Goal: Task Accomplishment & Management: Manage account settings

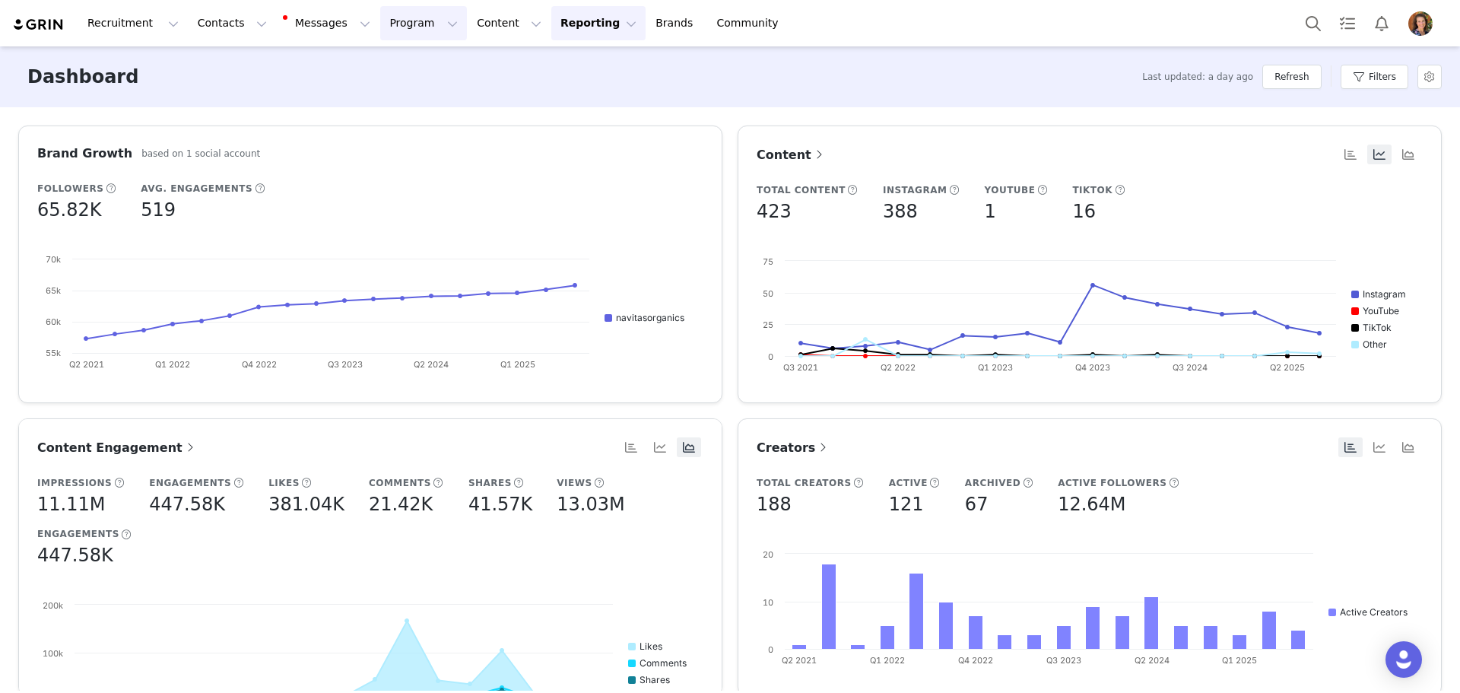
click at [380, 22] on button "Program Program" at bounding box center [423, 23] width 87 height 34
click at [376, 59] on p "Activations" at bounding box center [384, 67] width 59 height 16
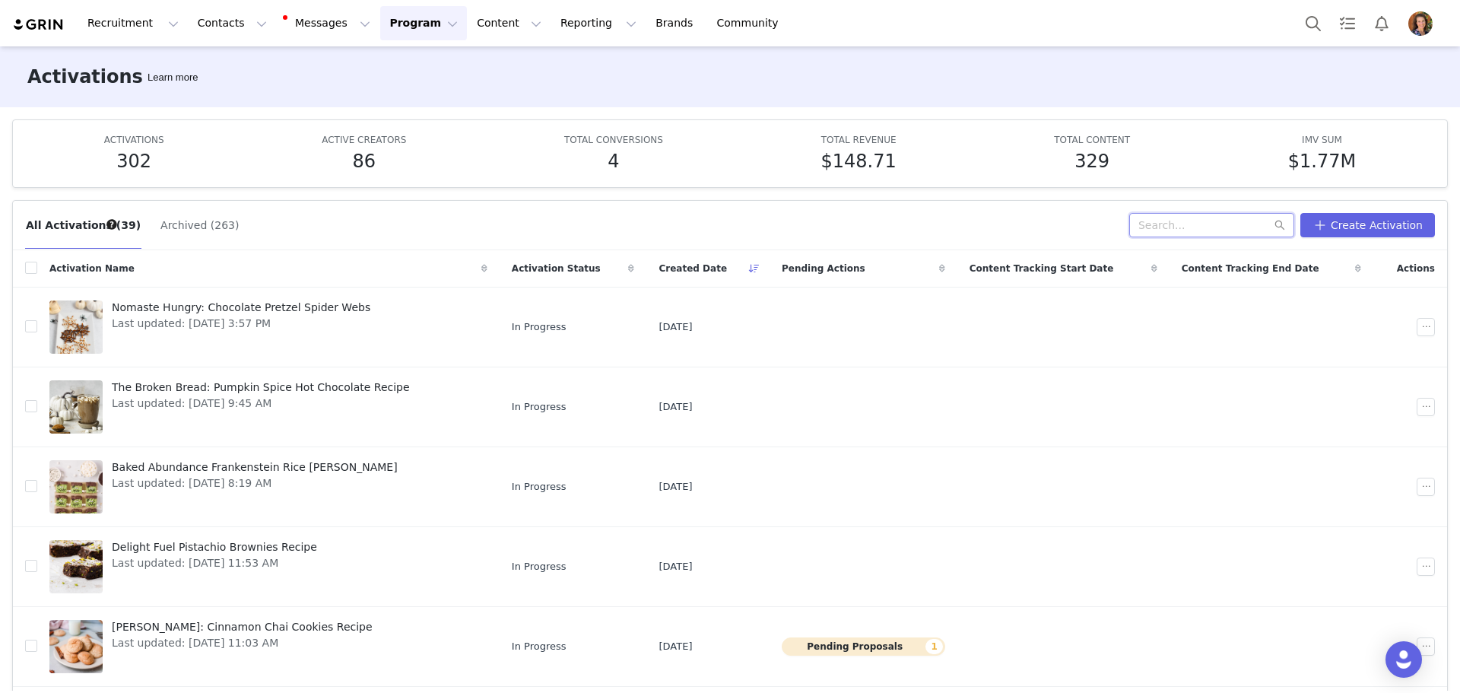
click at [1179, 233] on input "text" at bounding box center [1211, 225] width 165 height 24
type input "[PERSON_NAME]"
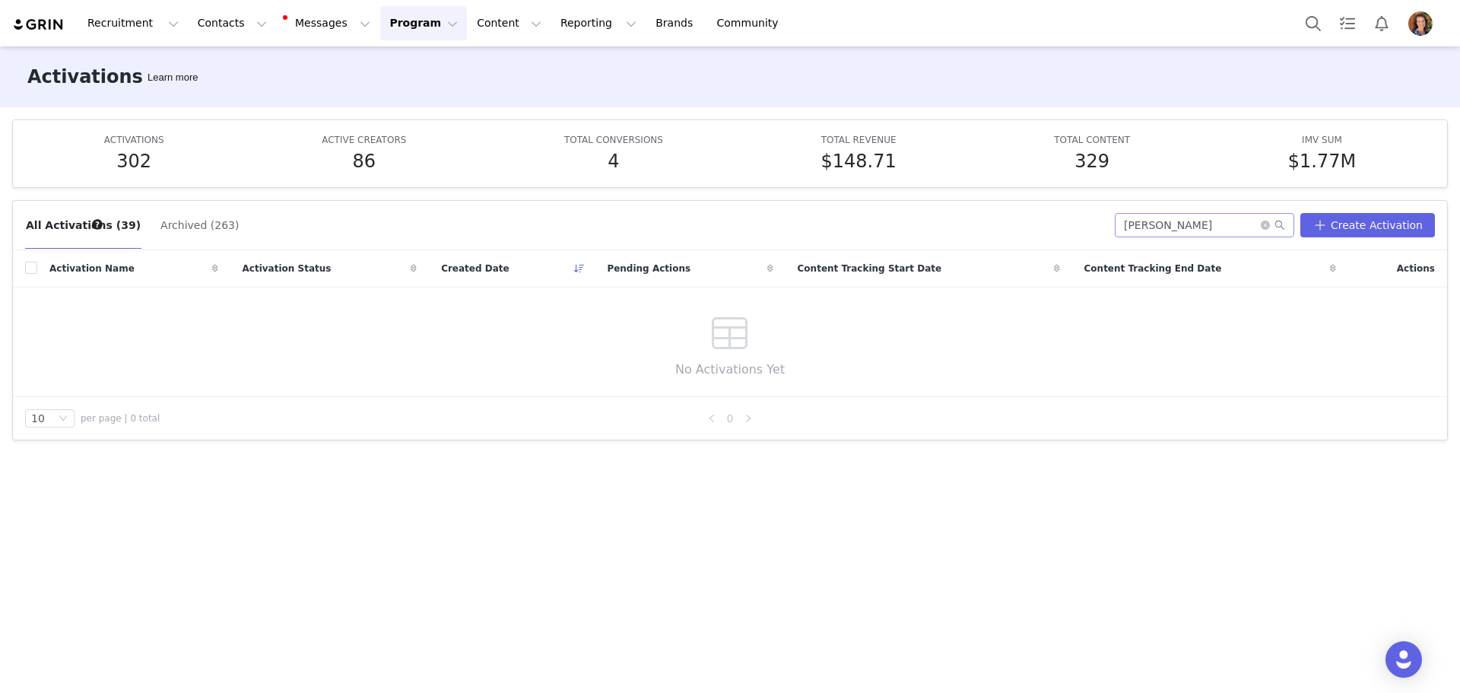
click at [1277, 230] on span at bounding box center [1273, 225] width 24 height 11
click at [192, 225] on button "Archived (263)" at bounding box center [200, 225] width 80 height 24
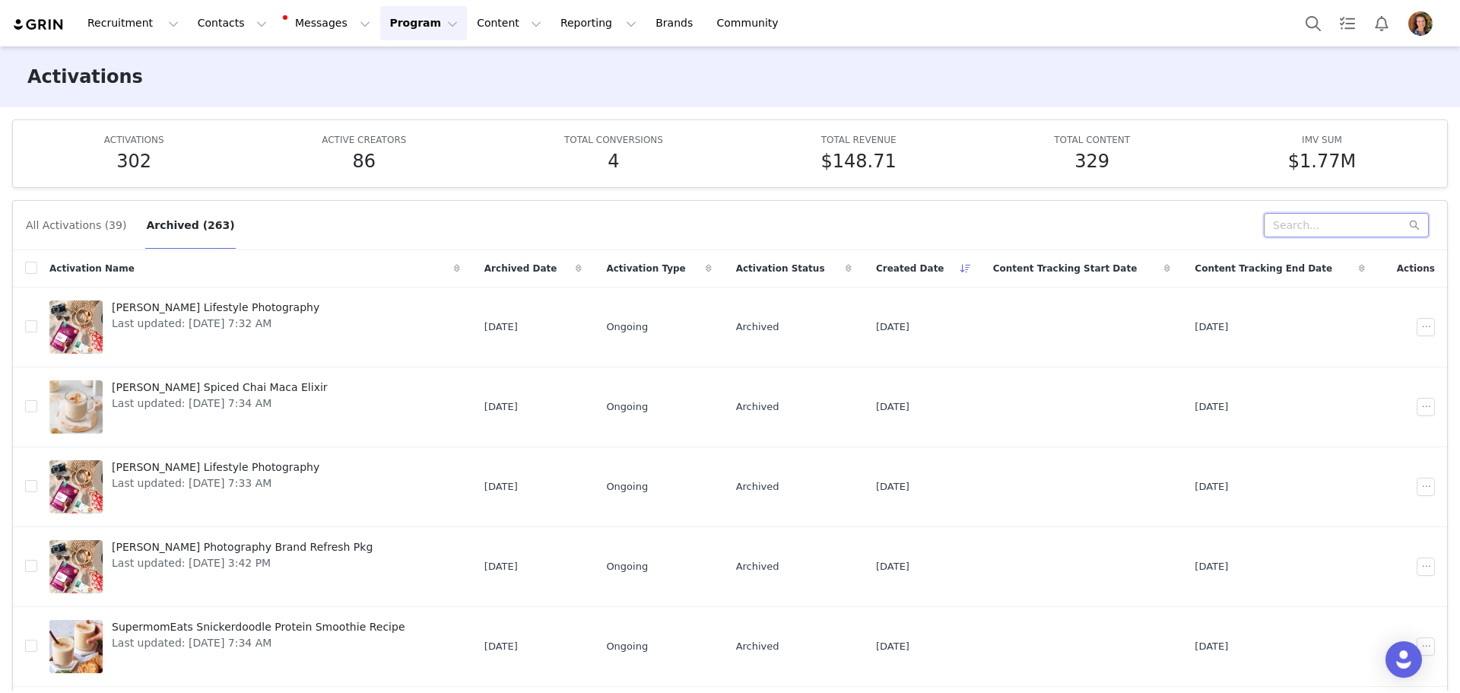
click at [1297, 227] on input "text" at bounding box center [1346, 225] width 165 height 24
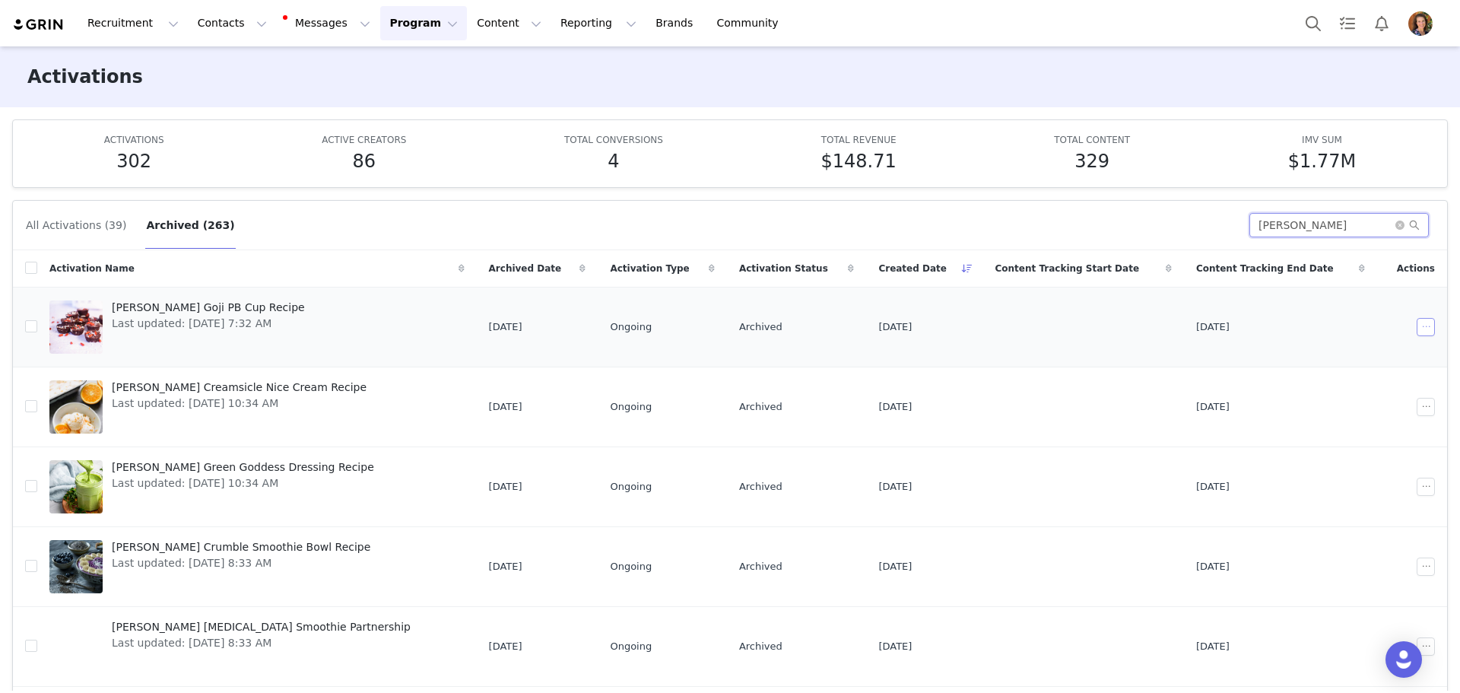
type input "[PERSON_NAME]"
click at [1417, 323] on button "button" at bounding box center [1426, 327] width 18 height 18
click at [1369, 355] on span "Restore" at bounding box center [1388, 354] width 40 height 17
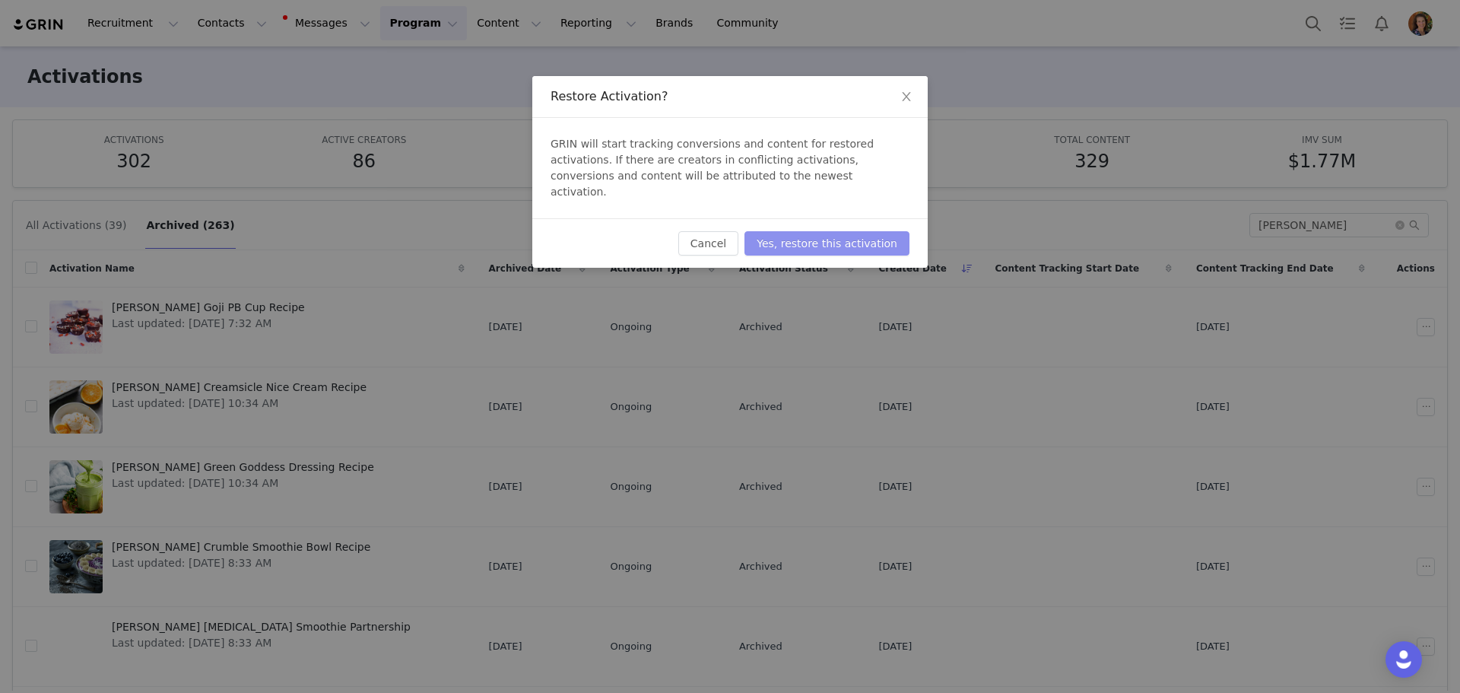
click at [830, 239] on div "Cancel Yes, restore this activation" at bounding box center [729, 242] width 395 height 49
click at [830, 234] on button "Yes, restore this activation" at bounding box center [826, 243] width 165 height 24
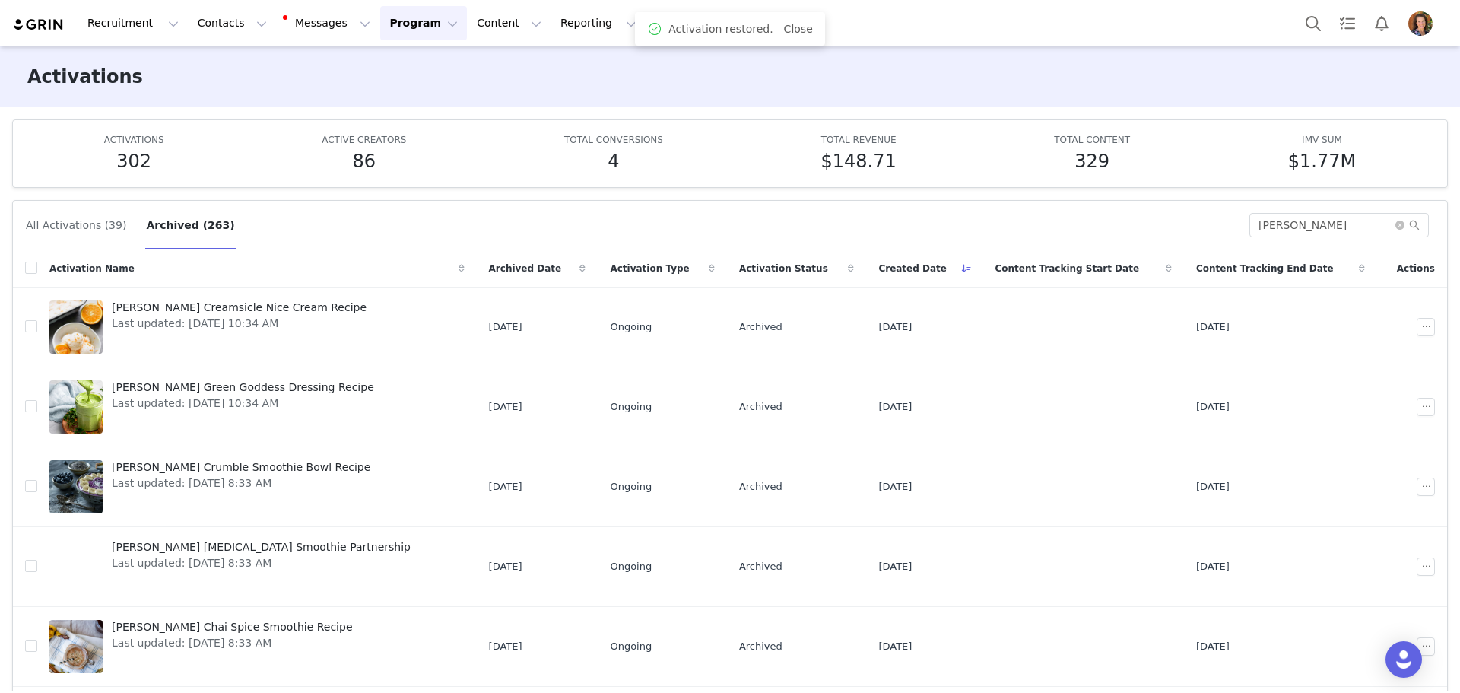
click at [63, 221] on button "All Activations (39)" at bounding box center [76, 225] width 102 height 24
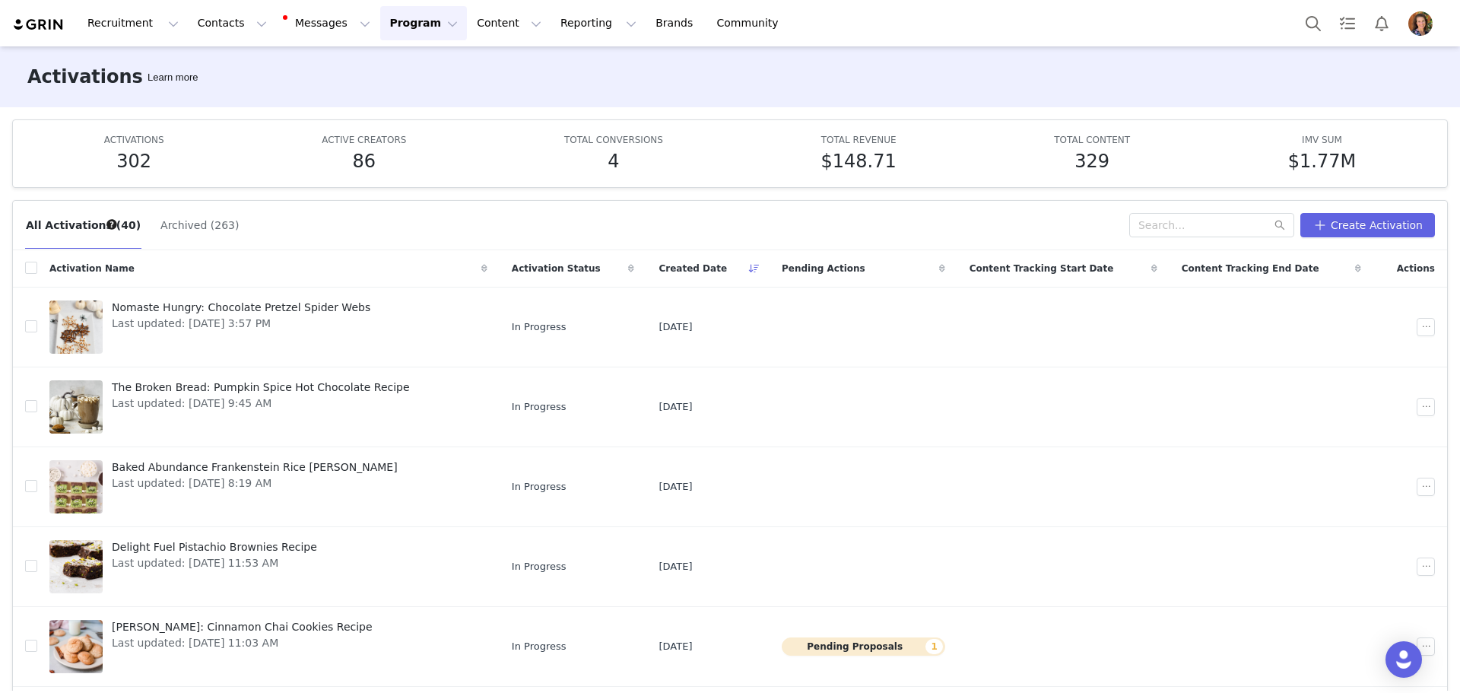
click at [1178, 241] on div "All Activations (40) Archived (263) Create Activation" at bounding box center [730, 225] width 1434 height 49
click at [1198, 222] on input "text" at bounding box center [1211, 225] width 165 height 24
type input "[PERSON_NAME]"
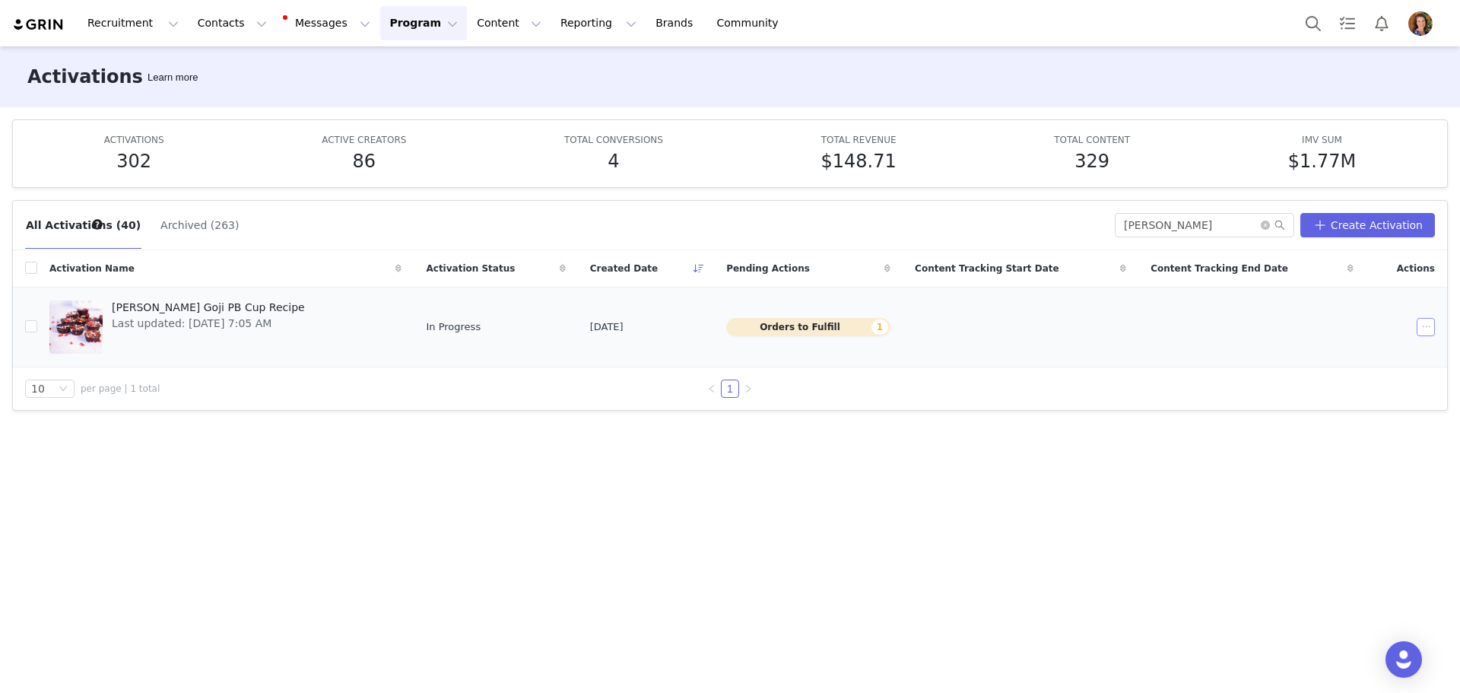
click at [1422, 324] on button "button" at bounding box center [1426, 327] width 18 height 18
click at [1363, 371] on span "Duplicate" at bounding box center [1350, 378] width 51 height 17
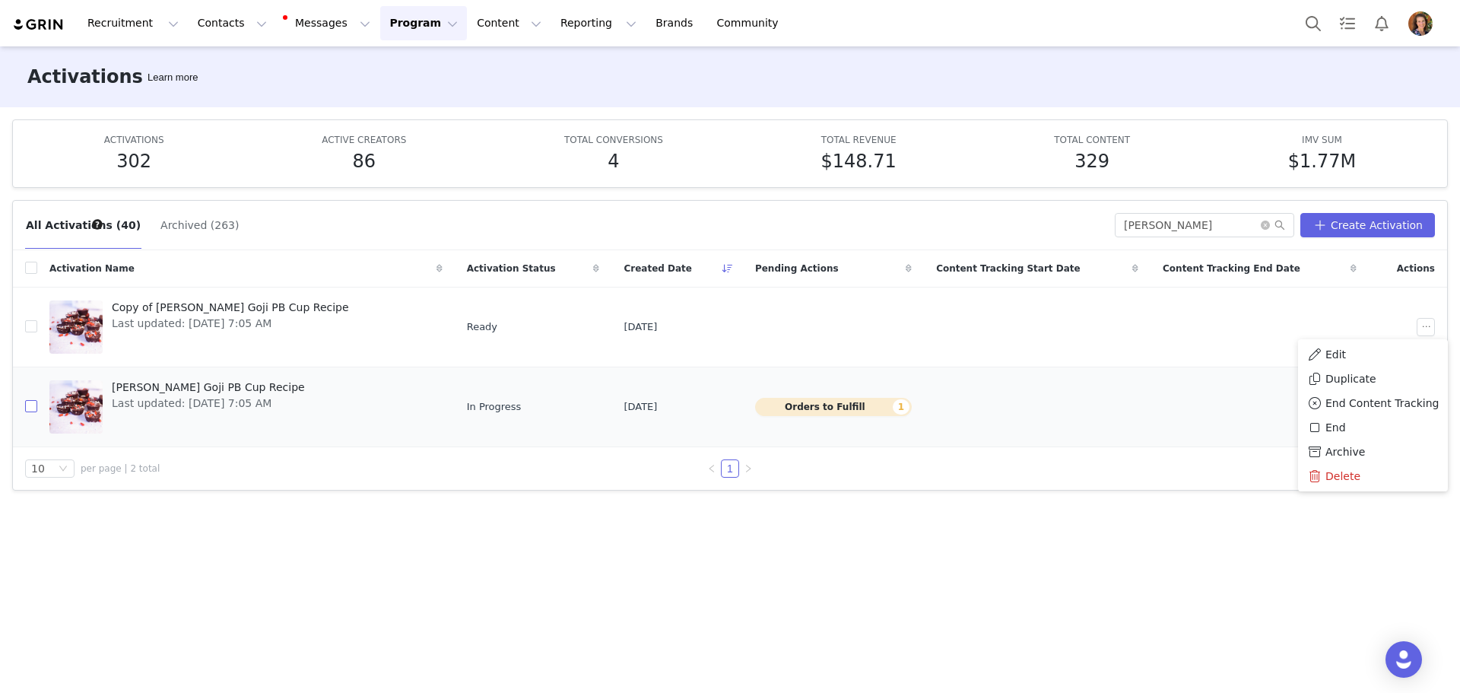
click at [27, 409] on input "checkbox" at bounding box center [31, 406] width 12 height 12
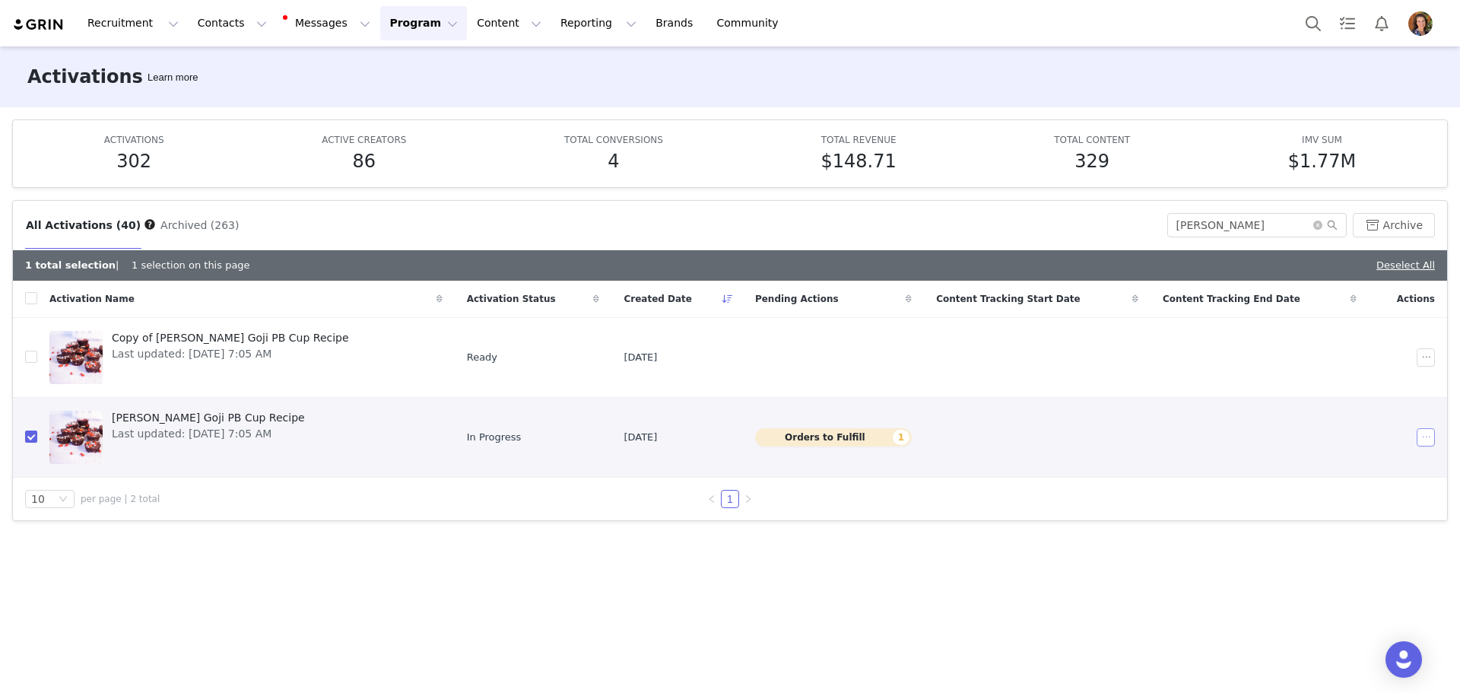
click at [1427, 443] on button "button" at bounding box center [1426, 437] width 18 height 18
click at [1342, 554] on span "Archive" at bounding box center [1345, 562] width 40 height 17
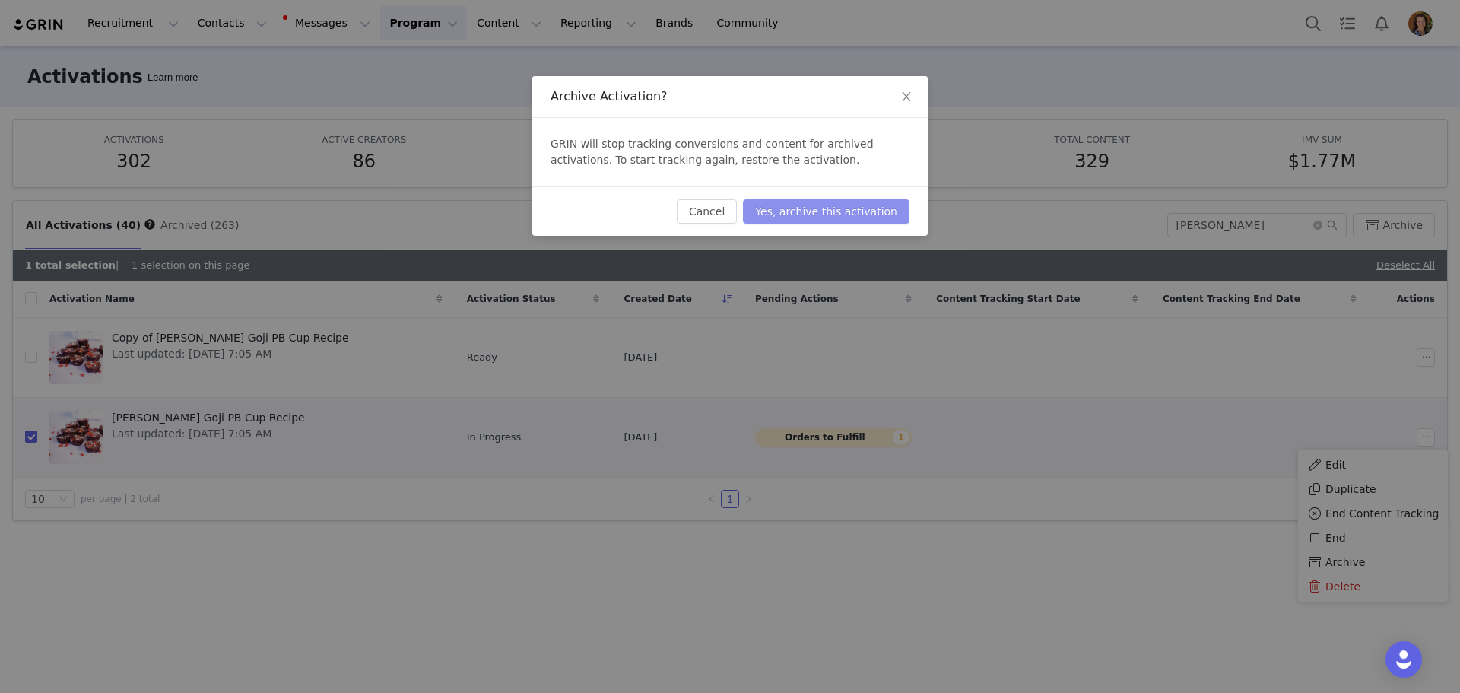
click at [846, 216] on button "Yes, archive this activation" at bounding box center [826, 211] width 167 height 24
checkbox input "false"
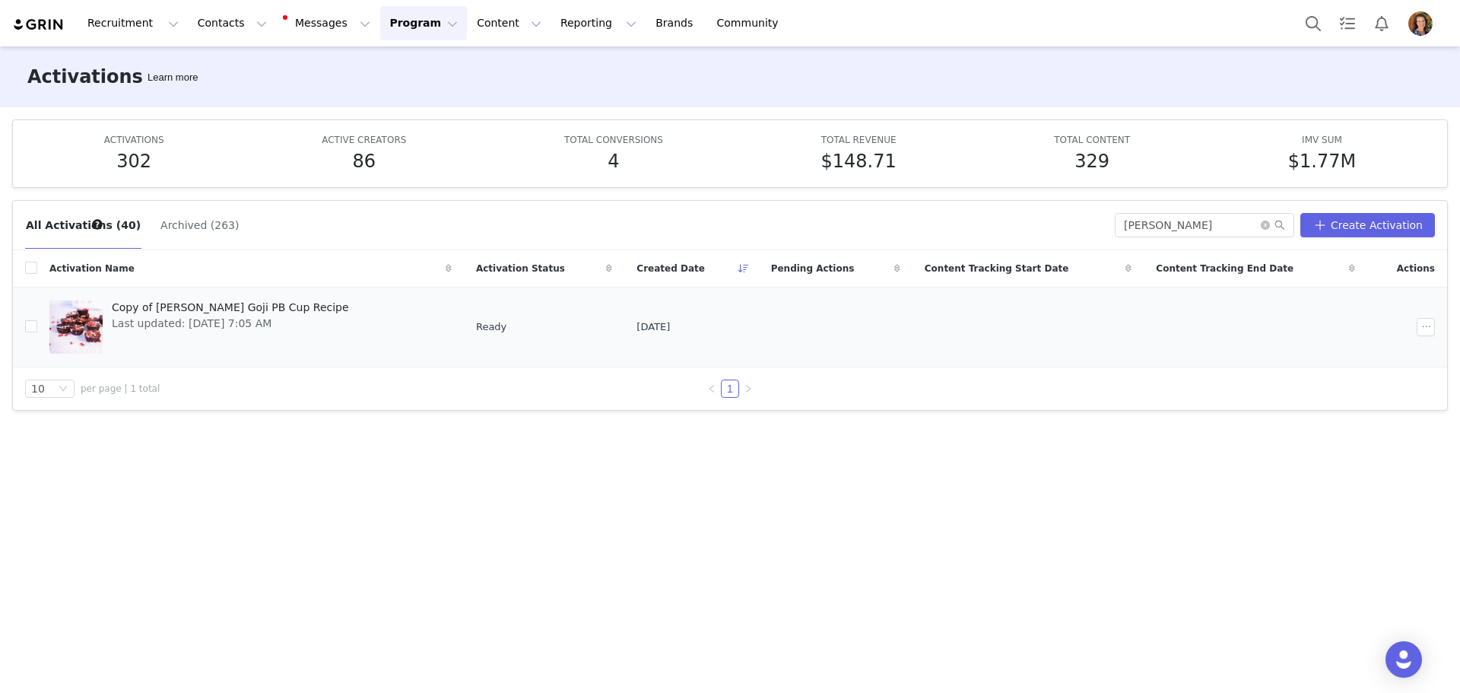
click at [312, 319] on link "Copy of [PERSON_NAME] PB Cup Recipe Last updated: [DATE] 7:05 AM" at bounding box center [250, 327] width 402 height 61
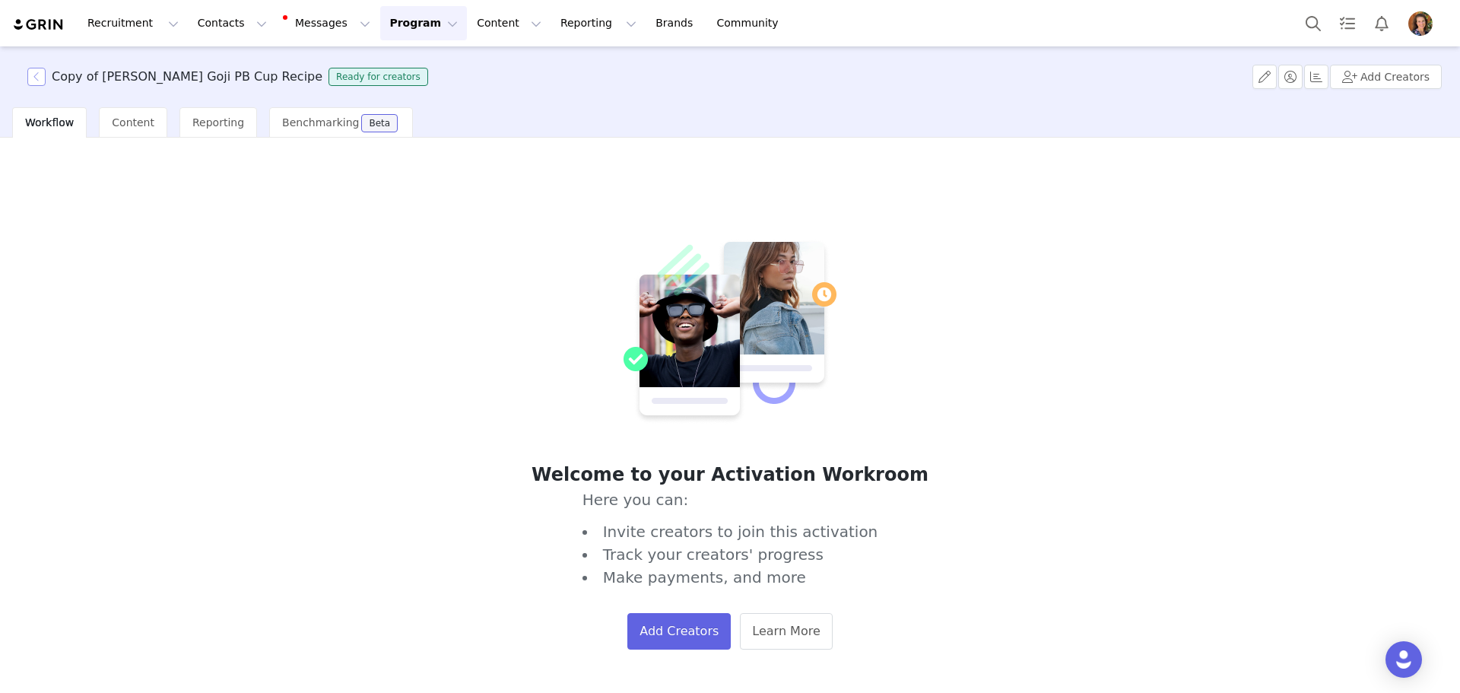
click at [44, 78] on button "button" at bounding box center [36, 77] width 18 height 18
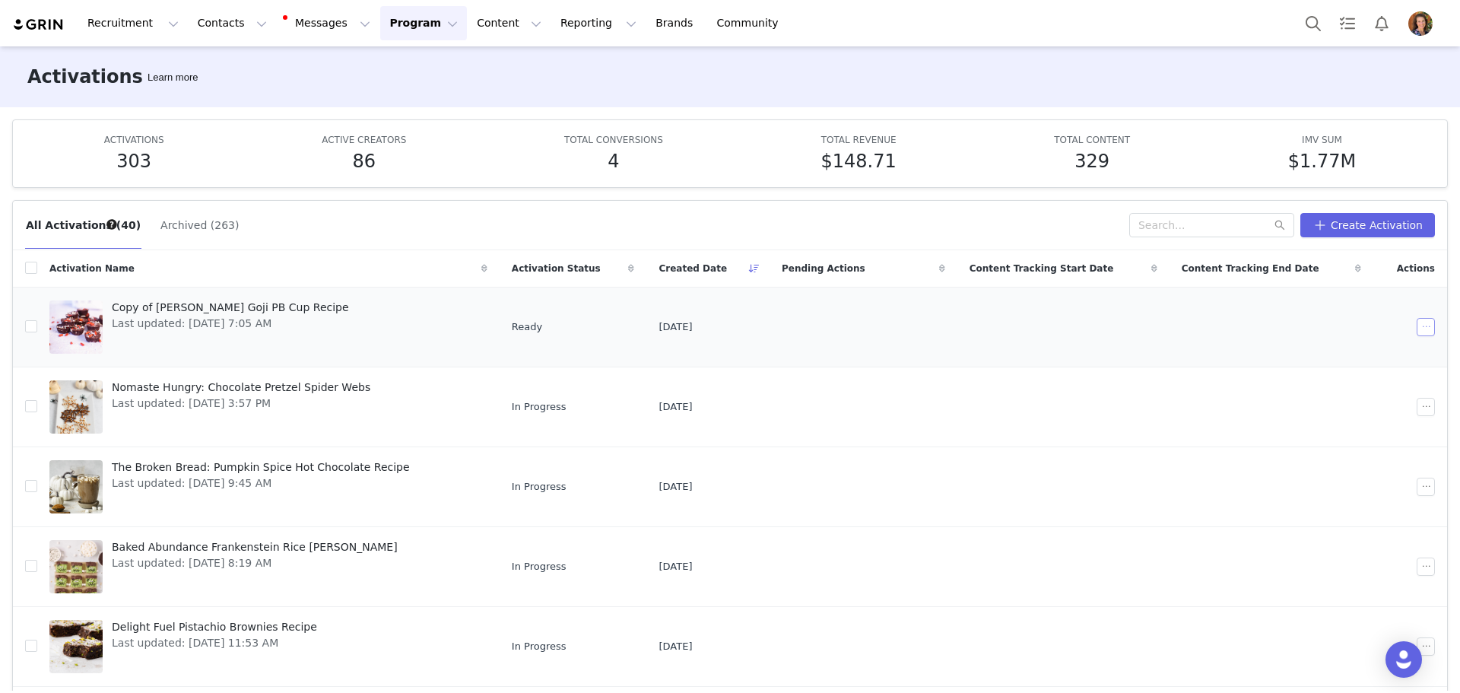
click at [1417, 332] on button "button" at bounding box center [1426, 327] width 18 height 18
click at [1315, 354] on span "Edit" at bounding box center [1312, 354] width 21 height 17
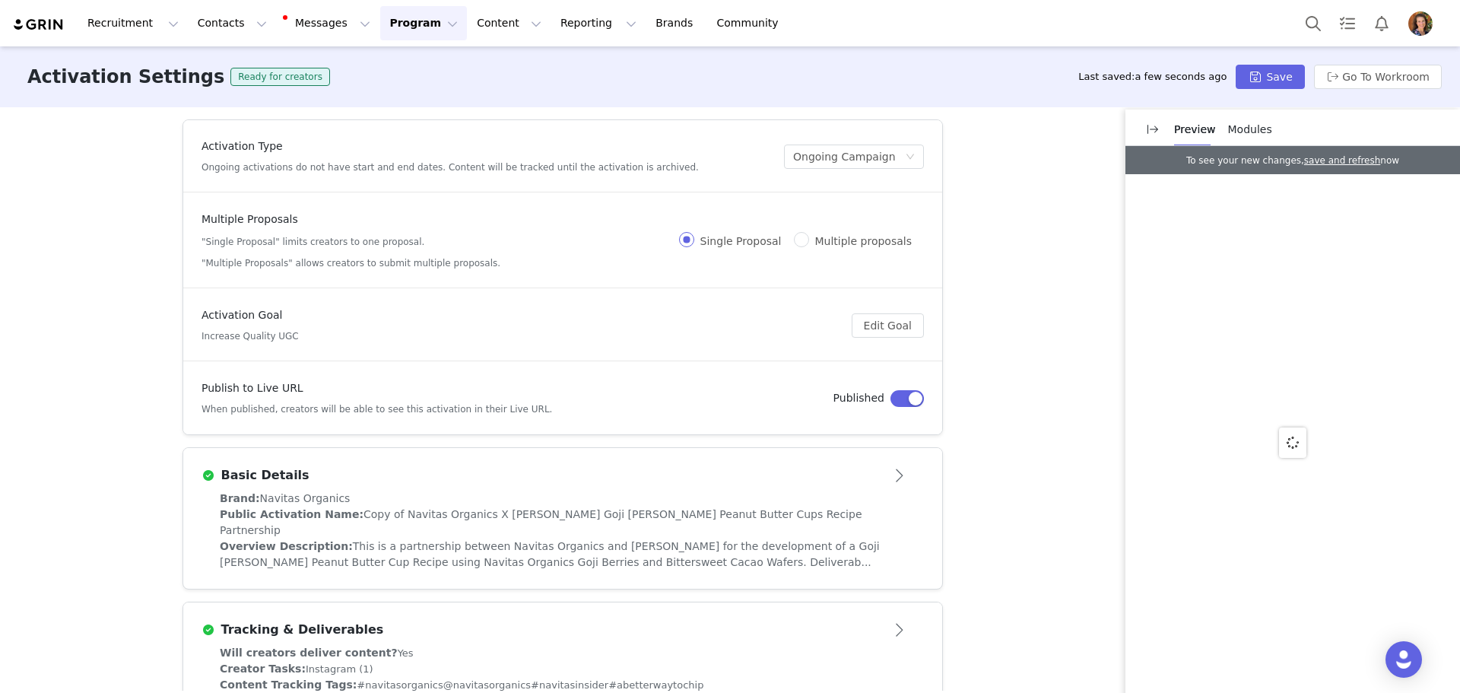
click at [903, 398] on button "button" at bounding box center [906, 398] width 33 height 17
click at [1293, 75] on button "Save" at bounding box center [1270, 77] width 68 height 24
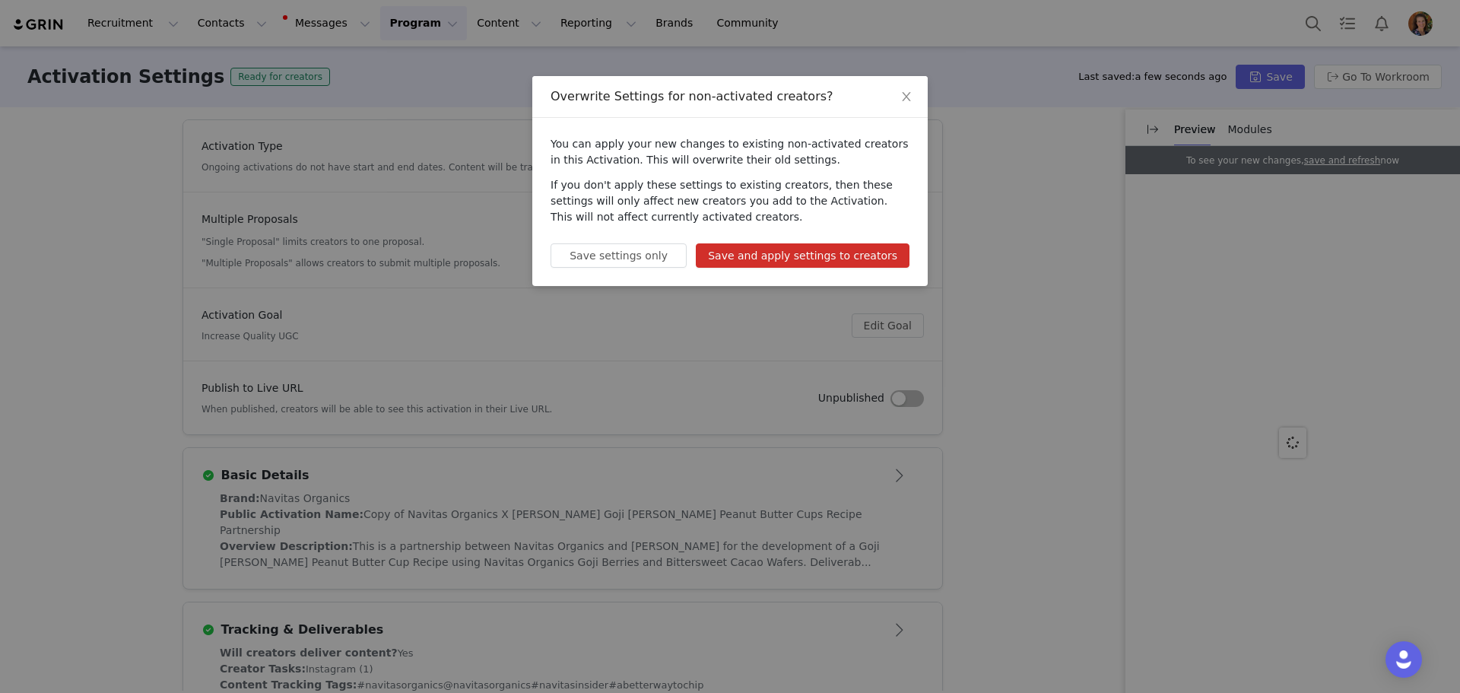
click at [845, 248] on button "Save and apply settings to creators" at bounding box center [803, 255] width 214 height 24
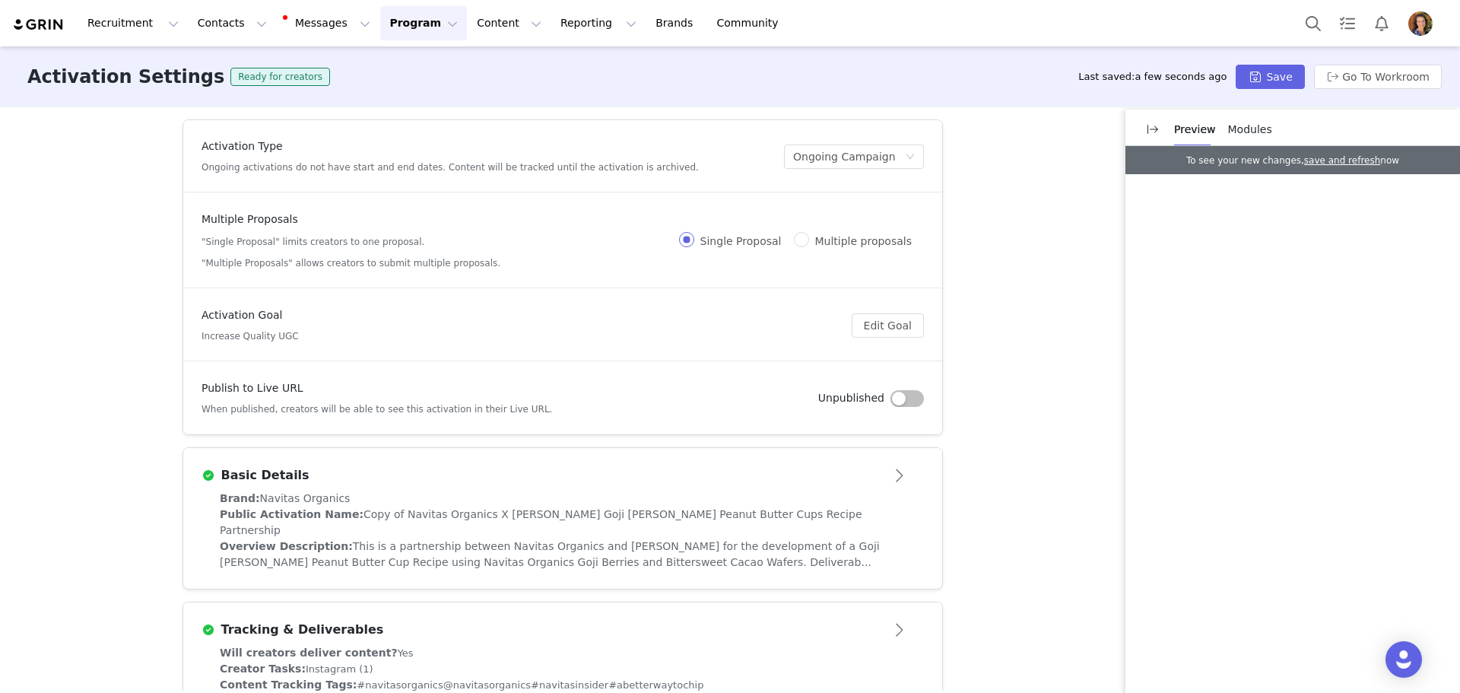
click at [540, 508] on span "Copy of Navitas Organics X [PERSON_NAME] Goji [PERSON_NAME] Peanut Butter Cups …" at bounding box center [541, 522] width 642 height 28
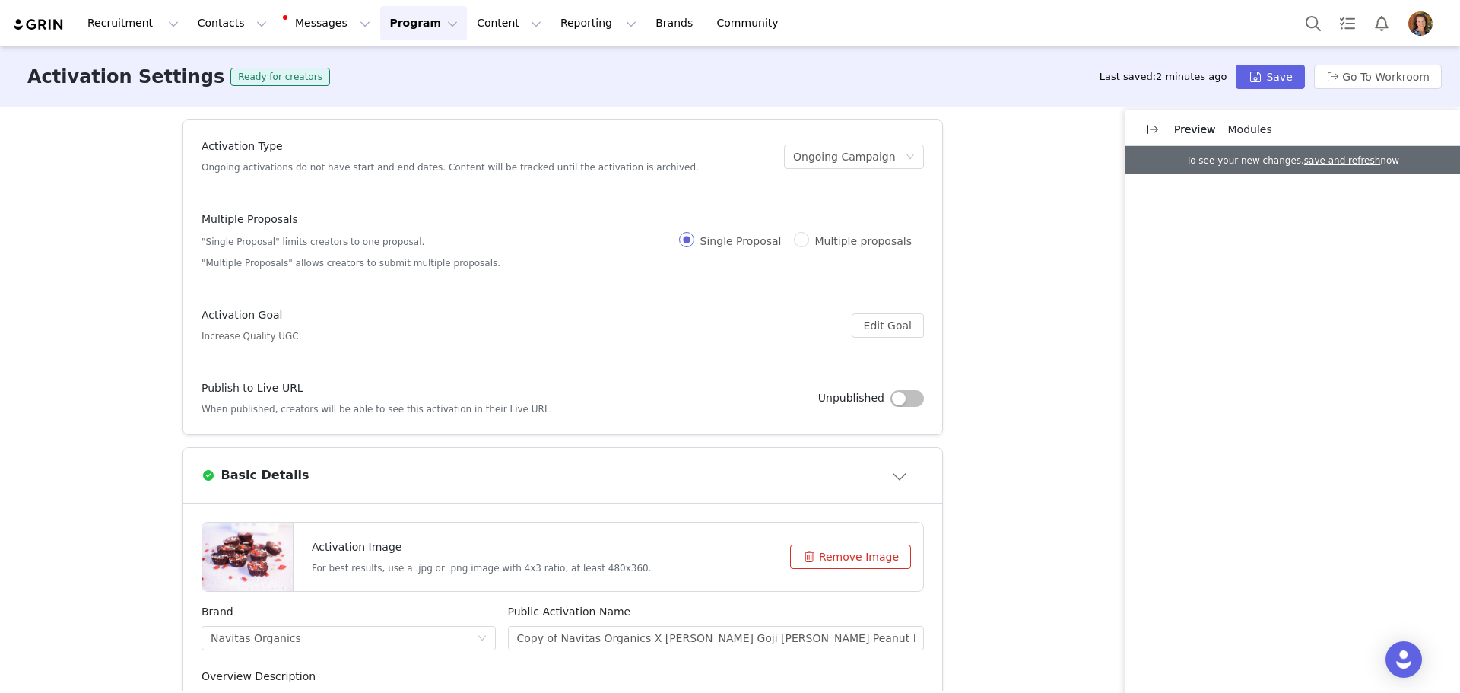
click at [266, 540] on div at bounding box center [247, 556] width 90 height 68
drag, startPoint x: 553, startPoint y: 640, endPoint x: 438, endPoint y: 632, distance: 115.1
click at [438, 632] on div "Brand Navitas Organics Public Activation Name Copy of Navitas Organics X [PERSO…" at bounding box center [562, 636] width 734 height 65
click at [653, 636] on input "Navitas Organics X [PERSON_NAME] Goji [PERSON_NAME] Peanut Butter Cups Recipe P…" at bounding box center [716, 638] width 417 height 24
drag, startPoint x: 650, startPoint y: 638, endPoint x: 797, endPoint y: 633, distance: 146.8
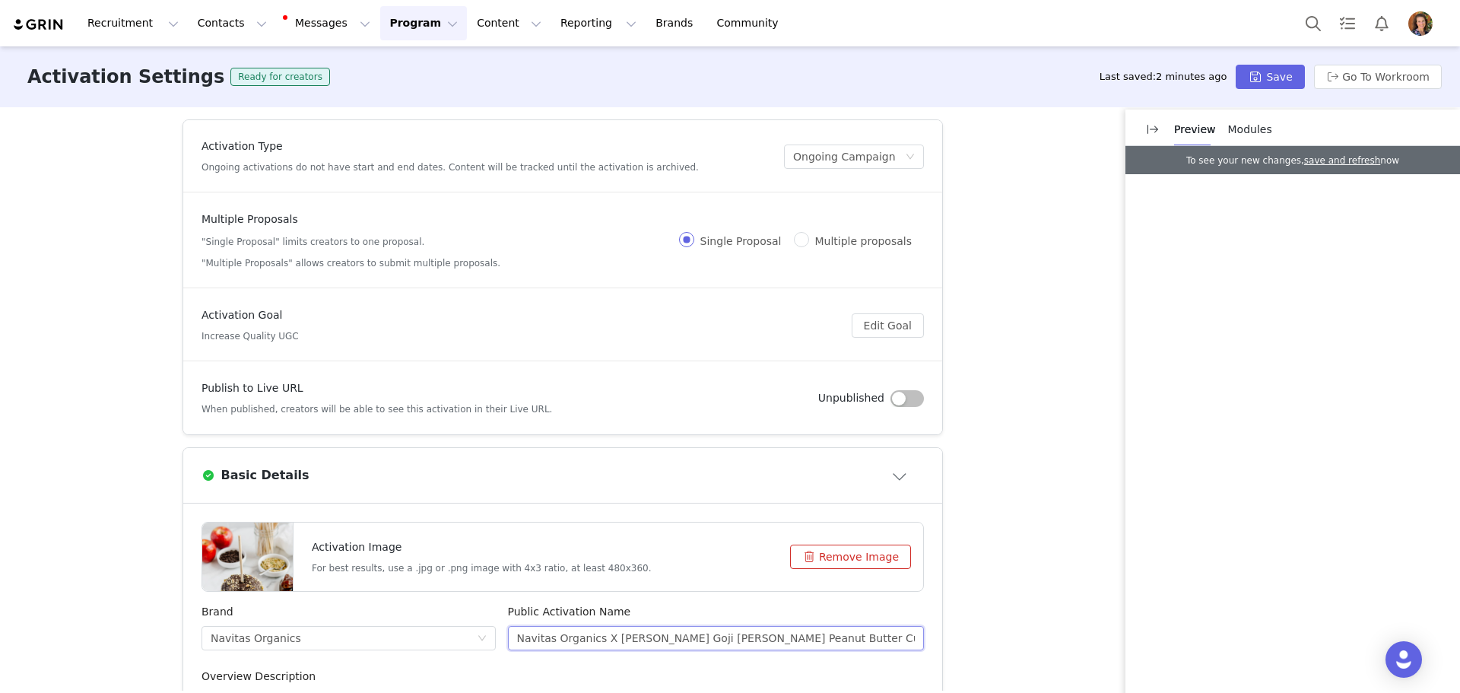
click at [797, 633] on input "Navitas Organics X [PERSON_NAME] Goji [PERSON_NAME] Peanut Butter Cups Recipe P…" at bounding box center [716, 638] width 417 height 24
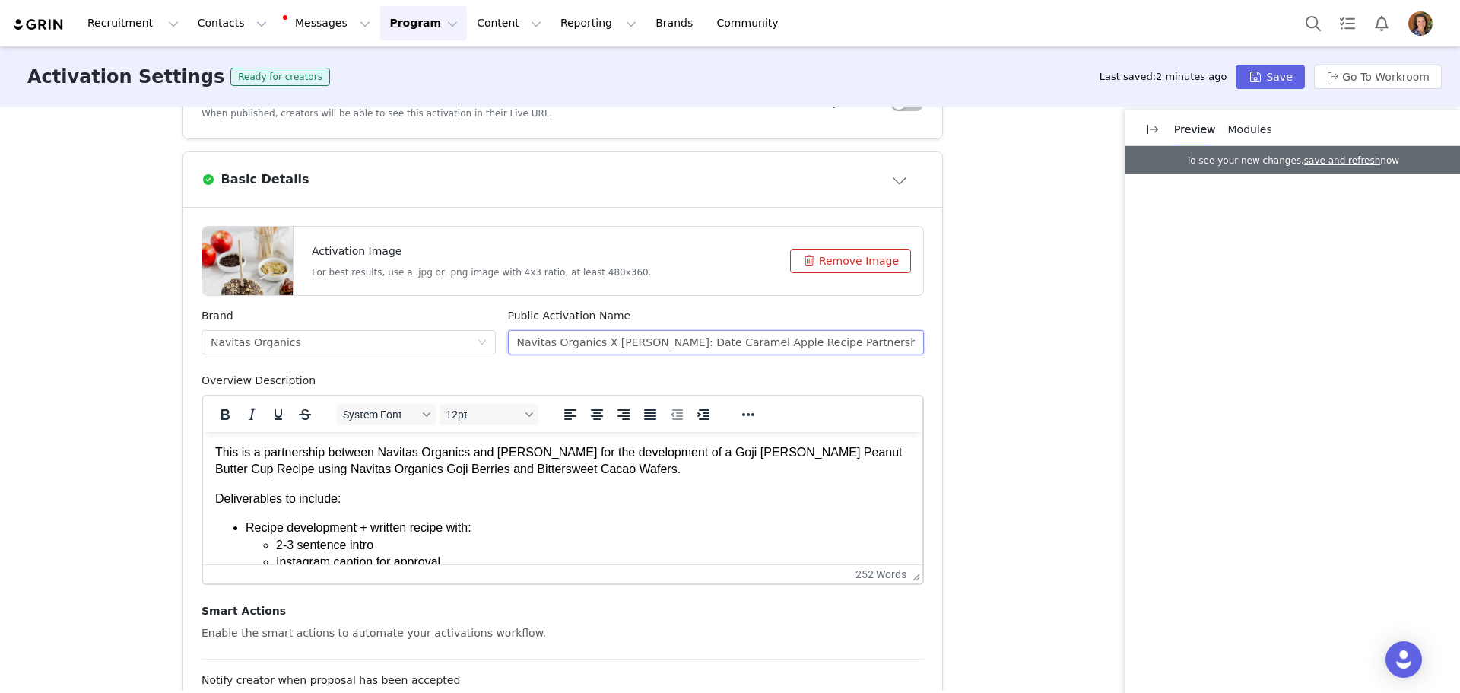
scroll to position [304, 0]
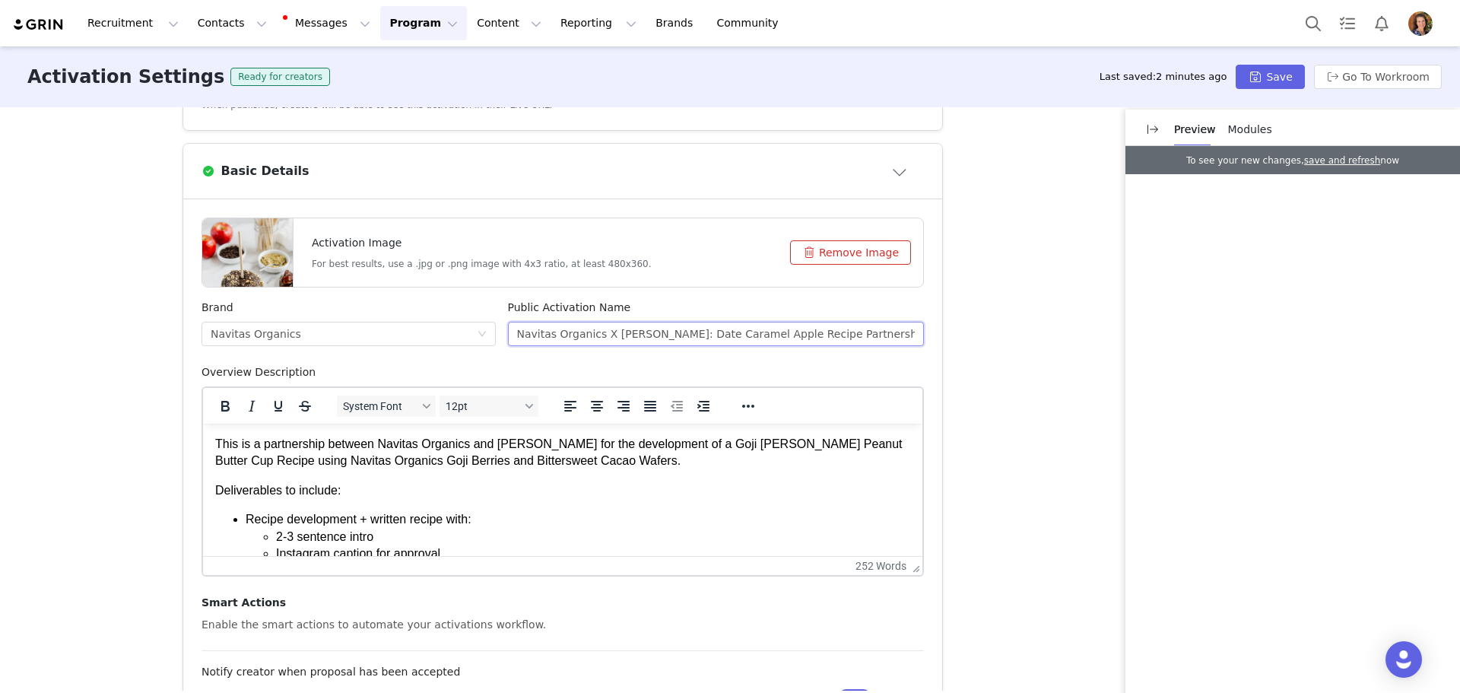
type input "Navitas Organics X [PERSON_NAME]: Date Caramel Apple Recipe Partnership"
drag, startPoint x: 689, startPoint y: 444, endPoint x: 838, endPoint y: 442, distance: 149.0
click at [838, 442] on p "This is a partnership between Navitas Organics and [PERSON_NAME] for the develo…" at bounding box center [562, 453] width 695 height 34
drag, startPoint x: 311, startPoint y: 460, endPoint x: 531, endPoint y: 461, distance: 220.5
click at [531, 461] on p "This is a partnership between Navitas Organics and [PERSON_NAME] for the develo…" at bounding box center [562, 453] width 695 height 34
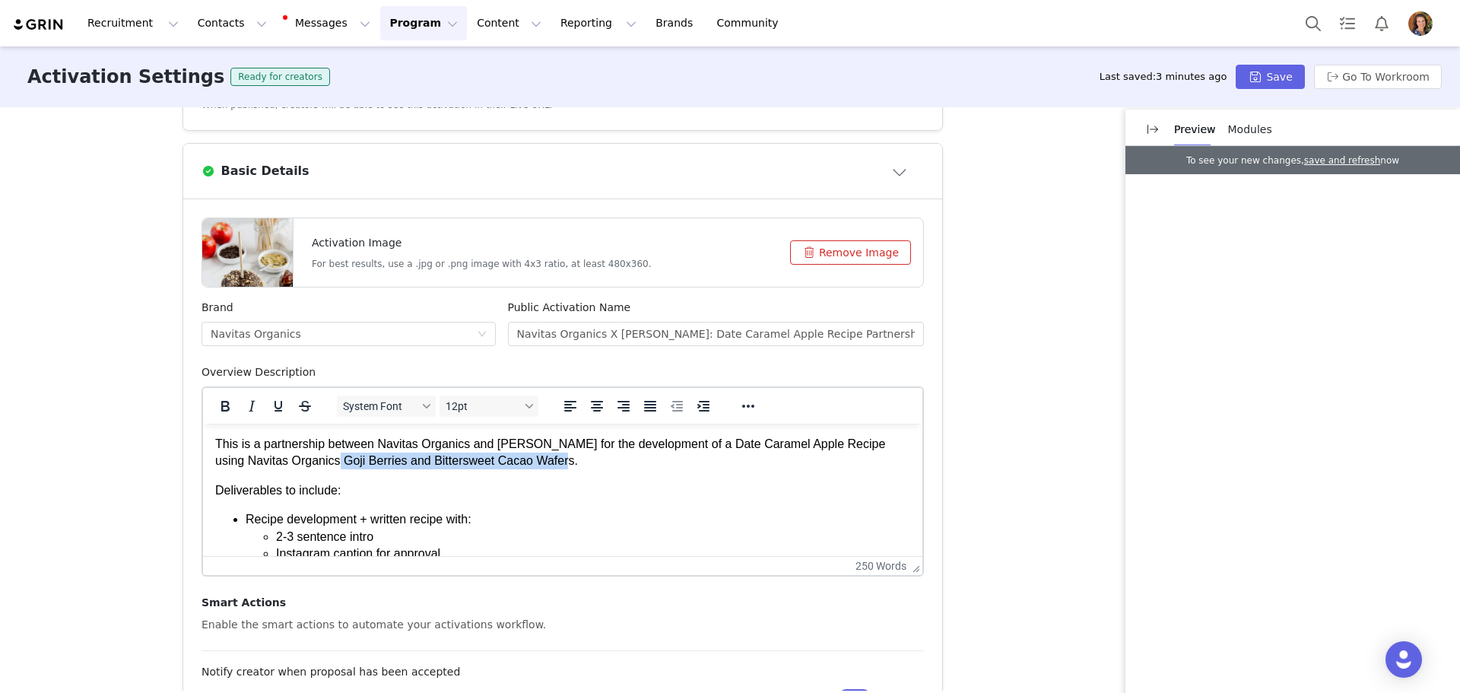
click at [531, 461] on p "This is a partnership between Navitas Organics and [PERSON_NAME] for the develo…" at bounding box center [562, 453] width 695 height 34
drag, startPoint x: 311, startPoint y: 458, endPoint x: 396, endPoint y: 457, distance: 85.2
click at [396, 457] on p "This is a partnership between Navitas Organics and [PERSON_NAME] for the develo…" at bounding box center [562, 453] width 695 height 34
click at [444, 459] on p "This is a partnership between Navitas Organics and [PERSON_NAME] for the develo…" at bounding box center [562, 453] width 695 height 34
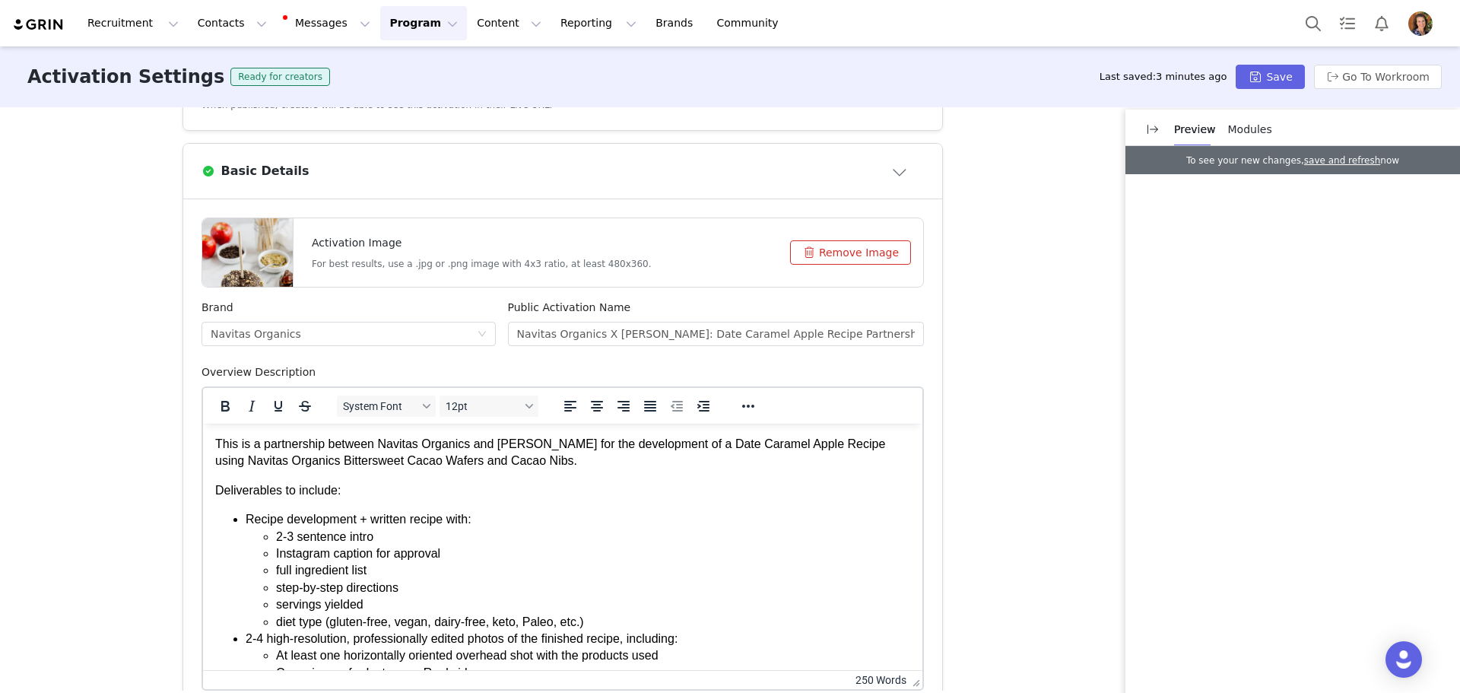
drag, startPoint x: 911, startPoint y: 569, endPoint x: 852, endPoint y: 675, distance: 121.5
click at [933, 692] on html "Recruitment Recruitment Creator Search Curated Lists Landing Pages Web Extensio…" at bounding box center [730, 346] width 1460 height 693
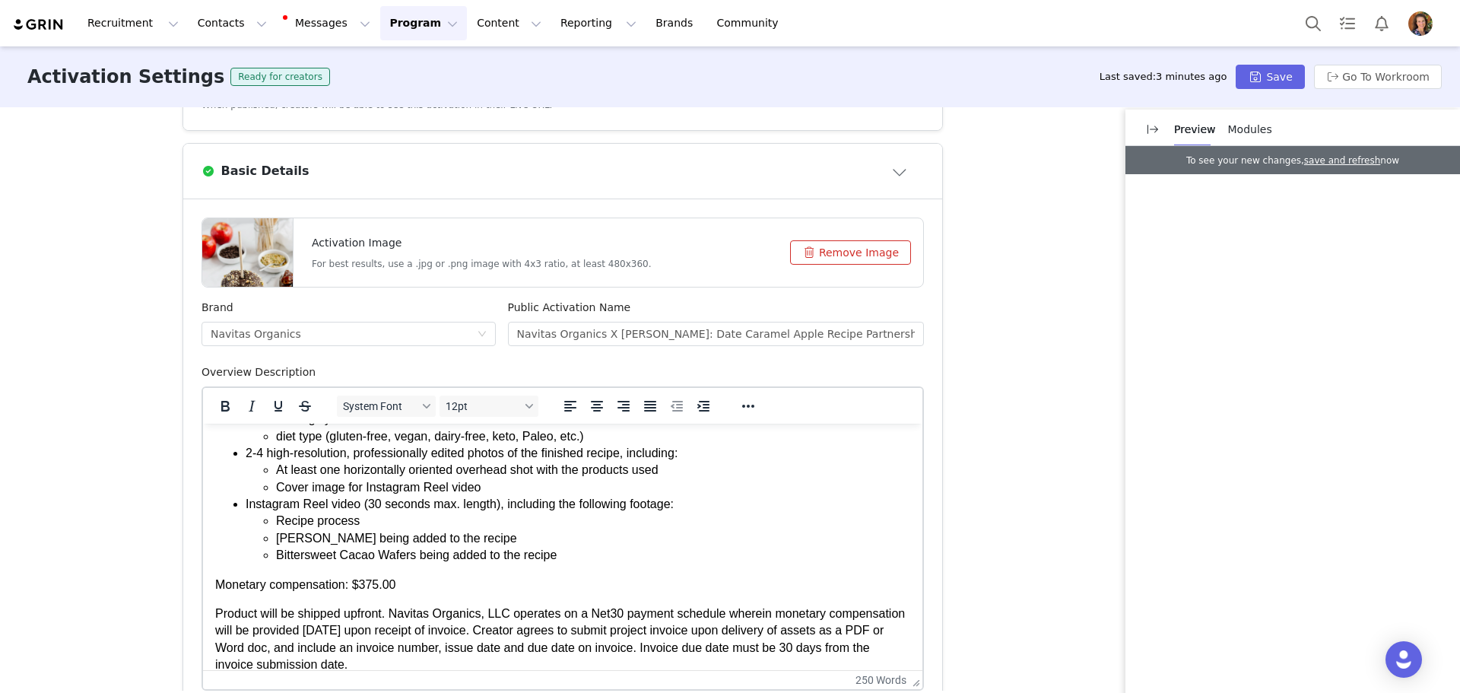
scroll to position [76, 0]
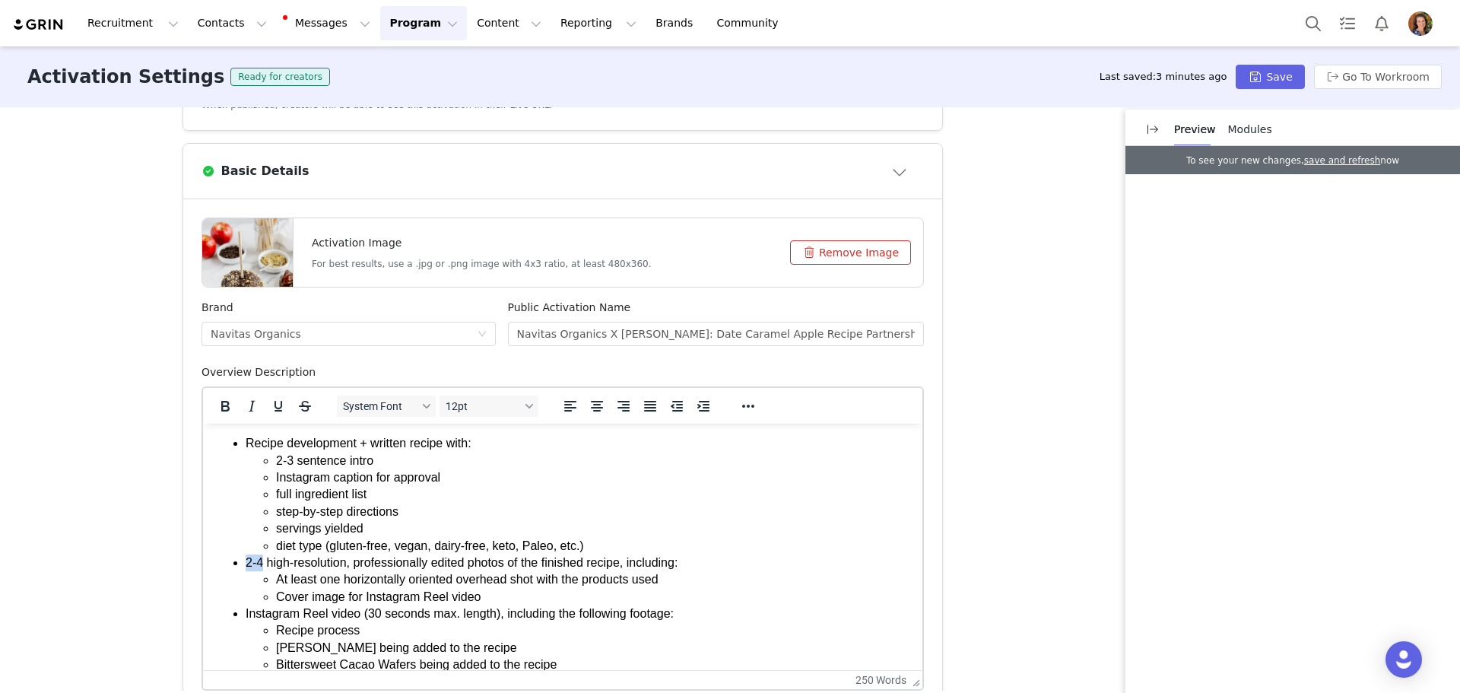
drag, startPoint x: 247, startPoint y: 563, endPoint x: 262, endPoint y: 563, distance: 14.4
click at [262, 563] on li "2-4 high-resolution, professionally edited photos of the finished recipe, inclu…" at bounding box center [578, 579] width 665 height 51
click at [484, 584] on li "At least one horizontally oriented overhead shot with the products used" at bounding box center [593, 579] width 634 height 17
click at [643, 582] on li "At least one horizontally oriented shot with the products used" at bounding box center [593, 579] width 634 height 17
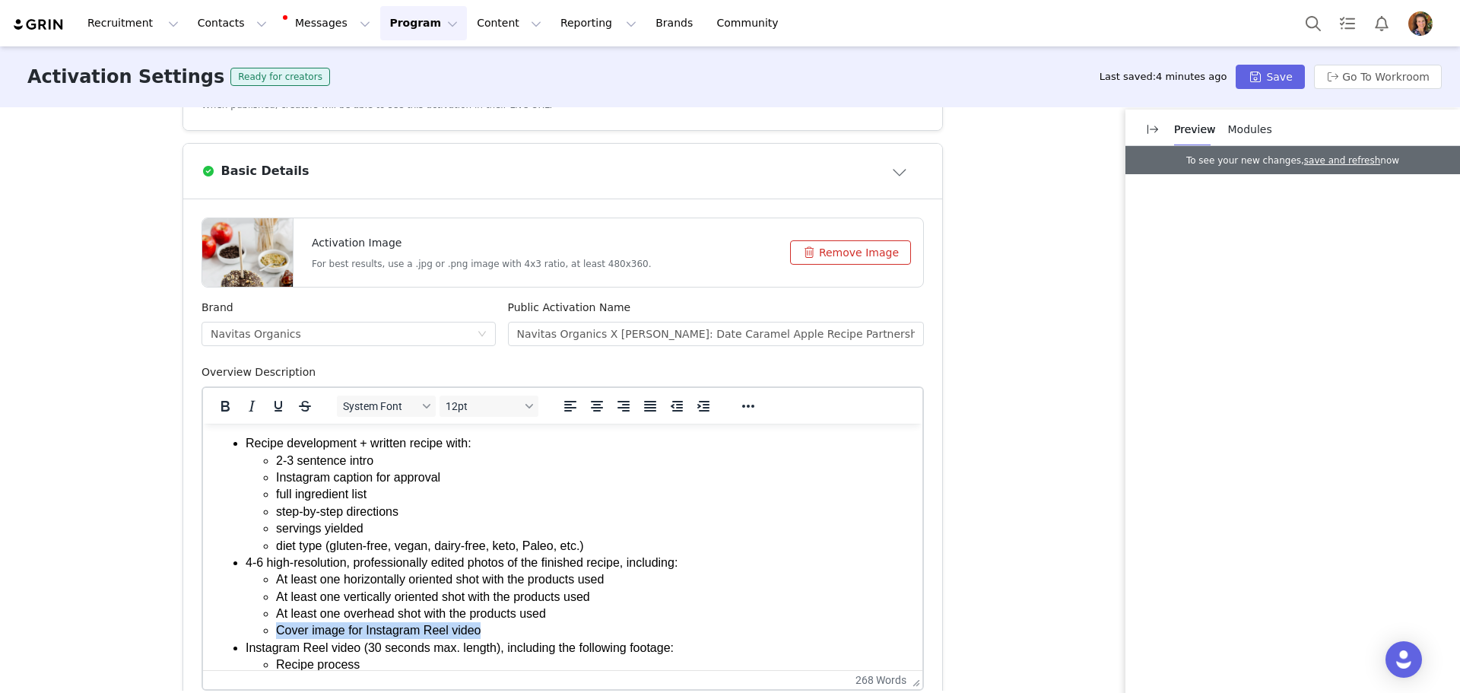
drag, startPoint x: 276, startPoint y: 625, endPoint x: 504, endPoint y: 638, distance: 228.5
click at [504, 638] on li "Cover image for Instagram Reel video" at bounding box center [593, 630] width 634 height 17
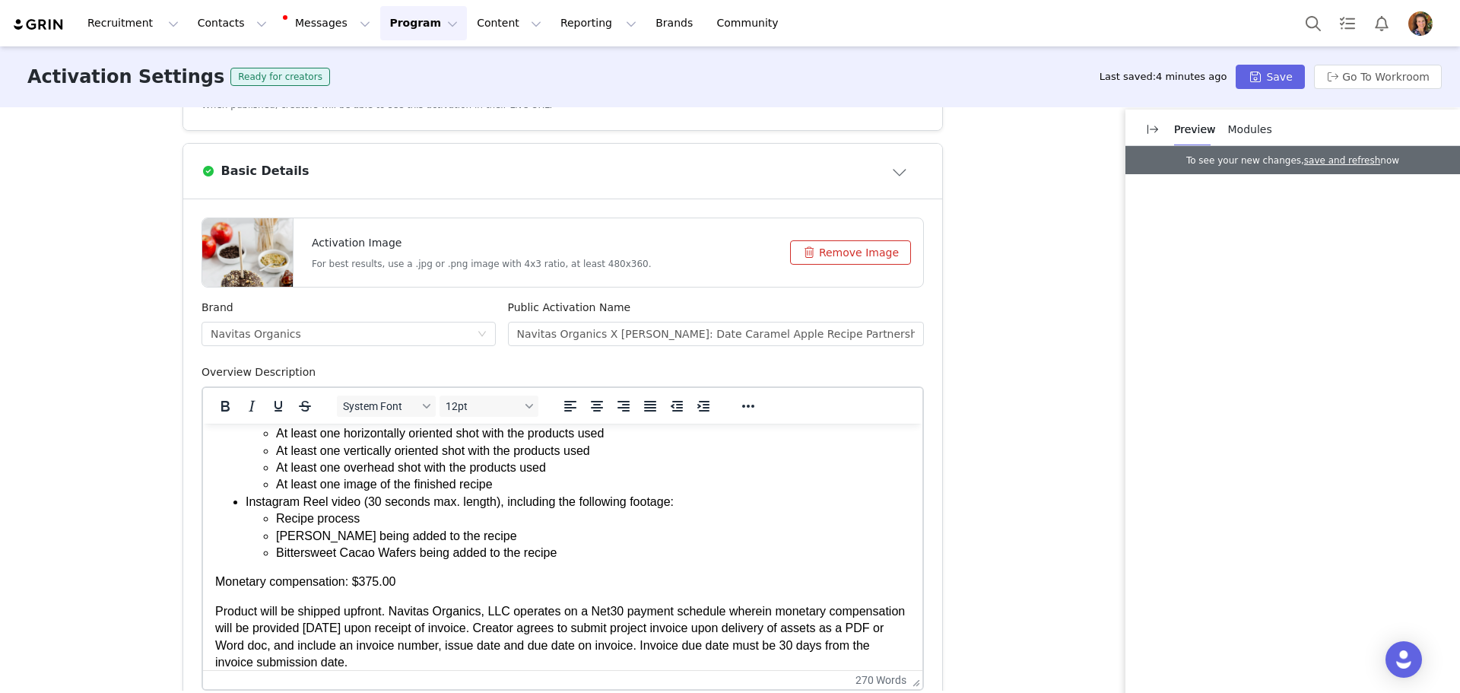
scroll to position [228, 0]
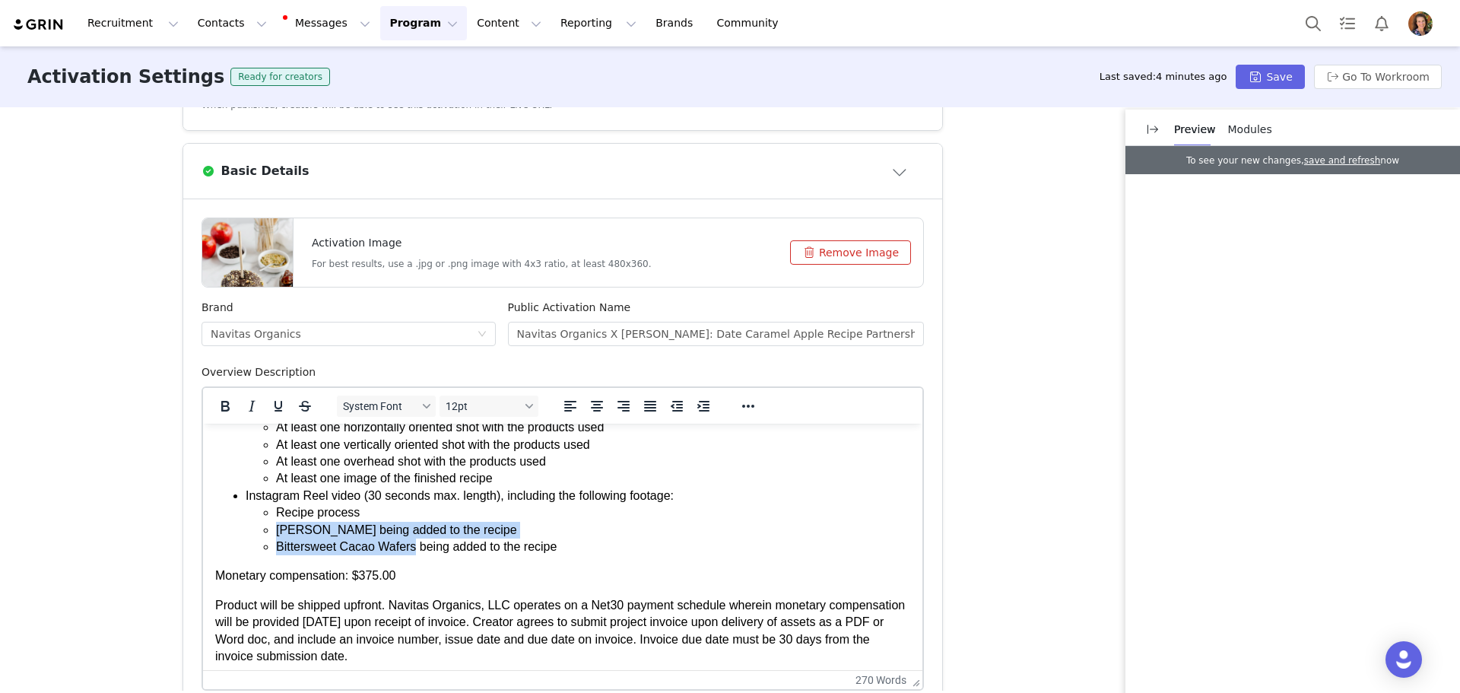
drag, startPoint x: 275, startPoint y: 529, endPoint x: 410, endPoint y: 548, distance: 135.9
click at [410, 548] on ul "Recipe process Goji Berries being added to the recipe Bittersweet Cacao Wafers …" at bounding box center [578, 529] width 665 height 51
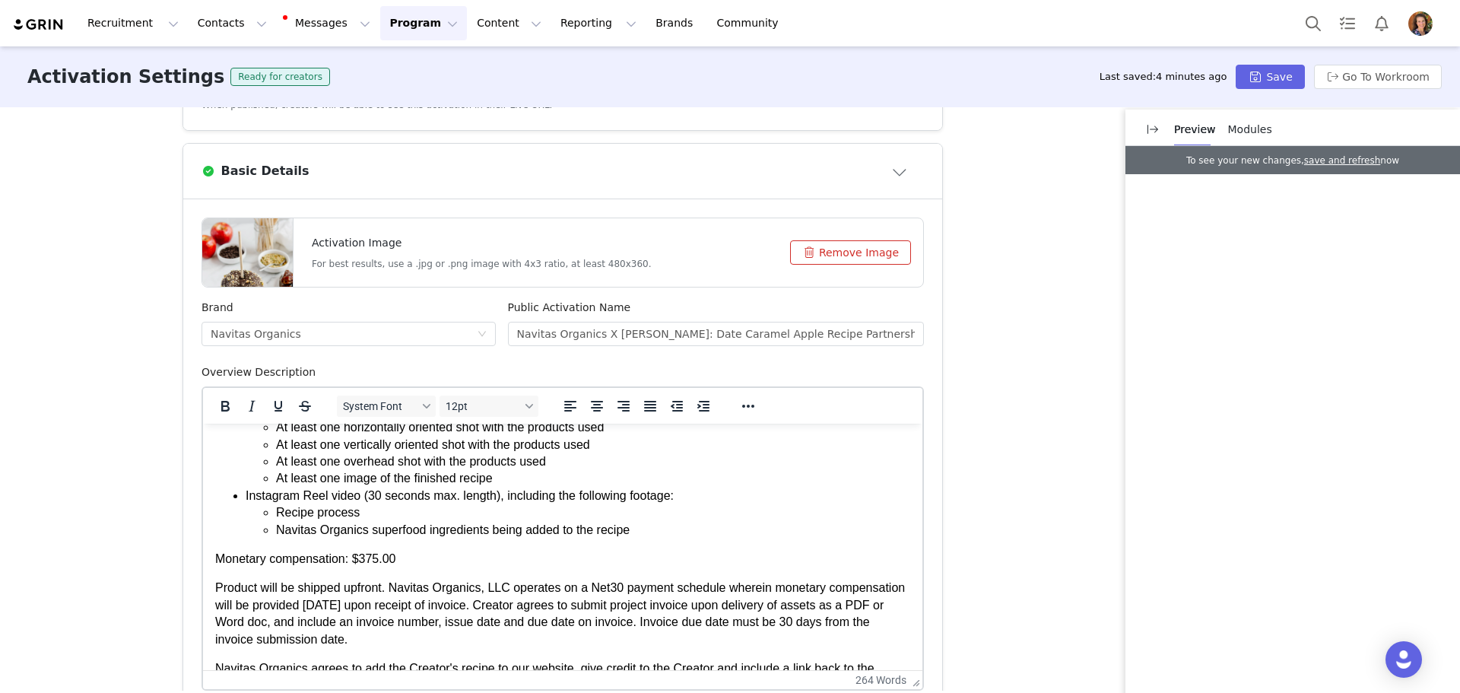
click at [636, 534] on li "Navitas Organics superfood ingredients being added to the recipe" at bounding box center [593, 530] width 634 height 17
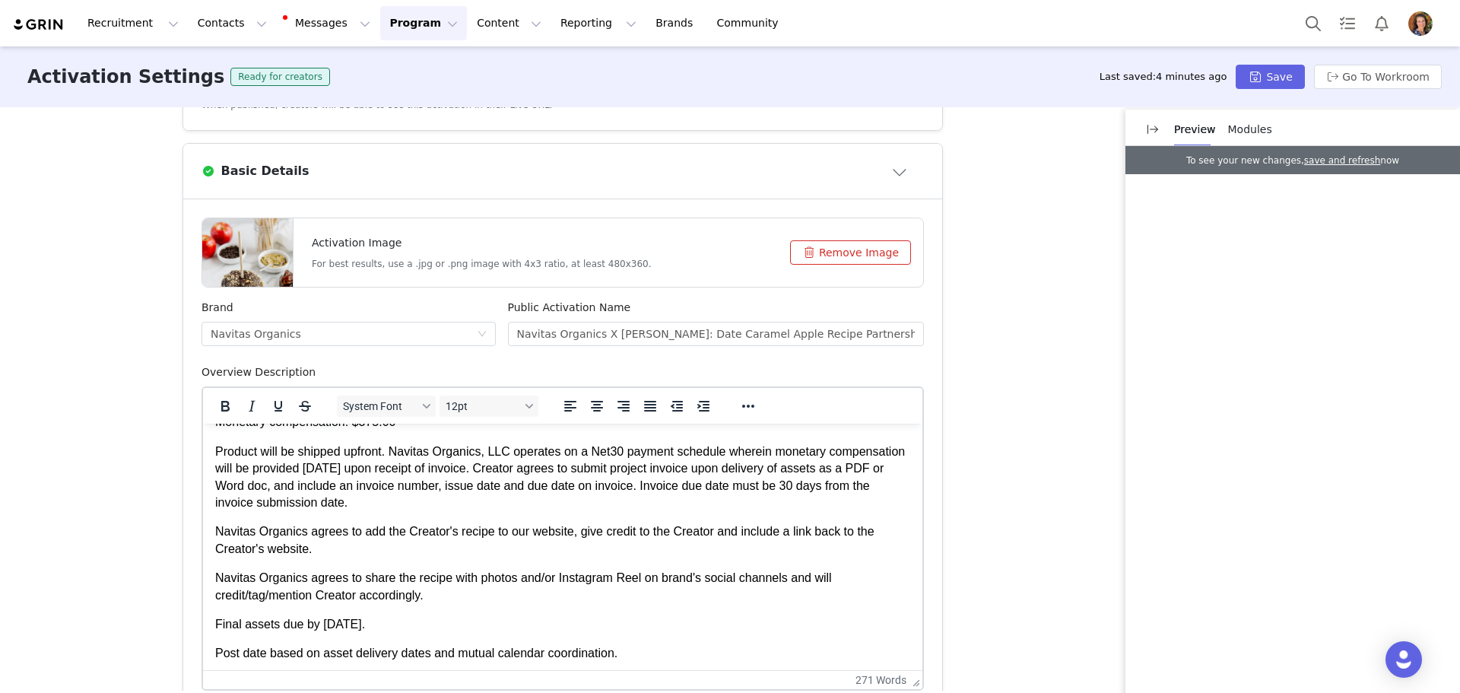
scroll to position [386, 0]
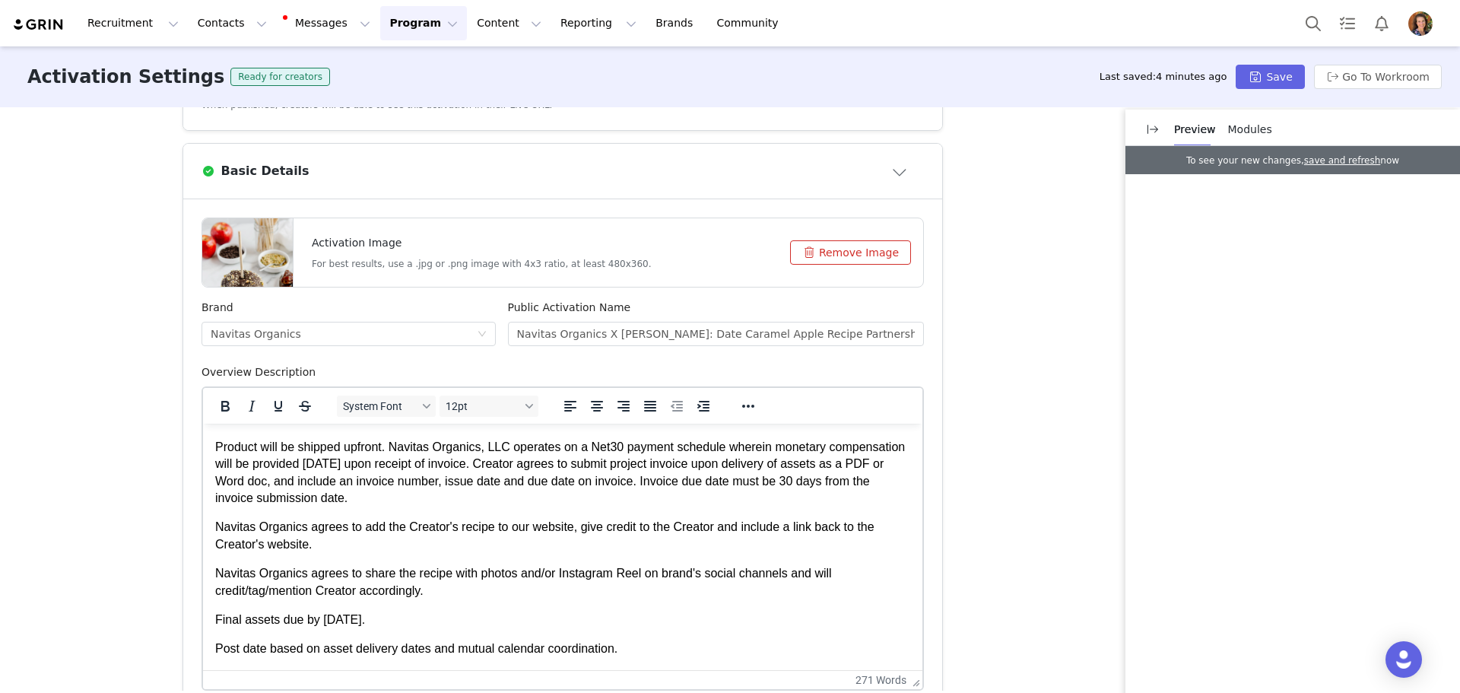
drag, startPoint x: 320, startPoint y: 618, endPoint x: 357, endPoint y: 623, distance: 37.5
click at [357, 623] on p "Final assets due by [DATE]." at bounding box center [562, 619] width 695 height 17
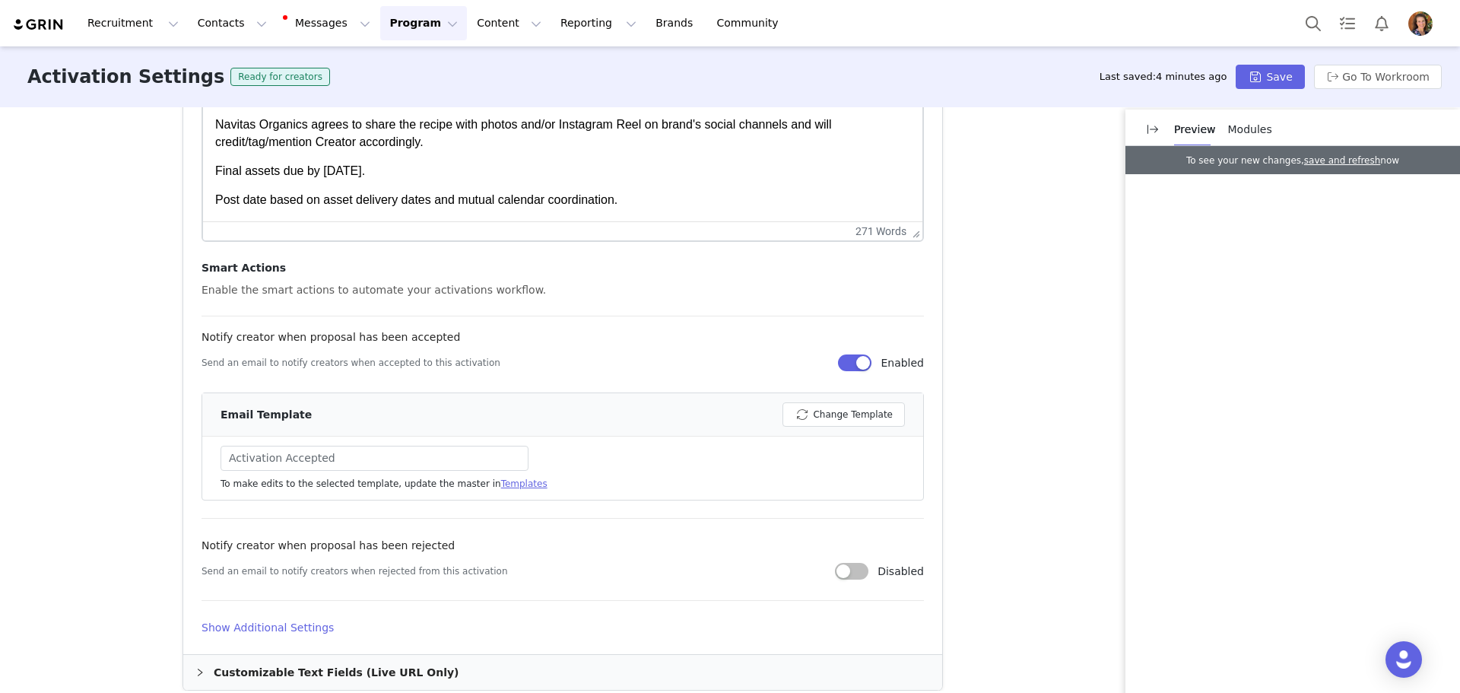
scroll to position [760, 0]
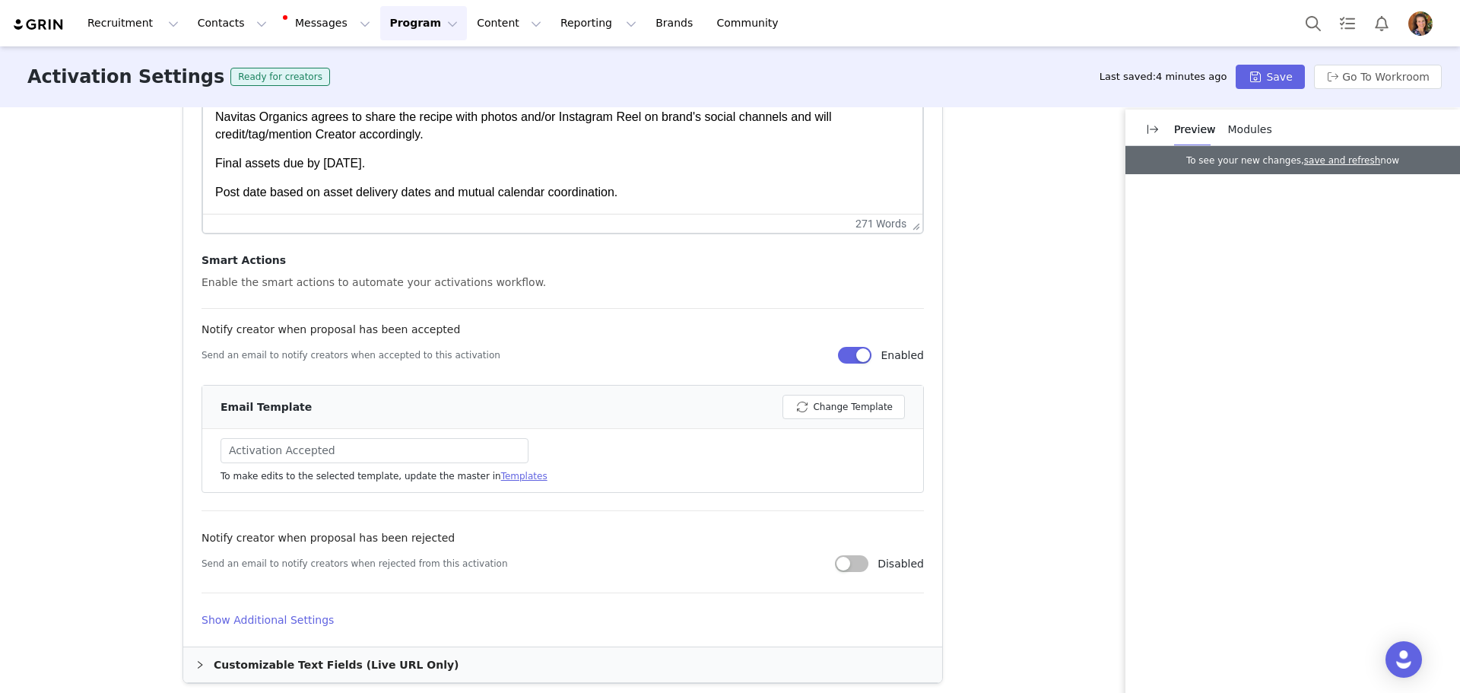
click at [263, 618] on h4 "Show Additional Settings" at bounding box center [562, 620] width 722 height 16
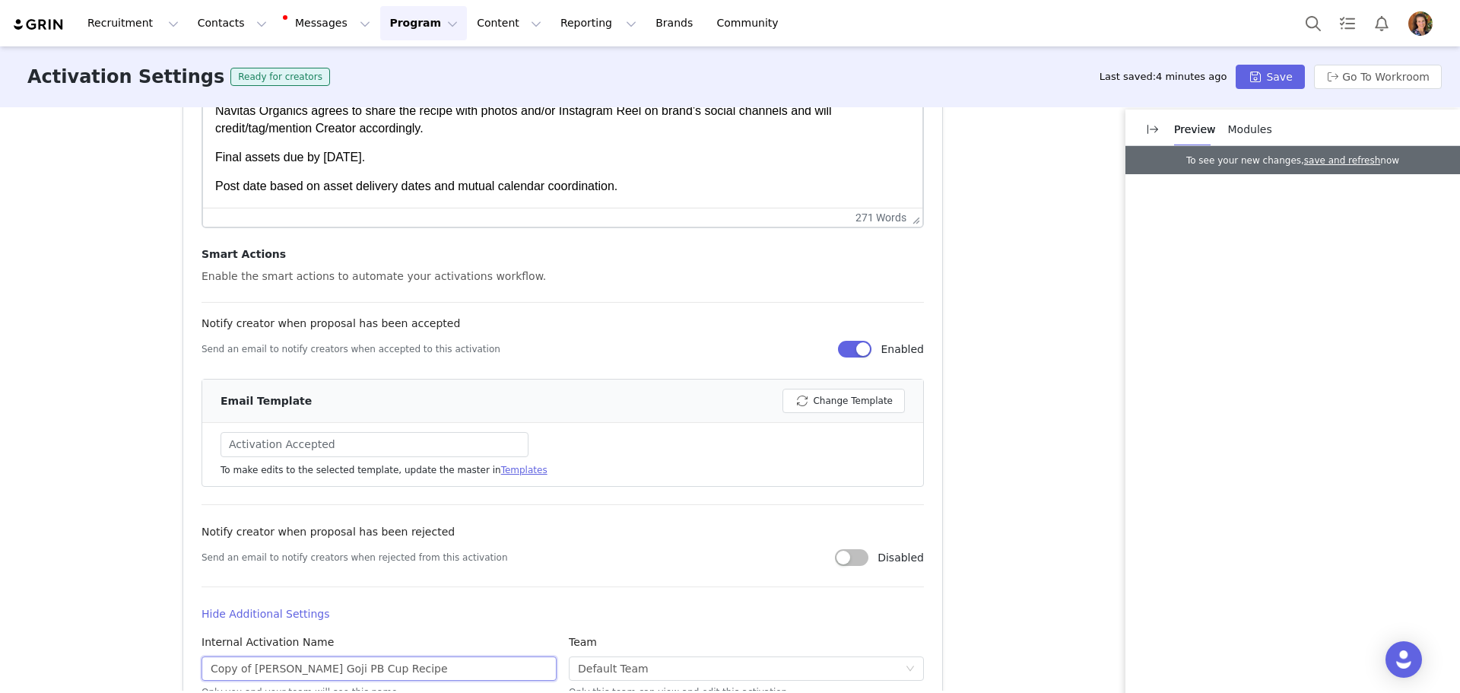
drag, startPoint x: 245, startPoint y: 678, endPoint x: 141, endPoint y: 665, distance: 104.3
click at [141, 665] on div "Activation Type Ongoing activations do not have start and end dates. Content wi…" at bounding box center [730, 398] width 1460 height 583
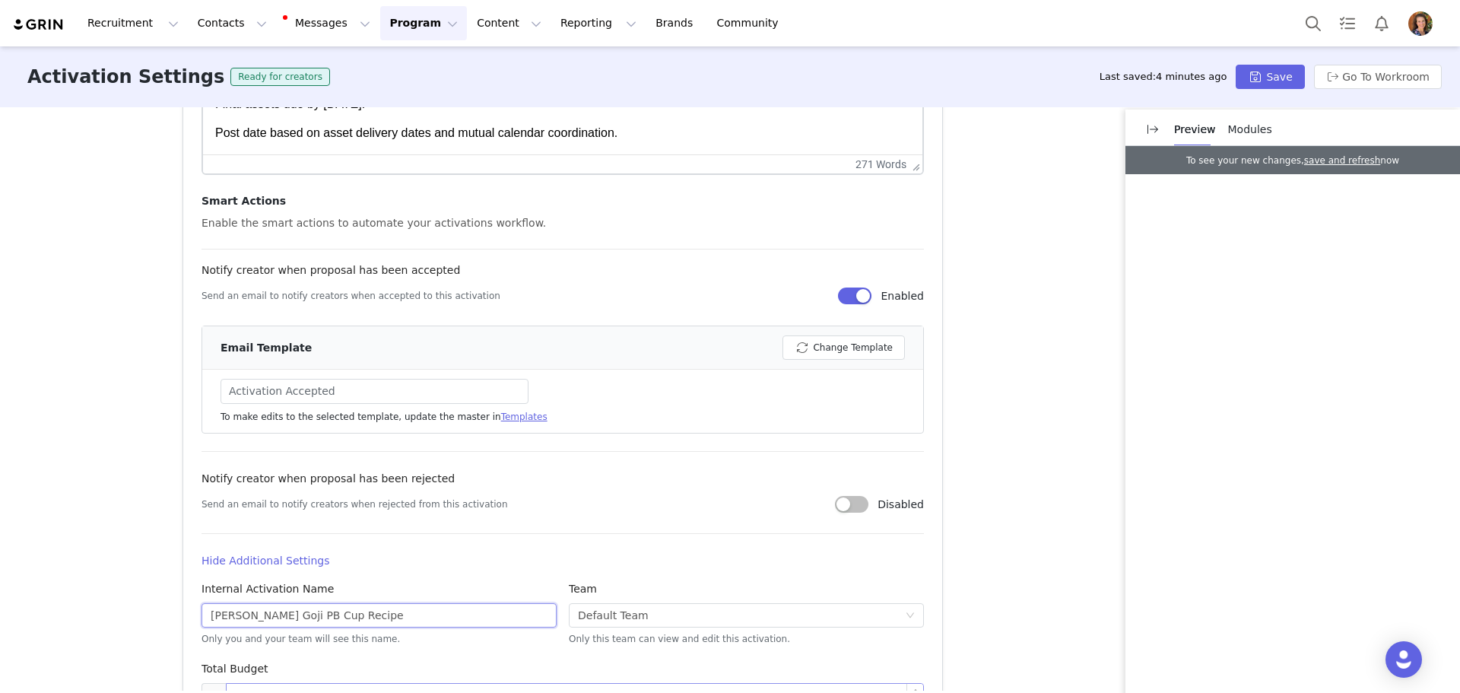
drag, startPoint x: 256, startPoint y: 672, endPoint x: 604, endPoint y: 664, distance: 347.6
click at [618, 677] on form "Internal Activation Name [PERSON_NAME] PB Cup Recipe Only you and your team wil…" at bounding box center [562, 644] width 722 height 126
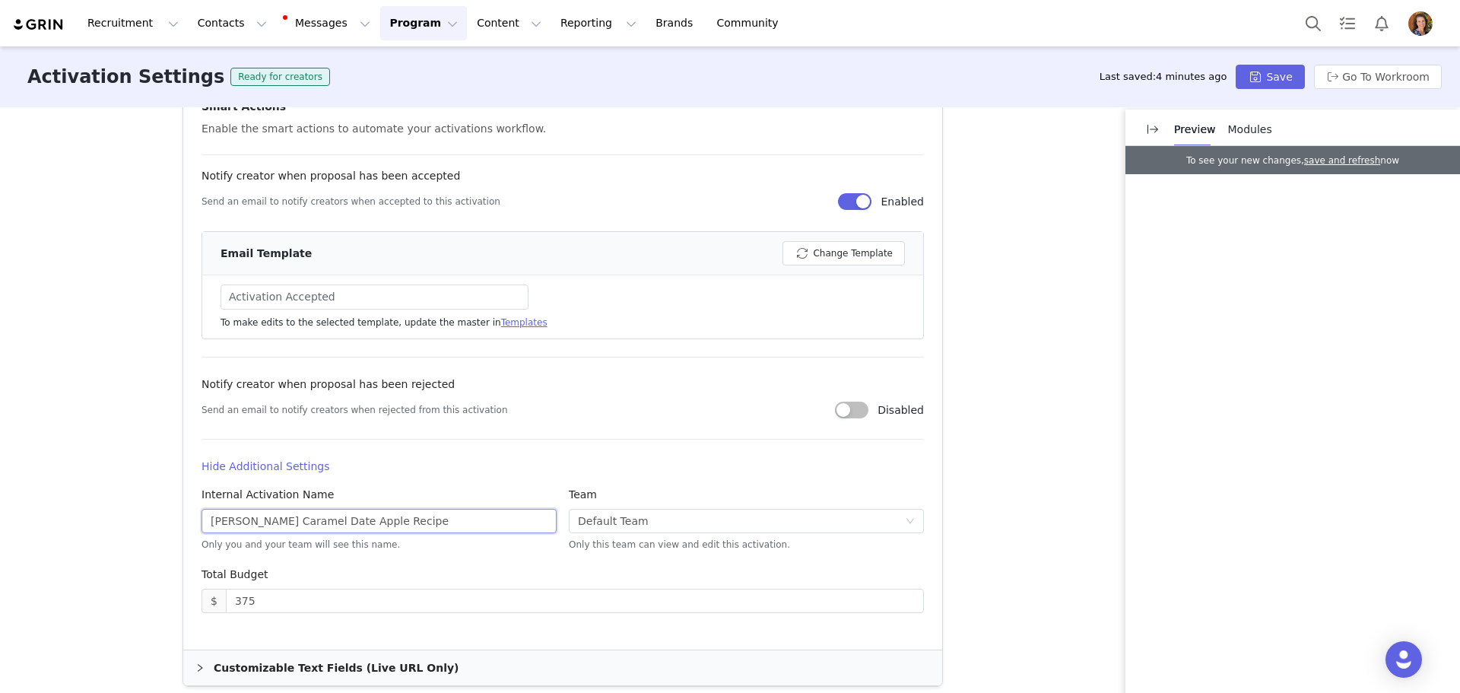
scroll to position [915, 0]
click at [259, 520] on input "[PERSON_NAME] Caramel Date Apple Recipe" at bounding box center [378, 520] width 355 height 24
click at [333, 518] on input "[PERSON_NAME] Date Caramel Date Apple Recipe" at bounding box center [378, 520] width 355 height 24
type input "[PERSON_NAME] Date Caramel Apple Recipe"
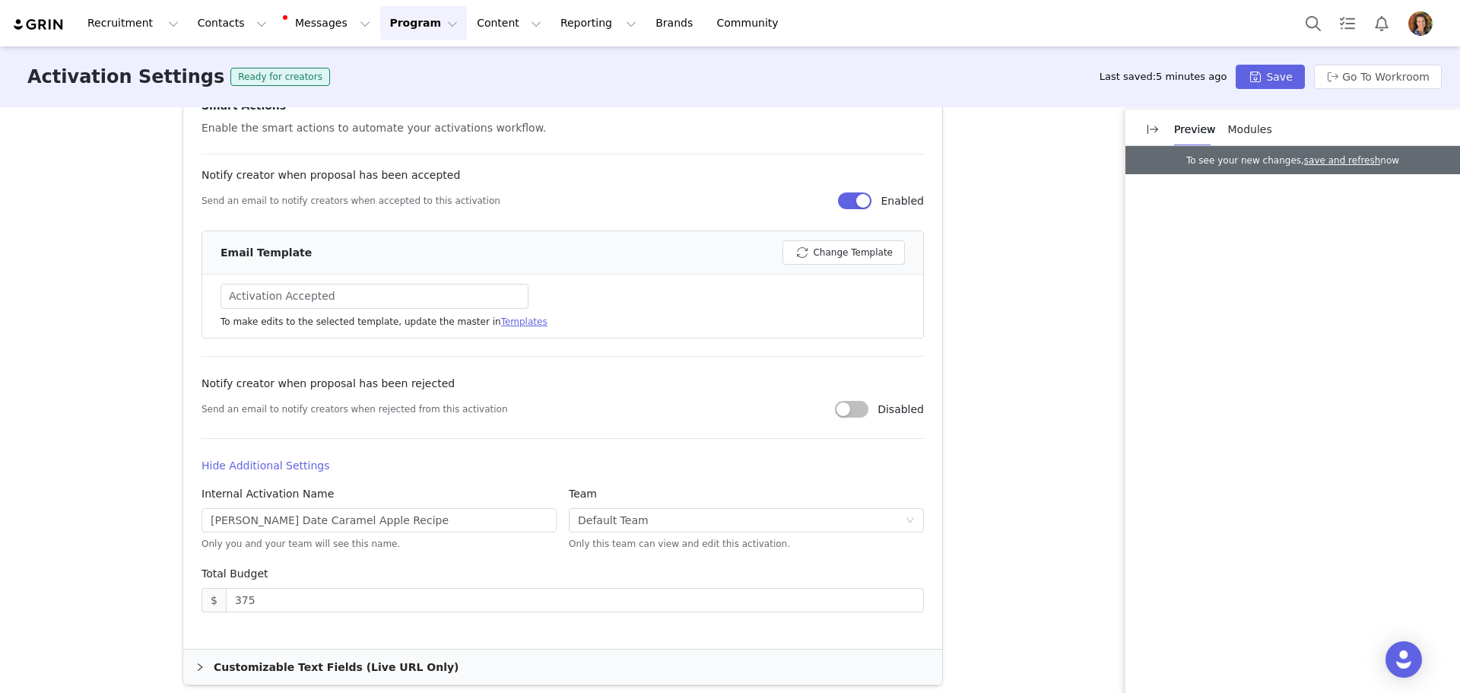
click at [287, 669] on div "Customizable Text Fields (Live URL Only)" at bounding box center [562, 666] width 759 height 35
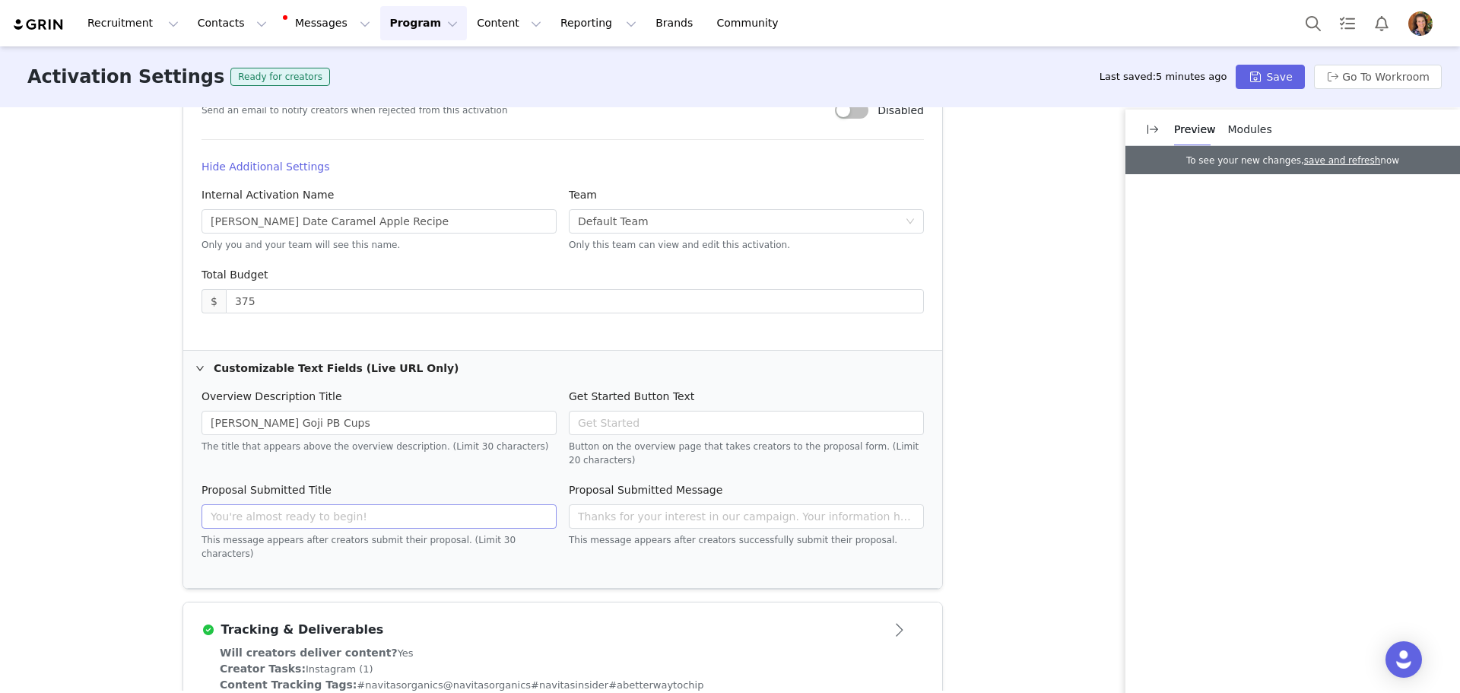
scroll to position [1219, 0]
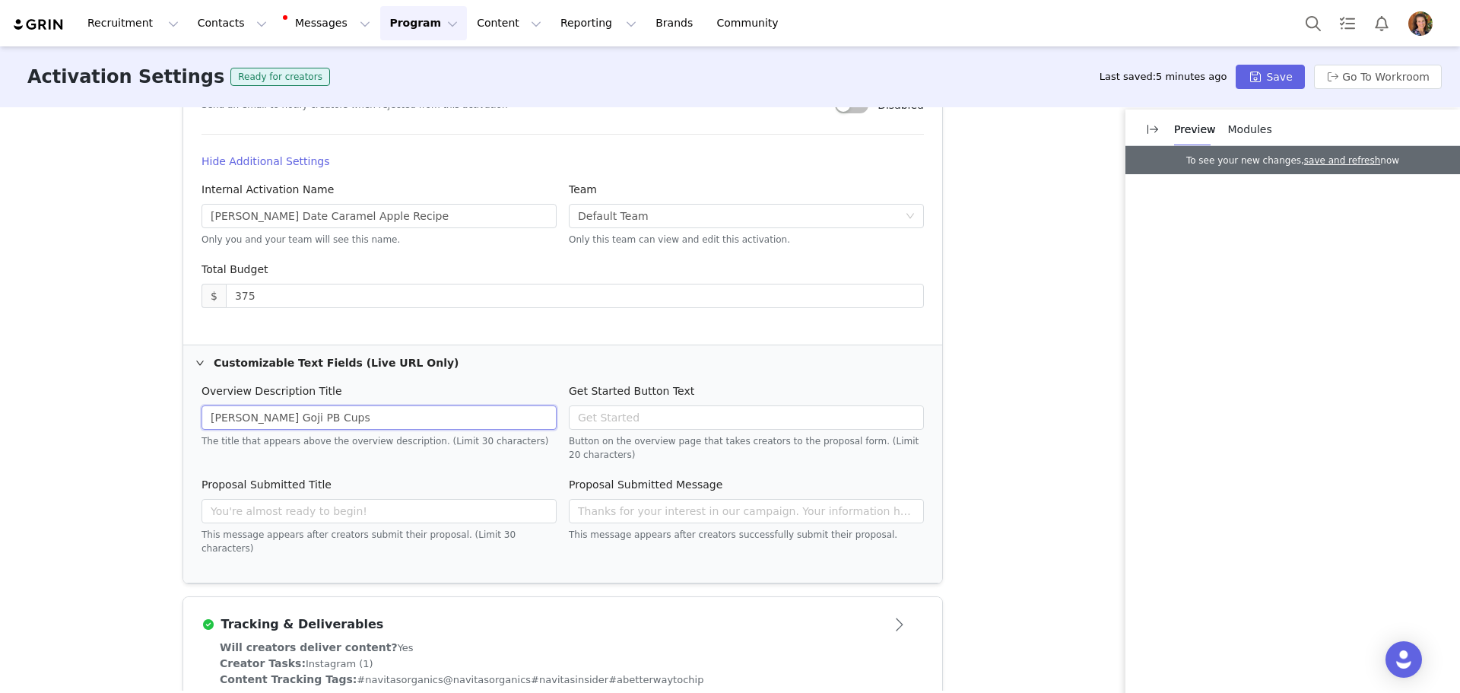
drag, startPoint x: 258, startPoint y: 418, endPoint x: 453, endPoint y: 414, distance: 195.4
click at [453, 414] on input "[PERSON_NAME] Goji PB Cups" at bounding box center [378, 417] width 355 height 24
drag, startPoint x: 280, startPoint y: 417, endPoint x: 255, endPoint y: 423, distance: 24.9
click at [255, 423] on input "[PERSON_NAME] Date Caramel Appl" at bounding box center [378, 417] width 355 height 24
click at [360, 415] on input "[PERSON_NAME] Caramel Appl" at bounding box center [378, 417] width 355 height 24
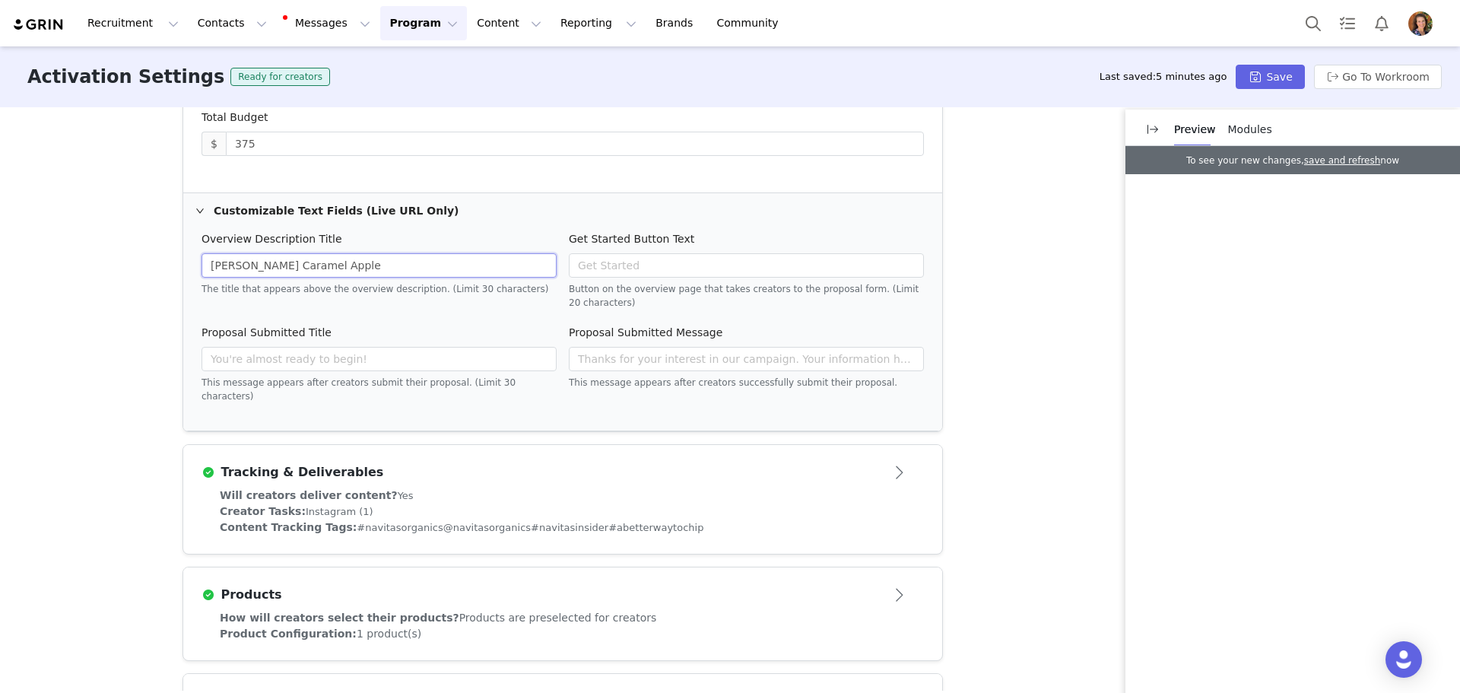
type input "[PERSON_NAME] Caramel Apple"
click at [366, 522] on span "#navitasorganics" at bounding box center [400, 527] width 86 height 11
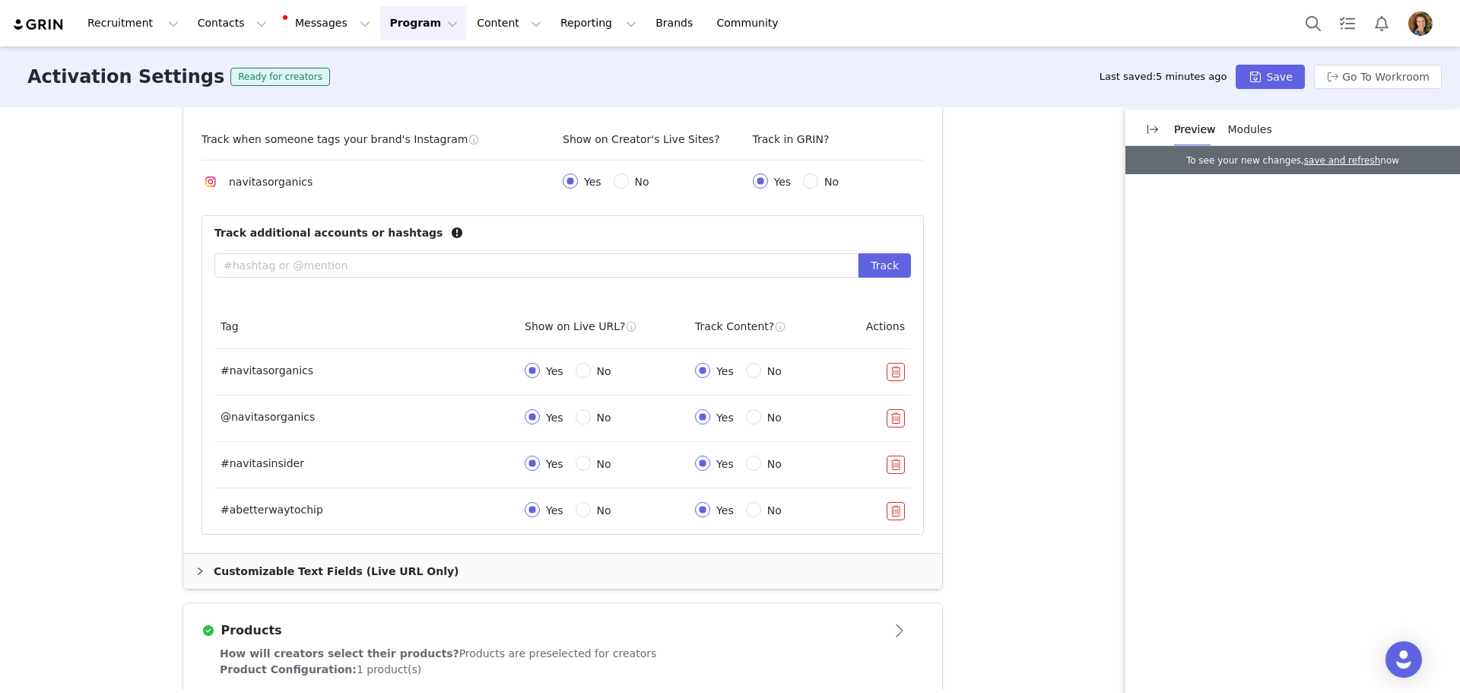
scroll to position [581, 0]
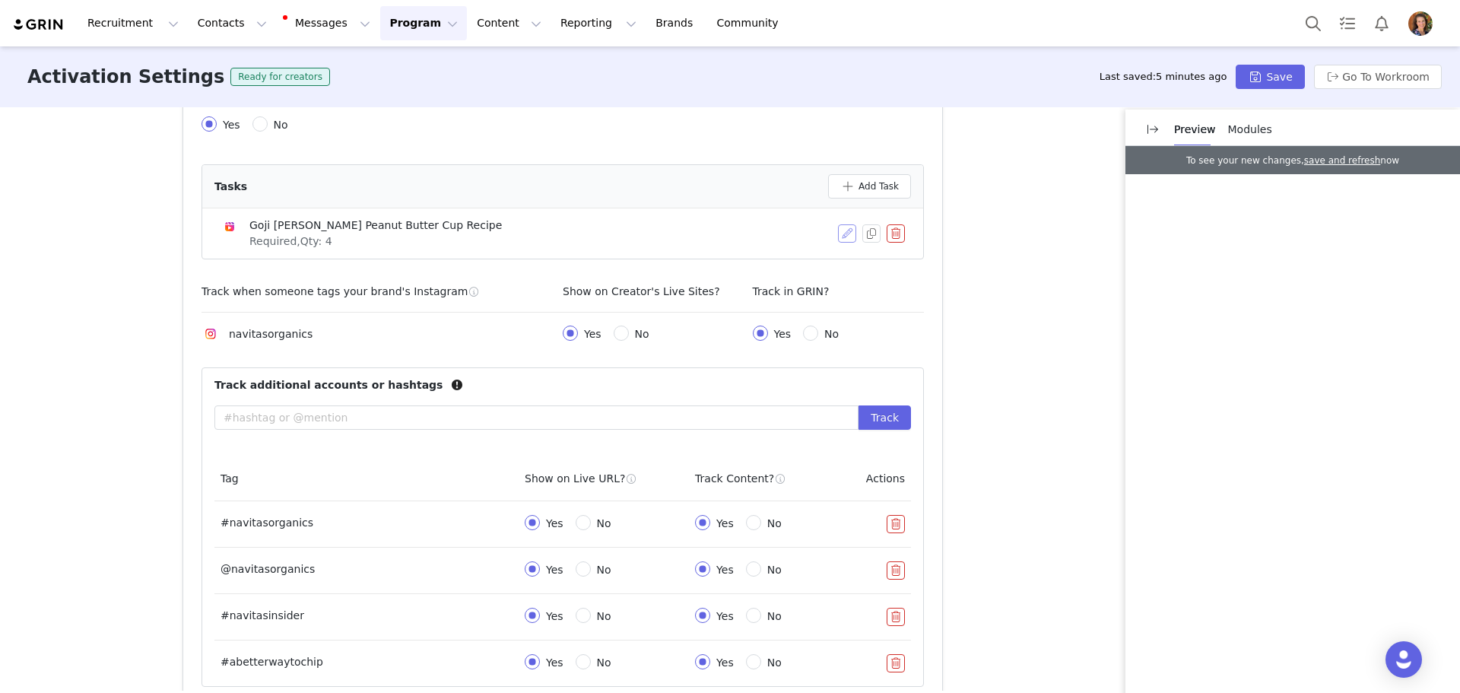
click at [841, 238] on button "button" at bounding box center [847, 233] width 18 height 18
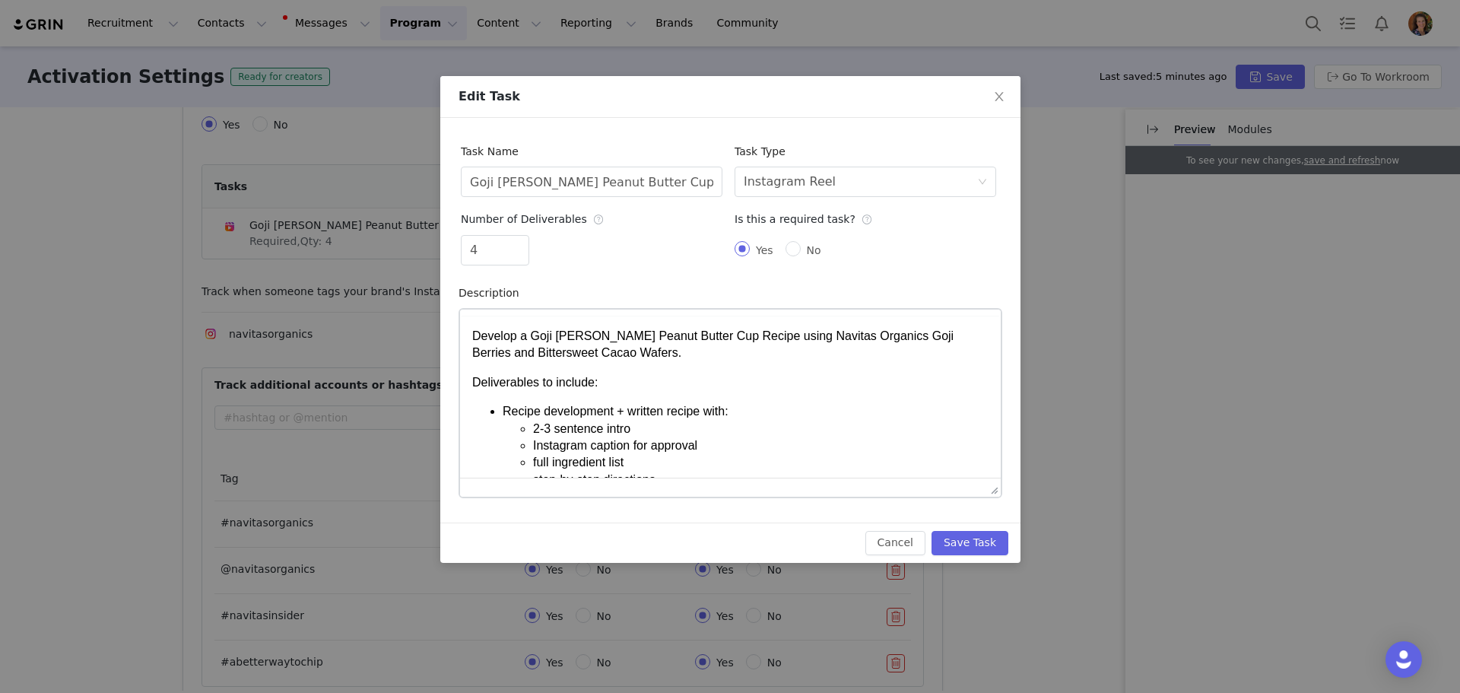
scroll to position [0, 0]
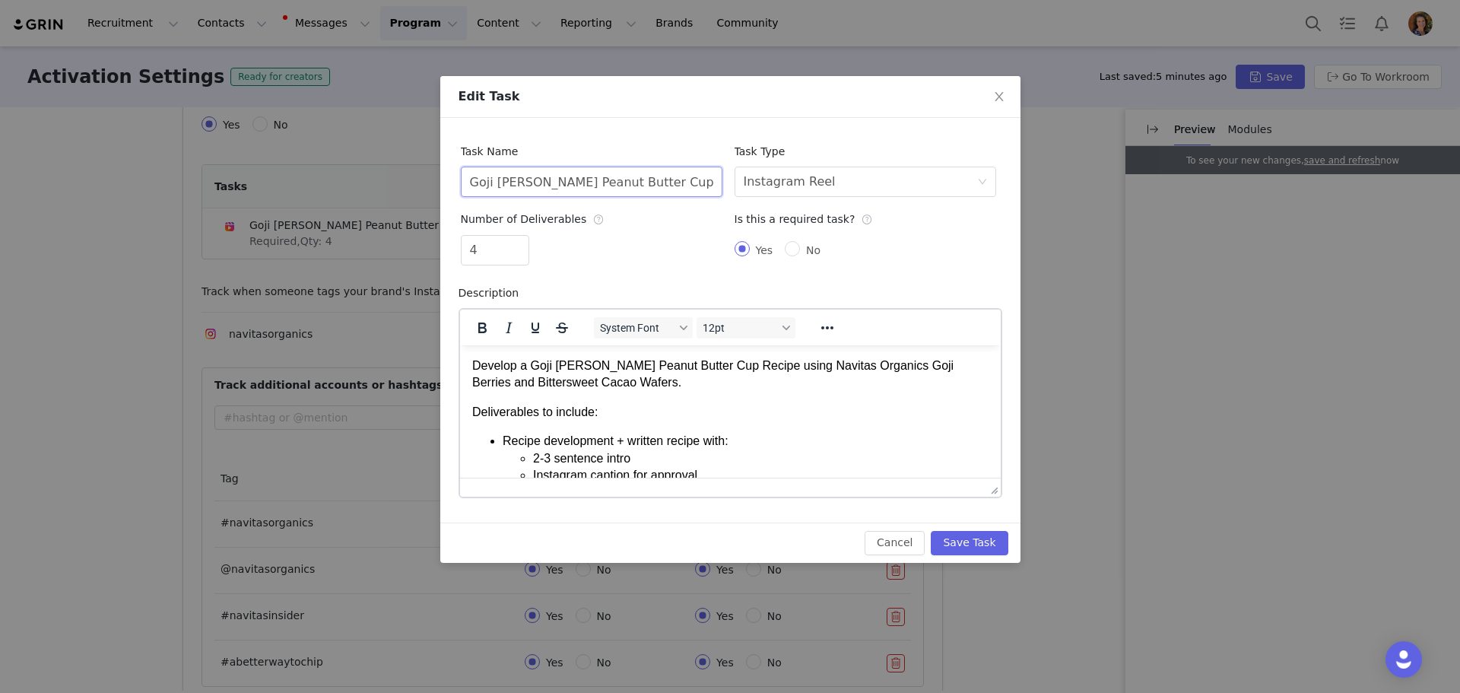
click at [596, 179] on input "Goji [PERSON_NAME] Peanut Butter Cup Recipe" at bounding box center [592, 182] width 262 height 30
drag, startPoint x: 621, startPoint y: 185, endPoint x: 322, endPoint y: 174, distance: 299.0
click at [322, 174] on div "Edit Task Task Name [PERSON_NAME] Peanut Butter Cup Recipe Task Type Select tas…" at bounding box center [730, 346] width 1460 height 693
type input "Date Caramel Apple Recipe"
drag, startPoint x: 493, startPoint y: 255, endPoint x: 430, endPoint y: 259, distance: 64.0
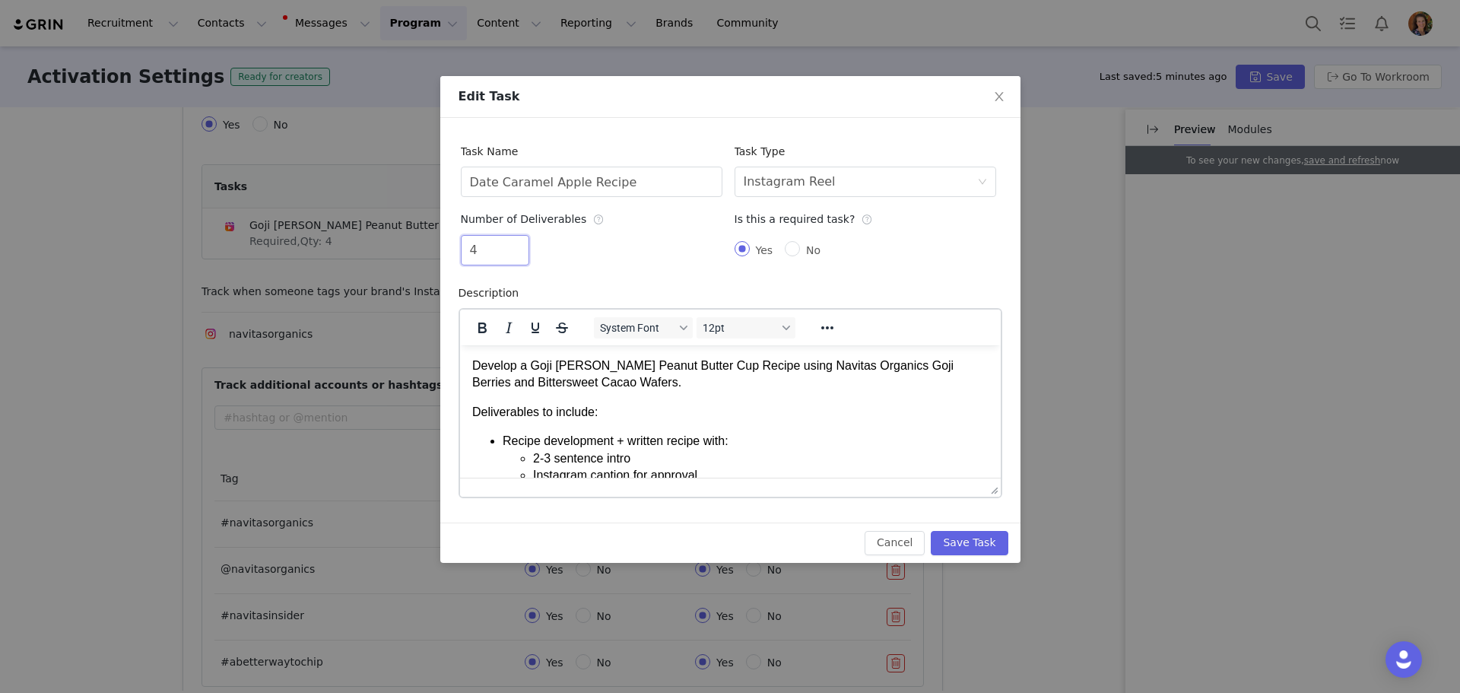
click at [445, 256] on div "Task Name Date Caramel Apple Recipe Task Type Select task type Instagram Reel N…" at bounding box center [730, 320] width 580 height 405
type input "1"
click at [811, 187] on div "Instagram Reel" at bounding box center [790, 181] width 92 height 29
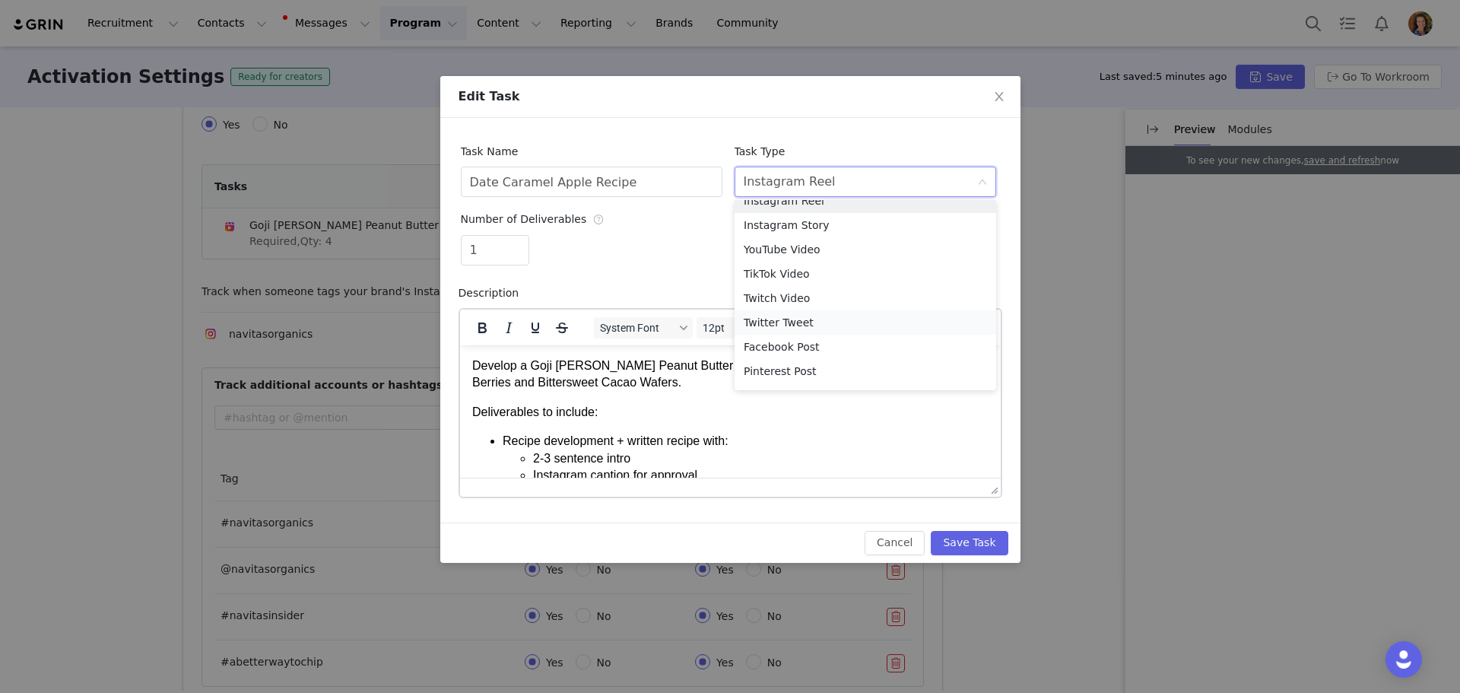
scroll to position [59, 0]
click at [816, 369] on li "Custom Task" at bounding box center [865, 375] width 262 height 24
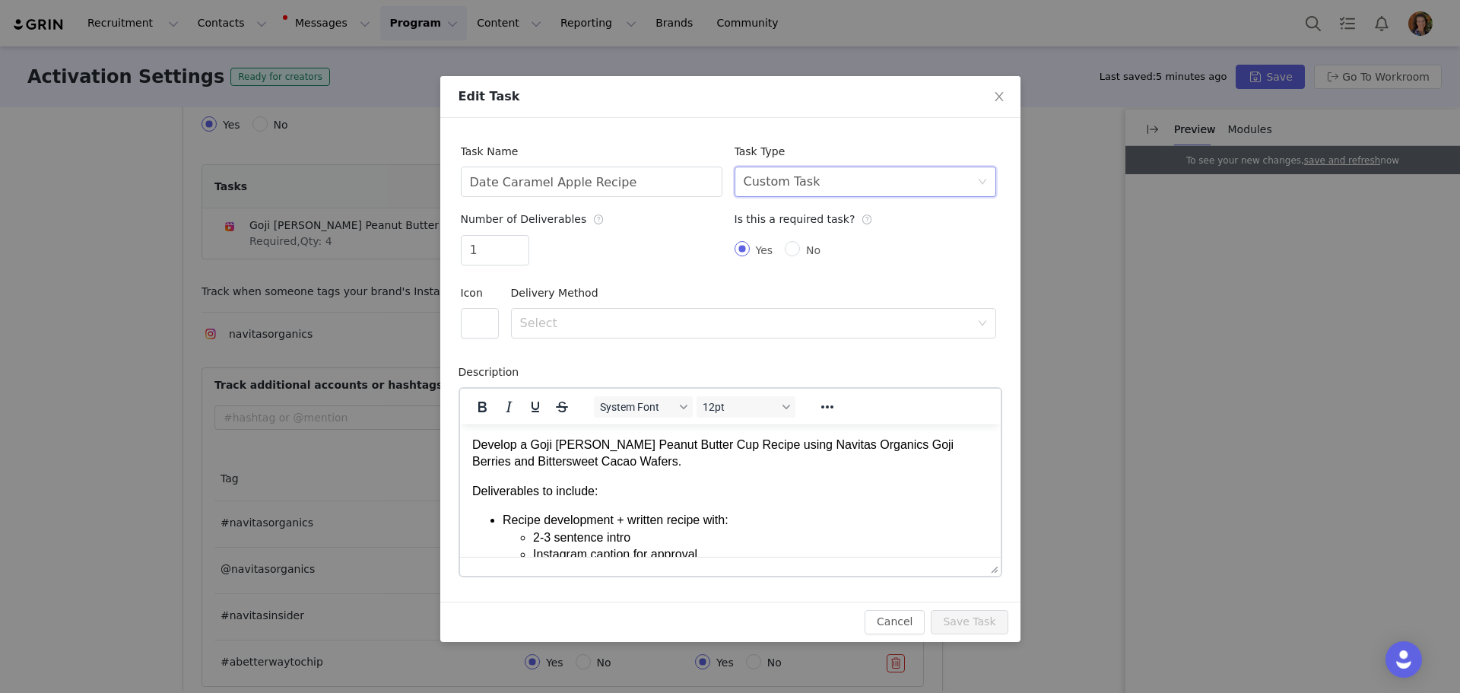
click at [499, 332] on div "Icon" at bounding box center [480, 317] width 50 height 79
click at [490, 326] on button "button" at bounding box center [480, 323] width 38 height 30
click at [491, 449] on button "button" at bounding box center [484, 454] width 26 height 24
click at [545, 332] on div "Select" at bounding box center [748, 323] width 457 height 29
click at [568, 378] on li "URL" at bounding box center [753, 382] width 485 height 24
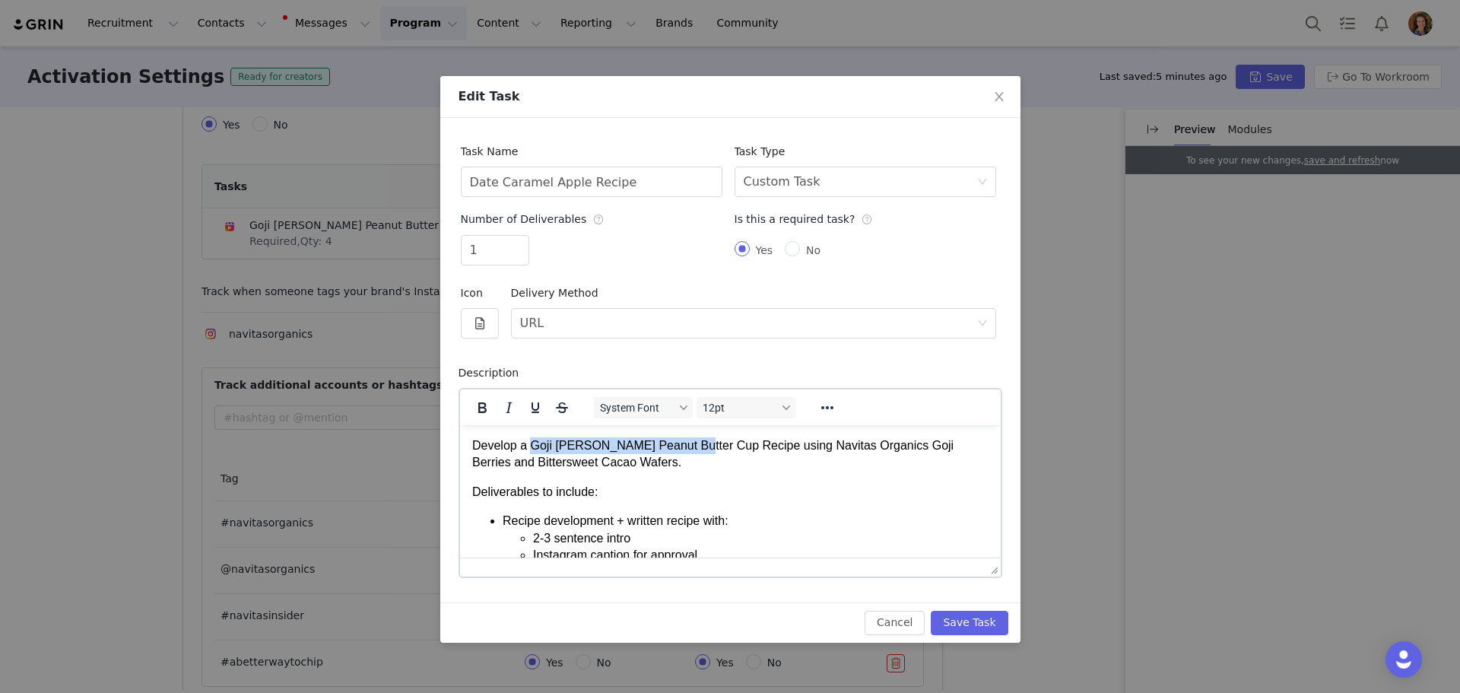
drag, startPoint x: 530, startPoint y: 443, endPoint x: 681, endPoint y: 449, distance: 151.4
click at [681, 449] on p "Develop a Goji [PERSON_NAME] Peanut Butter Cup Recipe using Navitas Organics Go…" at bounding box center [729, 453] width 516 height 34
drag, startPoint x: 803, startPoint y: 447, endPoint x: 893, endPoint y: 452, distance: 90.6
click at [893, 452] on p "Develop a Date Caramel Apple Recipe using Navitas Organics Goji Berries and Bit…" at bounding box center [729, 453] width 516 height 34
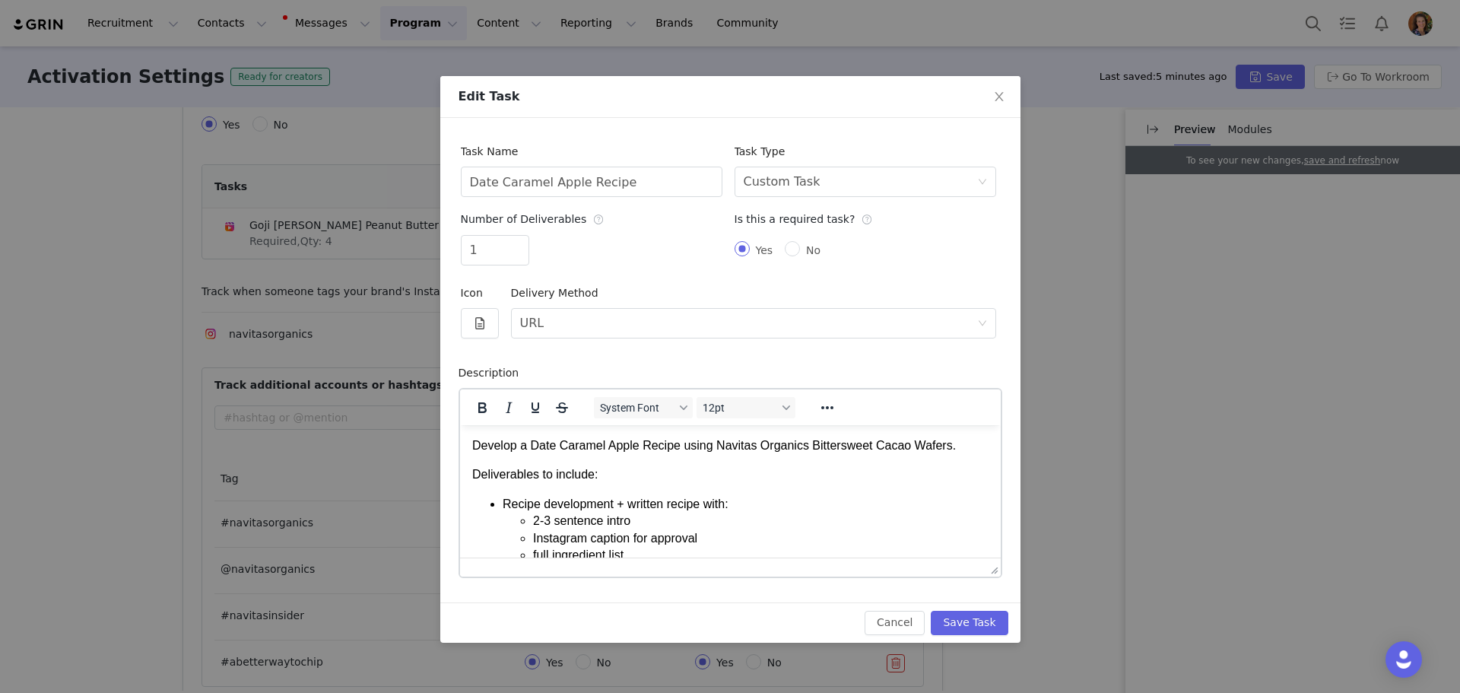
click at [939, 444] on p "Develop a Date Caramel Apple Recipe using Navitas Organics Bittersweet Cacao Wa…" at bounding box center [729, 444] width 516 height 17
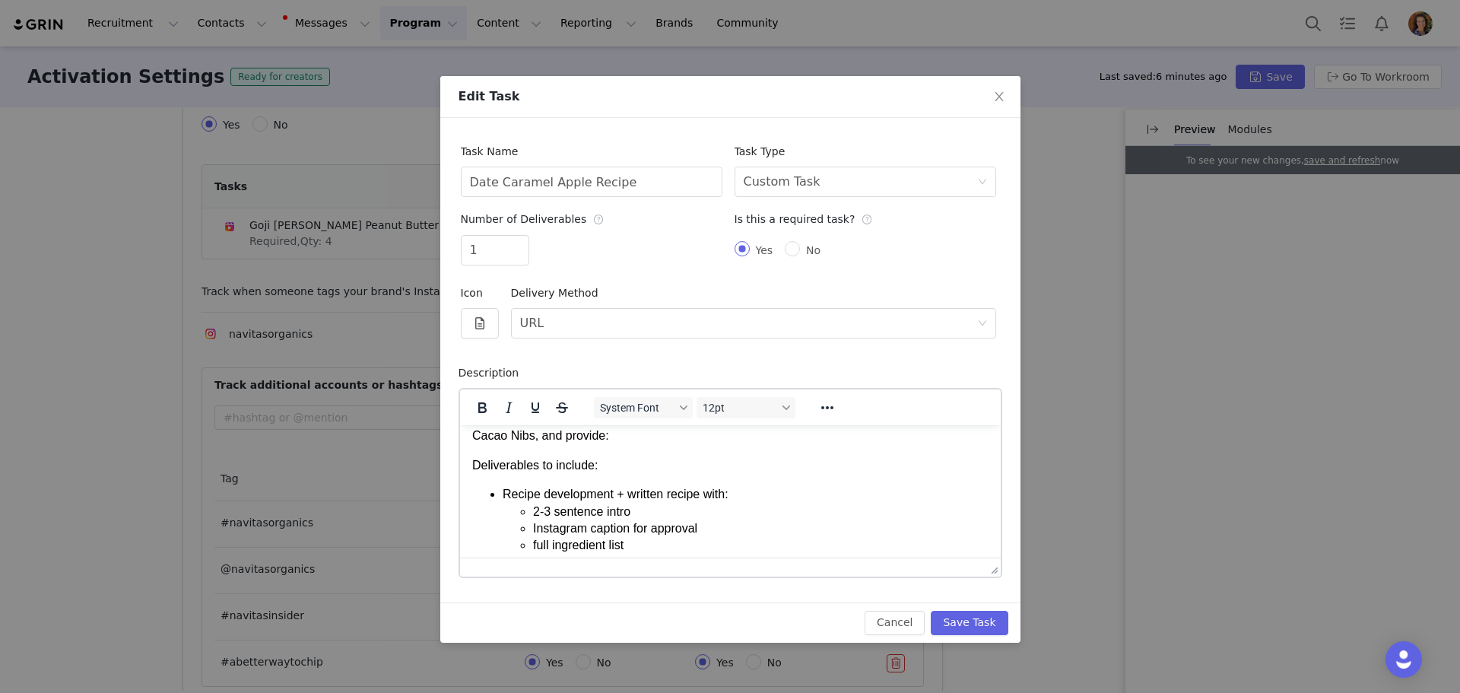
scroll to position [0, 0]
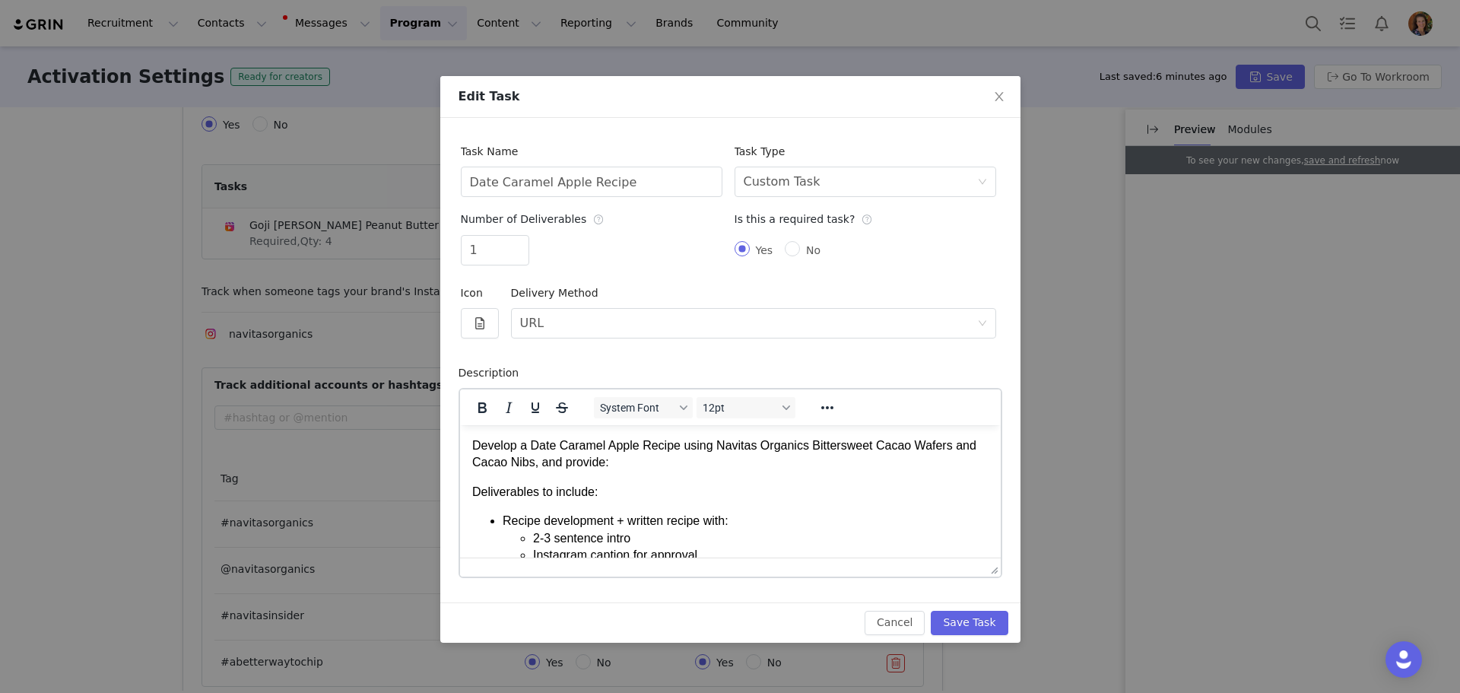
click at [522, 488] on p "Deliverables to include:" at bounding box center [729, 491] width 516 height 17
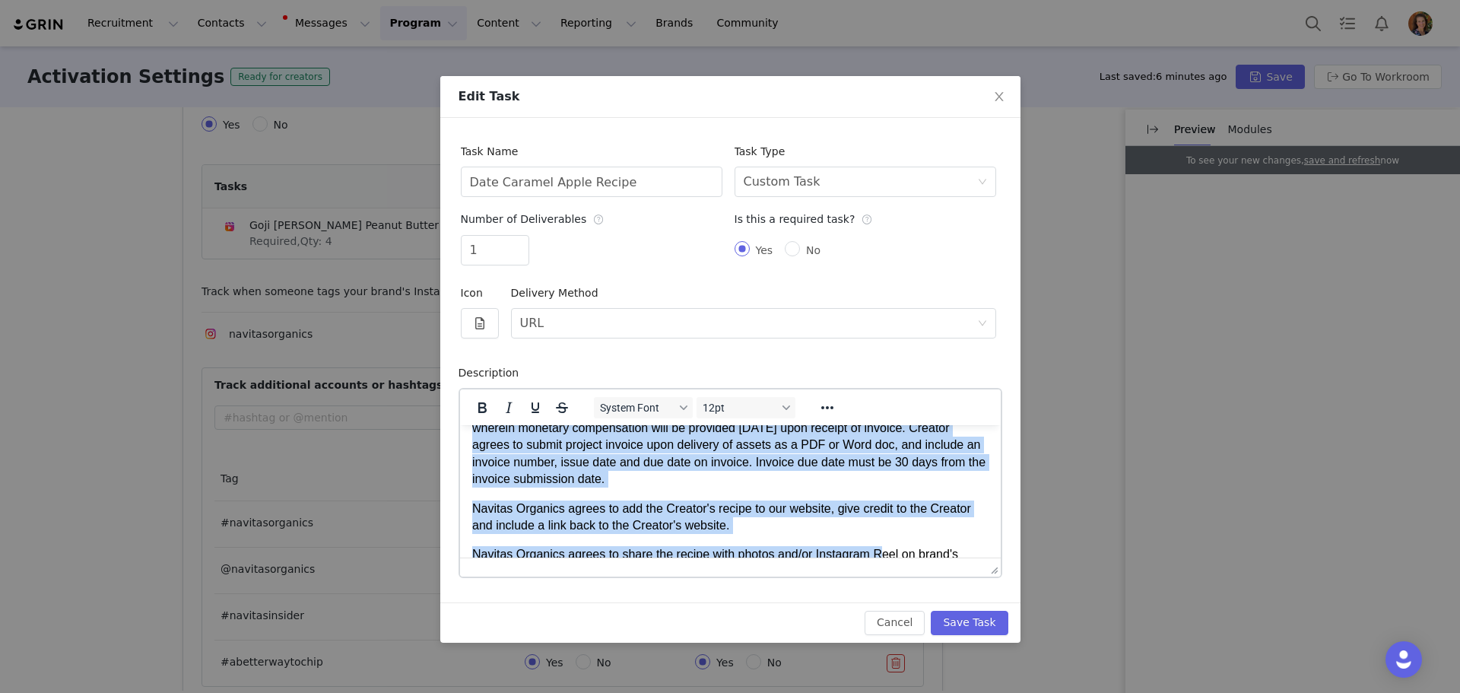
scroll to position [454, 0]
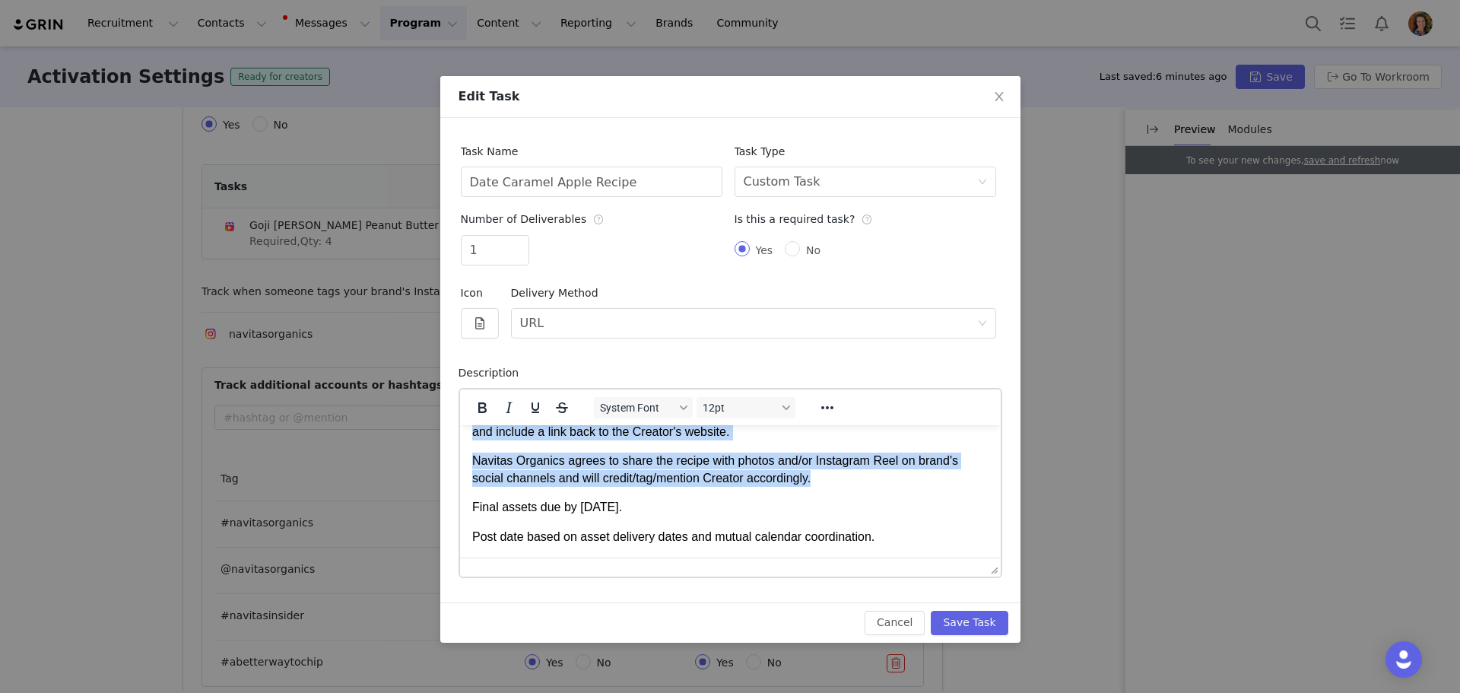
drag, startPoint x: 502, startPoint y: 458, endPoint x: 854, endPoint y: 471, distance: 352.3
click at [854, 471] on body "Develop a Date Caramel Apple Recipe using Navitas Organics Bittersweet Cacao Wa…" at bounding box center [729, 264] width 516 height 562
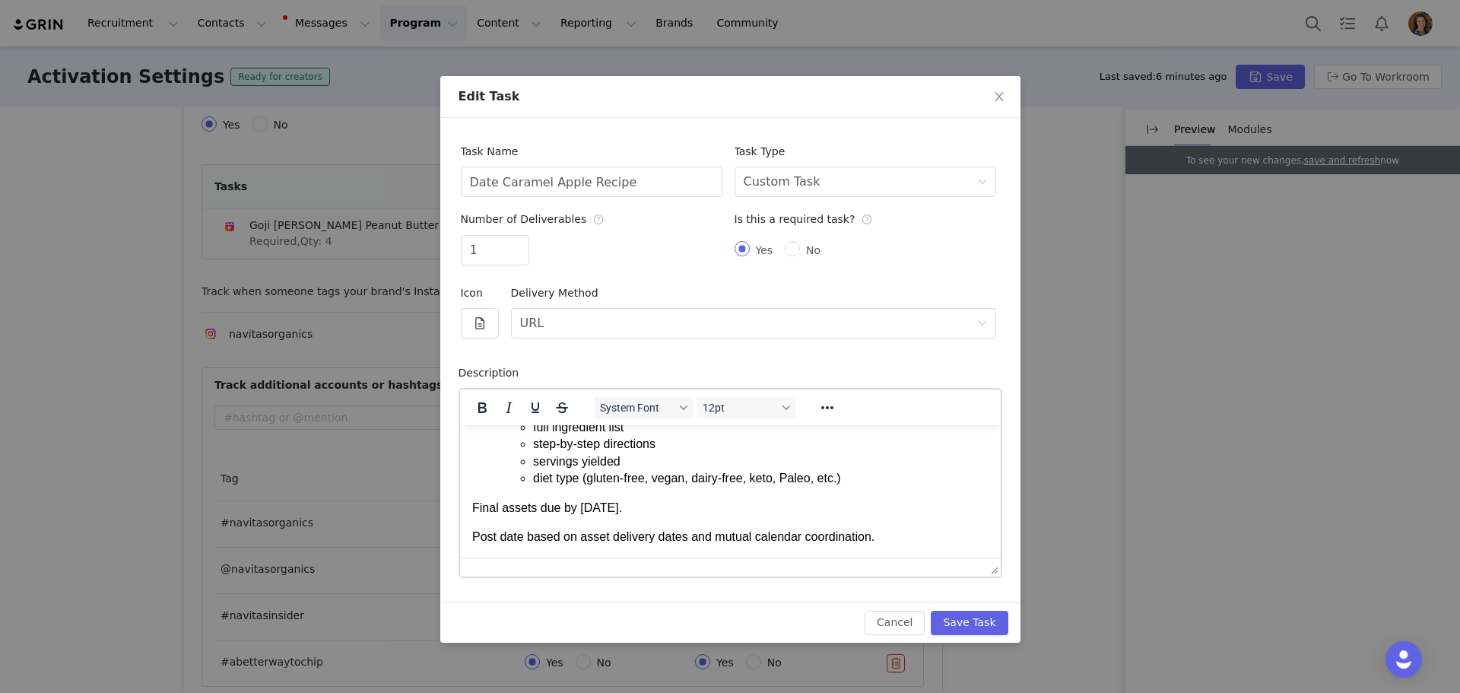
scroll to position [116, 0]
click at [534, 508] on p "Final assets due by [DATE]." at bounding box center [729, 507] width 516 height 17
click at [574, 510] on p "Final asset due by [DATE]." at bounding box center [729, 507] width 516 height 17
drag, startPoint x: 570, startPoint y: 509, endPoint x: 611, endPoint y: 509, distance: 40.3
click at [611, 509] on p "Final asset due by [DATE]." at bounding box center [729, 507] width 516 height 17
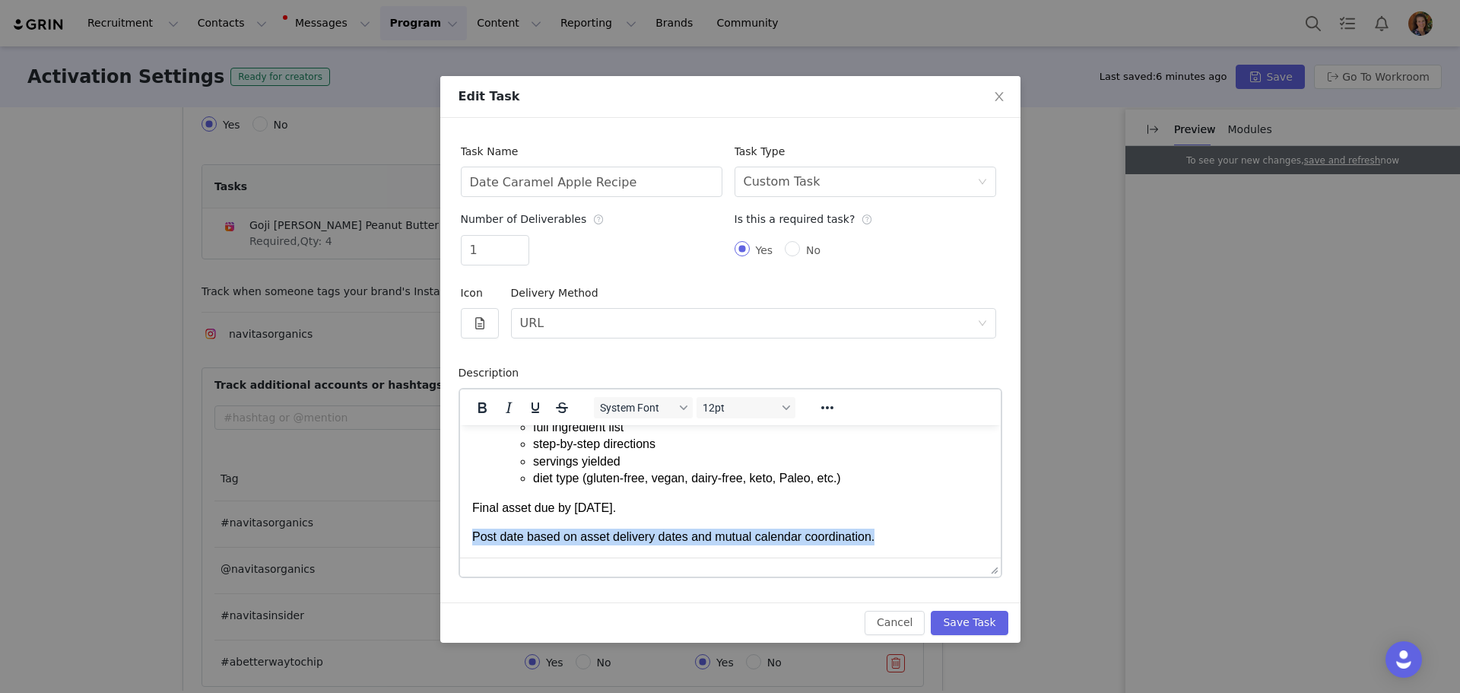
drag, startPoint x: 865, startPoint y: 533, endPoint x: 347, endPoint y: 543, distance: 518.7
click at [459, 543] on html "Develop a Date Caramel Apple Recipe using Navitas Organics Bittersweet Cacao Wa…" at bounding box center [729, 433] width 541 height 248
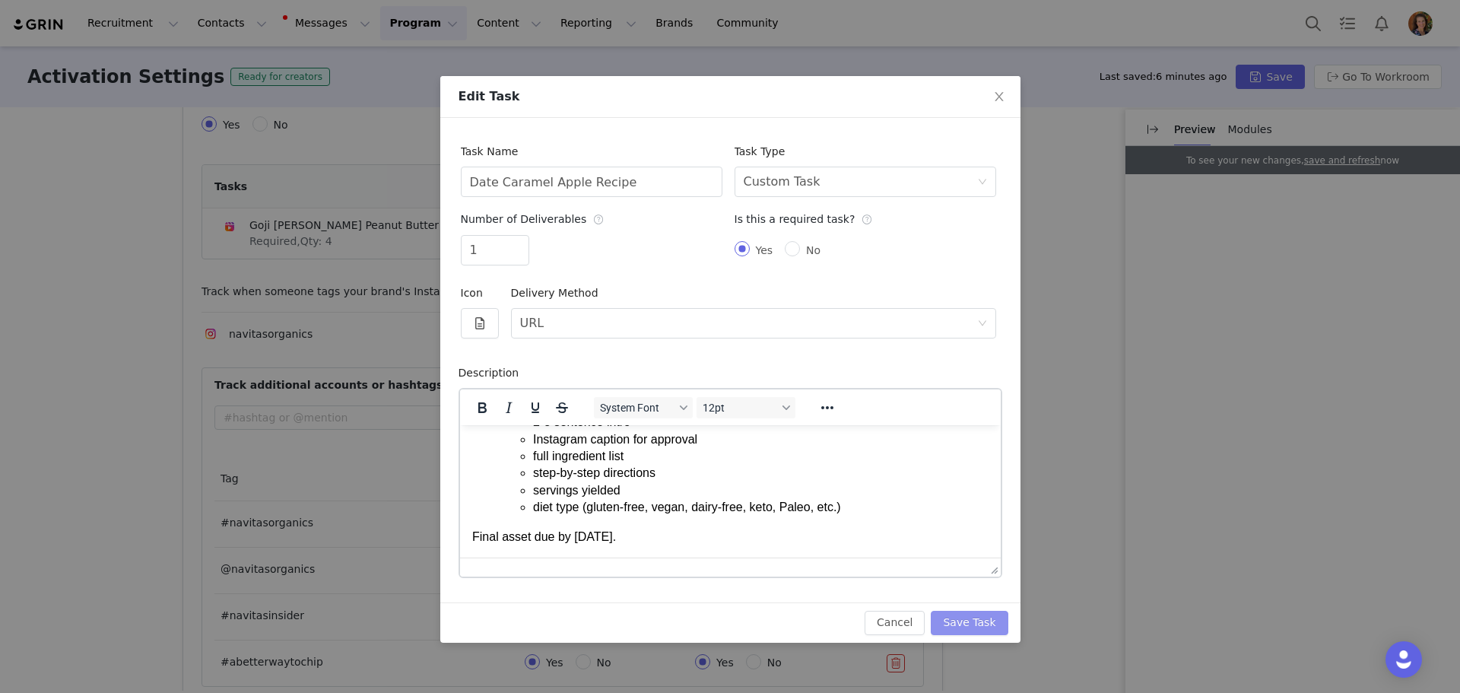
click at [998, 614] on button "Save Task" at bounding box center [969, 623] width 77 height 24
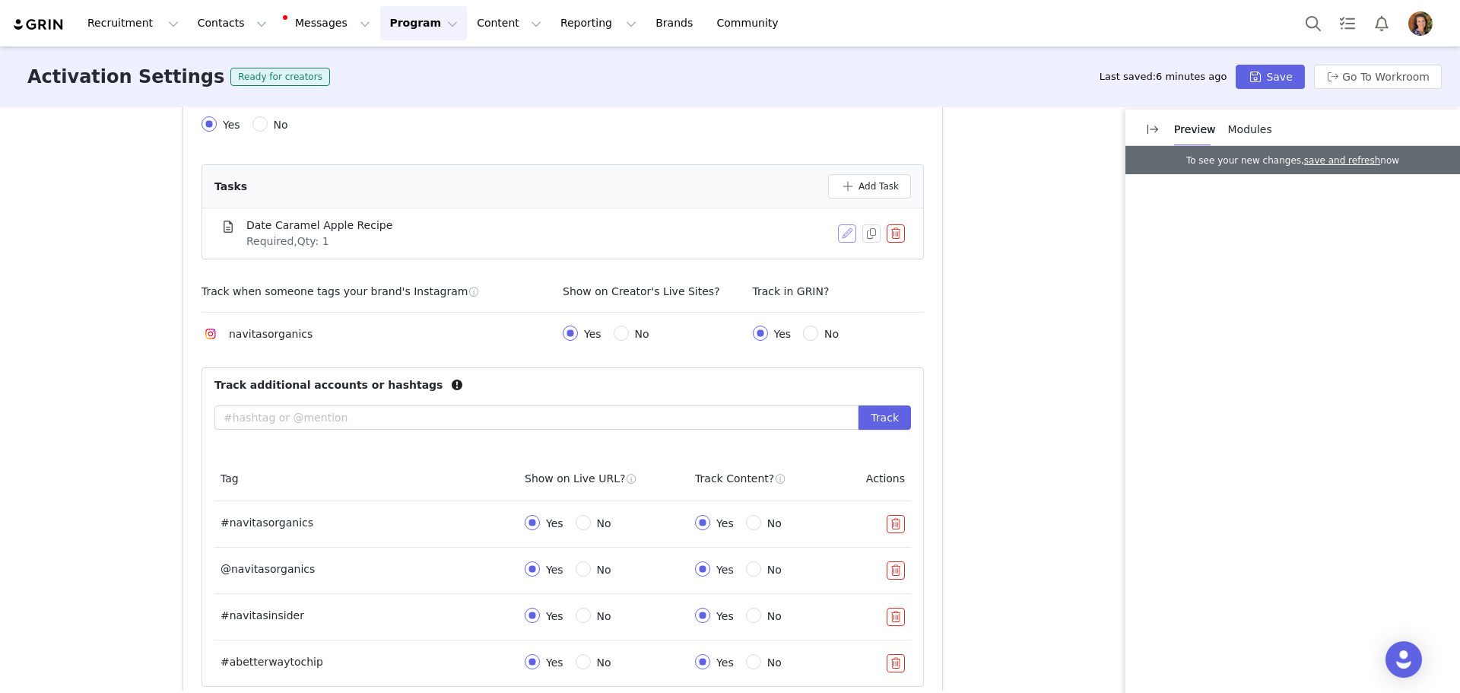
click at [838, 240] on button "button" at bounding box center [847, 233] width 18 height 18
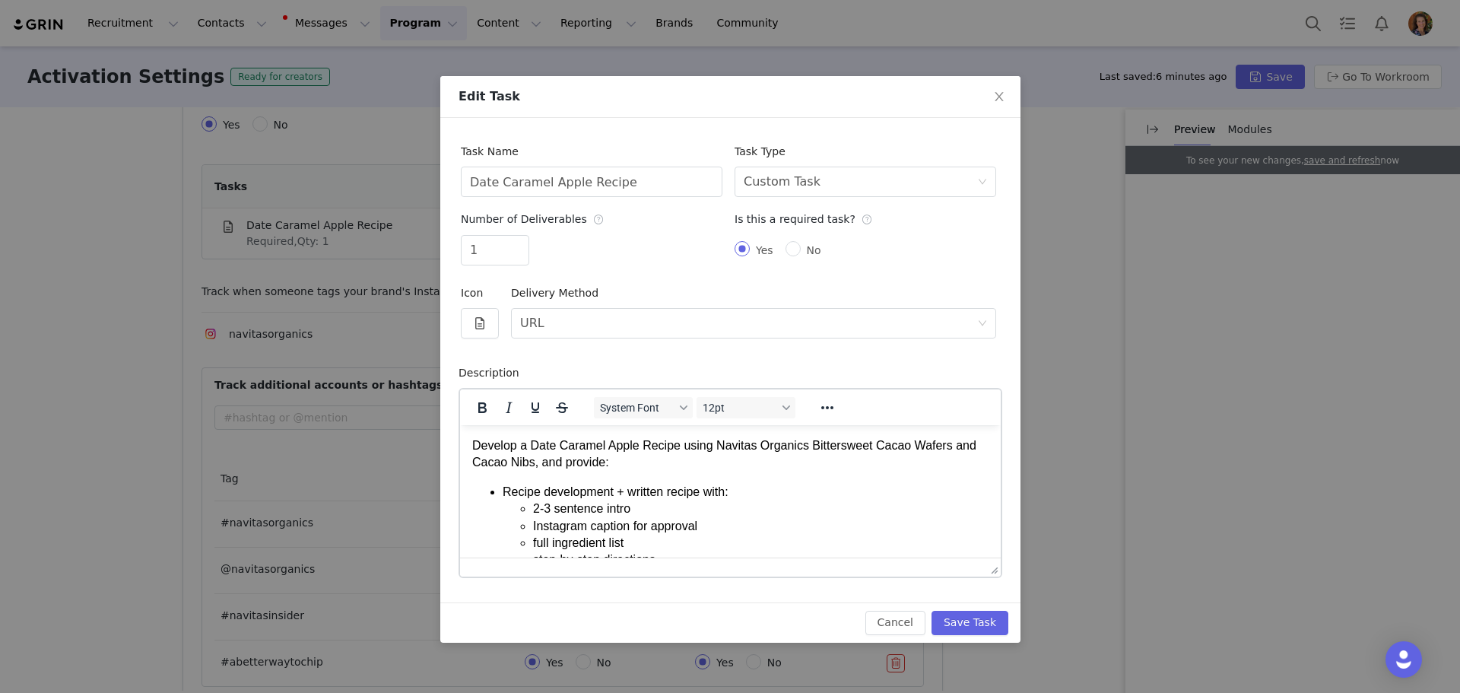
scroll to position [0, 0]
drag, startPoint x: 1001, startPoint y: 96, endPoint x: 995, endPoint y: 101, distance: 8.1
click at [1000, 96] on icon "icon: close" at bounding box center [999, 96] width 8 height 9
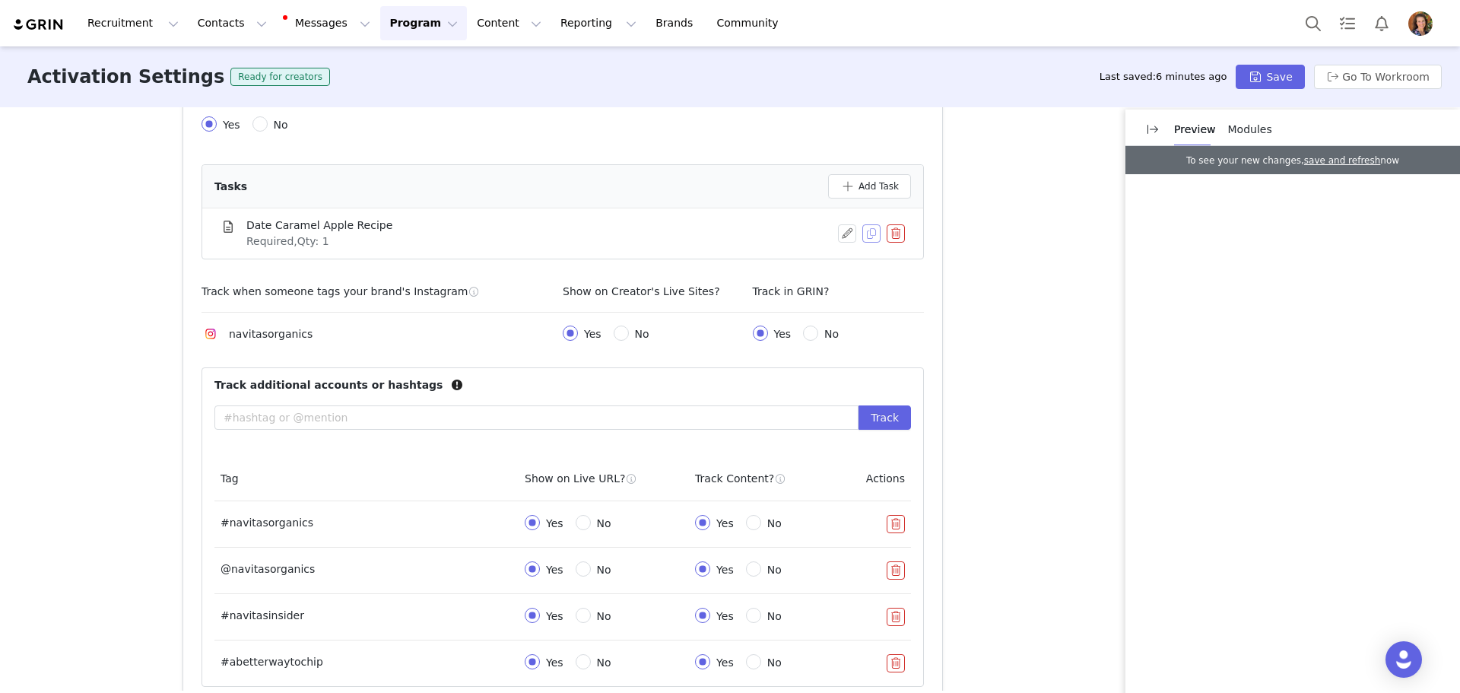
click at [867, 233] on button "button" at bounding box center [871, 233] width 18 height 18
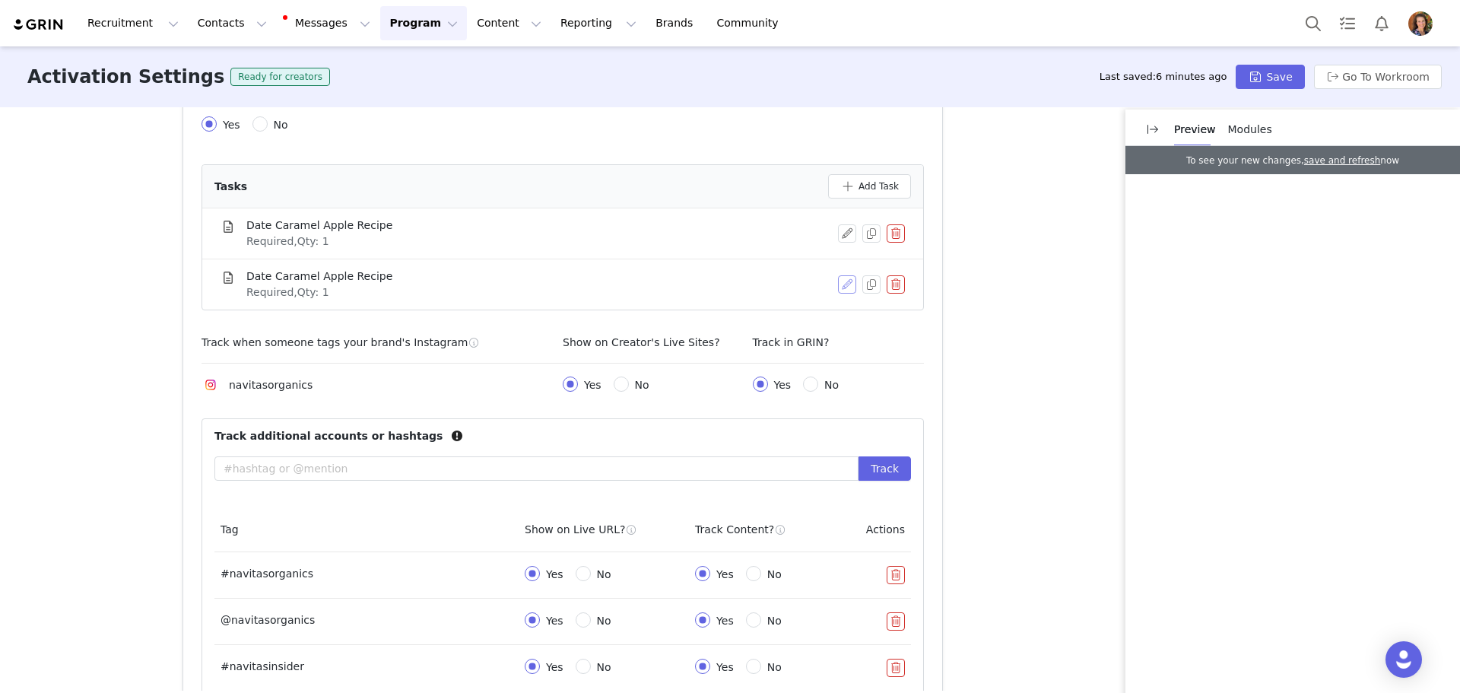
click at [839, 286] on button "button" at bounding box center [847, 284] width 18 height 18
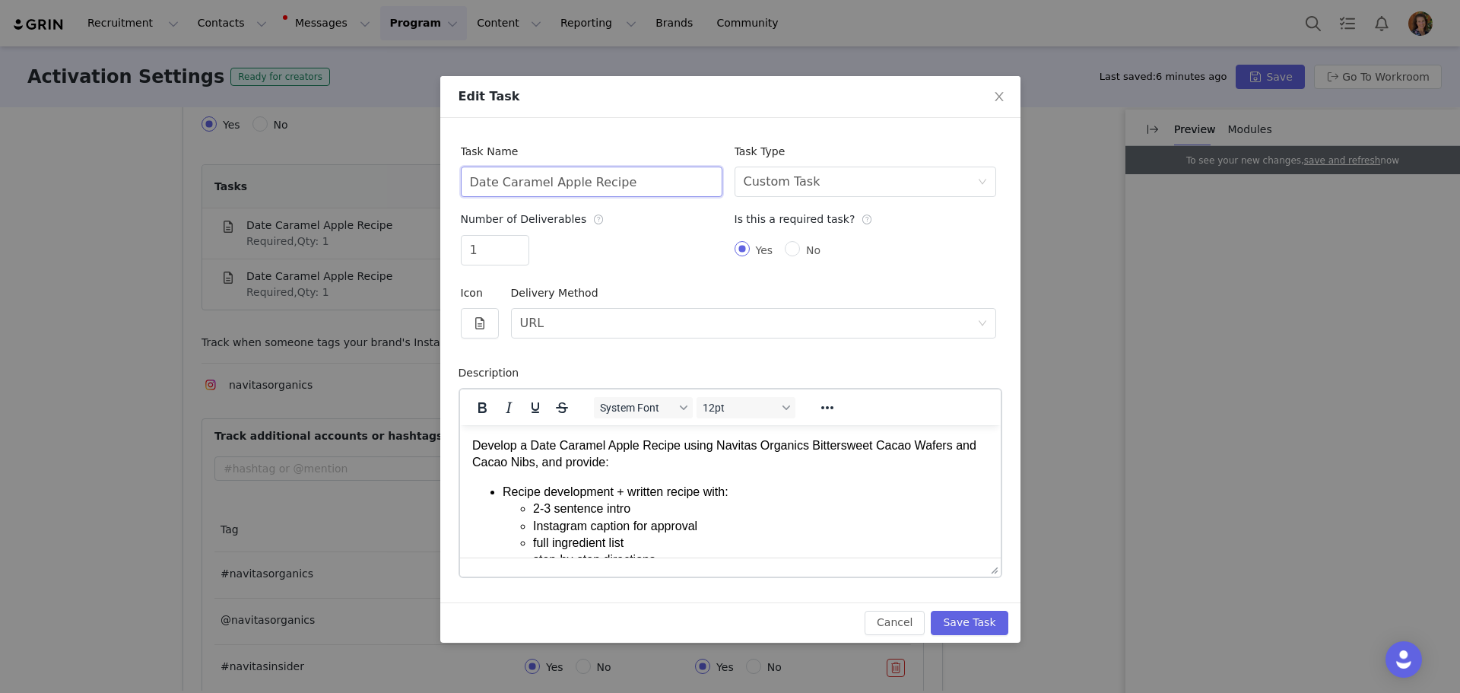
click at [627, 180] on input "Date Caramel Apple Recipe" at bounding box center [592, 182] width 262 height 30
type input "Date Caramel Apple Recipe Photos"
drag, startPoint x: 478, startPoint y: 255, endPoint x: 458, endPoint y: 252, distance: 20.9
click at [458, 252] on div "Number of Deliverables 1" at bounding box center [592, 241] width 274 height 74
drag, startPoint x: 487, startPoint y: 255, endPoint x: 453, endPoint y: 244, distance: 36.1
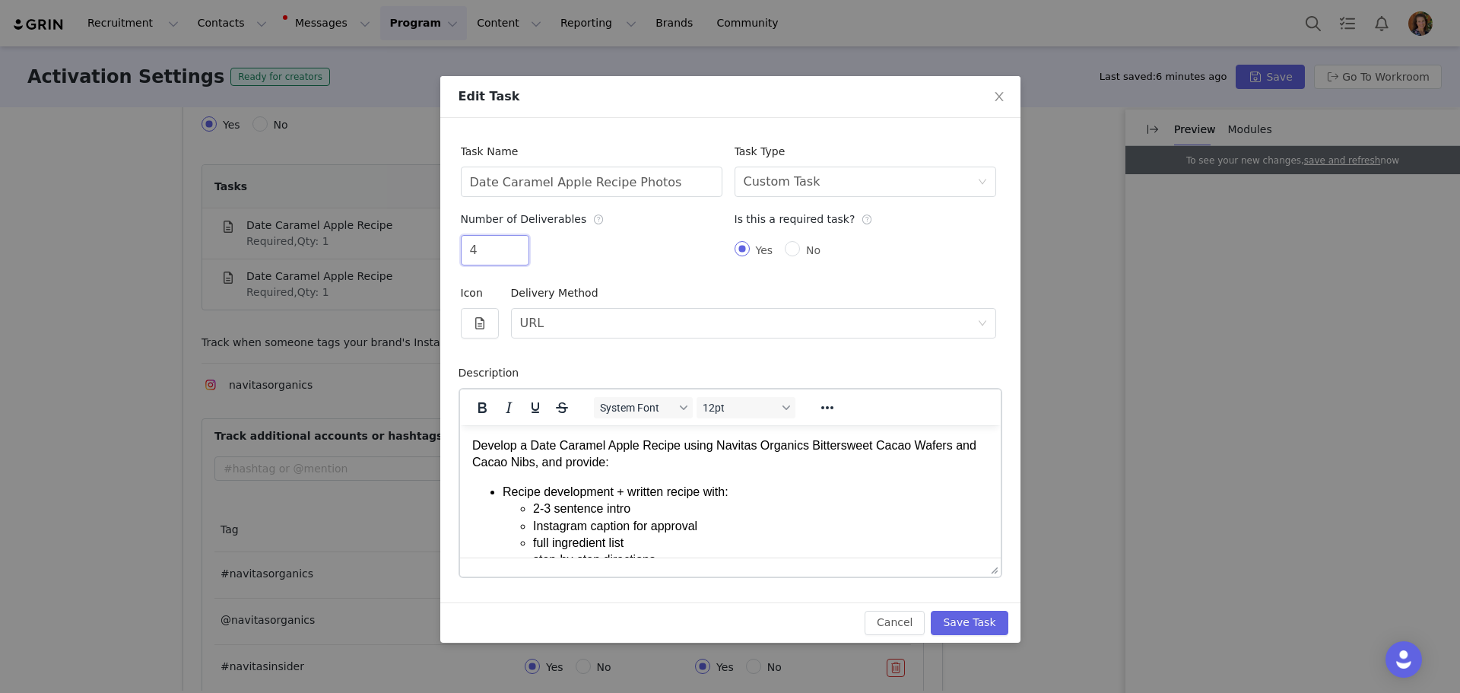
click at [453, 244] on div "Task Name Date Caramel Apple Recipe Photos Task Type Select task type Custom Ta…" at bounding box center [730, 360] width 580 height 484
type input "5"
click at [489, 325] on button "button" at bounding box center [480, 323] width 38 height 30
click at [582, 449] on button "button" at bounding box center [580, 454] width 26 height 24
click at [979, 623] on button "Save Task" at bounding box center [969, 623] width 77 height 24
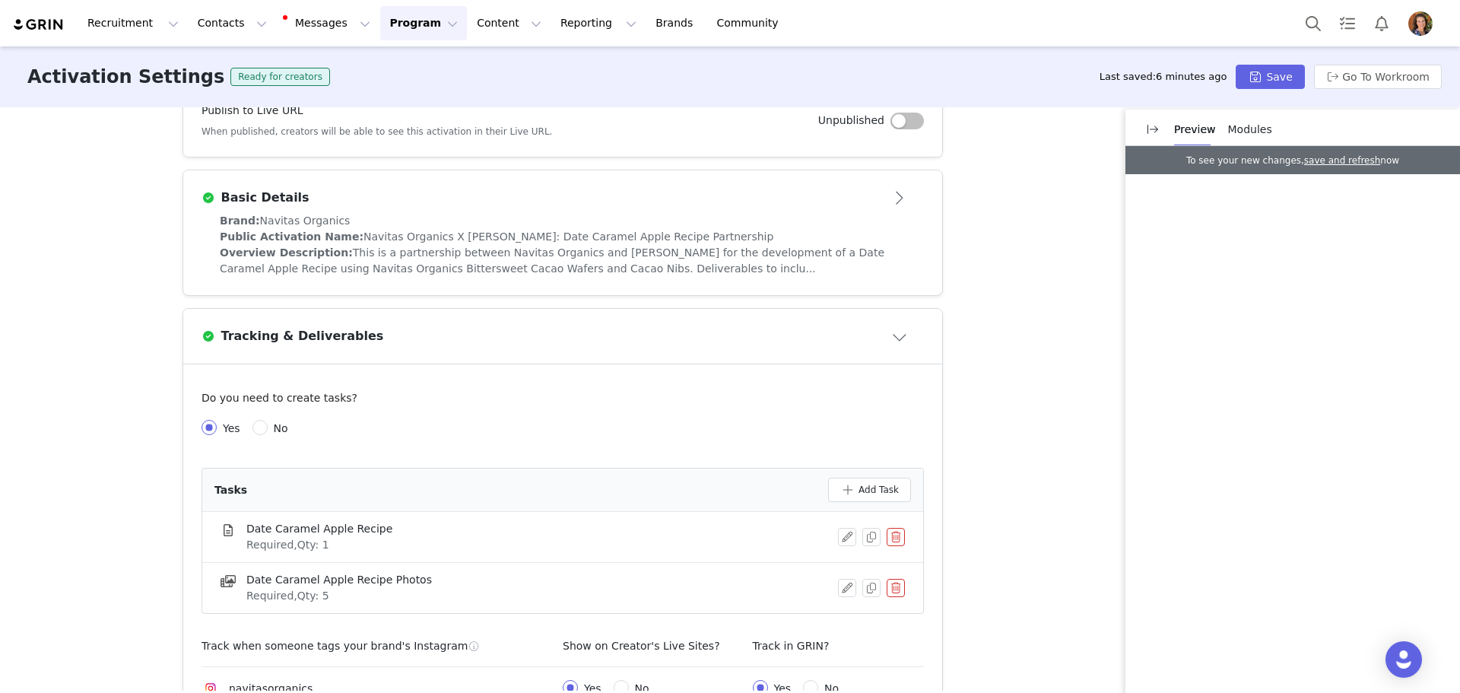
scroll to position [277, 0]
click at [419, 263] on span "This is a partnership between Navitas Organics and [PERSON_NAME] for the develo…" at bounding box center [552, 261] width 665 height 28
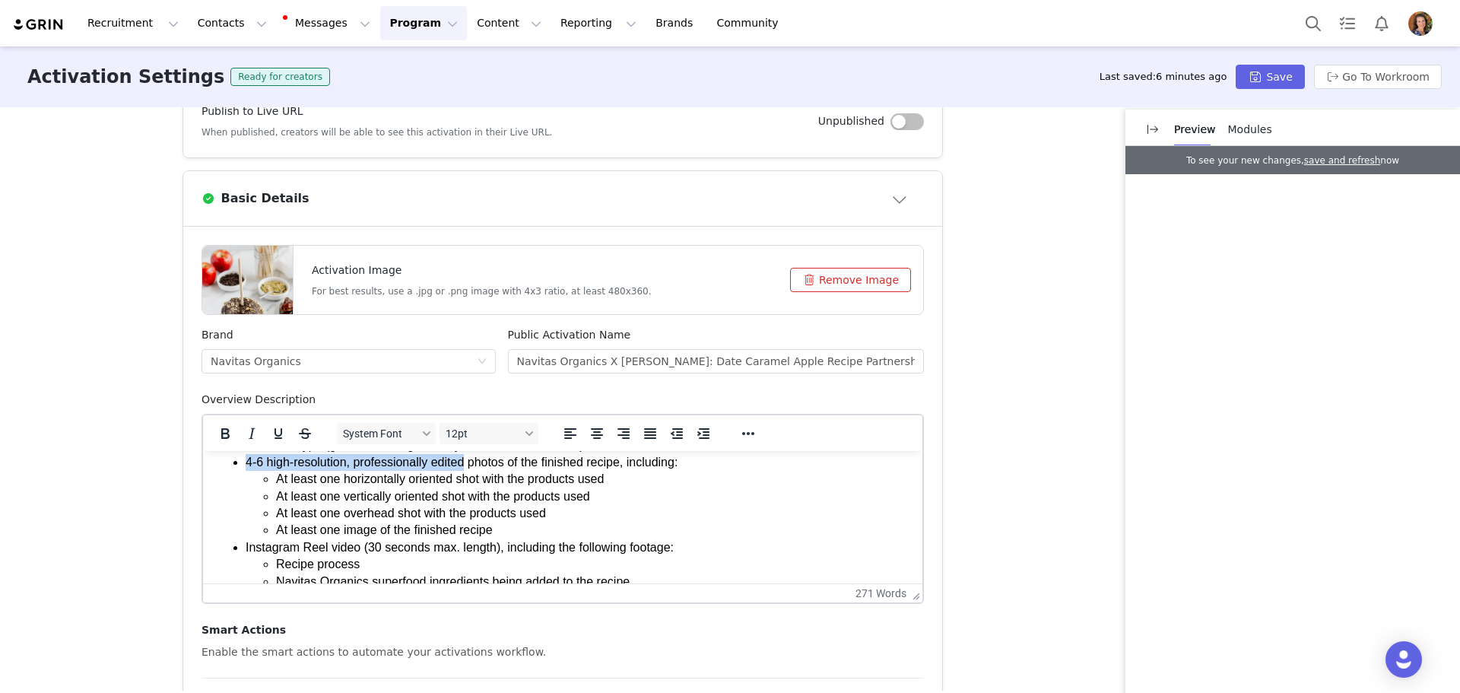
scroll to position [177, 0]
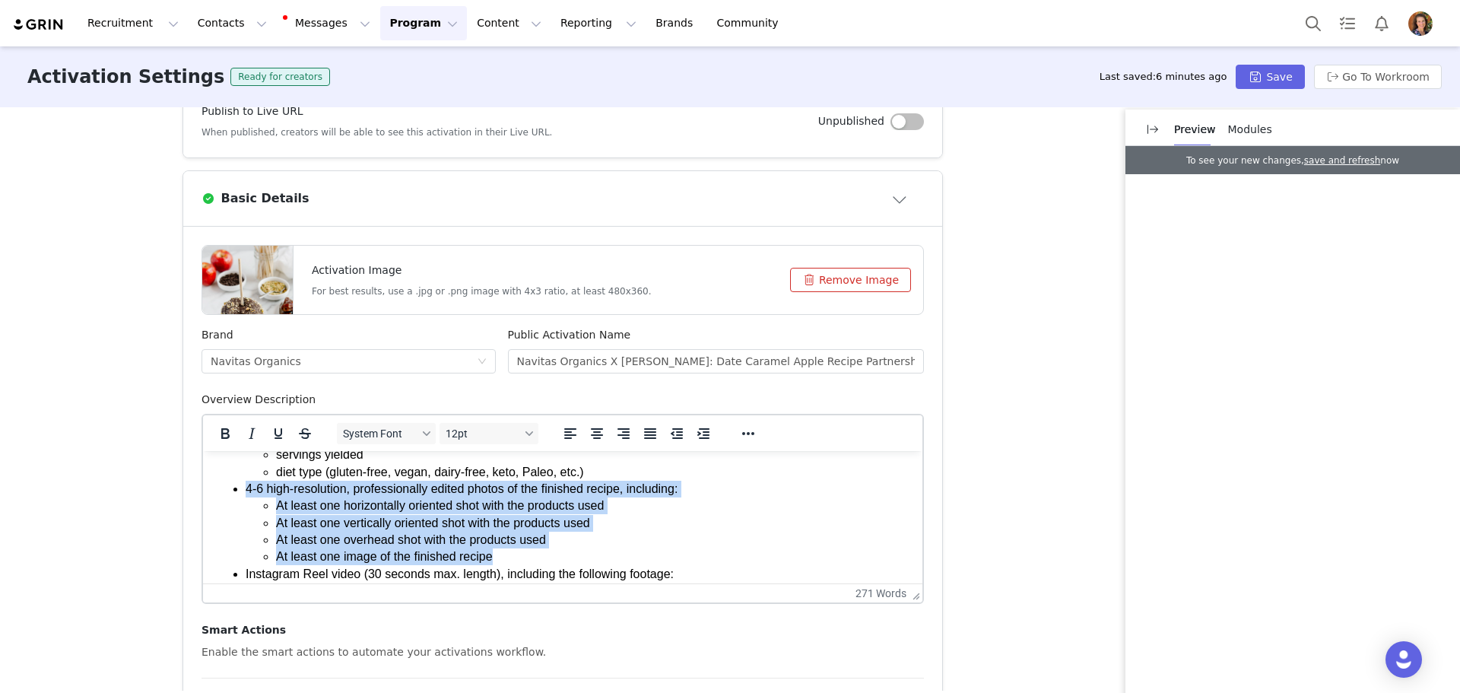
drag, startPoint x: 242, startPoint y: 517, endPoint x: 525, endPoint y: 556, distance: 285.5
click at [525, 556] on ul "Recipe development + written recipe with: 2-3 sentence intro Instagram caption …" at bounding box center [562, 497] width 695 height 272
copy li "4-6 high-resolution, professionally edited photos of the finished recipe, inclu…"
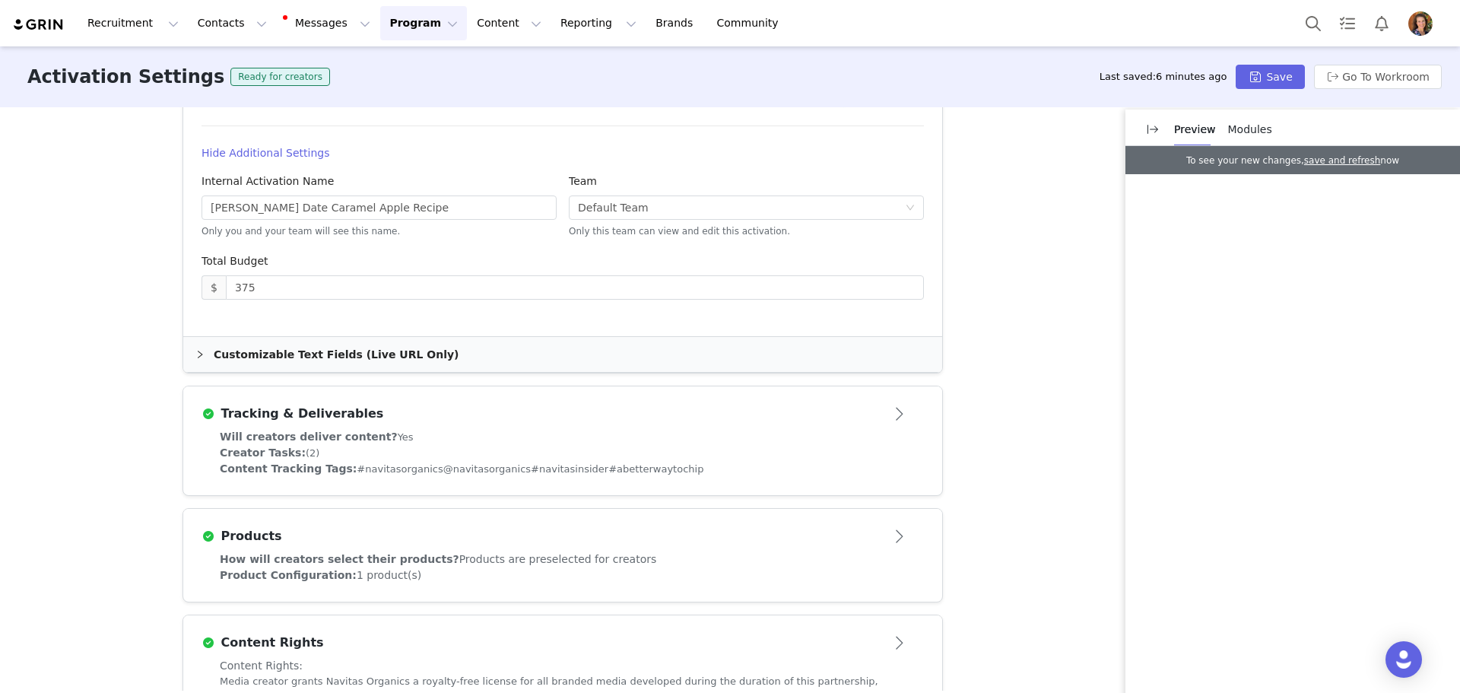
click at [696, 476] on div "Content Tracking Tags: #navitasorganics @navitasorganics #navitasinsider #abett…" at bounding box center [563, 469] width 686 height 16
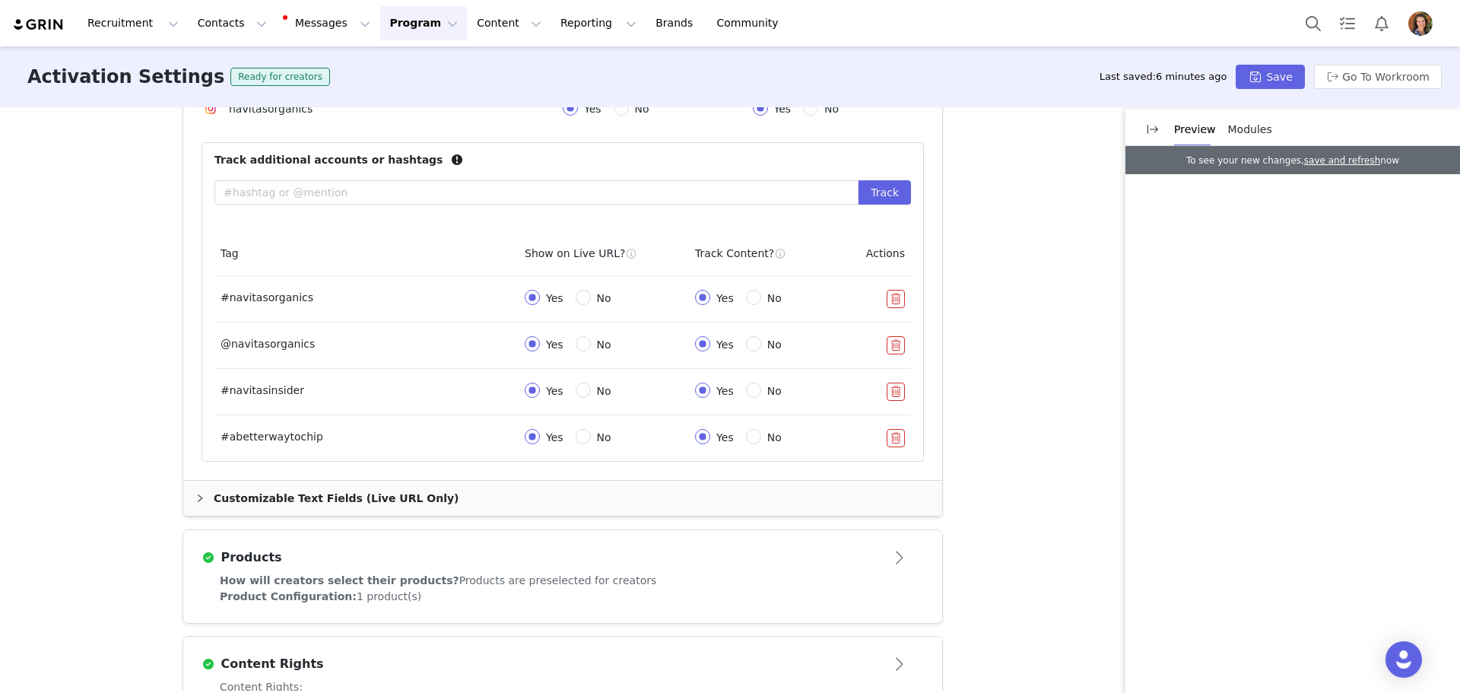
scroll to position [719, 0]
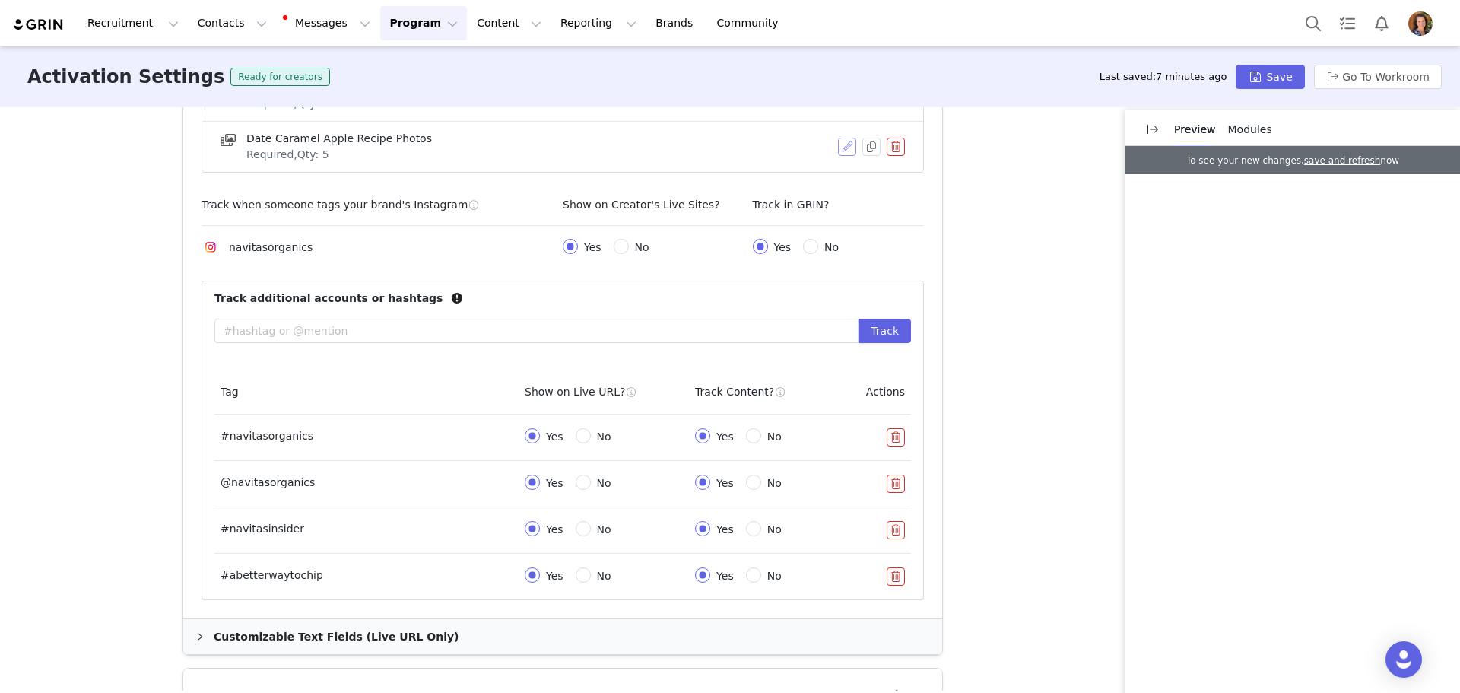
click at [842, 145] on button "button" at bounding box center [847, 147] width 18 height 18
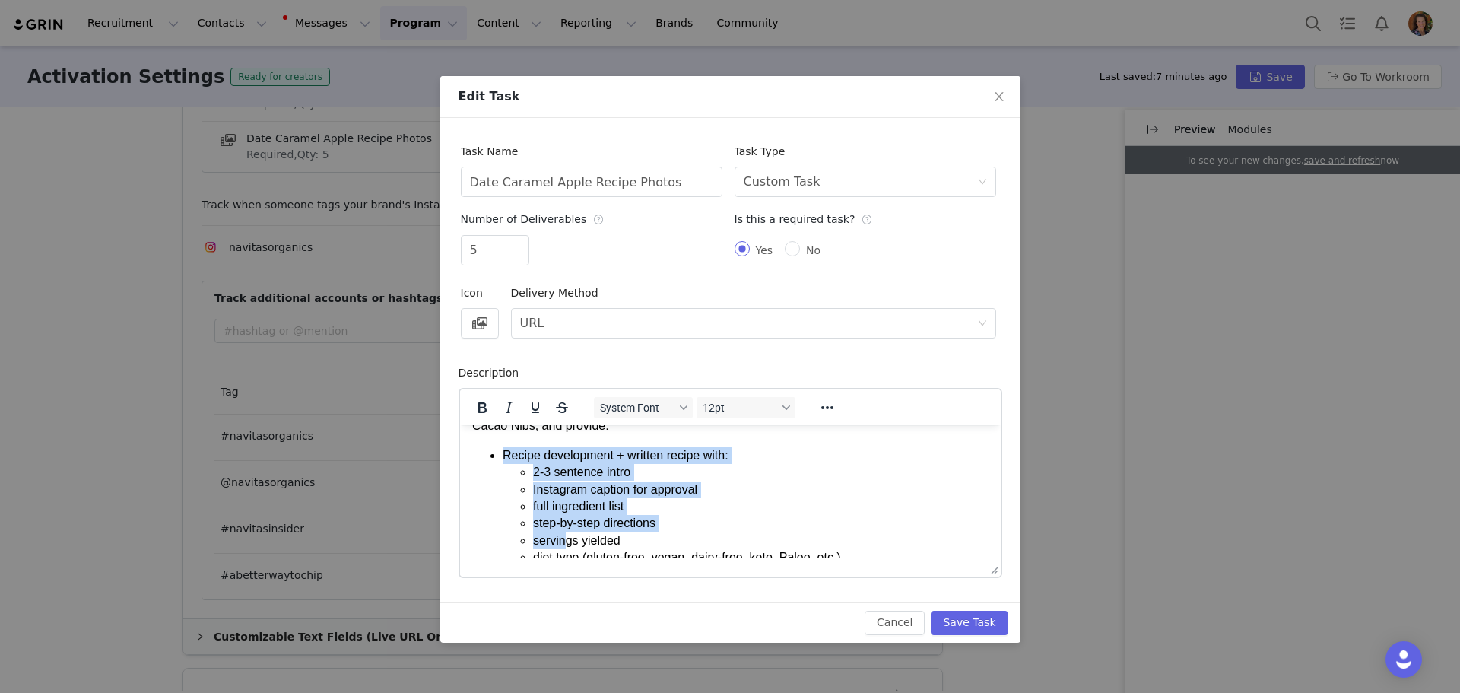
scroll to position [87, 0]
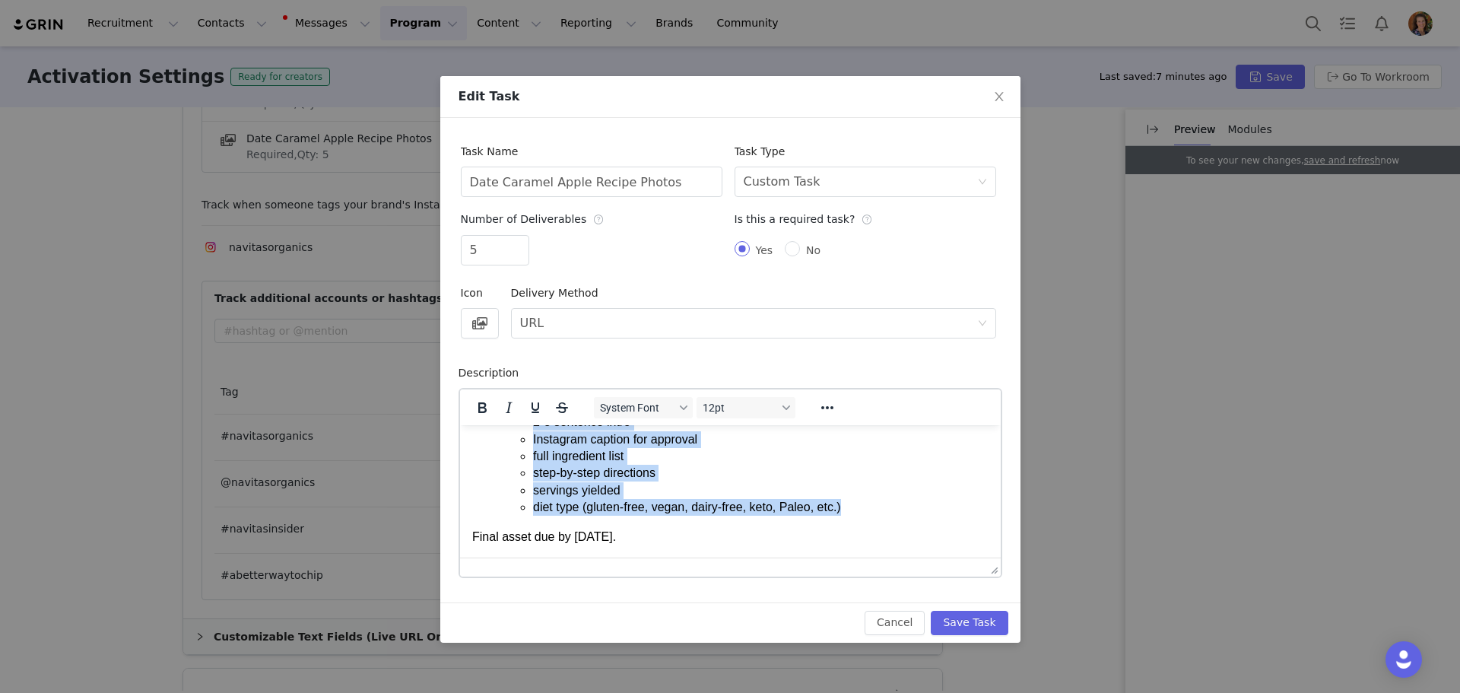
drag, startPoint x: 502, startPoint y: 489, endPoint x: 884, endPoint y: 504, distance: 382.8
click at [884, 504] on li "Recipe development + written recipe with: 2-3 sentence intro Instagram caption …" at bounding box center [745, 455] width 486 height 119
paste body "Rich Text Area. Press ALT-0 for help."
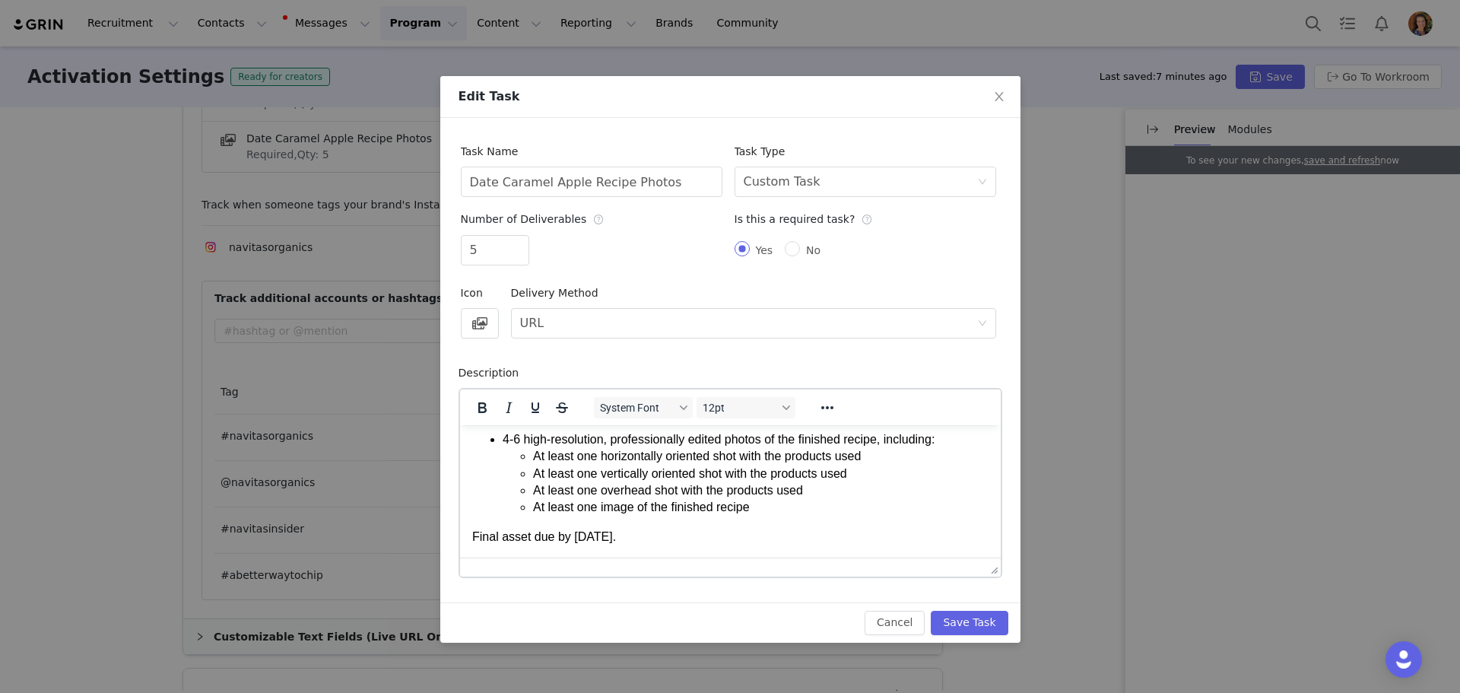
scroll to position [52, 0]
click at [526, 535] on p "Final asset due by [DATE]." at bounding box center [729, 536] width 516 height 17
click at [972, 629] on button "Save Task" at bounding box center [969, 623] width 77 height 24
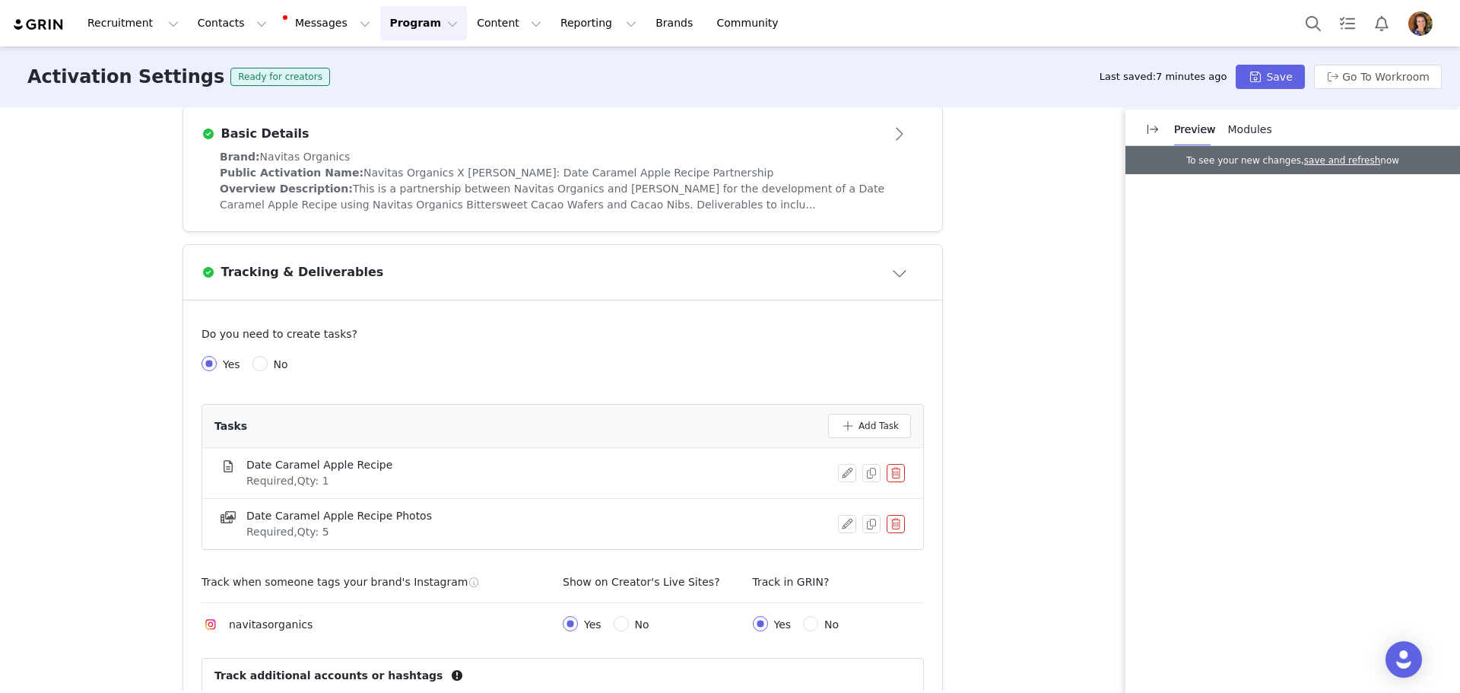
scroll to position [338, 0]
click at [442, 228] on div "Brand: Navitas Organics Public Activation Name: Navitas Organics X [PERSON_NAME…" at bounding box center [562, 193] width 759 height 82
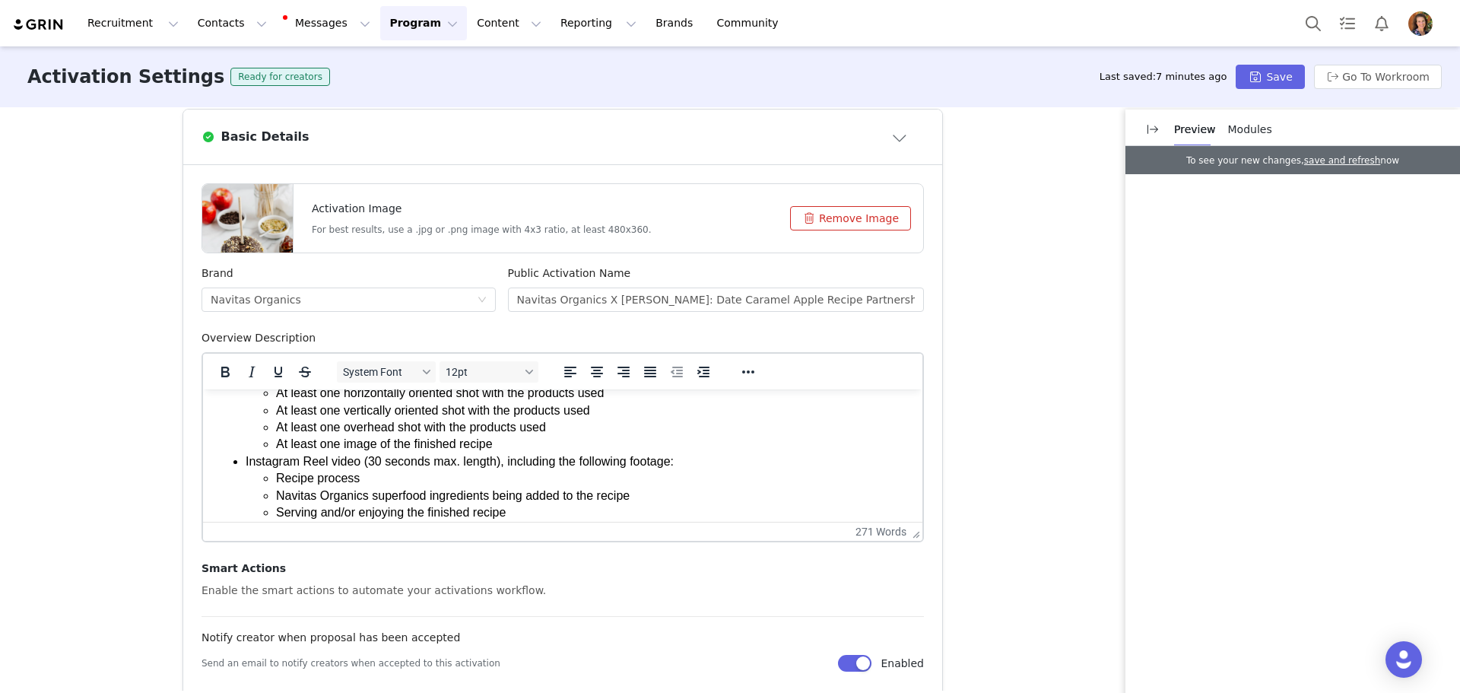
scroll to position [304, 0]
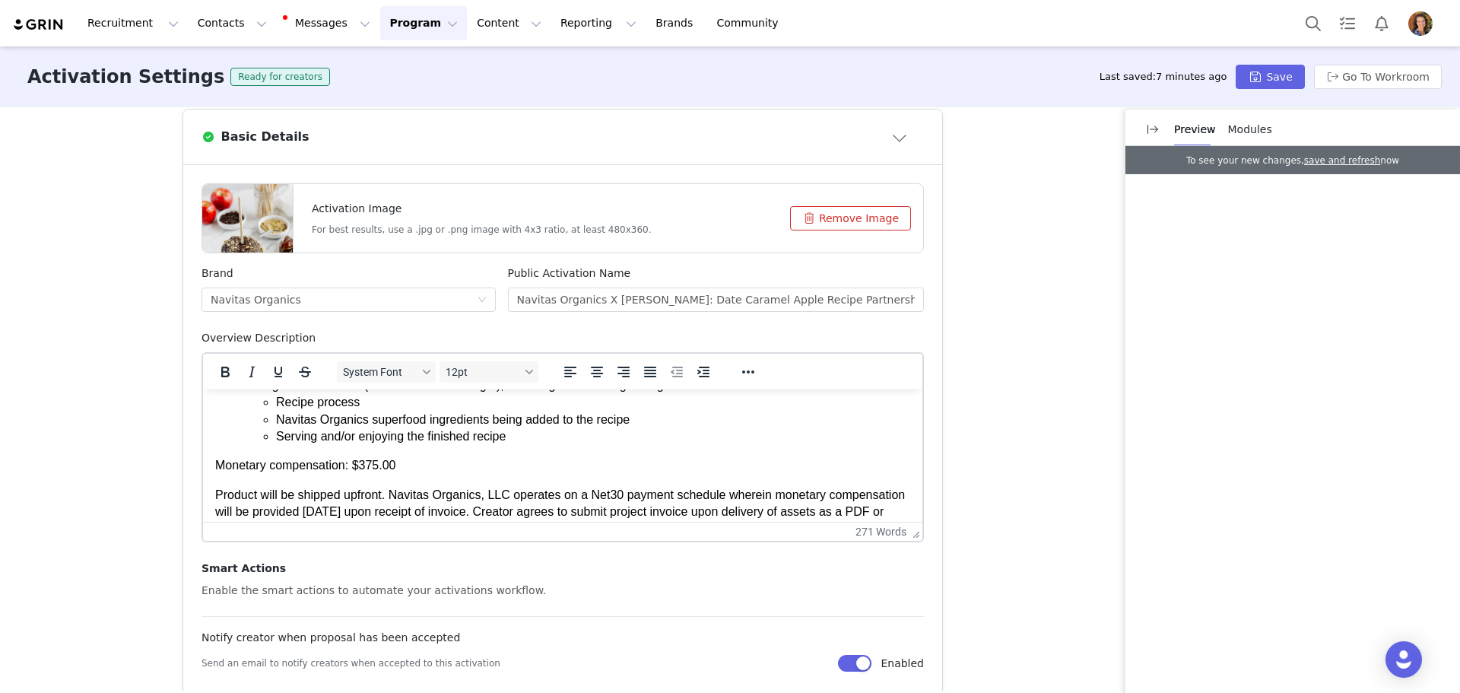
click at [404, 456] on body "This is a partnership between Navitas Organics and [PERSON_NAME] for the develo…" at bounding box center [562, 401] width 695 height 608
click at [520, 441] on li "Serving and/or enjoying the finished recipe" at bounding box center [593, 436] width 634 height 17
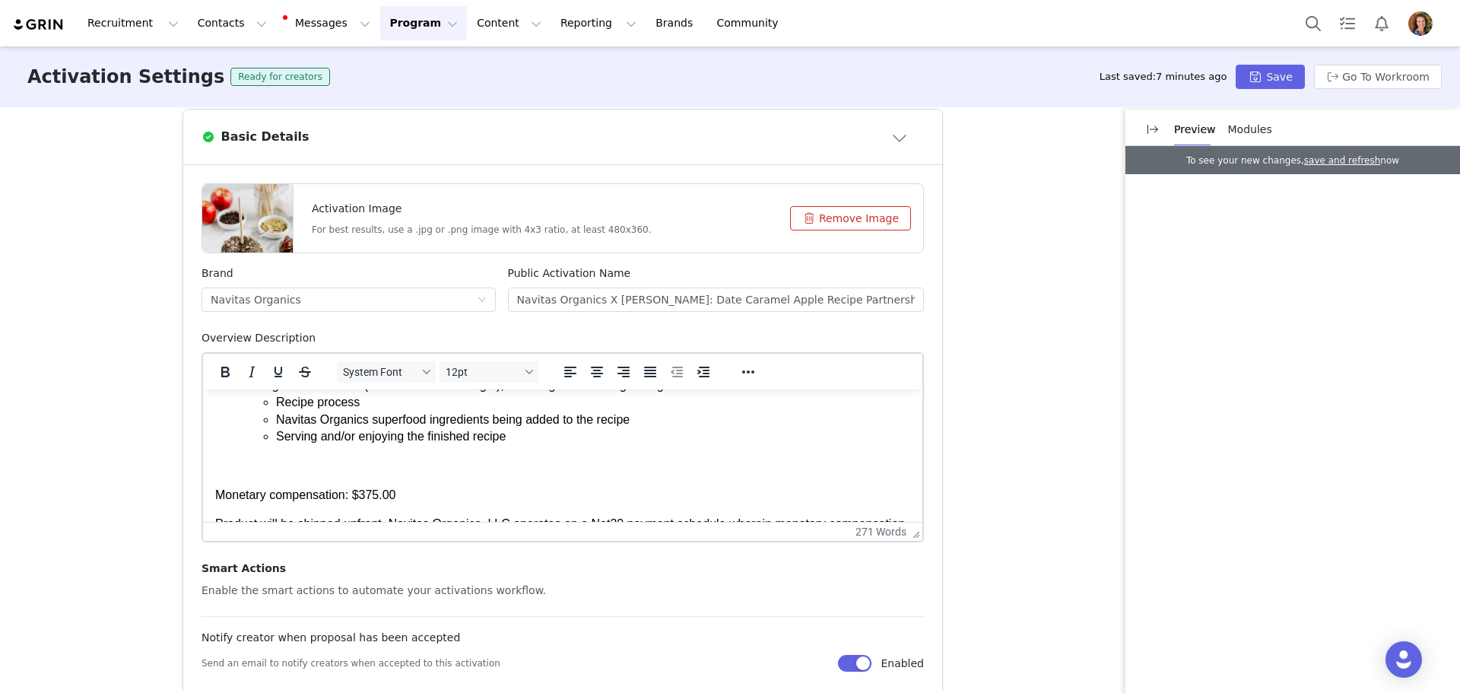
drag, startPoint x: 290, startPoint y: 461, endPoint x: 302, endPoint y: 466, distance: 12.6
paste body "Rich Text Area. Press ALT-0 for help."
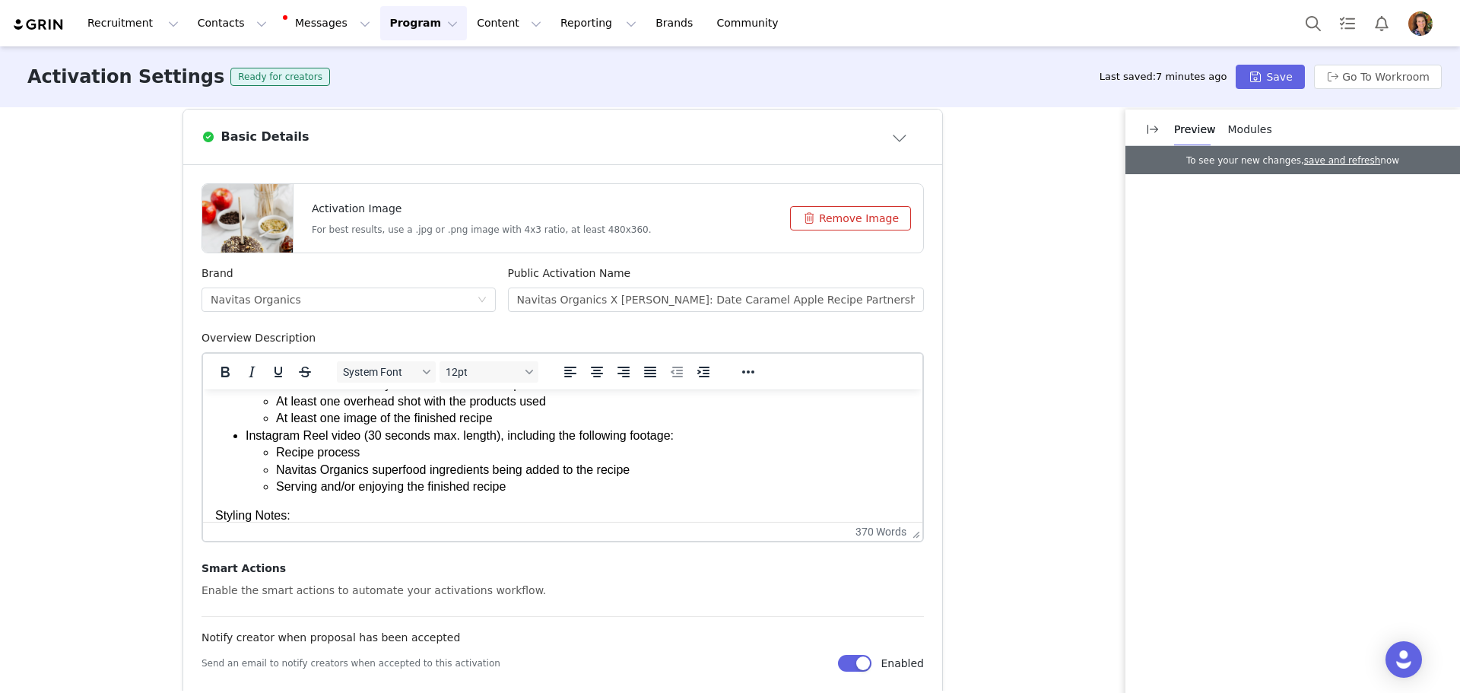
scroll to position [252, 0]
click at [213, 513] on html "This is a partnership between Navitas Organics and [PERSON_NAME] for the develo…" at bounding box center [562, 542] width 719 height 810
click at [739, 372] on icon "Reveal or hide additional toolbar items" at bounding box center [748, 372] width 18 height 18
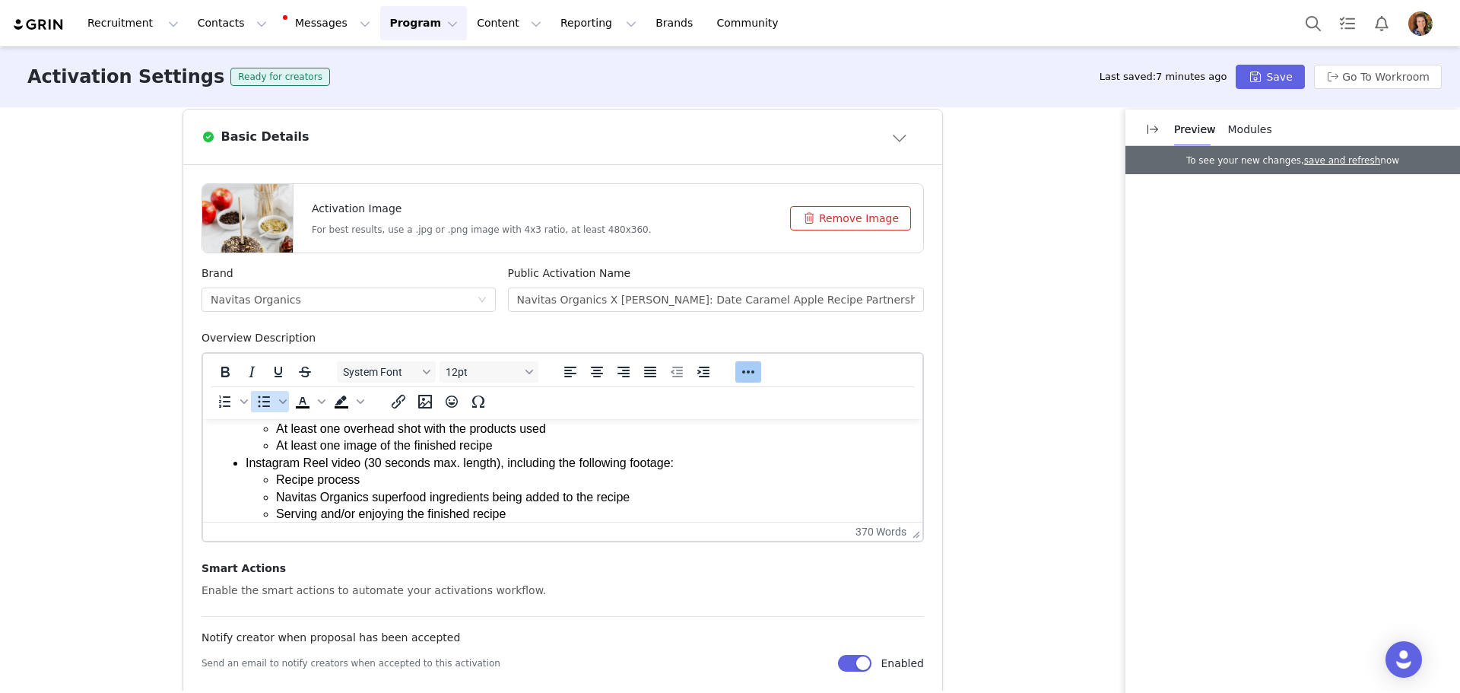
click at [262, 397] on icon "Bullet list" at bounding box center [265, 401] width 12 height 11
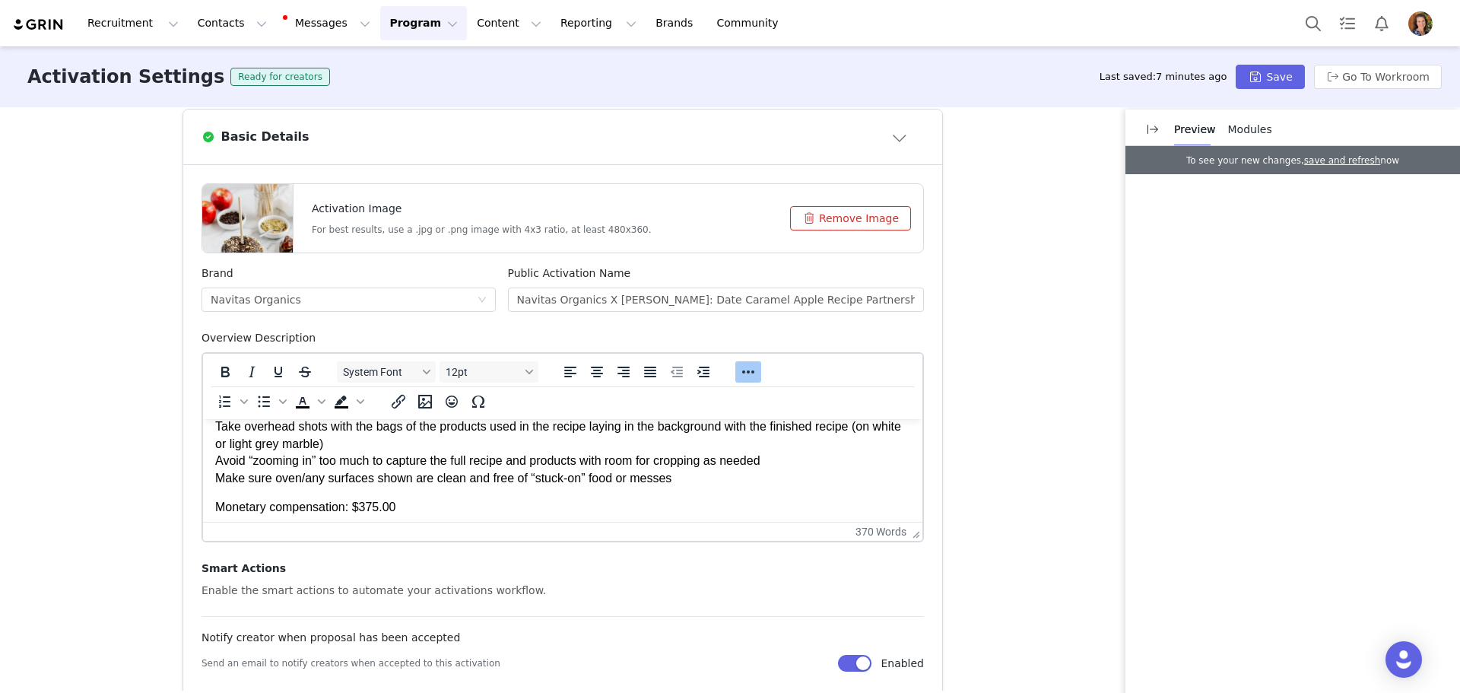
scroll to position [481, 0]
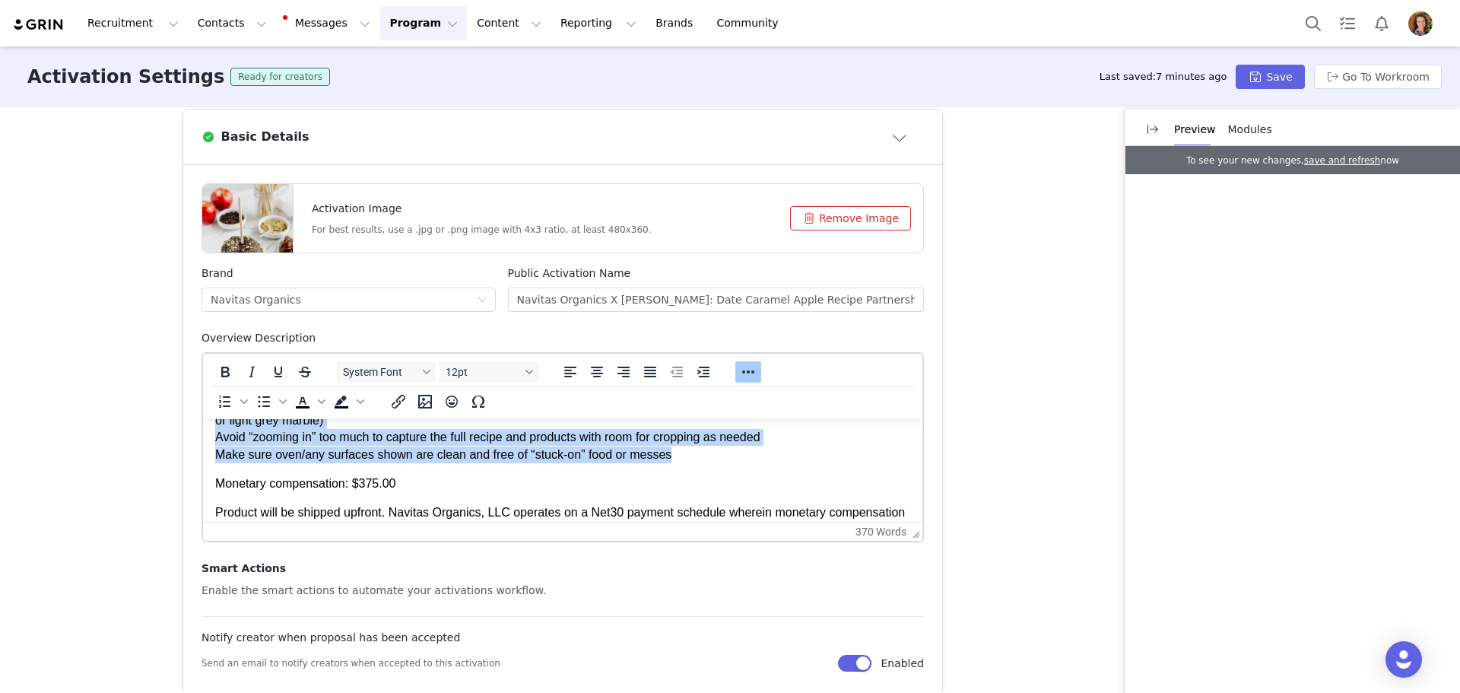
drag, startPoint x: 218, startPoint y: 429, endPoint x: 693, endPoint y: 455, distance: 475.2
click at [693, 455] on p "Use white or light grey marble backgrounds Use natural light and avoid too much…" at bounding box center [562, 395] width 695 height 136
click at [742, 373] on icon "Reveal or hide additional toolbar items" at bounding box center [748, 371] width 12 height 3
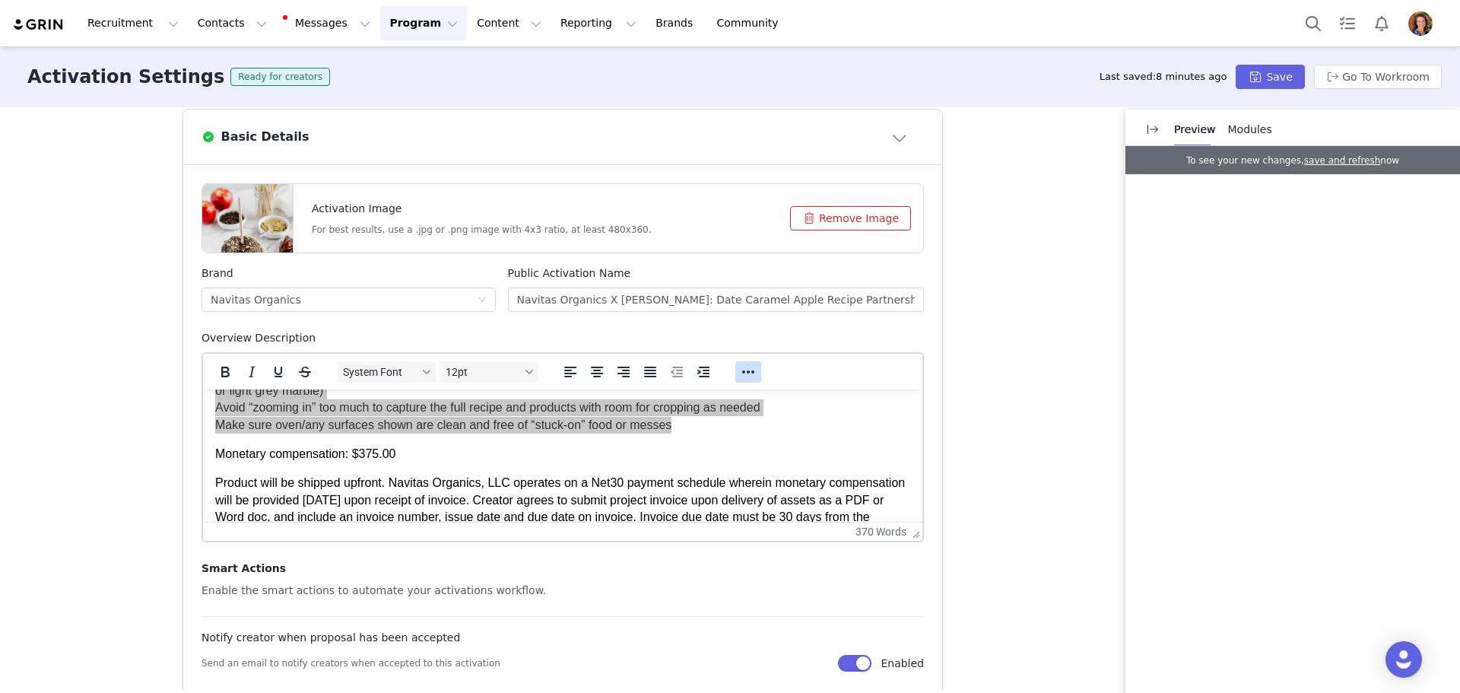
drag, startPoint x: 746, startPoint y: 366, endPoint x: 726, endPoint y: 373, distance: 20.9
click at [745, 367] on icon "Reveal or hide additional toolbar items" at bounding box center [748, 372] width 18 height 18
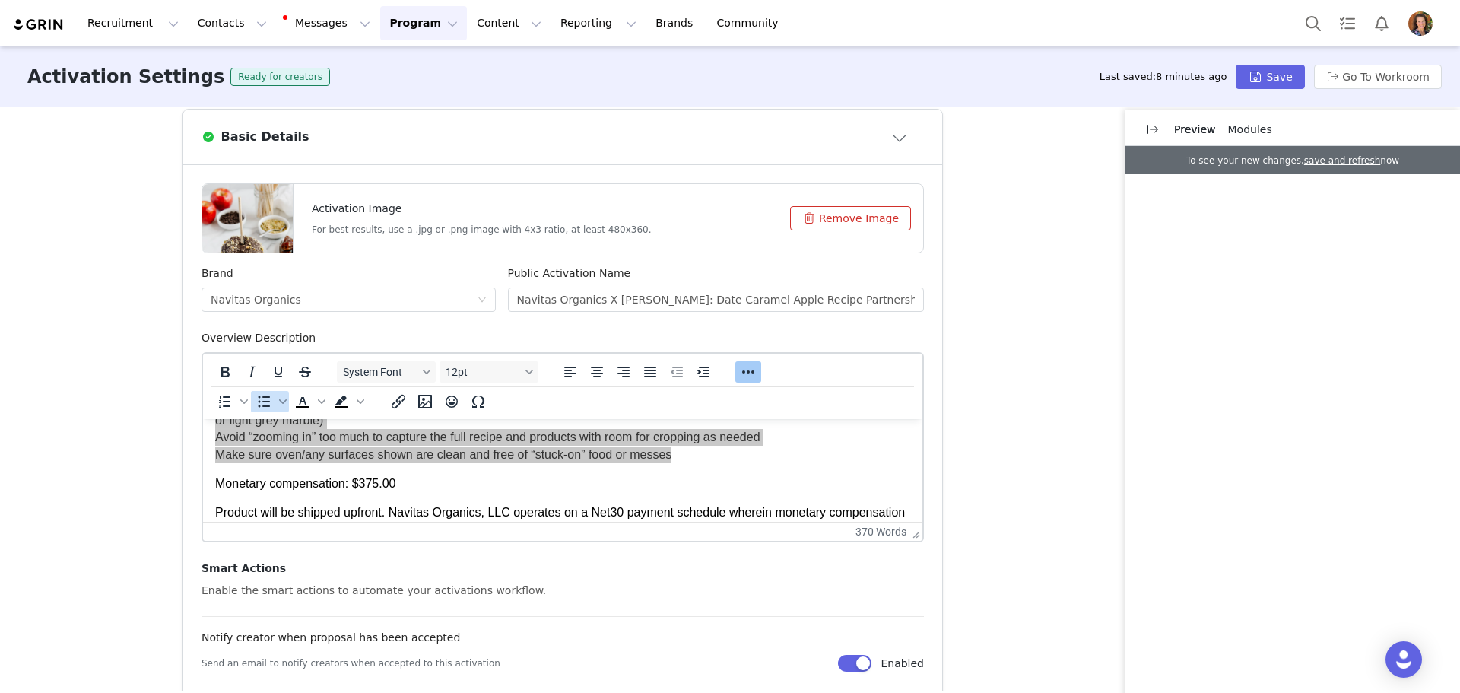
click at [257, 411] on span "Bullet list" at bounding box center [264, 401] width 26 height 21
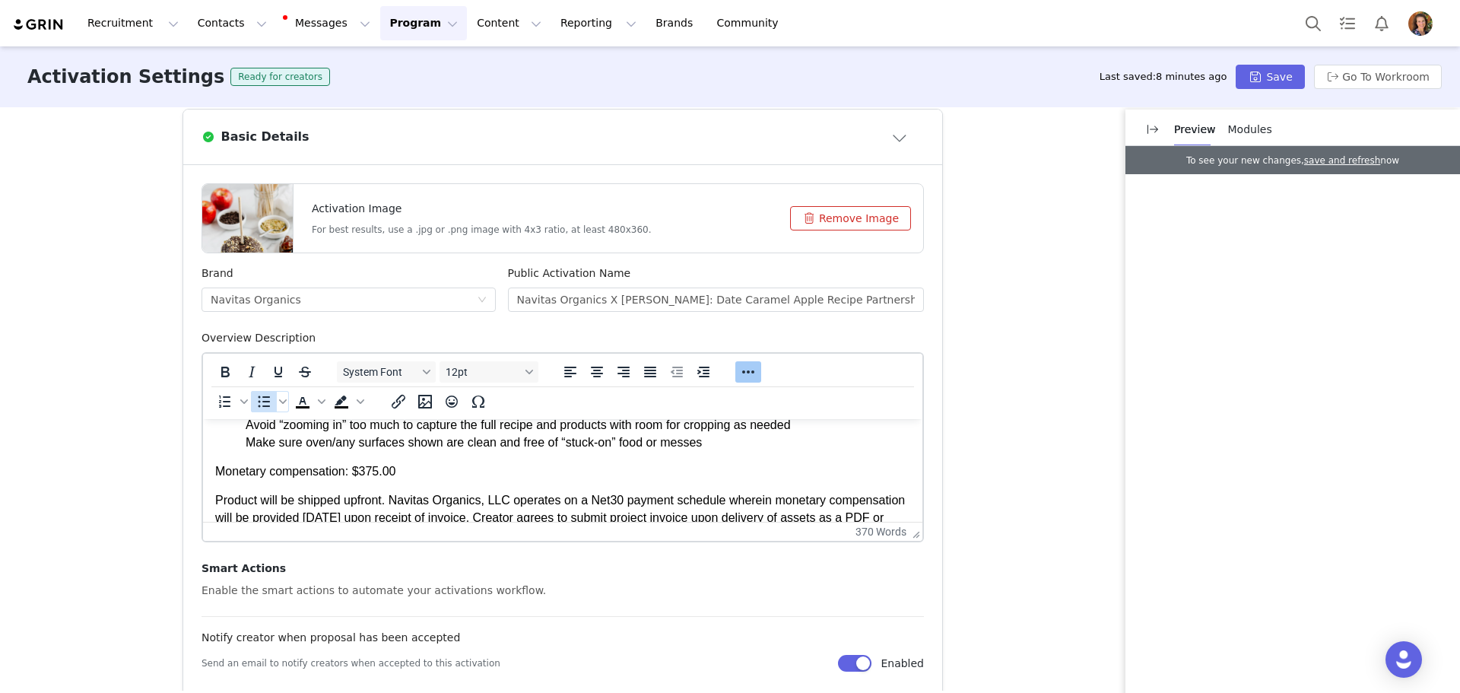
scroll to position [423, 0]
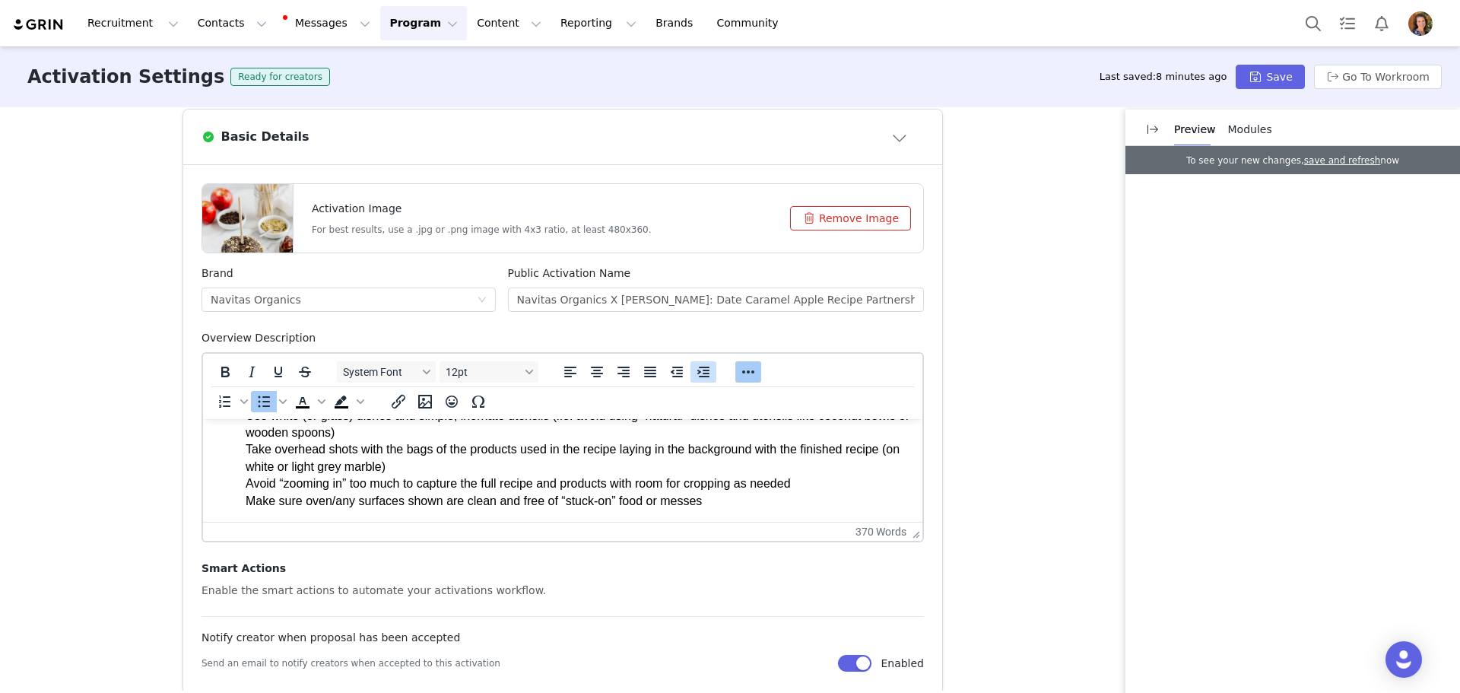
click at [697, 371] on icon "Increase indent" at bounding box center [703, 371] width 12 height 11
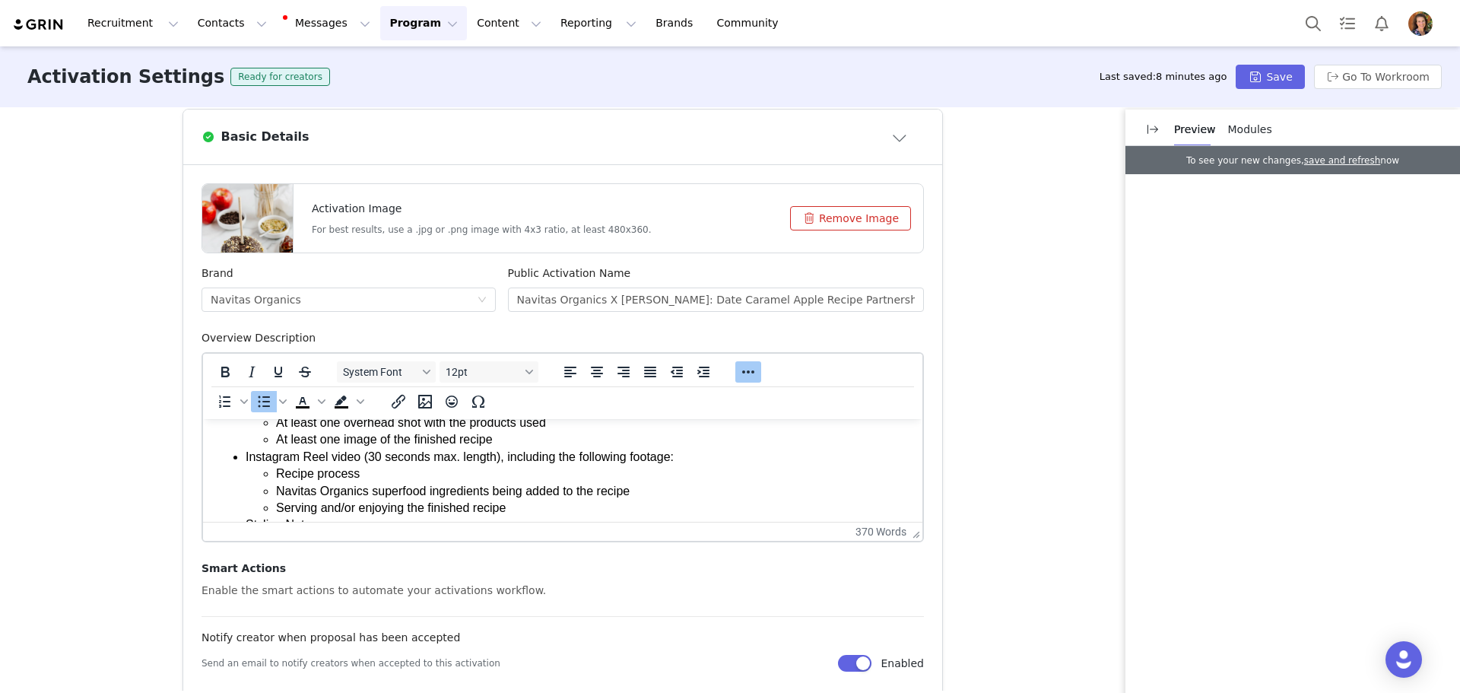
scroll to position [347, 0]
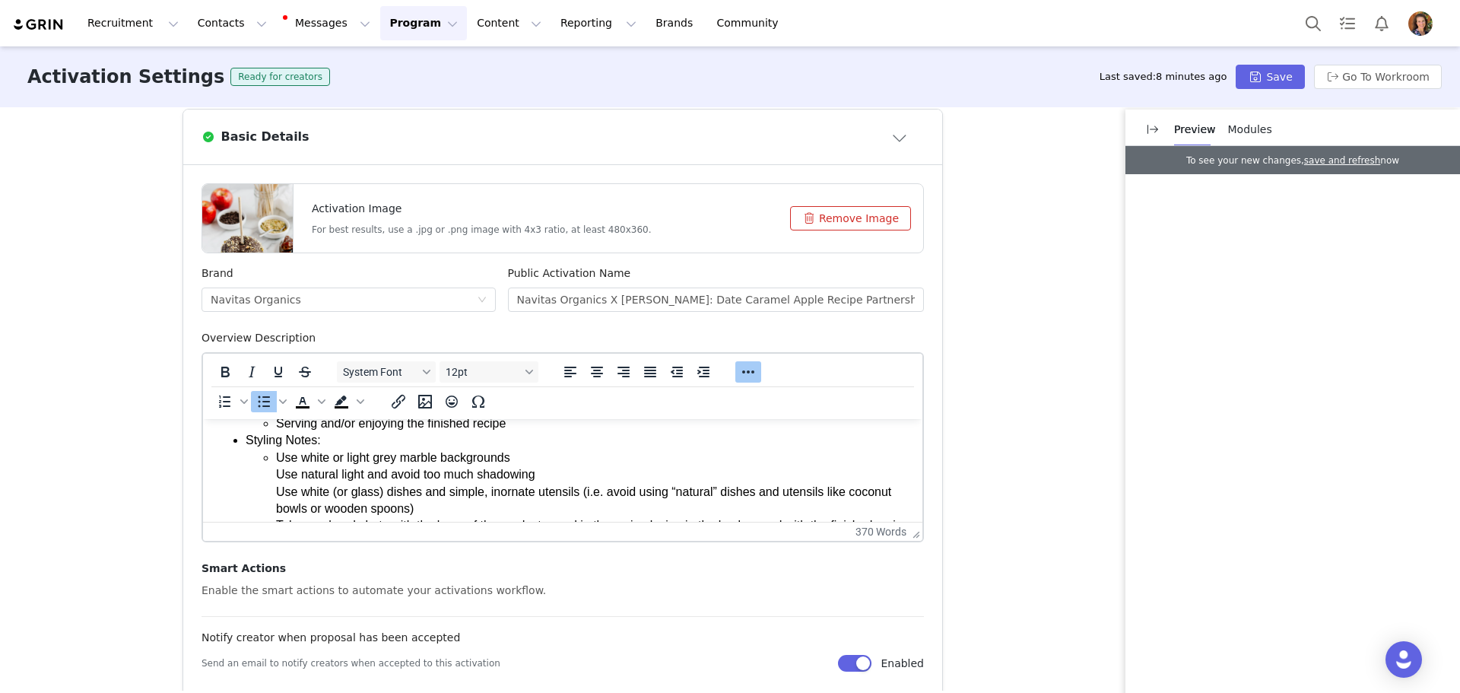
click at [277, 476] on li "Use white or light grey marble backgrounds Use natural light and avoid too much…" at bounding box center [593, 517] width 634 height 136
click at [274, 494] on ul "Use white or light grey marble backgrounds Use natural light and avoid too much…" at bounding box center [578, 517] width 665 height 136
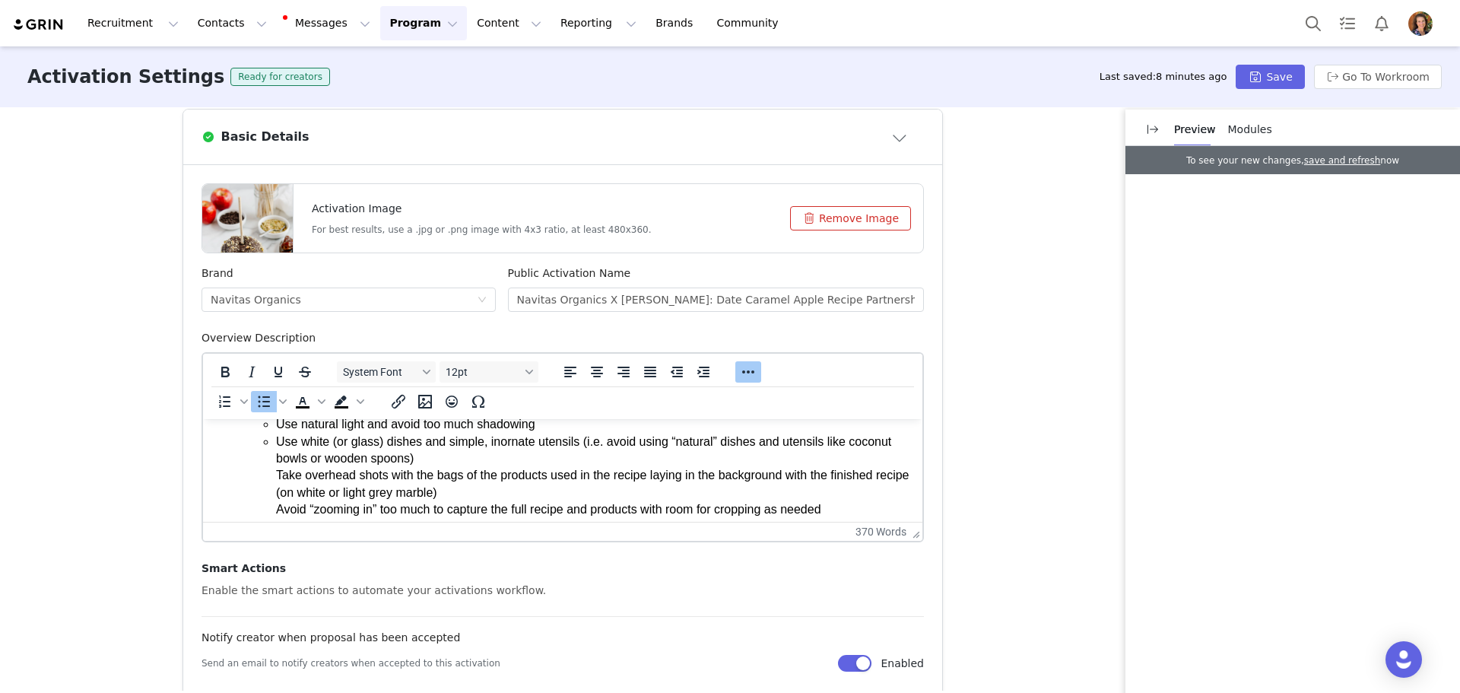
scroll to position [423, 0]
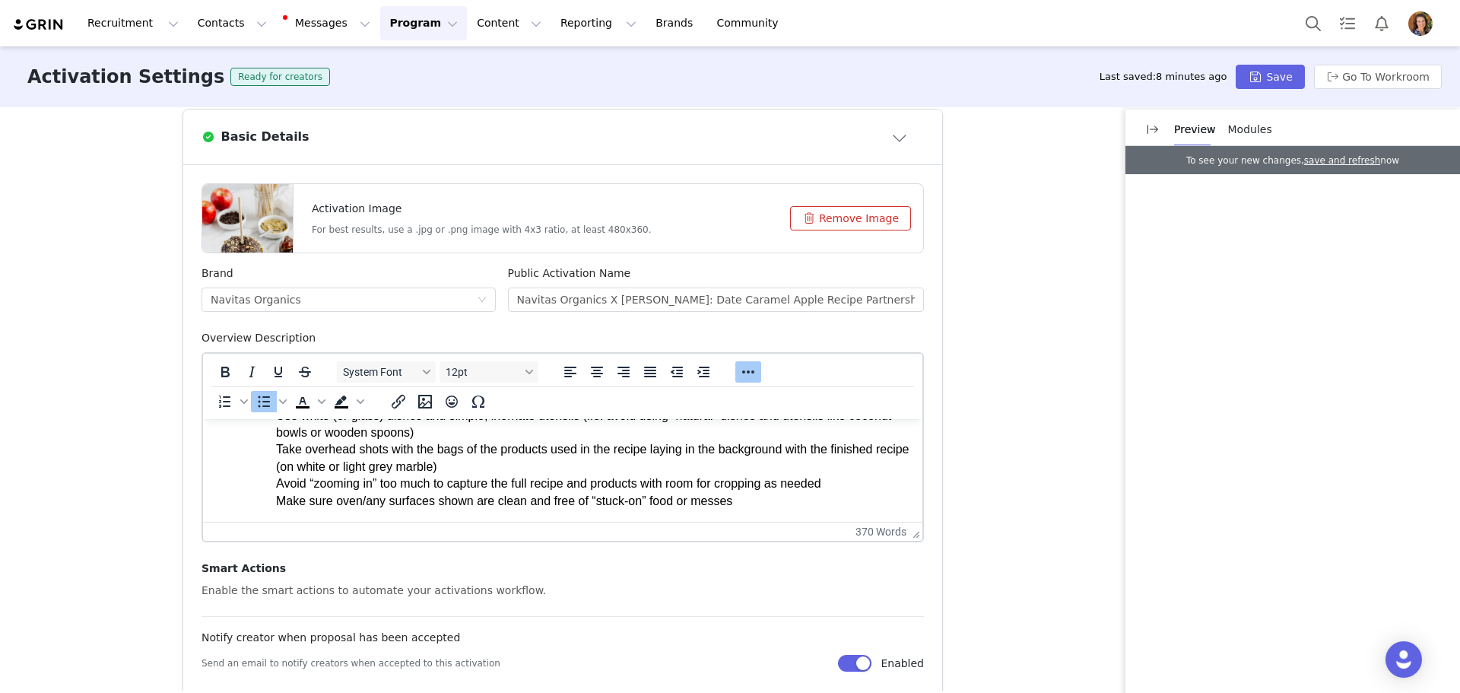
click at [268, 449] on ul "Use white or light grey marble backgrounds Use natural light and avoid too much…" at bounding box center [578, 441] width 665 height 136
click at [272, 484] on ul "Use white or light grey marble backgrounds Use natural light and avoid too much…" at bounding box center [578, 441] width 665 height 136
click at [276, 496] on li "Avoid “zooming in” too much to capture the full recipe and products with room f…" at bounding box center [593, 492] width 634 height 34
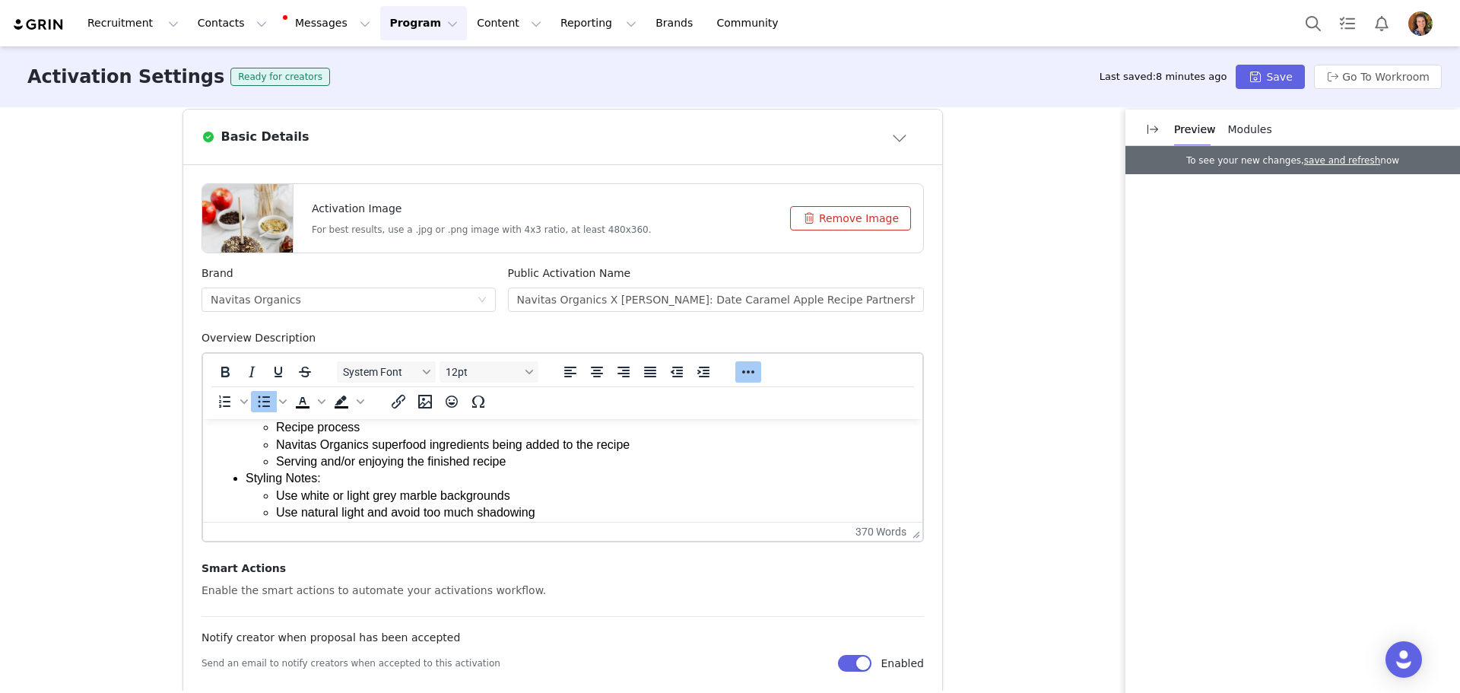
scroll to position [347, 0]
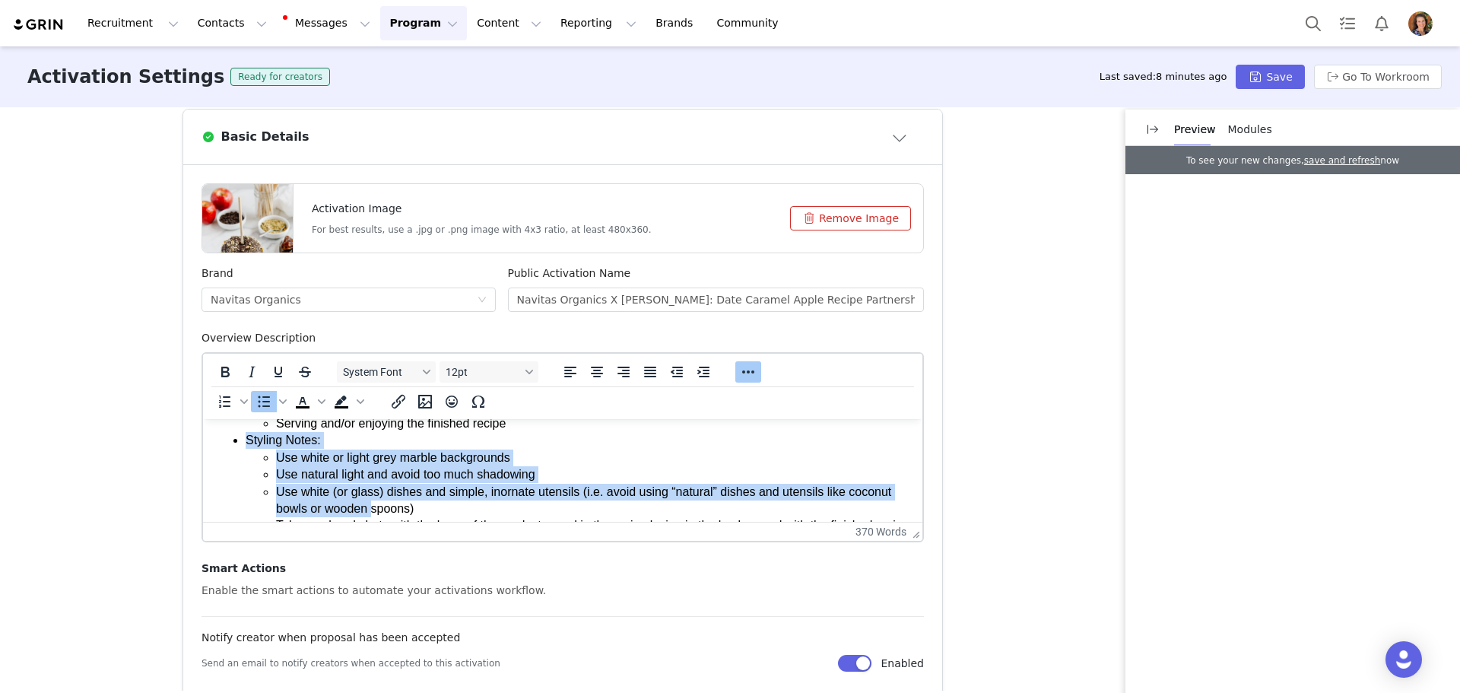
drag, startPoint x: 244, startPoint y: 443, endPoint x: 373, endPoint y: 501, distance: 141.9
click at [373, 501] on ul "Recipe development + written recipe with: 2-3 sentence intro Instagram caption …" at bounding box center [562, 373] width 695 height 426
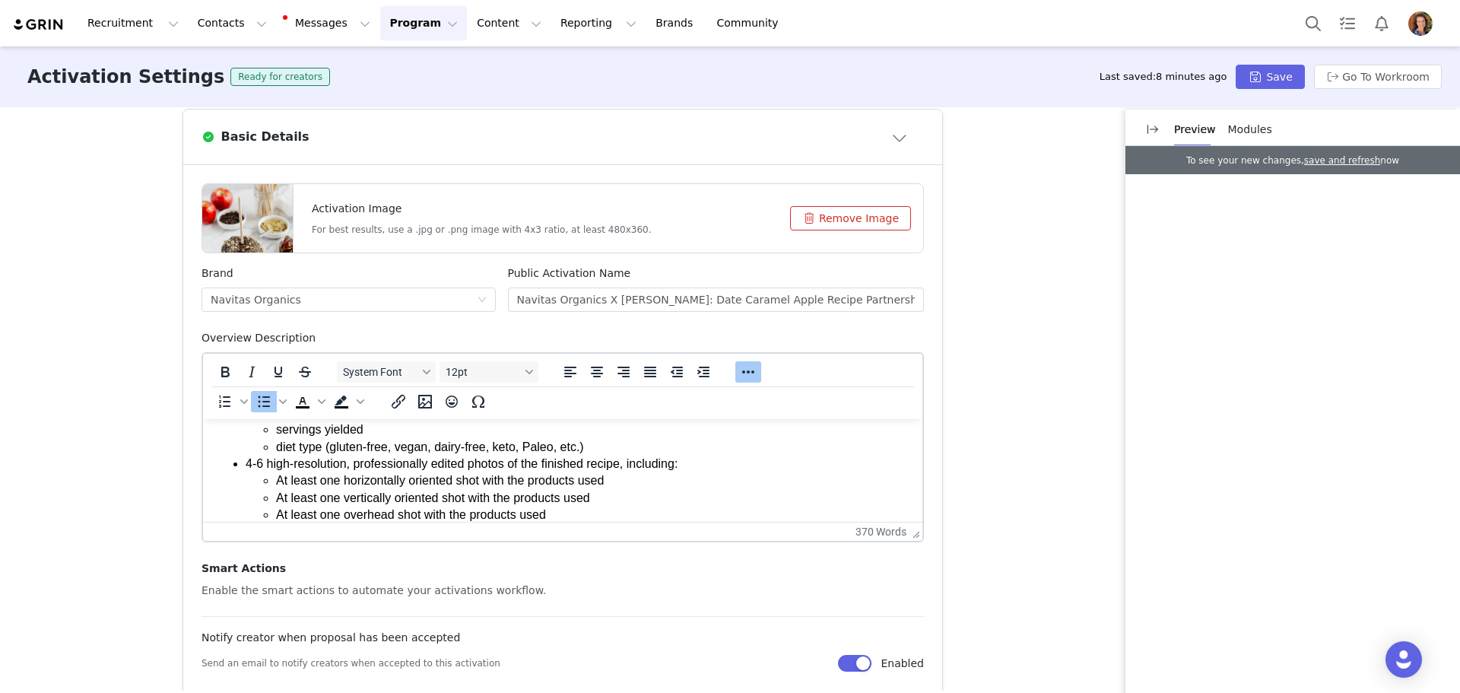
scroll to position [43, 0]
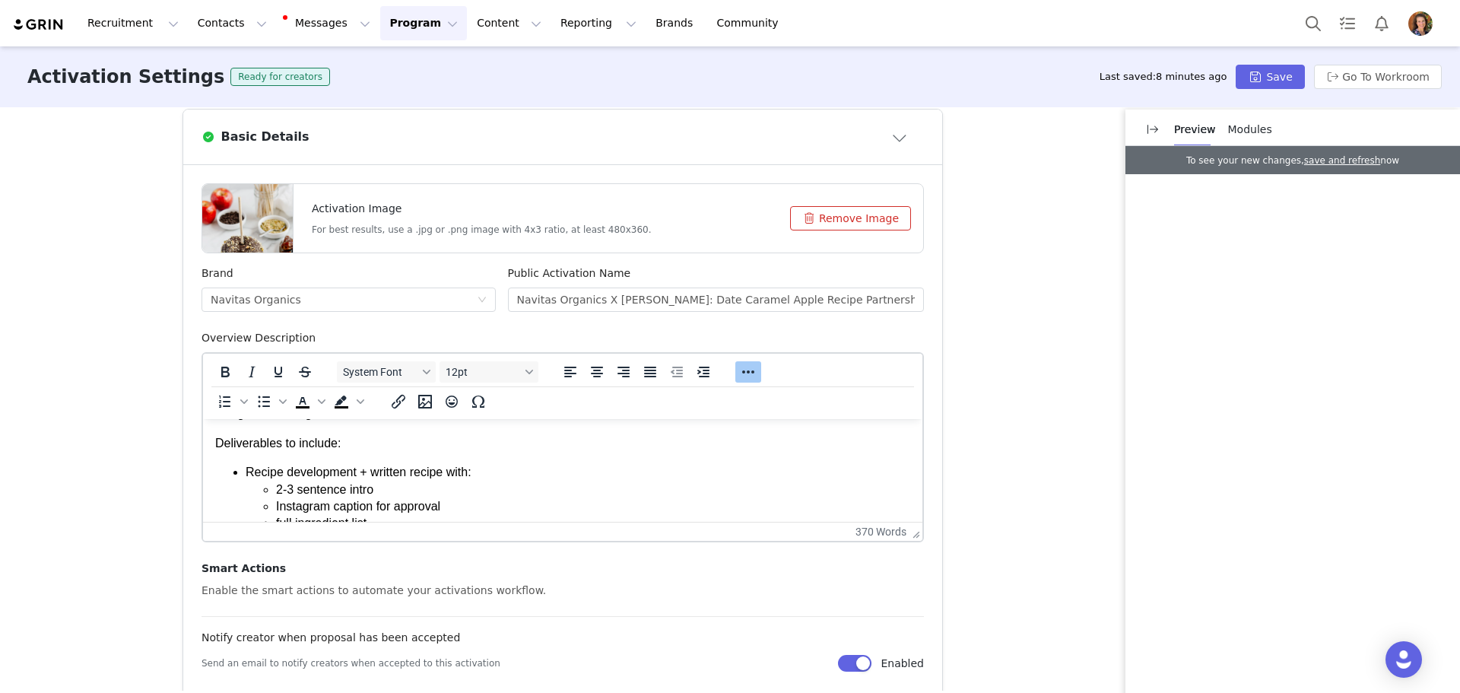
click at [288, 446] on p "Deliverables to include:" at bounding box center [562, 443] width 695 height 17
click at [224, 371] on icon "Bold" at bounding box center [225, 372] width 18 height 18
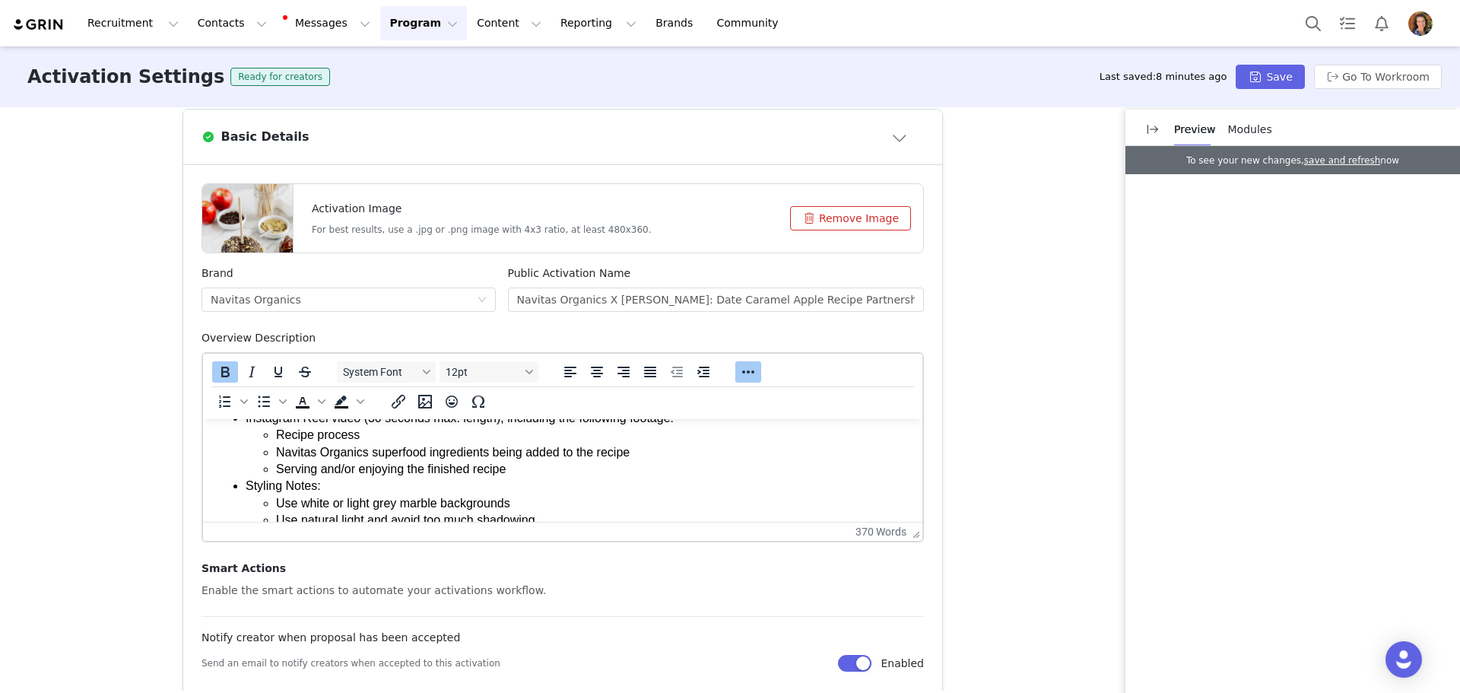
scroll to position [347, 0]
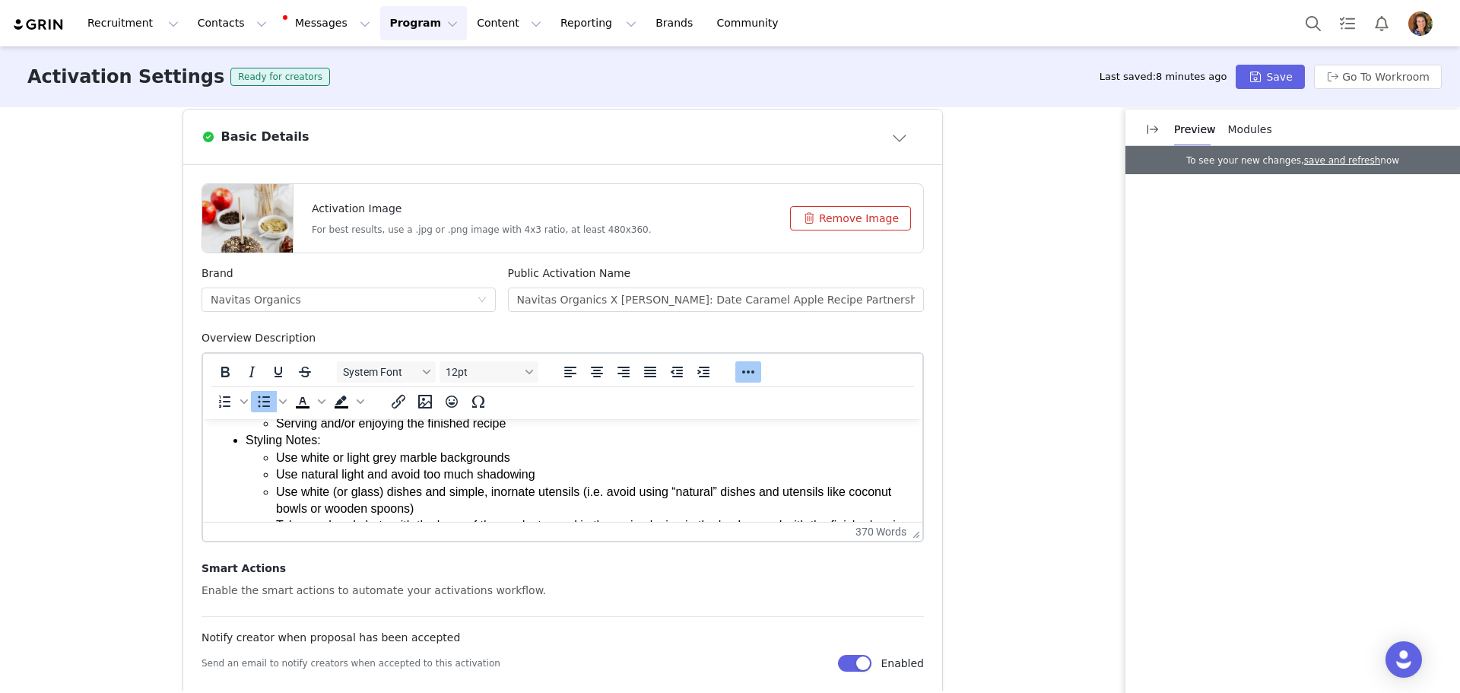
click at [255, 439] on li "Styling Notes: Use white or light grey marble backgrounds Use natural light and…" at bounding box center [578, 509] width 665 height 154
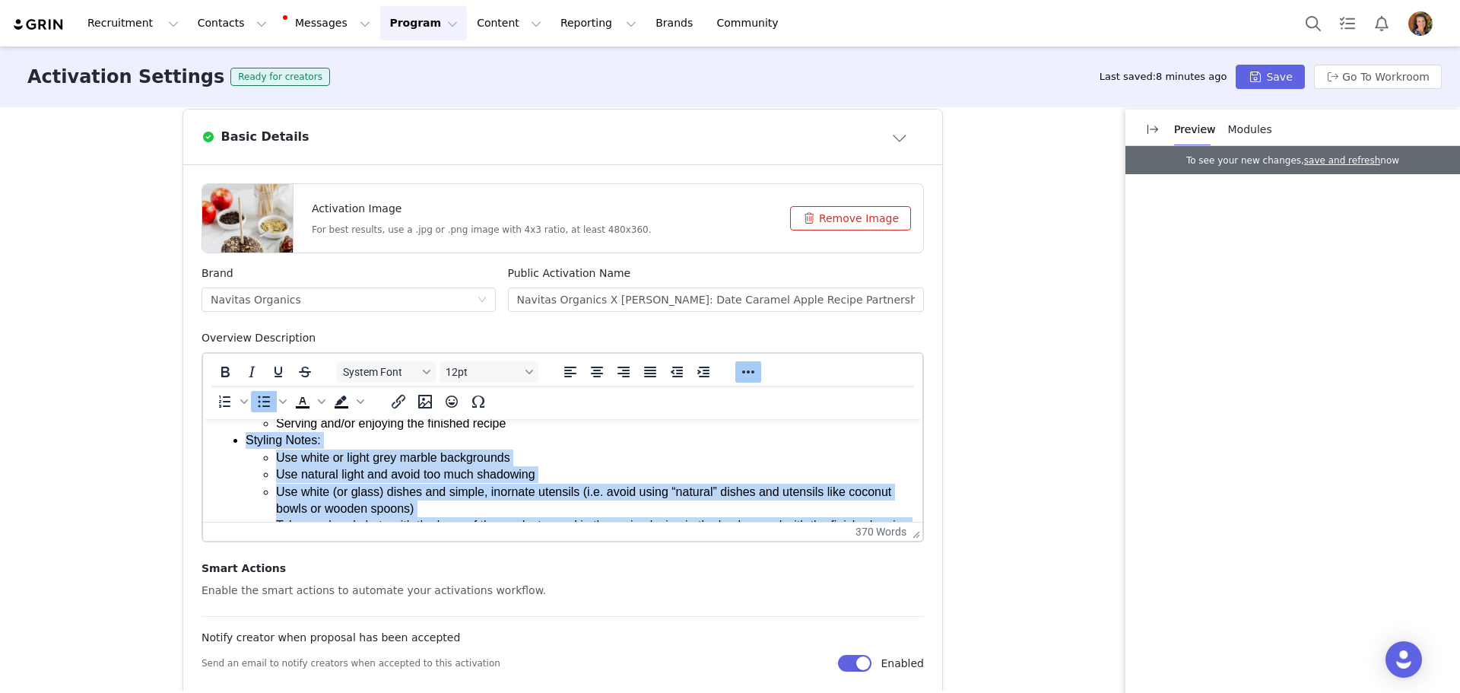
click at [255, 439] on li "Styling Notes: Use white or light grey marble backgrounds Use natural light and…" at bounding box center [578, 509] width 665 height 154
click at [246, 444] on li "Styling Notes: Use white or light grey marble backgrounds Use natural light and…" at bounding box center [578, 509] width 665 height 154
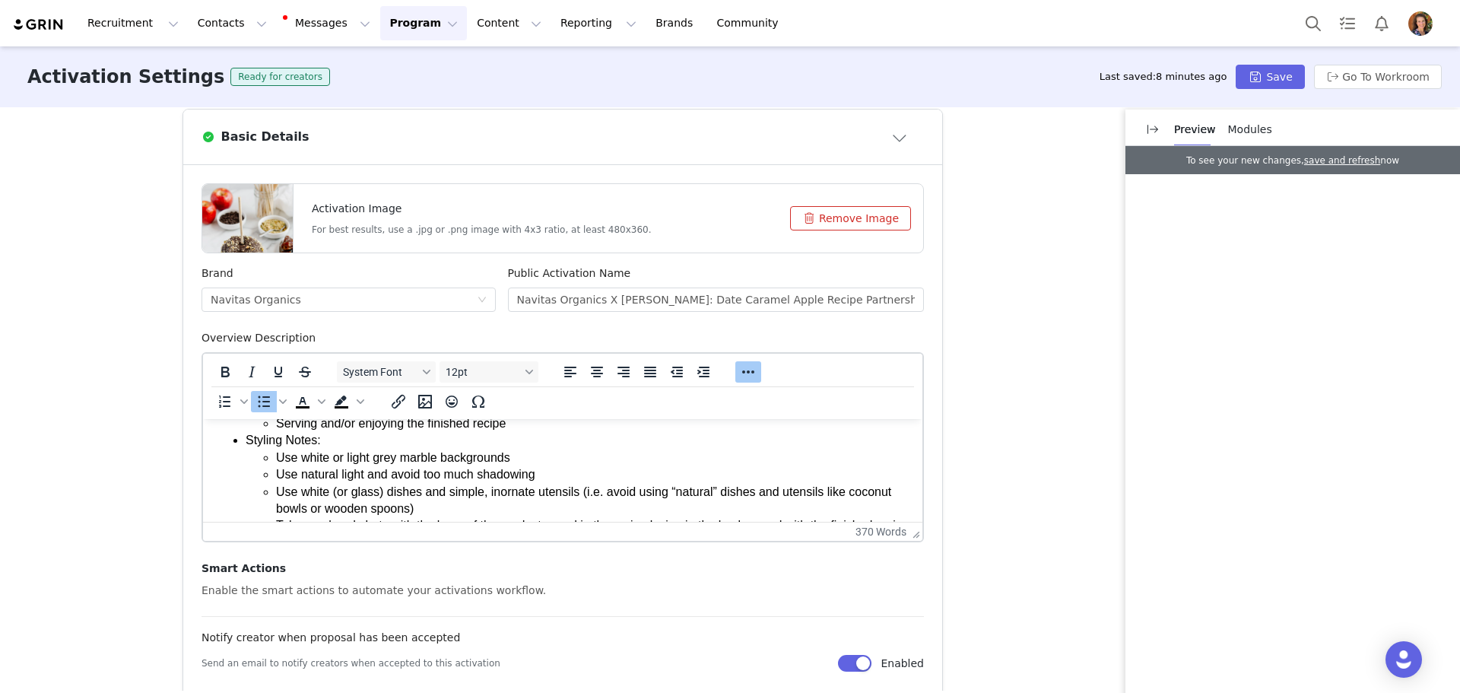
drag, startPoint x: 241, startPoint y: 442, endPoint x: 324, endPoint y: 443, distance: 82.9
click at [323, 443] on ul "Recipe development + written recipe with: 2-3 sentence intro Instagram caption …" at bounding box center [562, 373] width 695 height 426
click at [322, 440] on li "Styling Notes: Use white or light grey marble backgrounds Use natural light and…" at bounding box center [578, 509] width 665 height 154
drag, startPoint x: 322, startPoint y: 440, endPoint x: 310, endPoint y: 444, distance: 12.0
click at [321, 441] on li "Styling Notes: Use white or light grey marble backgrounds Use natural light and…" at bounding box center [578, 509] width 665 height 154
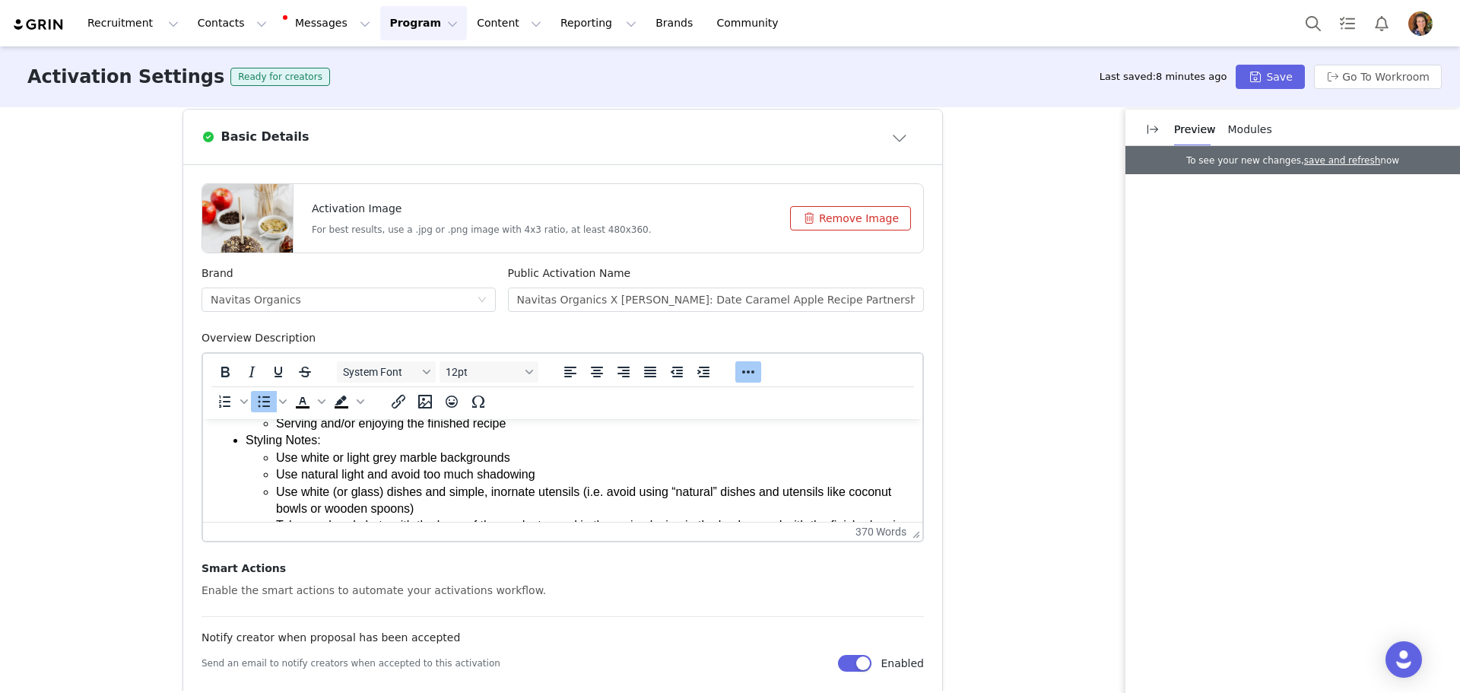
click at [310, 444] on li "Styling Notes: Use white or light grey marble backgrounds Use natural light and…" at bounding box center [578, 509] width 665 height 154
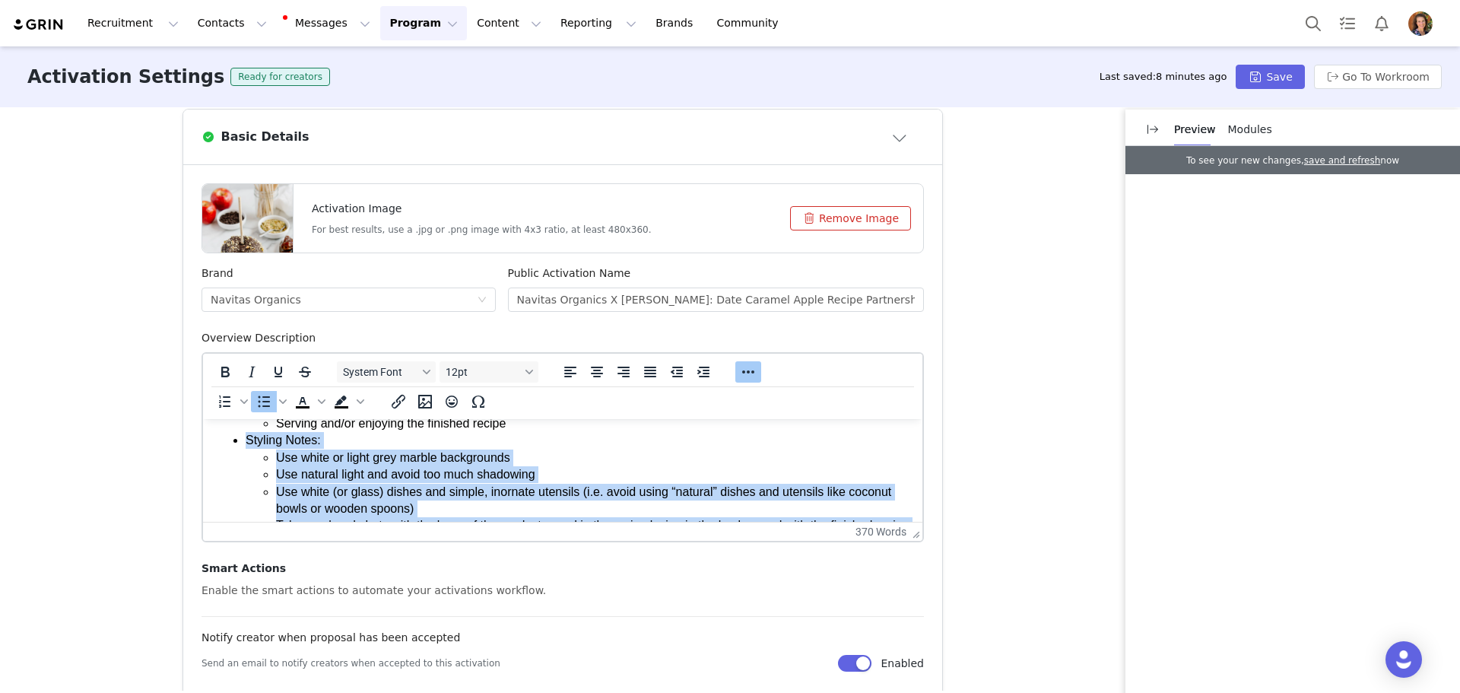
click at [310, 444] on li "Styling Notes: Use white or light grey marble backgrounds Use natural light and…" at bounding box center [578, 509] width 665 height 154
click at [313, 439] on li "Styling Notes: Use white or light grey marble backgrounds Use natural light and…" at bounding box center [578, 509] width 665 height 154
click at [323, 439] on li "Styling Notes: Use white or light grey marble backgrounds Use natural light and…" at bounding box center [578, 509] width 665 height 154
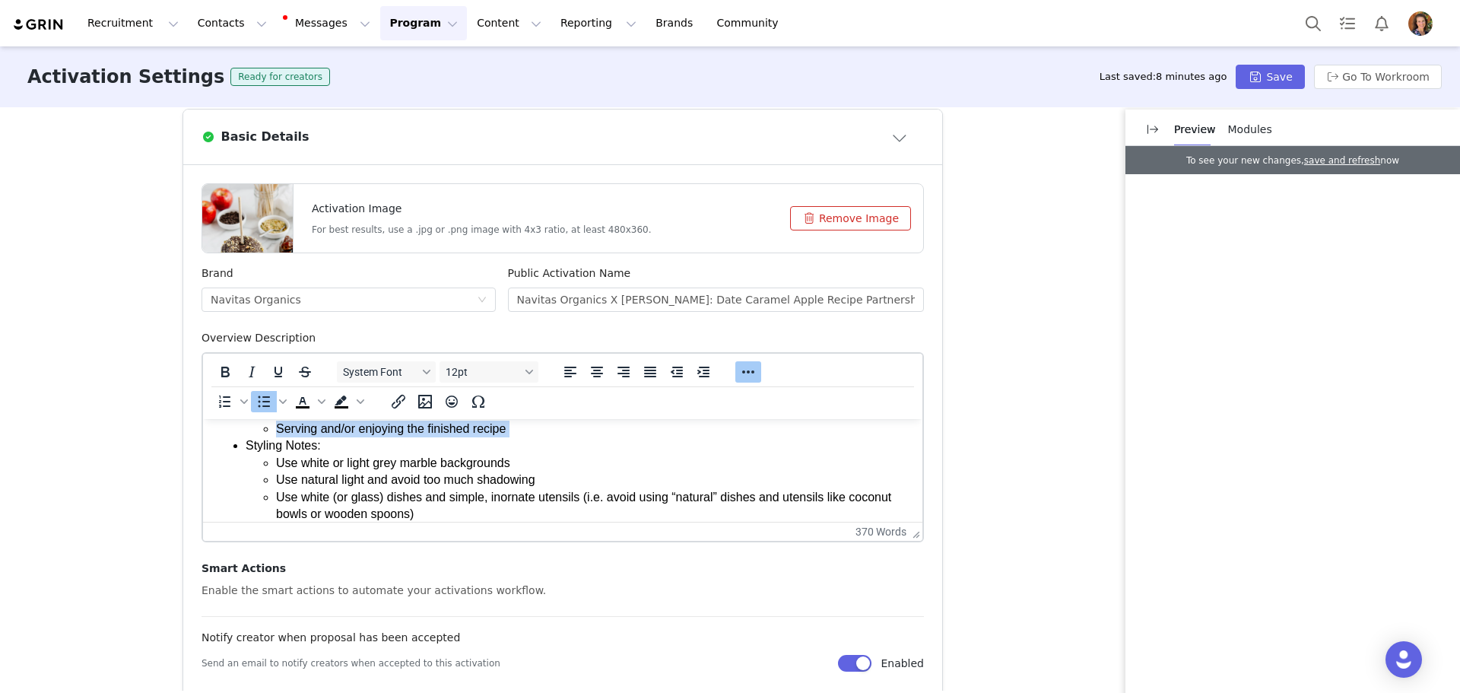
scroll to position [338, 0]
drag, startPoint x: 324, startPoint y: 440, endPoint x: 322, endPoint y: 449, distance: 8.5
click at [322, 449] on li "Styling Notes: Use white or light grey marble backgrounds Use natural light and…" at bounding box center [578, 517] width 665 height 154
click at [300, 449] on li "Styling Notes: Use white or light grey marble backgrounds Use natural light and…" at bounding box center [578, 517] width 665 height 154
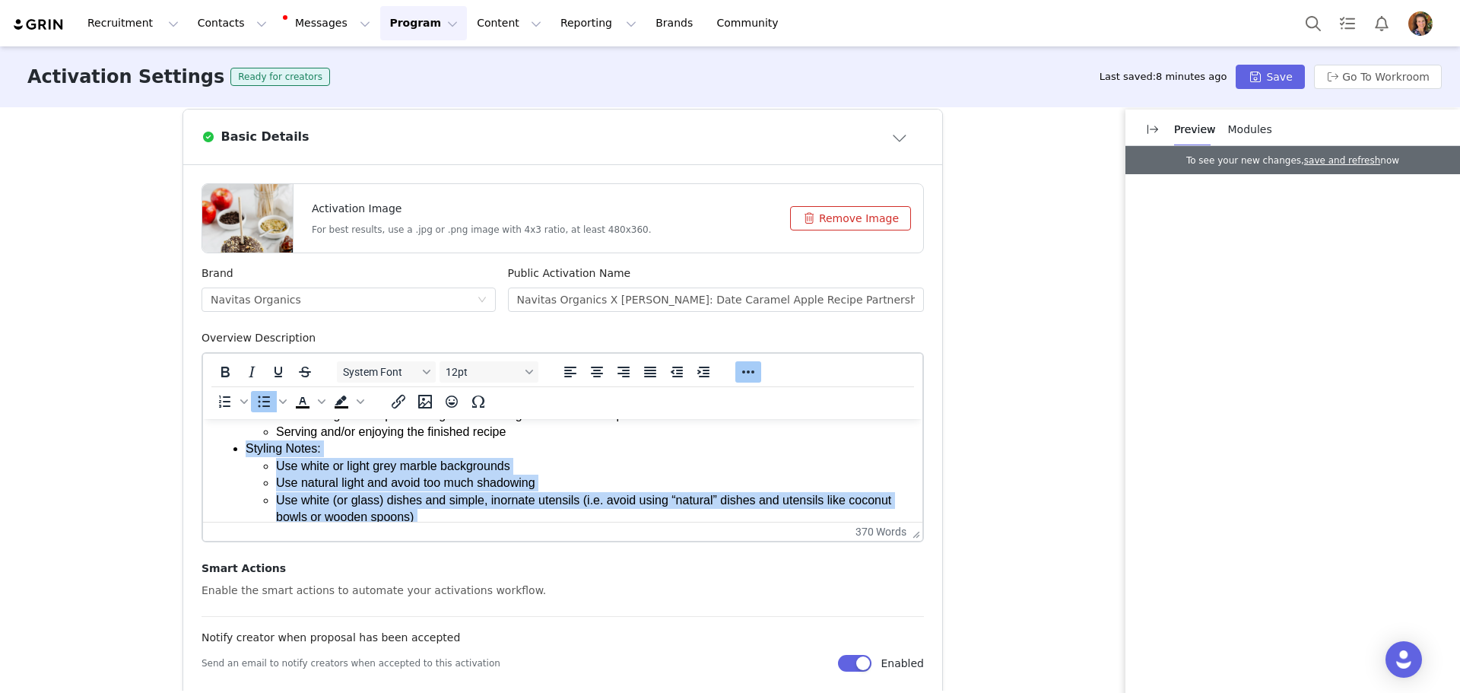
click at [300, 449] on li "Styling Notes: Use white or light grey marble backgrounds Use natural light and…" at bounding box center [578, 517] width 665 height 154
click at [325, 446] on li "Styling Notes: Use white or light grey marble backgrounds Use natural light and…" at bounding box center [578, 517] width 665 height 154
click at [324, 447] on li "Styling Notes: Use white or light grey marble backgrounds Use natural light and…" at bounding box center [578, 517] width 665 height 154
click at [319, 451] on li "Styling Notes: Use white or light grey marble backgrounds Use natural light and…" at bounding box center [578, 517] width 665 height 154
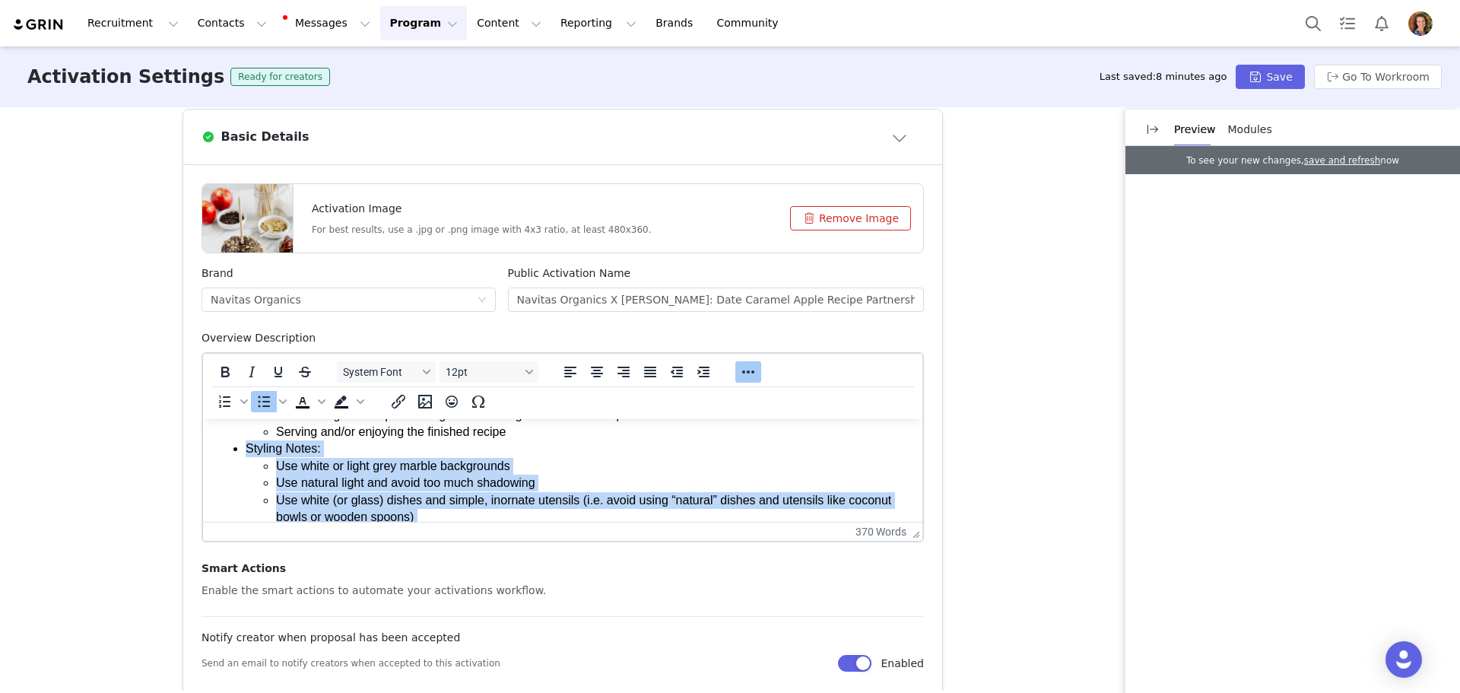
click at [316, 448] on li "Styling Notes: Use white or light grey marble backgrounds Use natural light and…" at bounding box center [578, 517] width 665 height 154
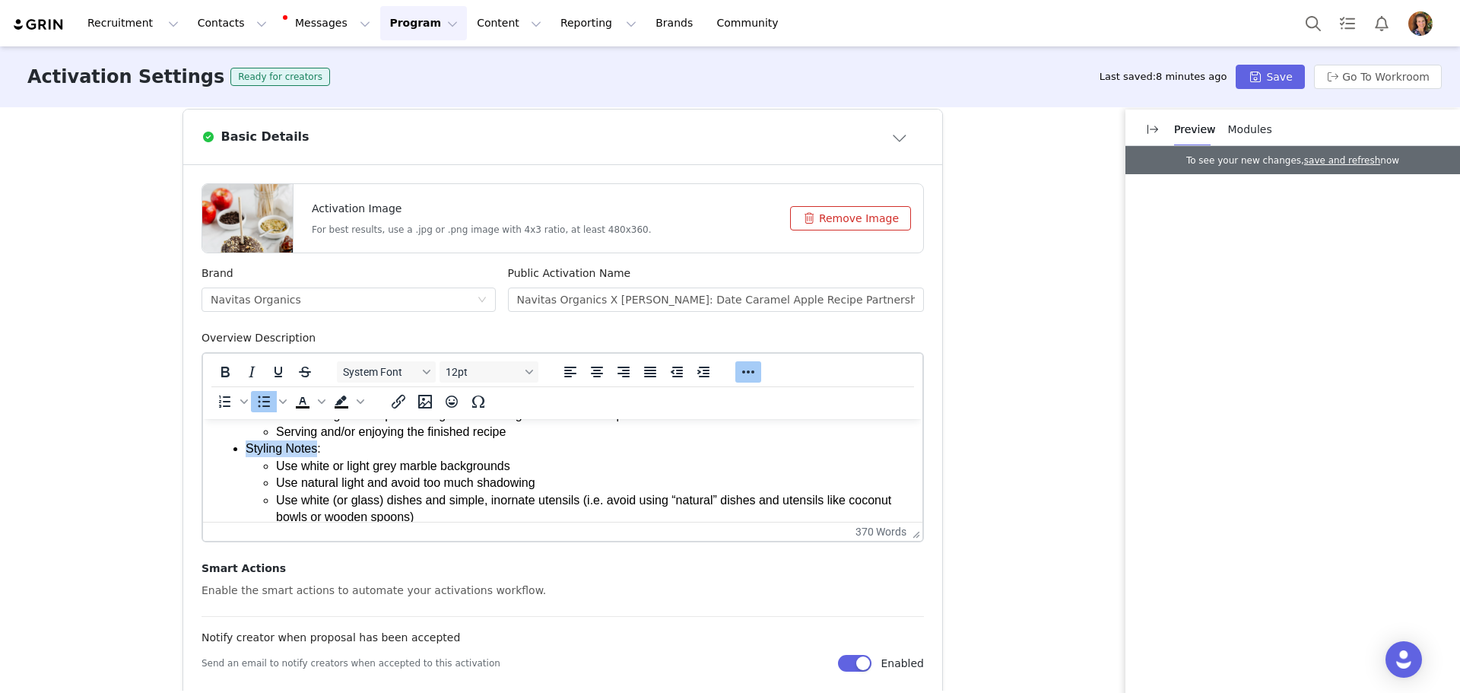
click at [317, 453] on li "Styling Notes: Use white or light grey marble backgrounds Use natural light and…" at bounding box center [578, 517] width 665 height 154
click at [218, 375] on icon "Bold" at bounding box center [225, 372] width 18 height 18
click at [322, 449] on li "Styling Notes : Use white or light grey marble backgrounds Use natural light an…" at bounding box center [578, 517] width 665 height 154
drag, startPoint x: 320, startPoint y: 445, endPoint x: 331, endPoint y: 446, distance: 10.8
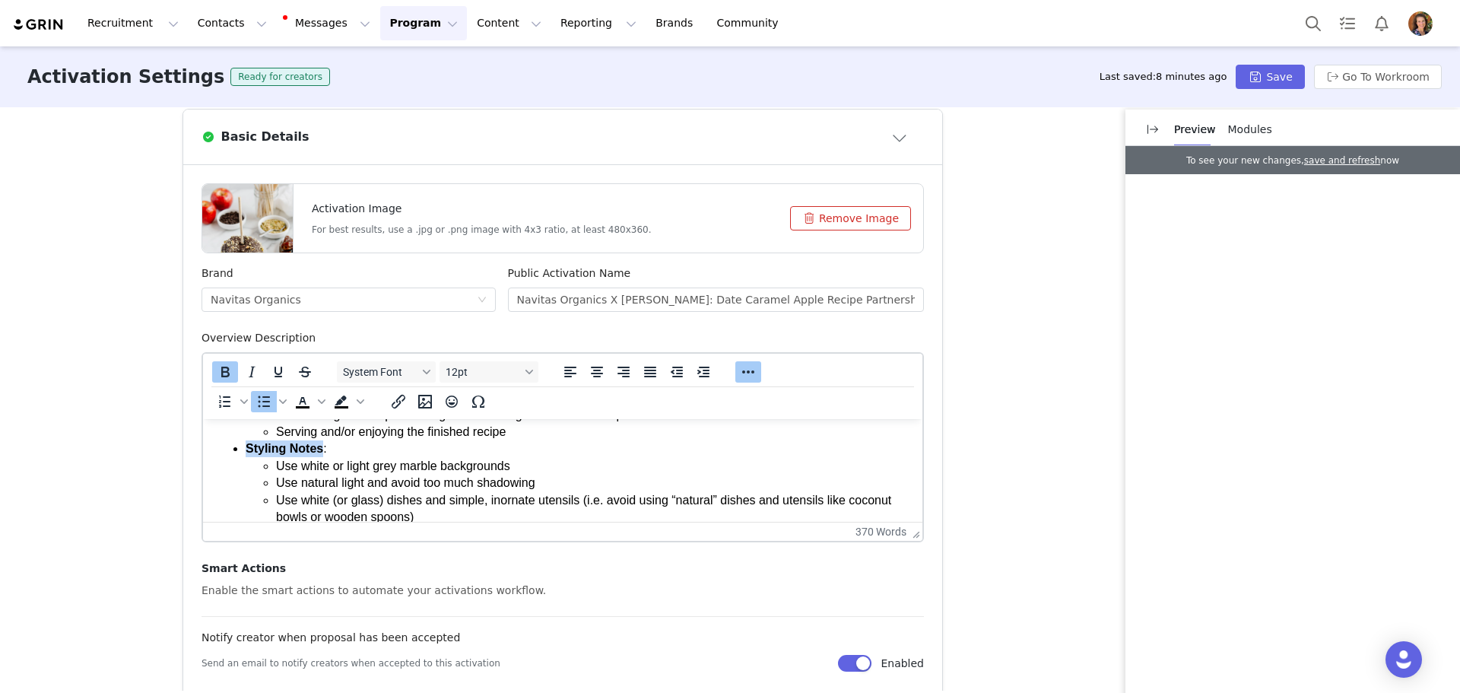
click at [331, 446] on li "Styling Notes : Use white or light grey marble backgrounds Use natural light an…" at bounding box center [578, 517] width 665 height 154
click at [327, 449] on li "Styling Notes : Use white or light grey marble backgrounds Use natural light an…" at bounding box center [578, 517] width 665 height 154
click at [332, 449] on li "Styling Notes : Use white or light grey marble backgrounds Use natural light an…" at bounding box center [578, 517] width 665 height 154
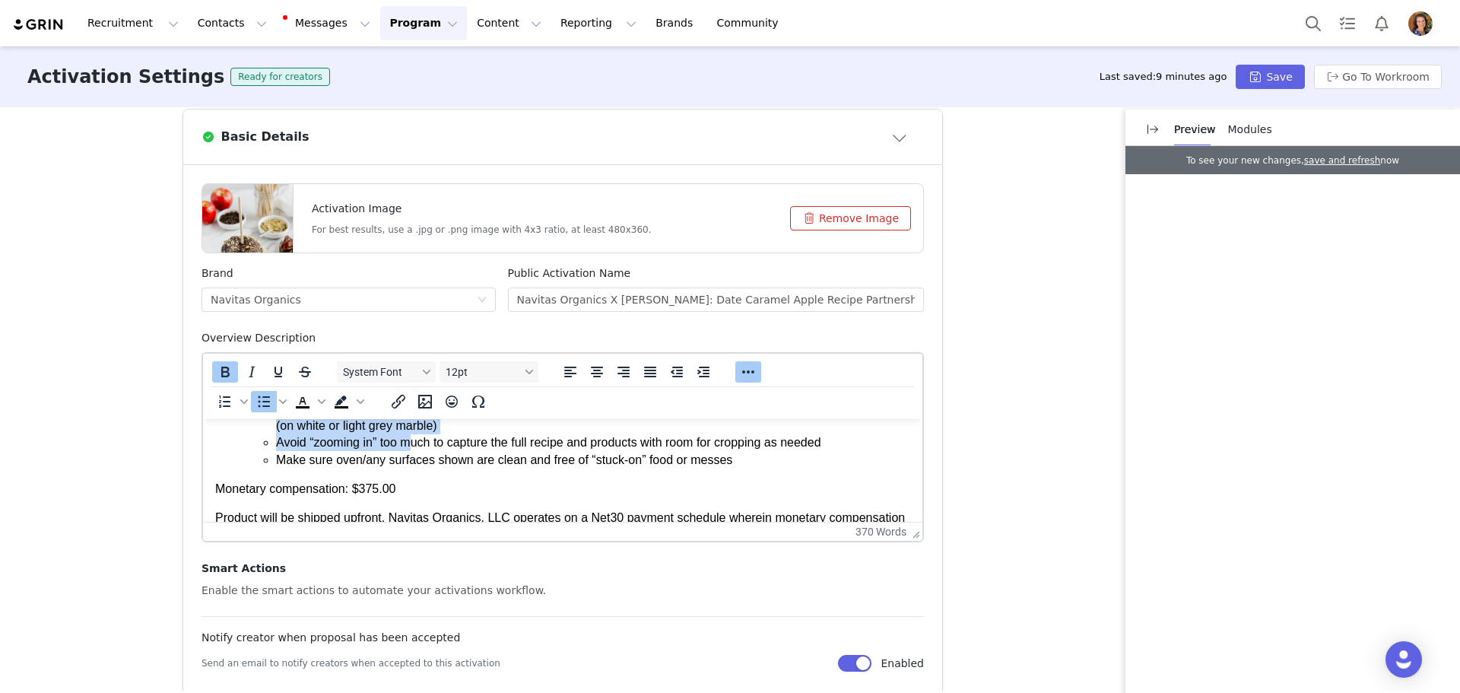
scroll to position [451, 0]
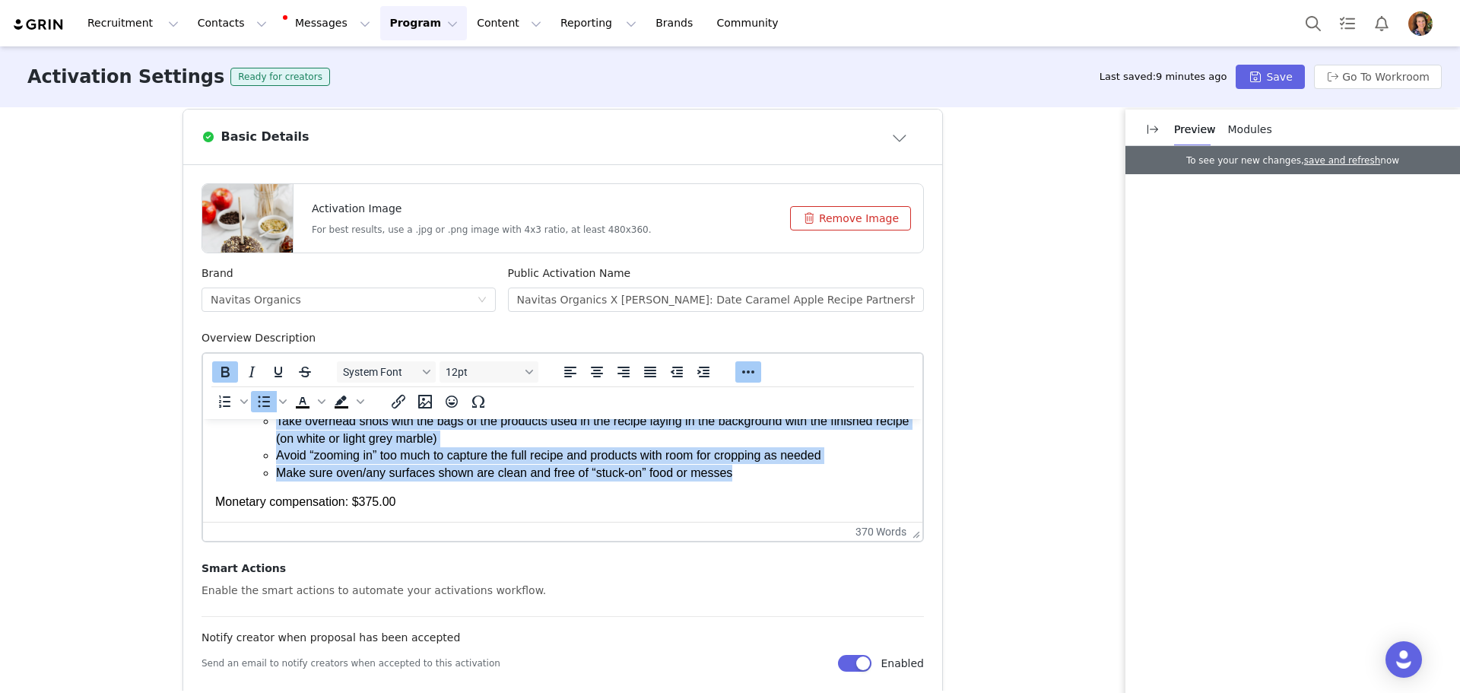
drag, startPoint x: 245, startPoint y: 447, endPoint x: 817, endPoint y: 477, distance: 572.6
click at [817, 477] on li "Styling Notes : Use white or light grey marble backgrounds Use natural light an…" at bounding box center [578, 405] width 665 height 154
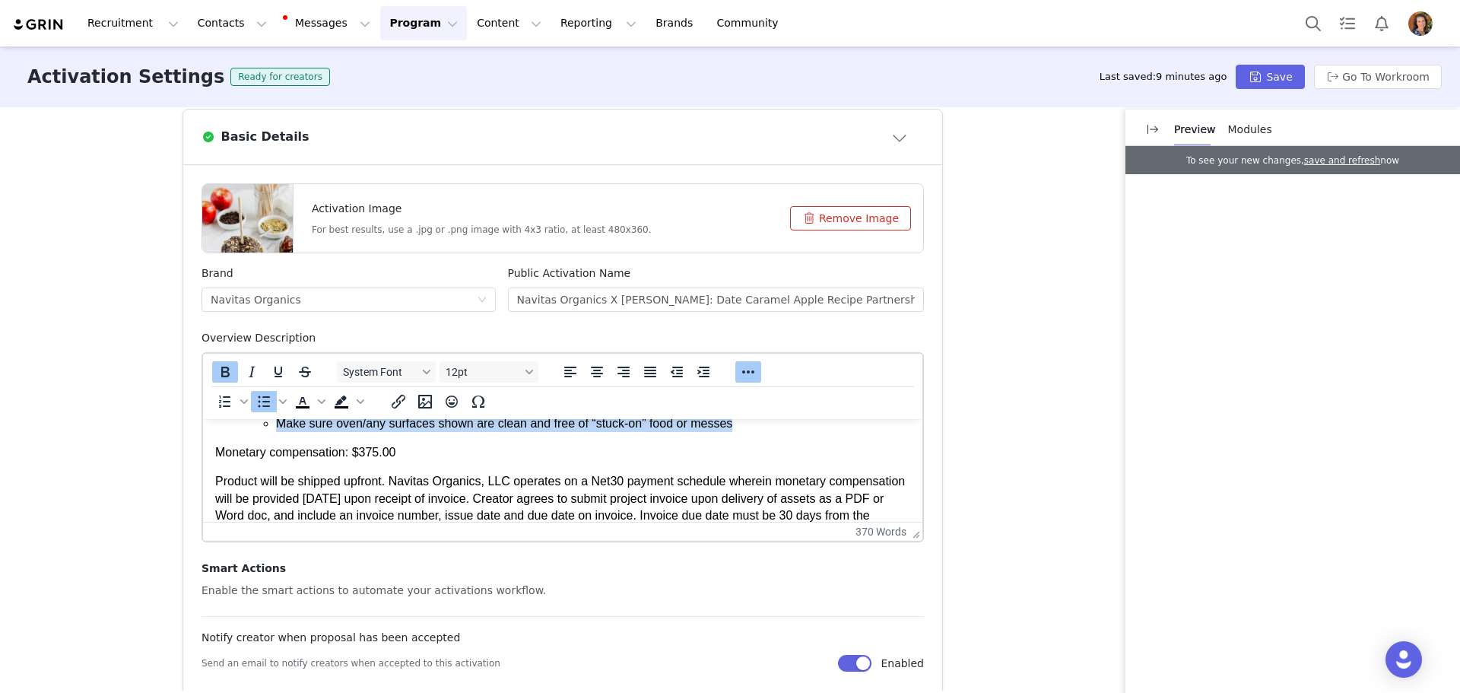
scroll to position [527, 0]
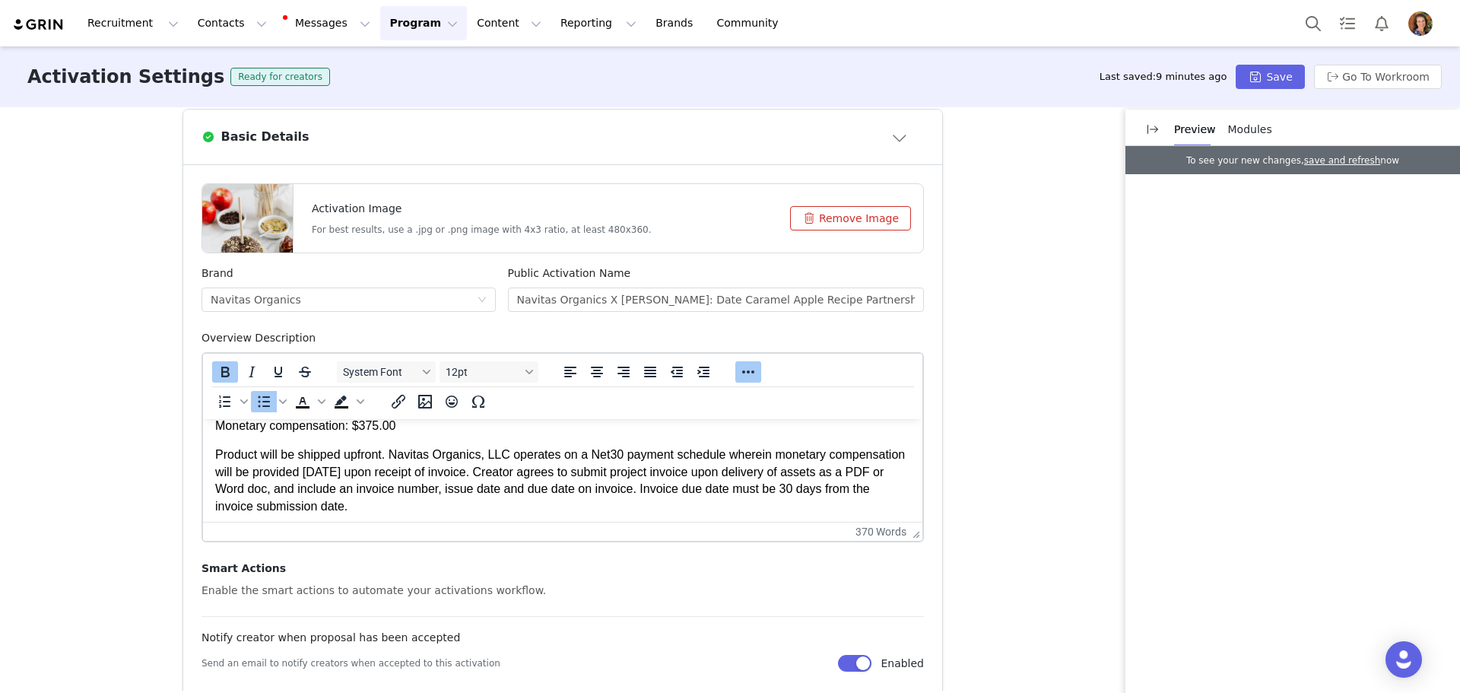
copy li "Styling Notes : Use white or light grey marble backgrounds Use natural light an…"
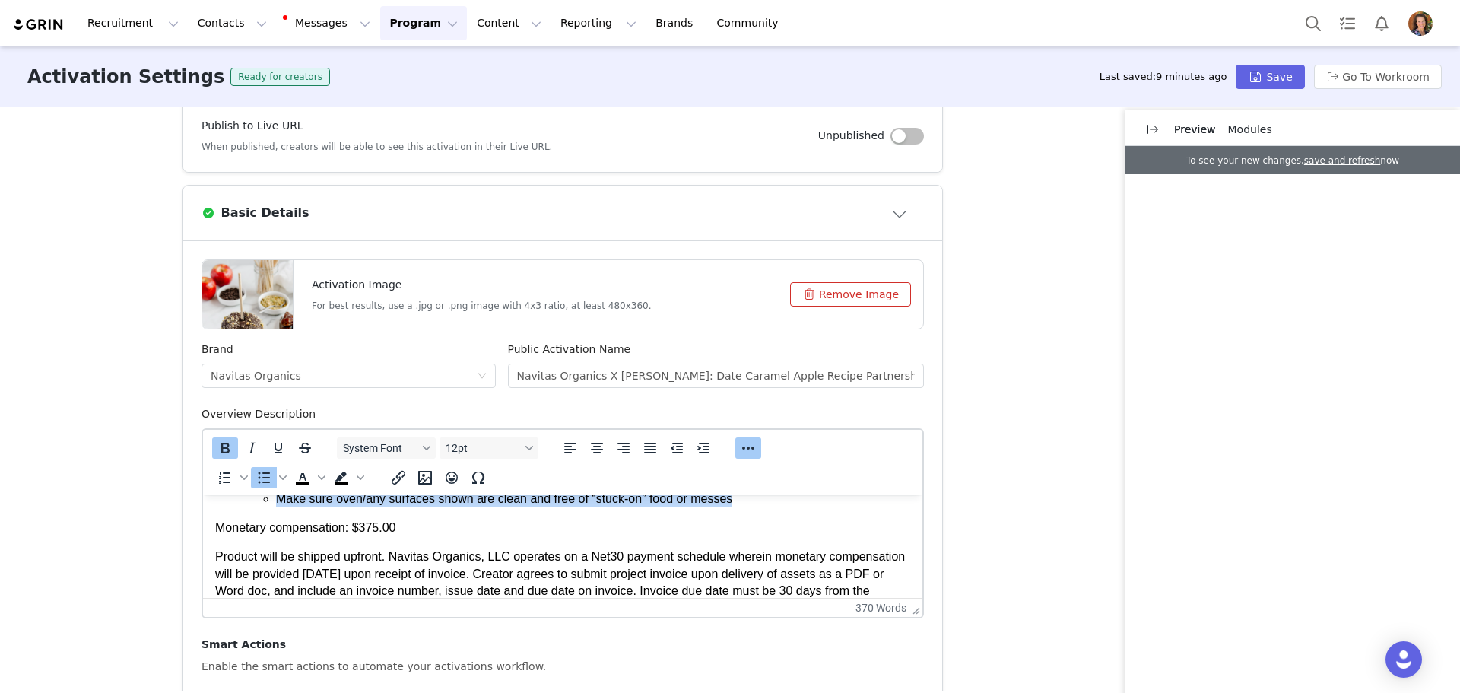
scroll to position [455, 0]
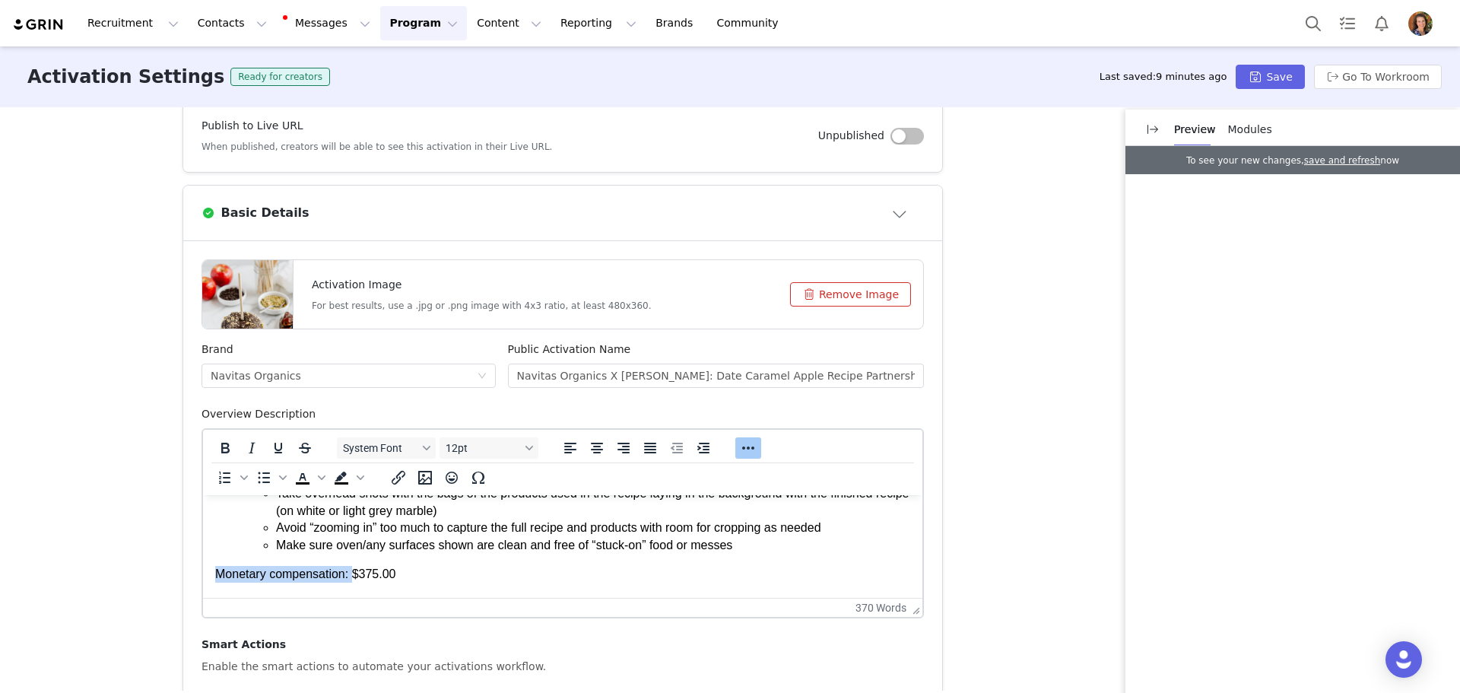
drag, startPoint x: 351, startPoint y: 575, endPoint x: 186, endPoint y: 563, distance: 165.4
click at [203, 563] on html "This is a partnership between Navitas Organics and [PERSON_NAME] for the develo…" at bounding box center [562, 432] width 719 height 785
click at [216, 446] on icon "Bold" at bounding box center [225, 448] width 18 height 18
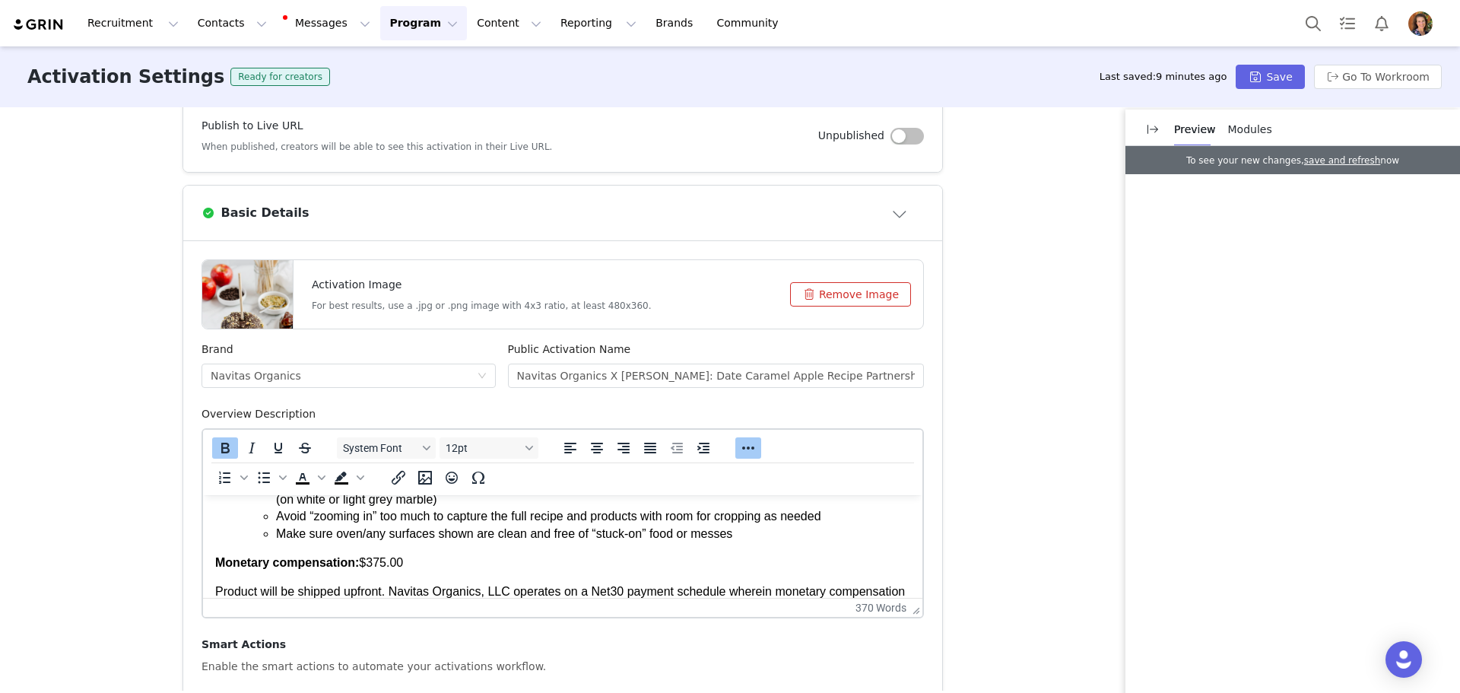
scroll to position [531, 0]
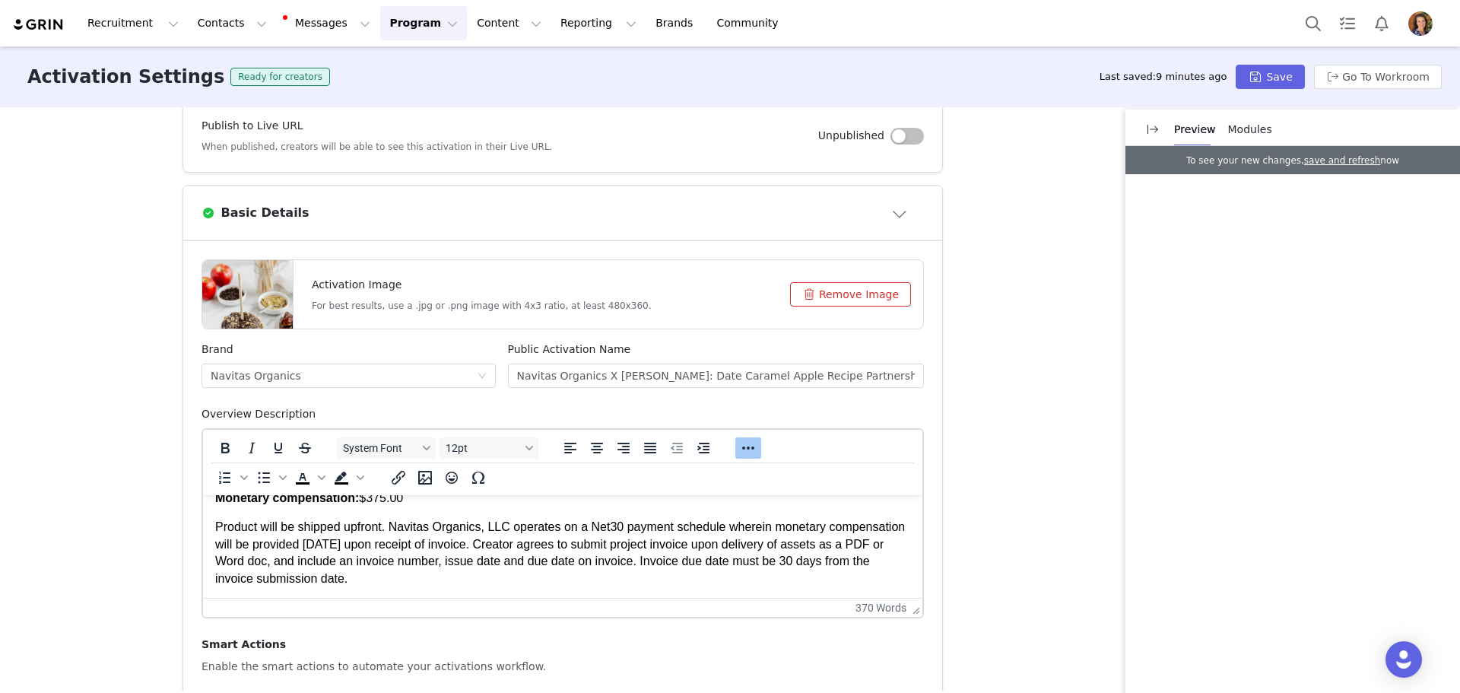
click at [423, 506] on p "Monetary compensation: $375.00" at bounding box center [562, 498] width 695 height 17
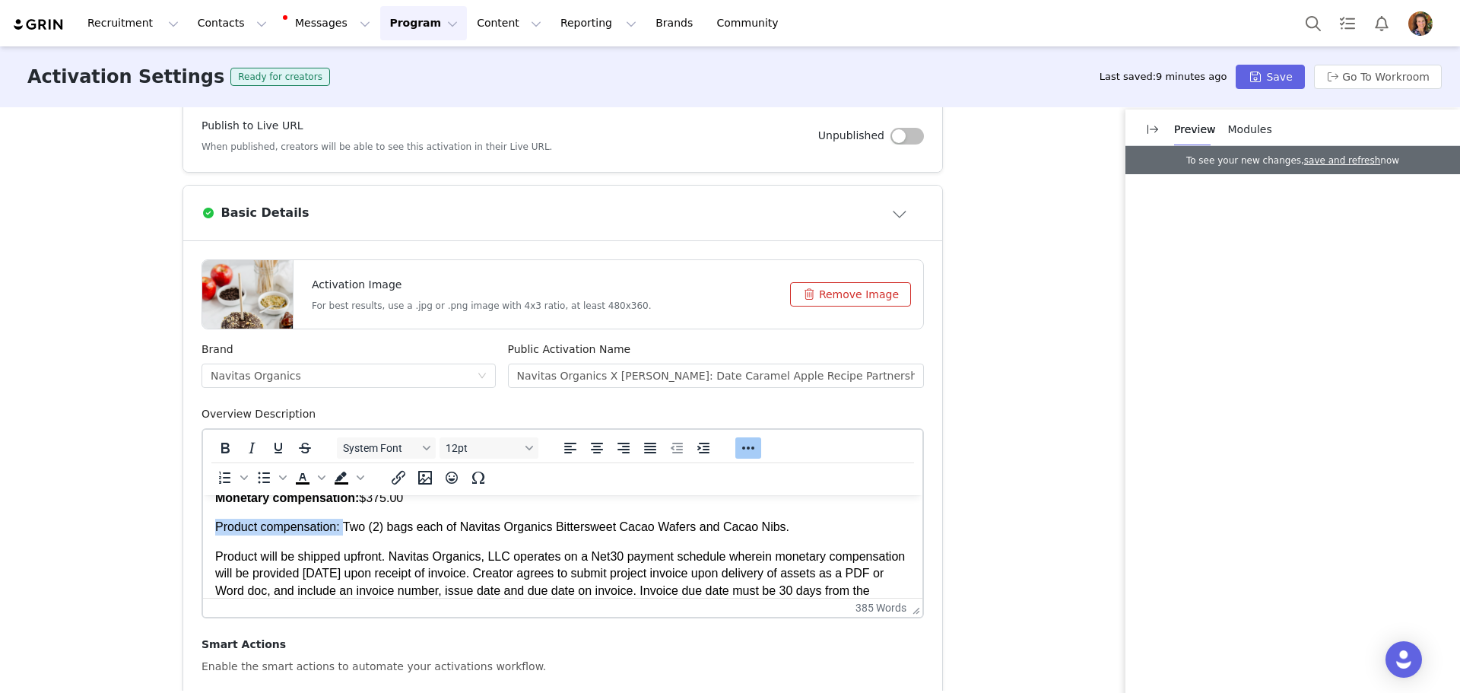
drag, startPoint x: 341, startPoint y: 519, endPoint x: 235, endPoint y: 501, distance: 107.3
click at [214, 529] on html "This is a partnership between Navitas Organics and [PERSON_NAME] for the develo…" at bounding box center [562, 371] width 719 height 815
click at [216, 448] on icon "Bold" at bounding box center [225, 448] width 18 height 18
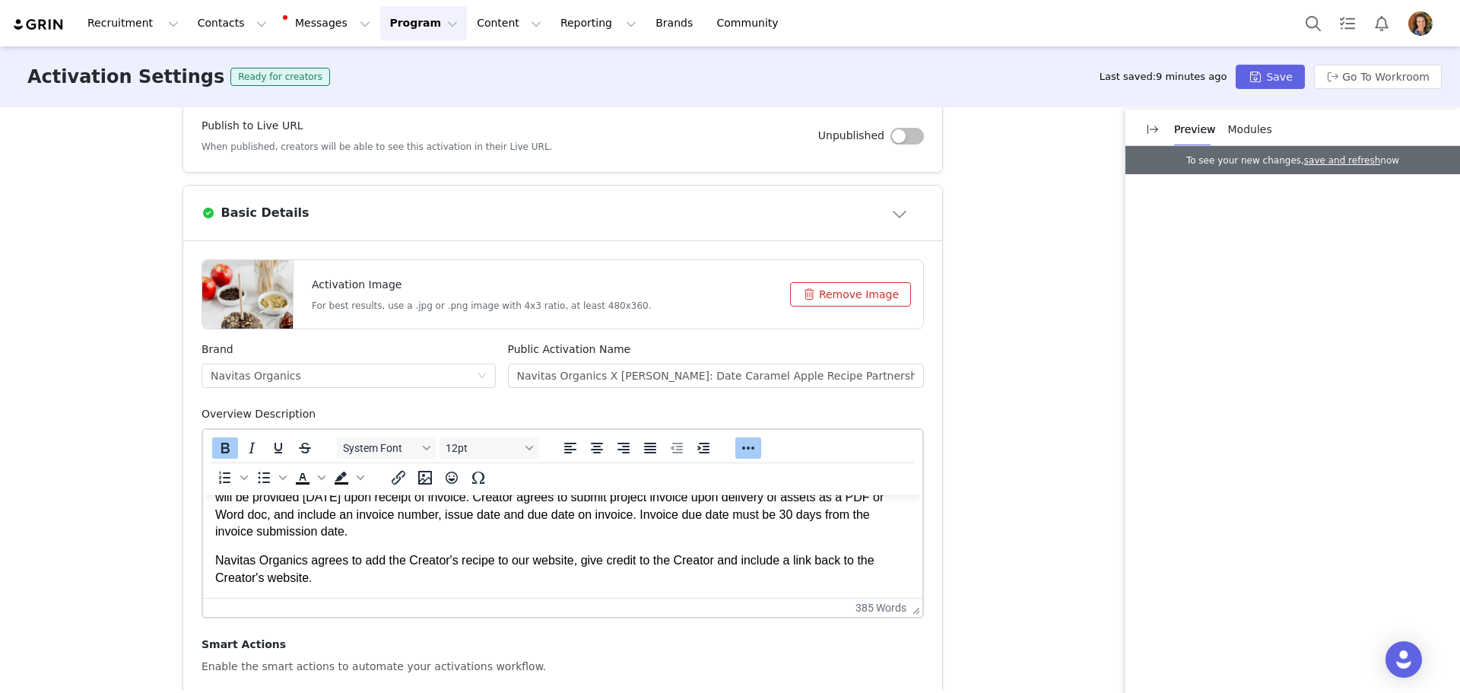
scroll to position [683, 0]
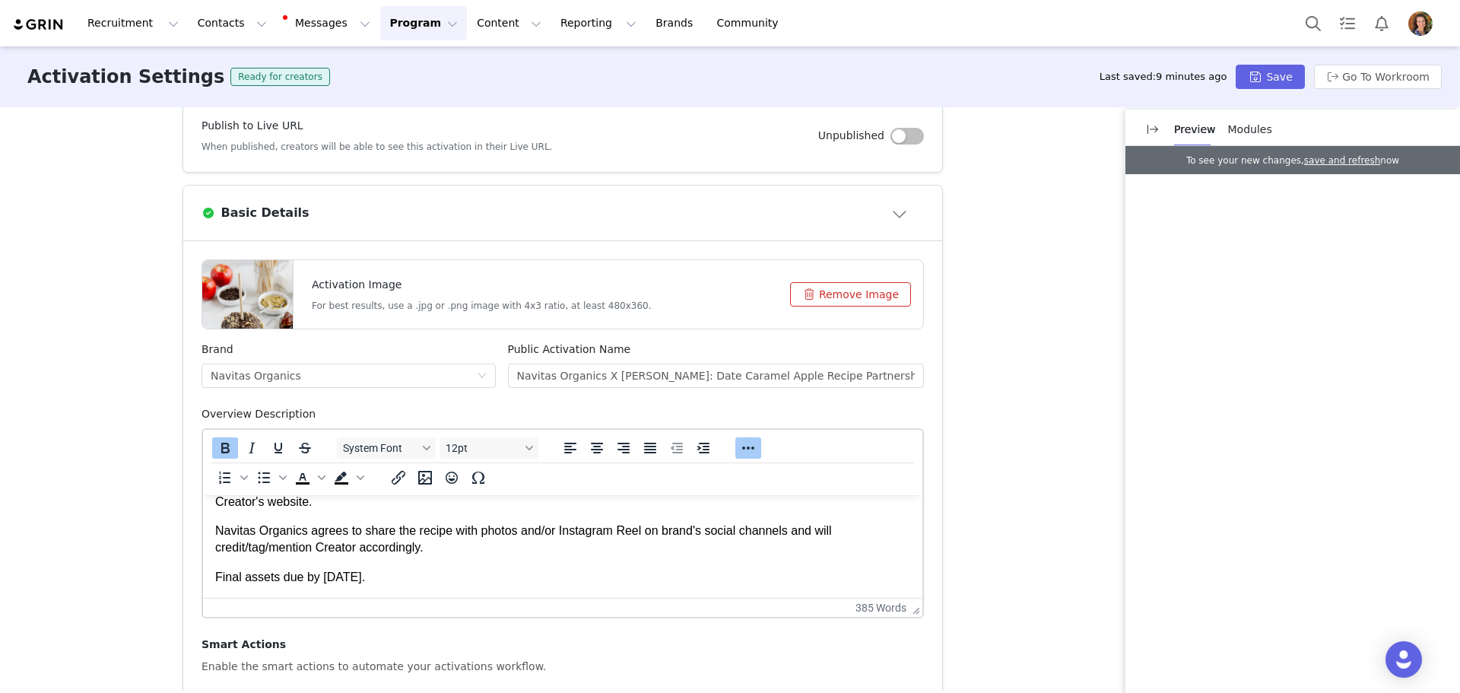
click at [297, 577] on p "Final assets due by [DATE]." at bounding box center [562, 577] width 695 height 17
drag, startPoint x: 302, startPoint y: 579, endPoint x: 198, endPoint y: 581, distance: 104.2
click at [203, 581] on html "This is a partnership between Navitas Organics and [PERSON_NAME] for the develo…" at bounding box center [562, 219] width 719 height 815
click at [219, 446] on icon "Bold" at bounding box center [225, 448] width 18 height 18
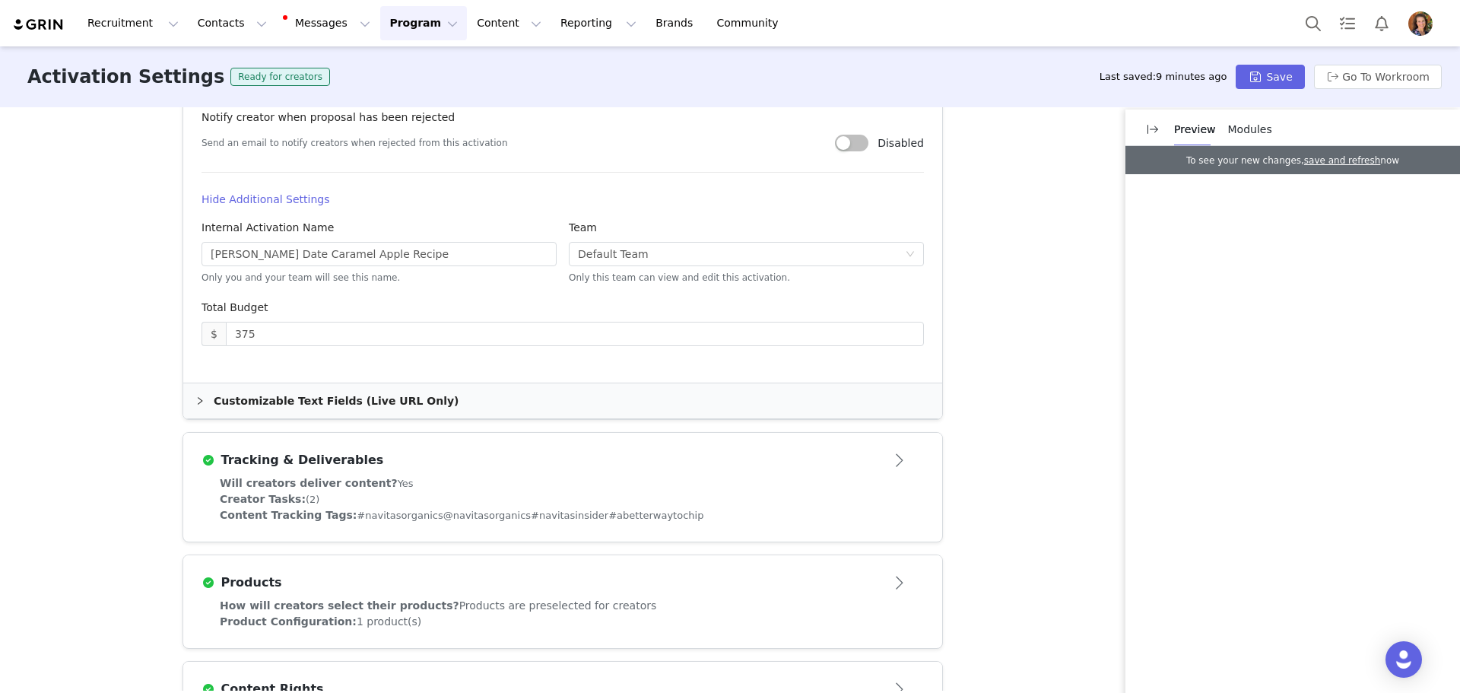
scroll to position [1251, 0]
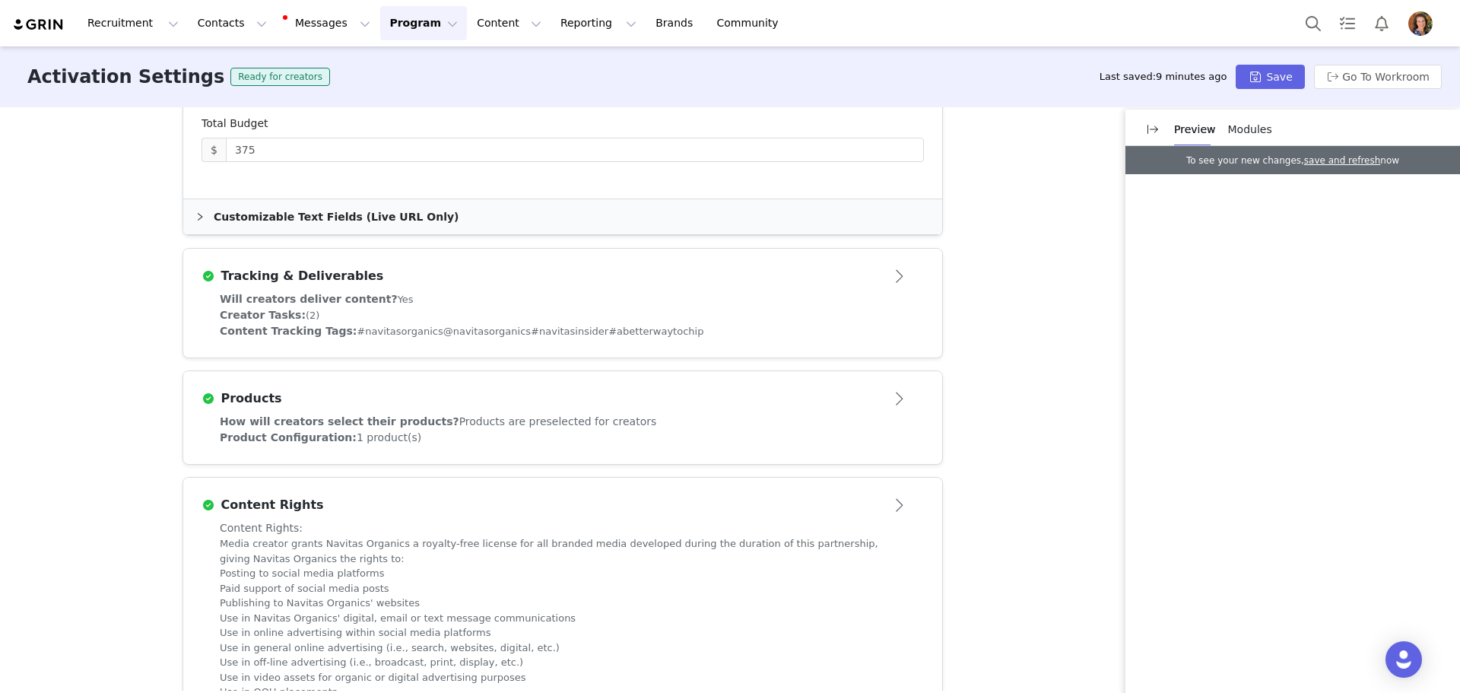
click at [443, 325] on span "@navitasorganics" at bounding box center [486, 330] width 87 height 11
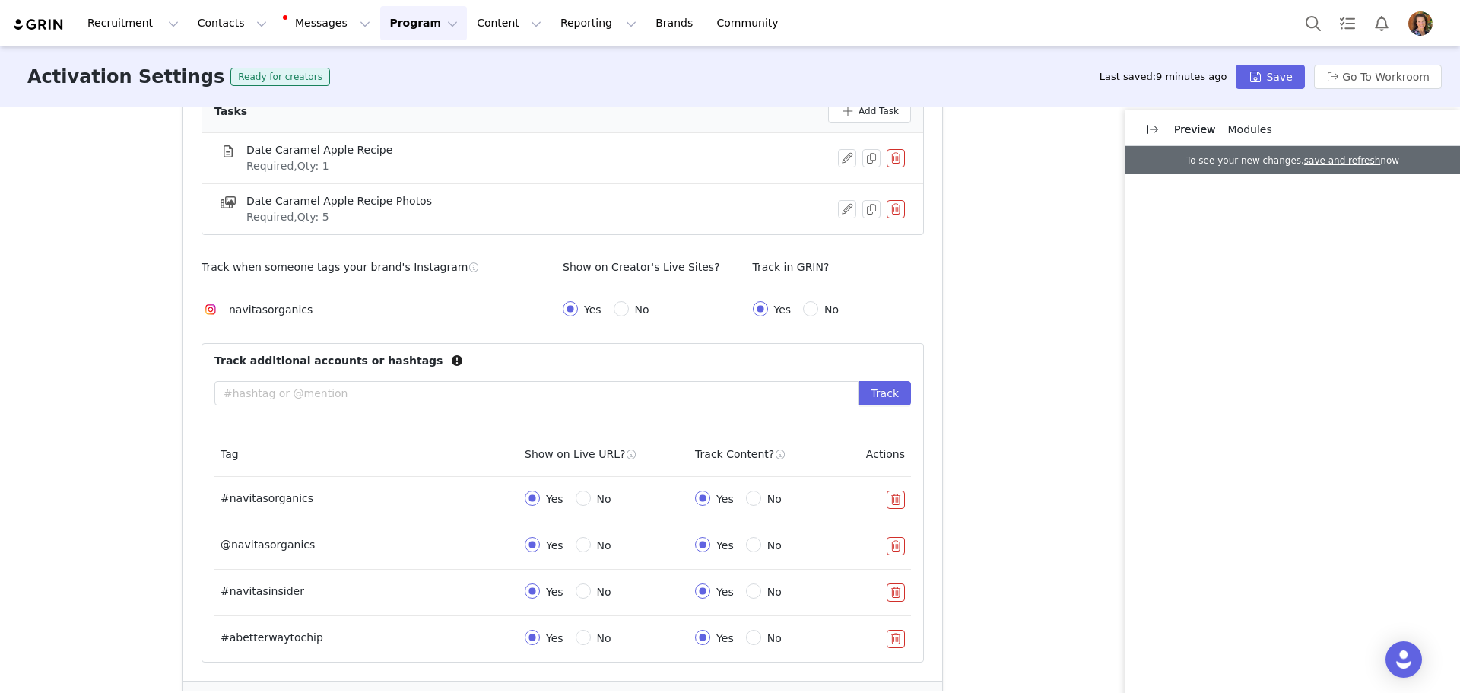
scroll to position [628, 0]
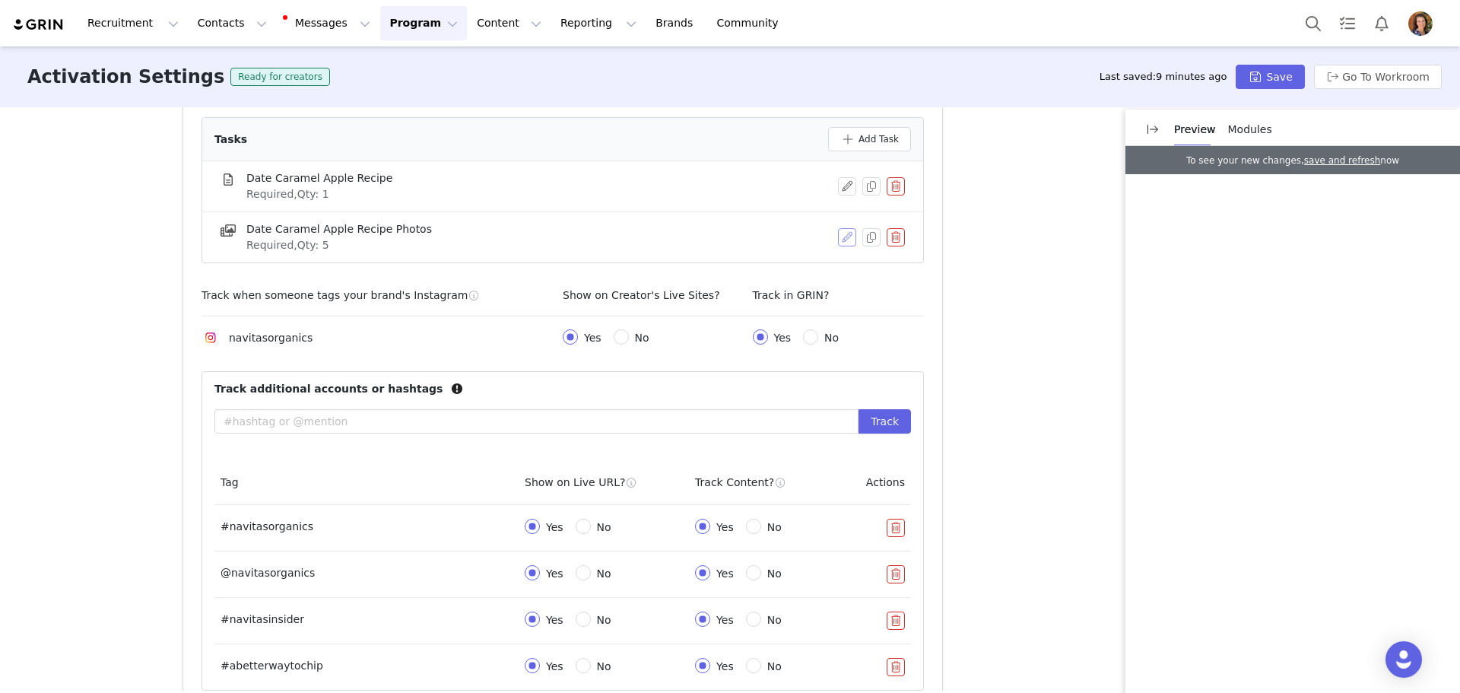
click at [844, 235] on button "button" at bounding box center [847, 237] width 18 height 18
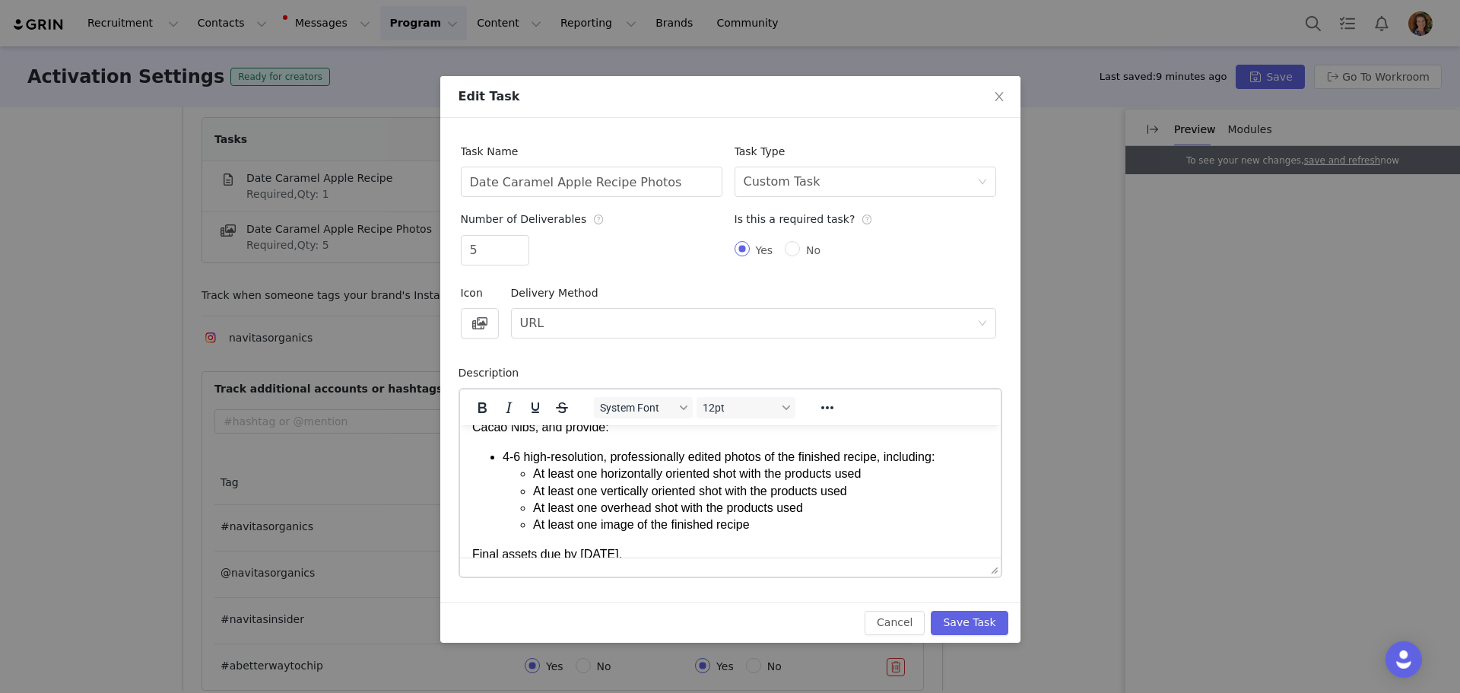
scroll to position [52, 0]
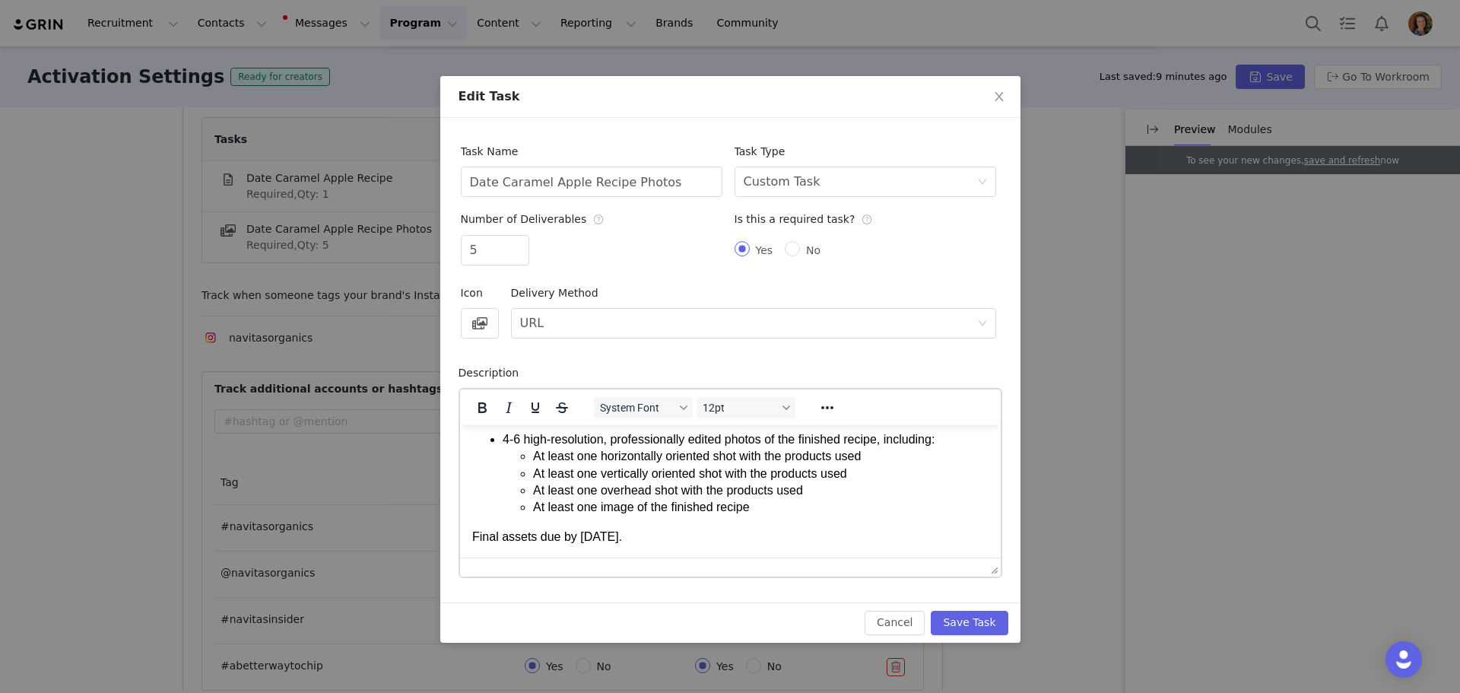
click at [804, 509] on li "At least one image of the finished recipe" at bounding box center [759, 506] width 455 height 17
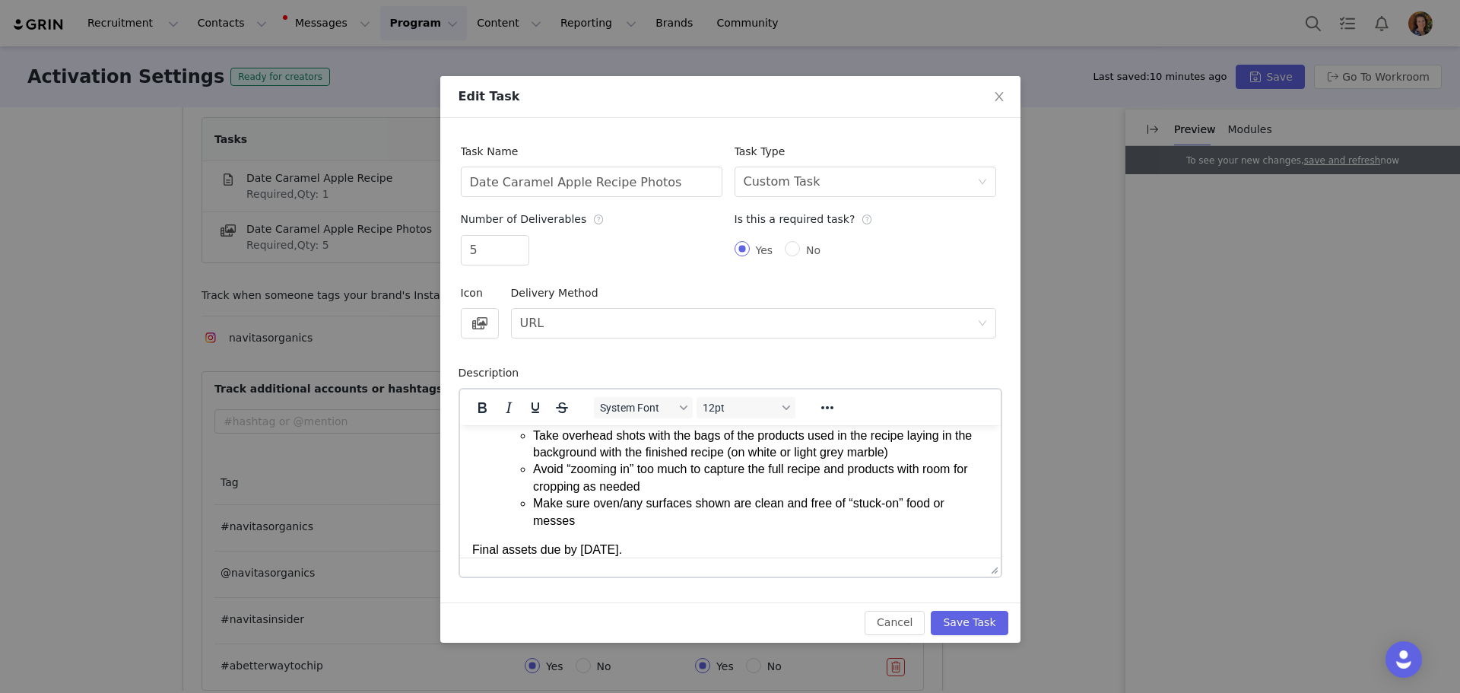
scroll to position [252, 0]
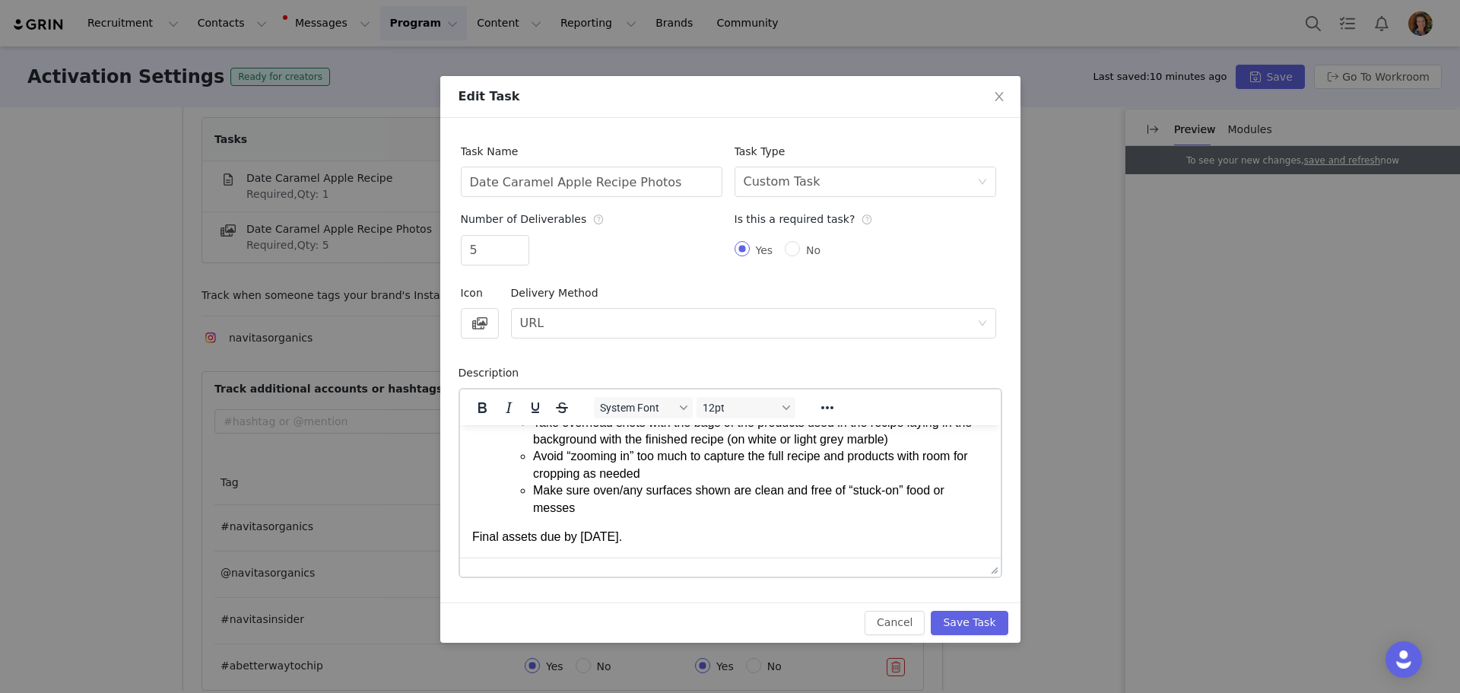
click at [554, 536] on p "Final assets due by [DATE]." at bounding box center [729, 536] width 516 height 17
drag, startPoint x: 563, startPoint y: 539, endPoint x: 472, endPoint y: 540, distance: 90.5
click at [472, 540] on p "Final assets due: by [DATE]." at bounding box center [729, 536] width 516 height 17
click at [474, 412] on icon "Bold" at bounding box center [482, 407] width 18 height 18
click at [992, 630] on button "Save Task" at bounding box center [969, 623] width 77 height 24
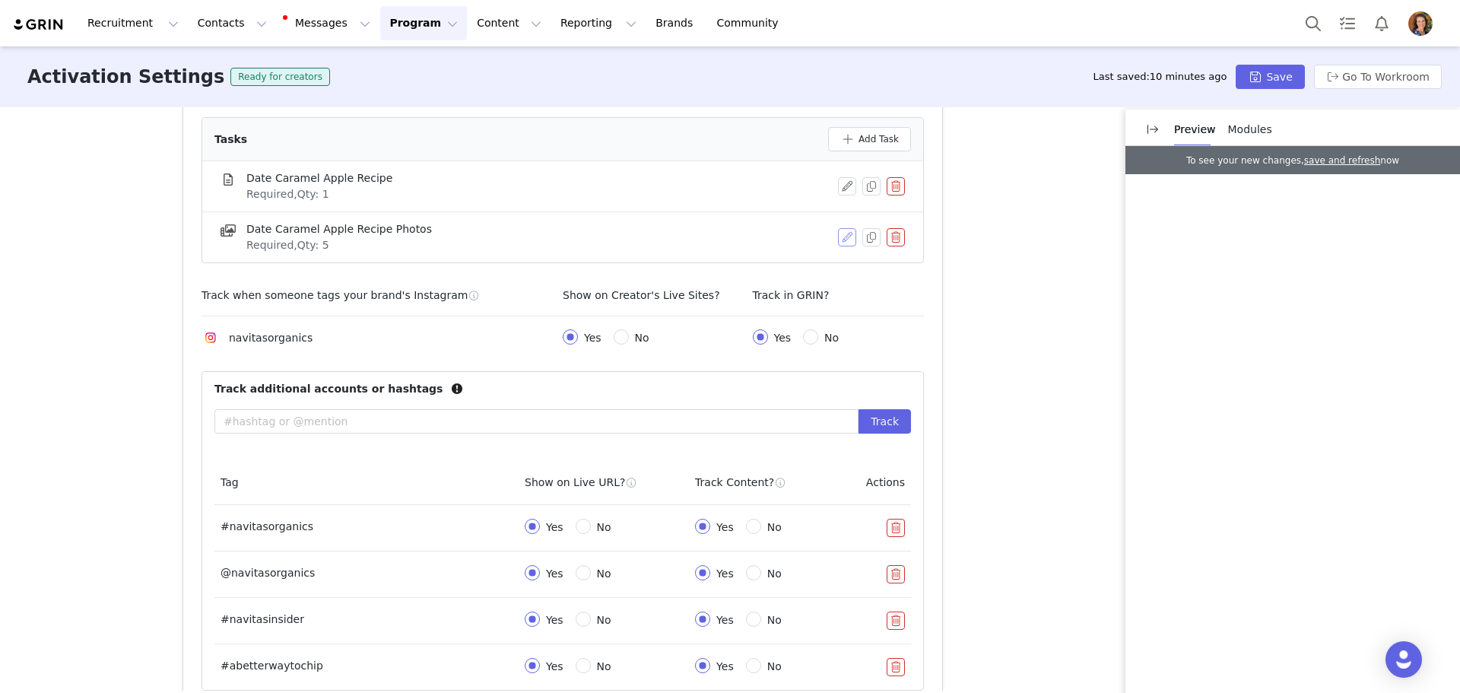
click at [838, 235] on button "button" at bounding box center [847, 237] width 18 height 18
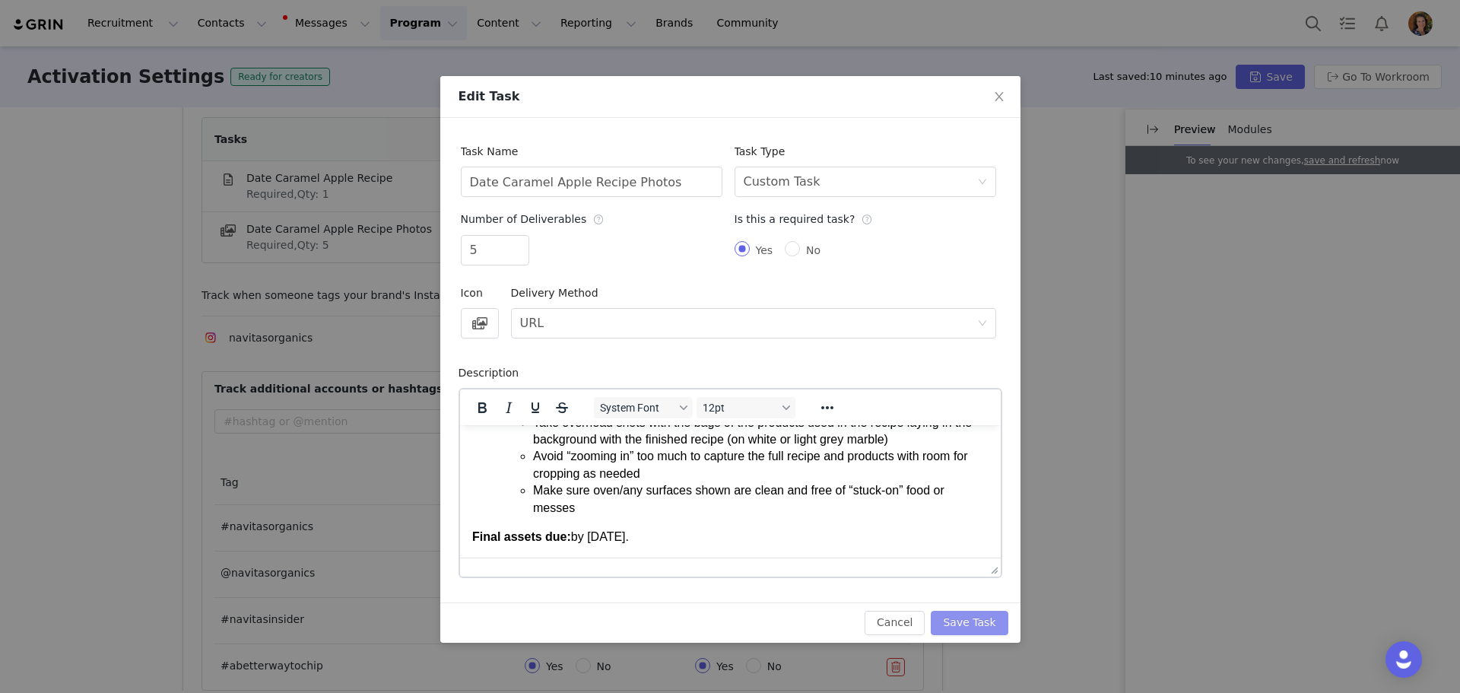
click at [988, 632] on button "Save Task" at bounding box center [969, 623] width 77 height 24
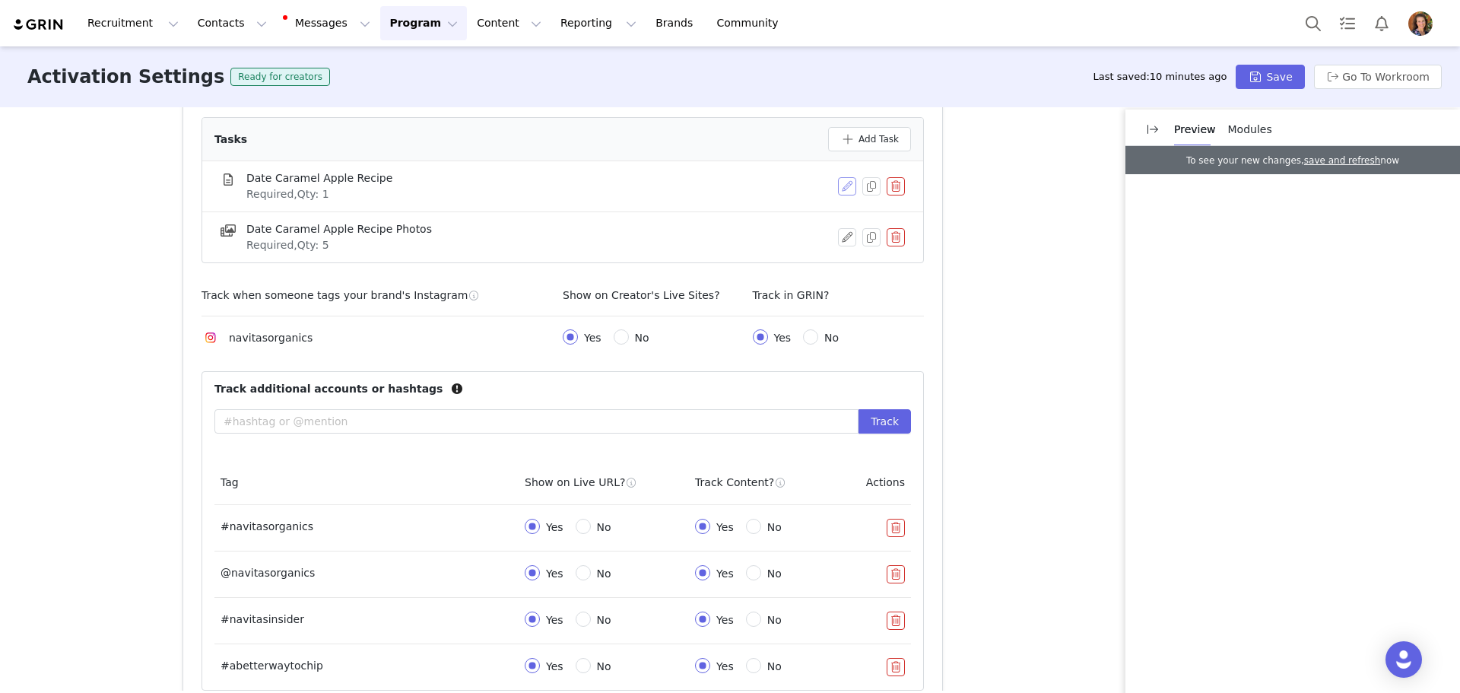
click at [842, 190] on button "button" at bounding box center [847, 186] width 18 height 18
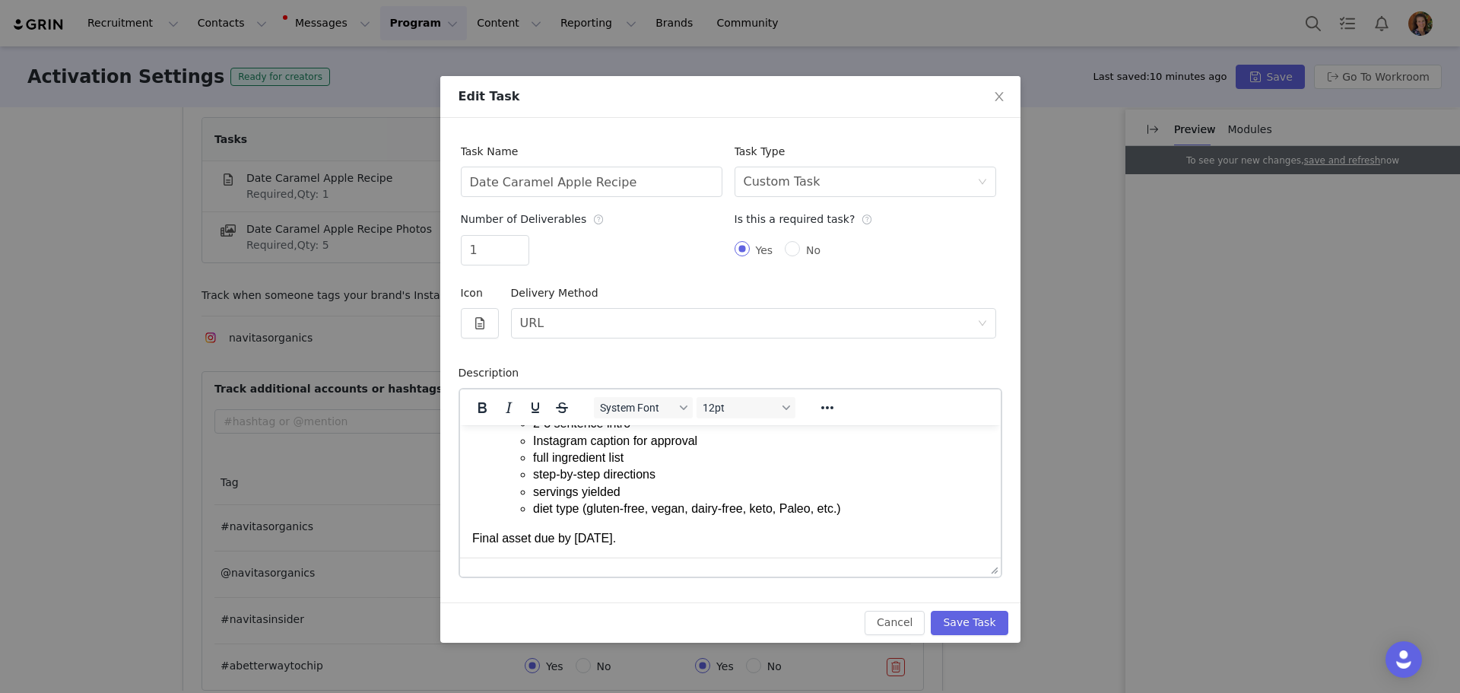
scroll to position [87, 0]
click at [550, 534] on p "Final asset due by [DATE]." at bounding box center [729, 536] width 516 height 17
drag, startPoint x: 555, startPoint y: 538, endPoint x: 451, endPoint y: 543, distance: 104.3
click at [459, 543] on html "Develop a Date Caramel Apple Recipe using Navitas Organics Bittersweet Cacao Wa…" at bounding box center [729, 447] width 541 height 219
click at [480, 405] on icon "Bold" at bounding box center [482, 407] width 18 height 18
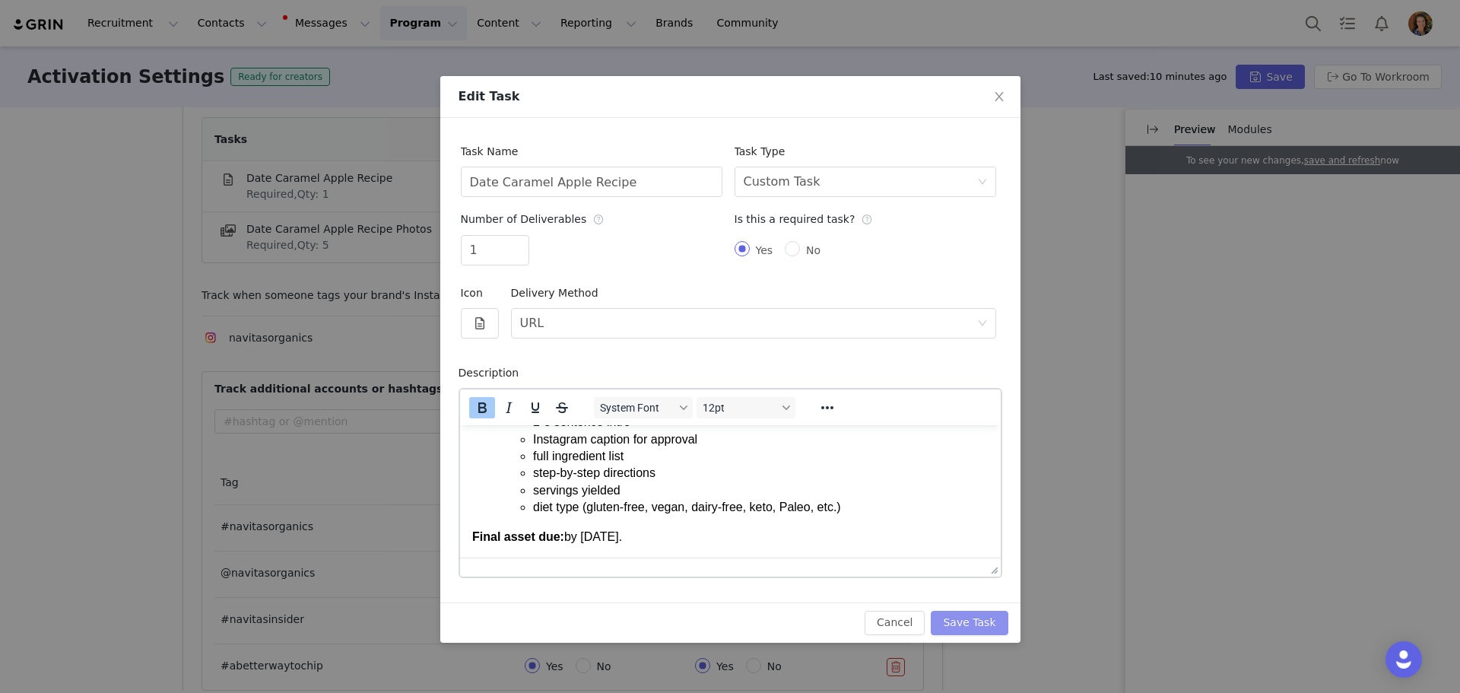
click at [991, 619] on button "Save Task" at bounding box center [969, 623] width 77 height 24
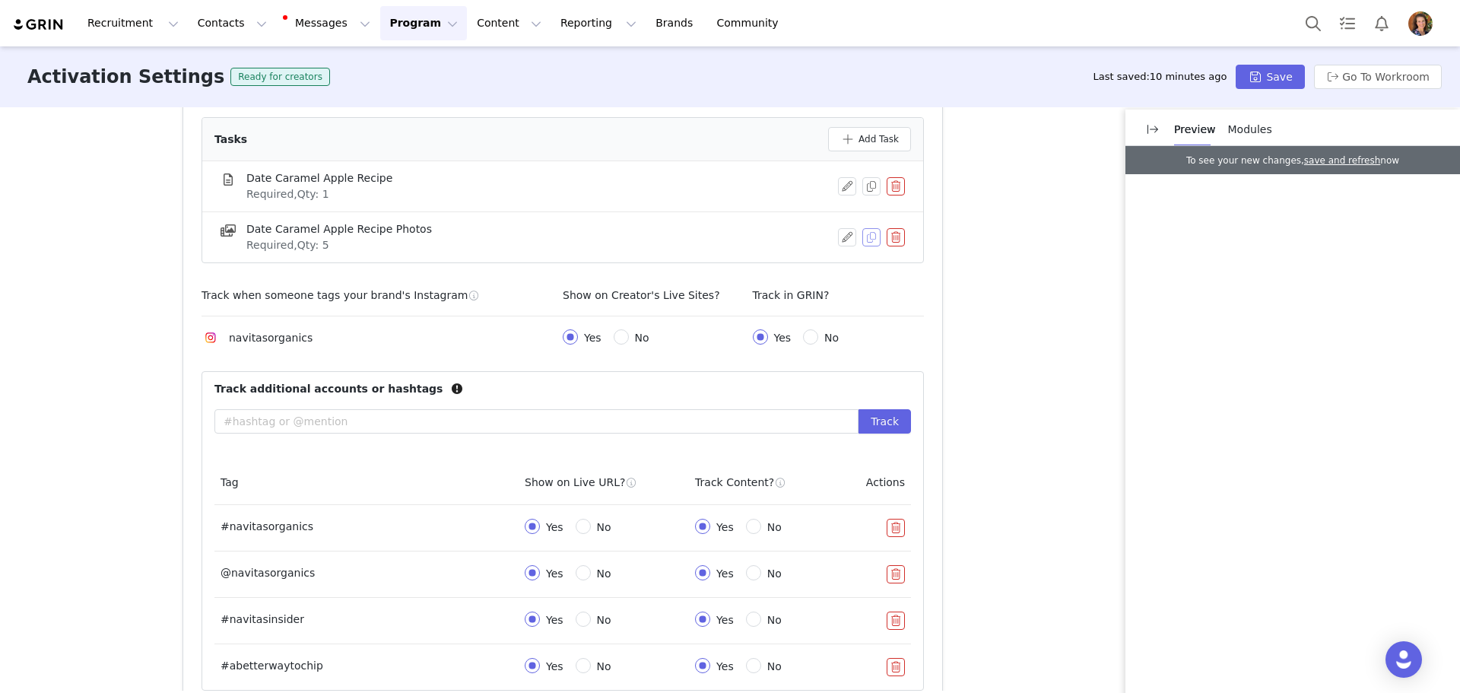
click at [867, 235] on button "button" at bounding box center [871, 237] width 18 height 18
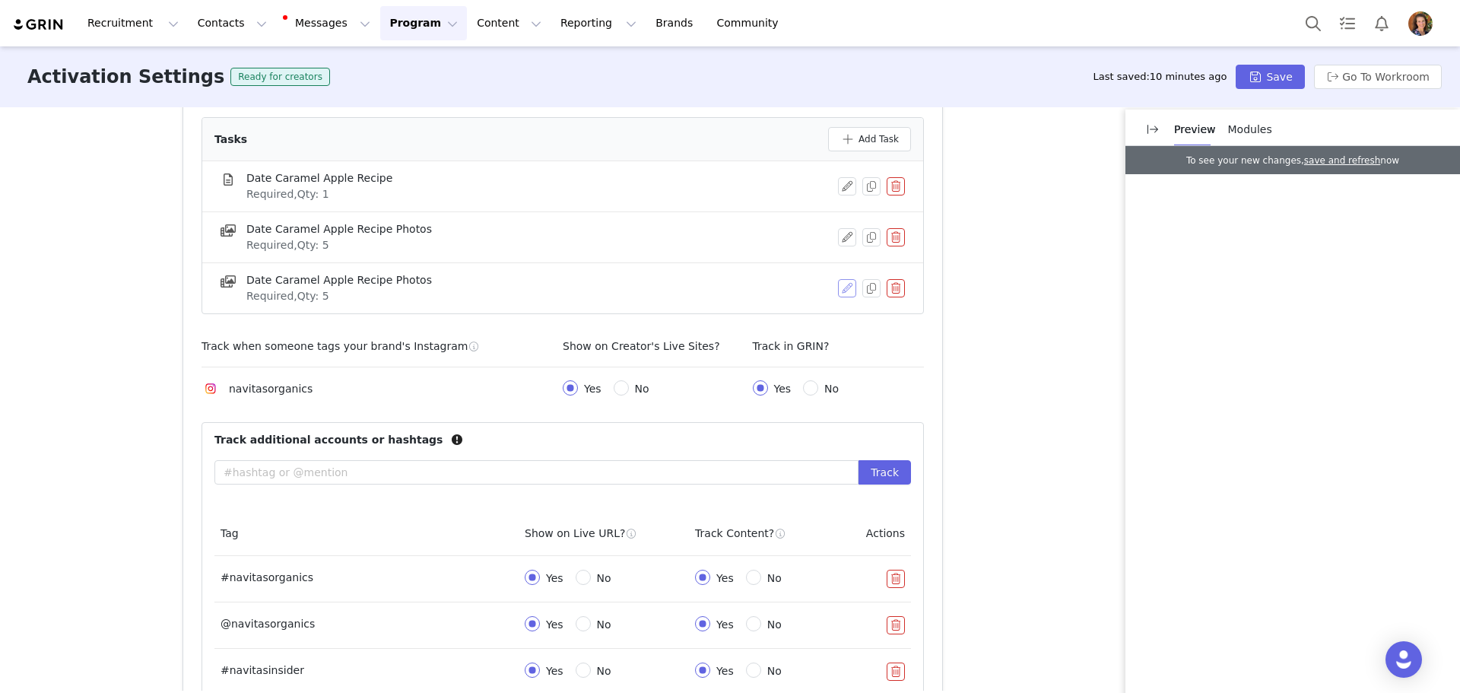
click at [846, 287] on button "button" at bounding box center [847, 288] width 18 height 18
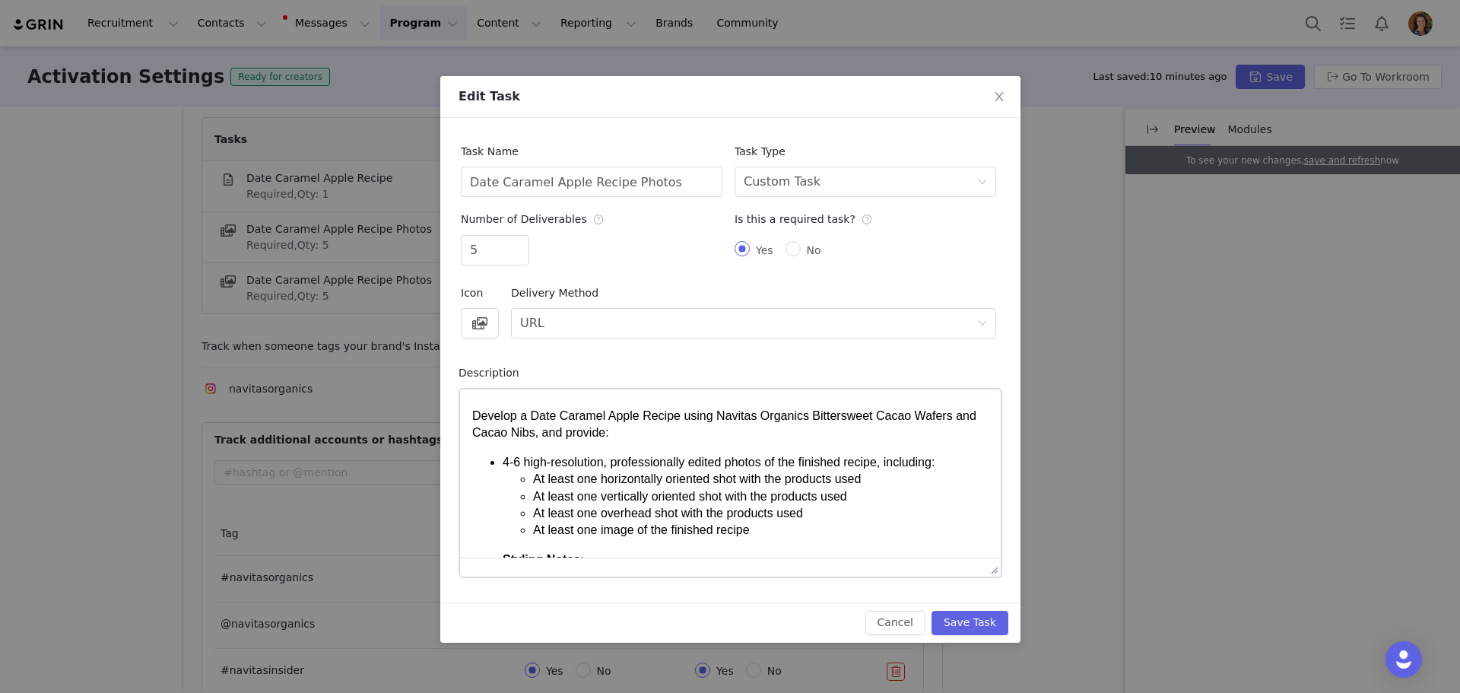
scroll to position [0, 0]
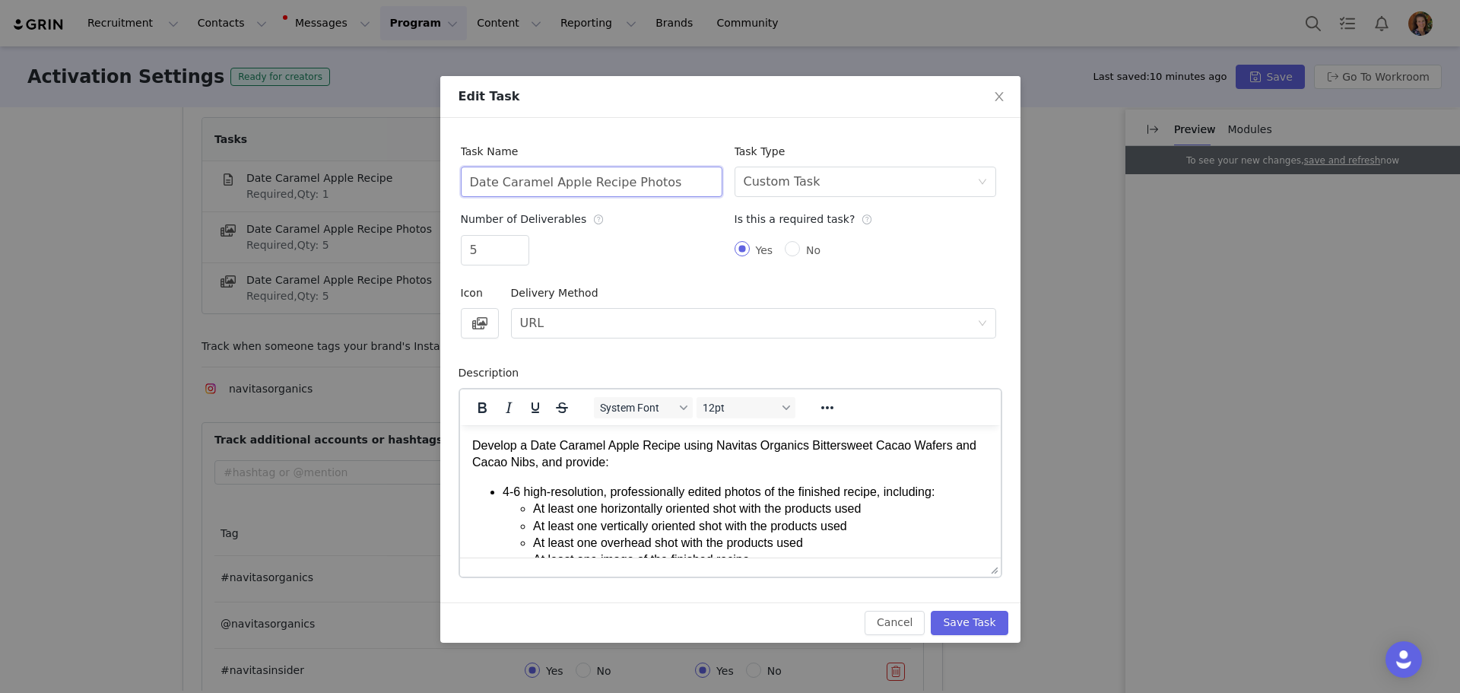
click at [619, 183] on input "Date Caramel Apple Recipe Photos" at bounding box center [592, 182] width 262 height 30
type input "Date Caramel Apple Recipe Video"
drag, startPoint x: 491, startPoint y: 249, endPoint x: 479, endPoint y: 297, distance: 49.4
click at [440, 247] on div "Task Name Date Caramel Apple Recipe Video Task Type Select task type Custom Tas…" at bounding box center [730, 360] width 580 height 484
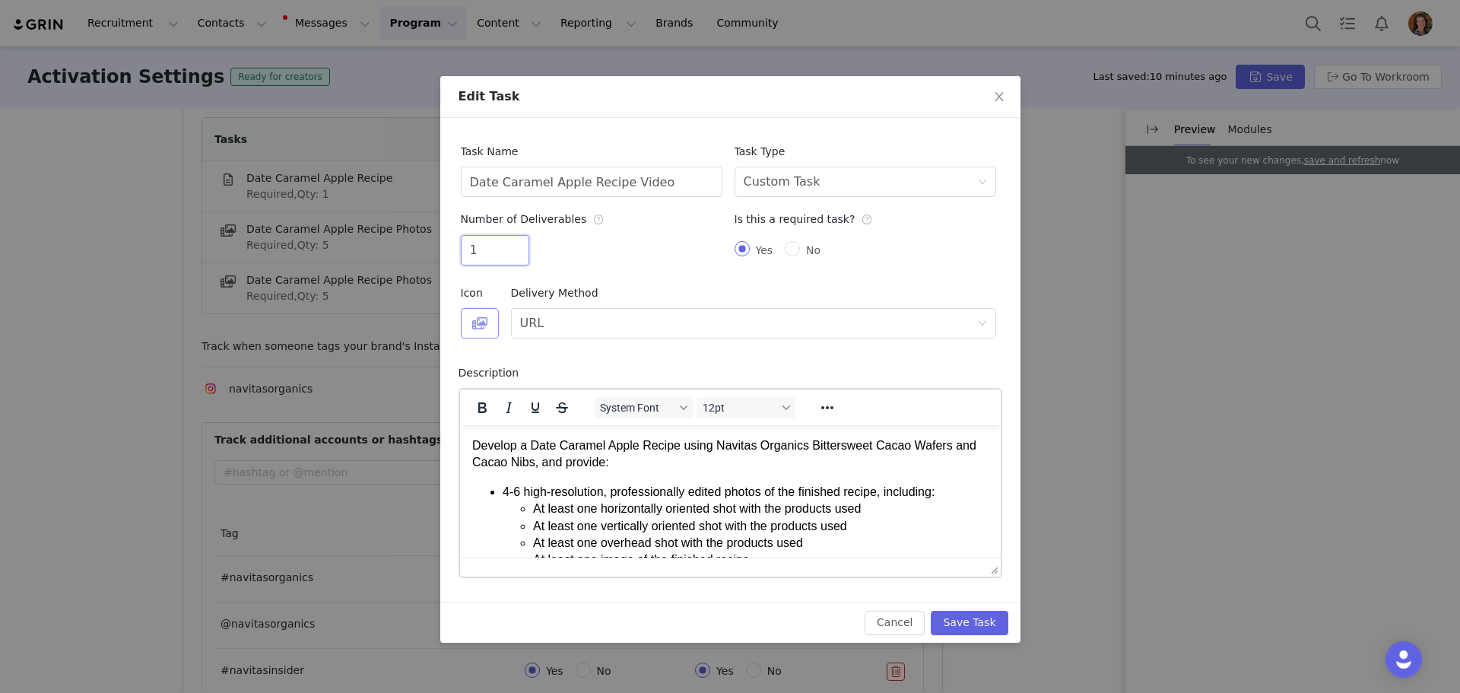
type input "1"
click at [470, 325] on button "button" at bounding box center [480, 323] width 38 height 30
click at [849, 189] on div "Select task type Custom Task" at bounding box center [860, 181] width 233 height 29
click at [810, 231] on li "Instagram Reel" at bounding box center [865, 239] width 262 height 24
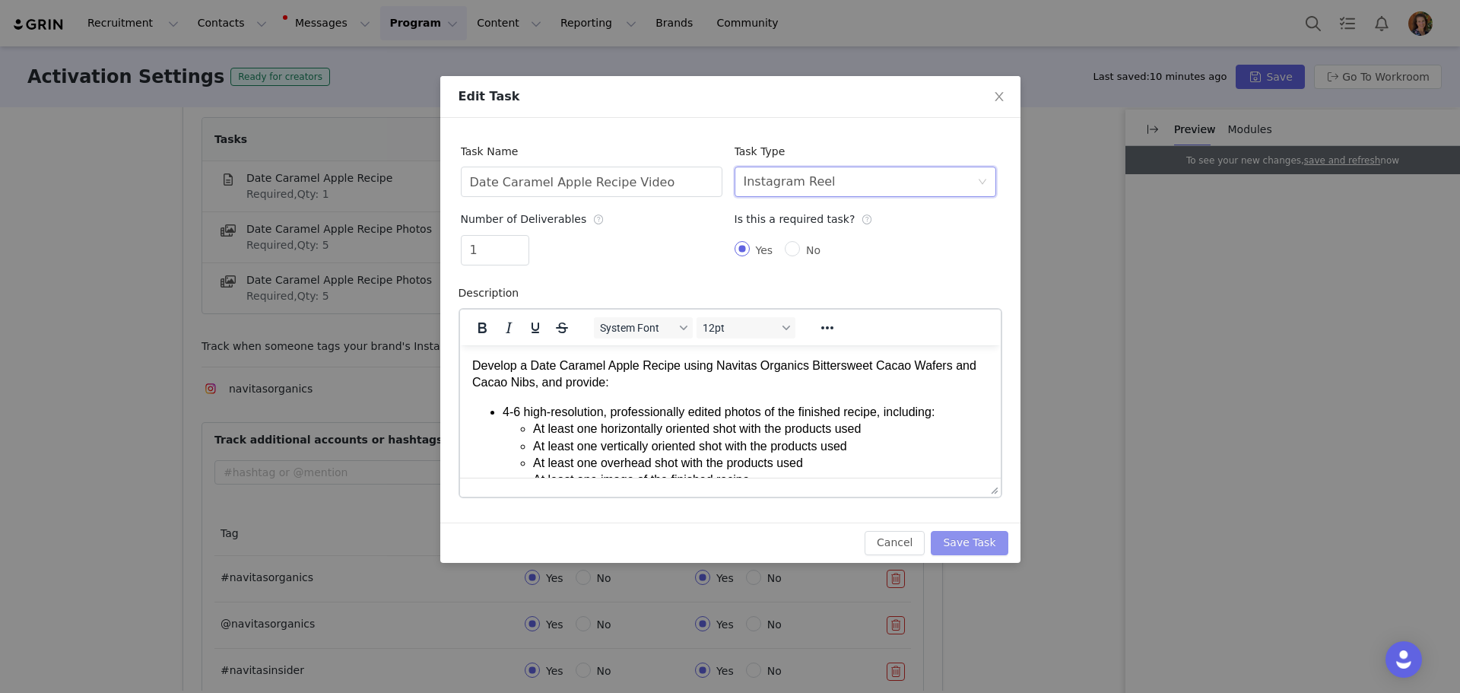
click at [967, 533] on div "Cancel Save Task" at bounding box center [730, 542] width 580 height 40
click at [967, 535] on button "Save Task" at bounding box center [969, 543] width 77 height 24
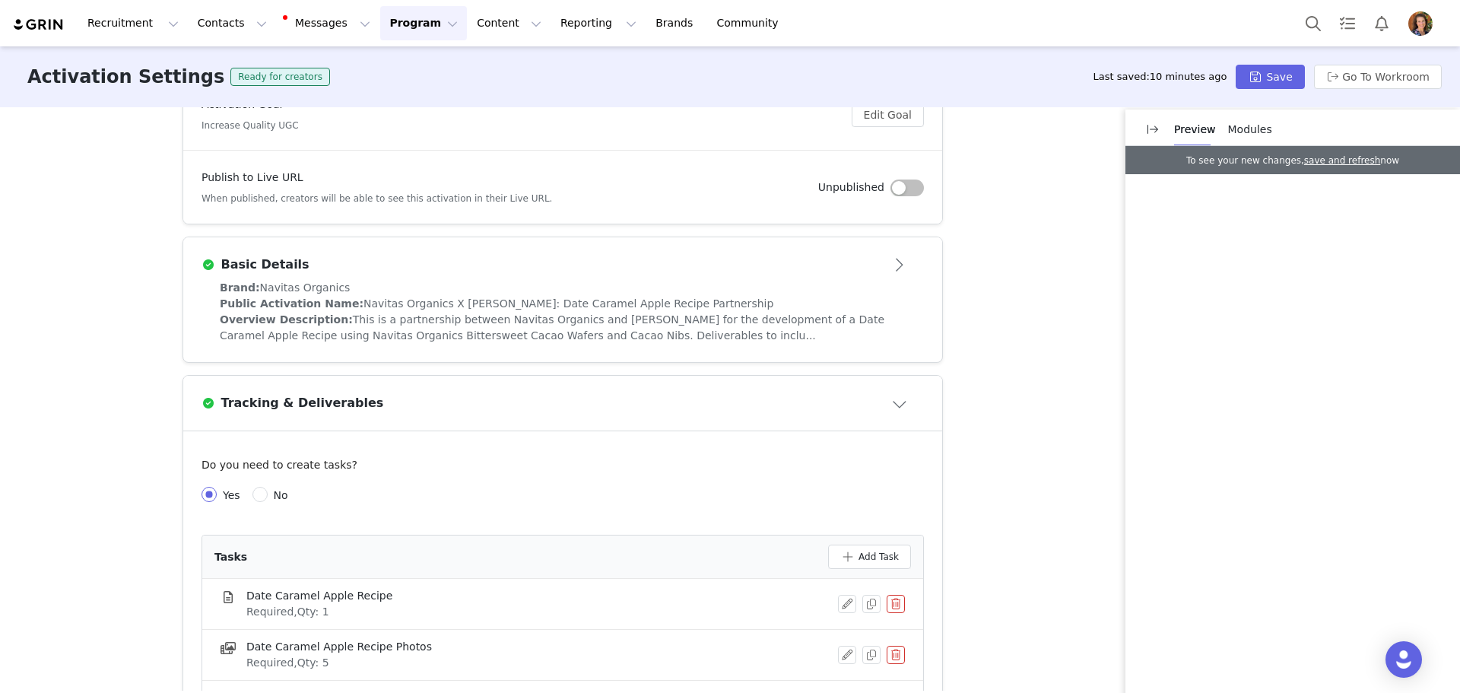
scroll to position [172, 0]
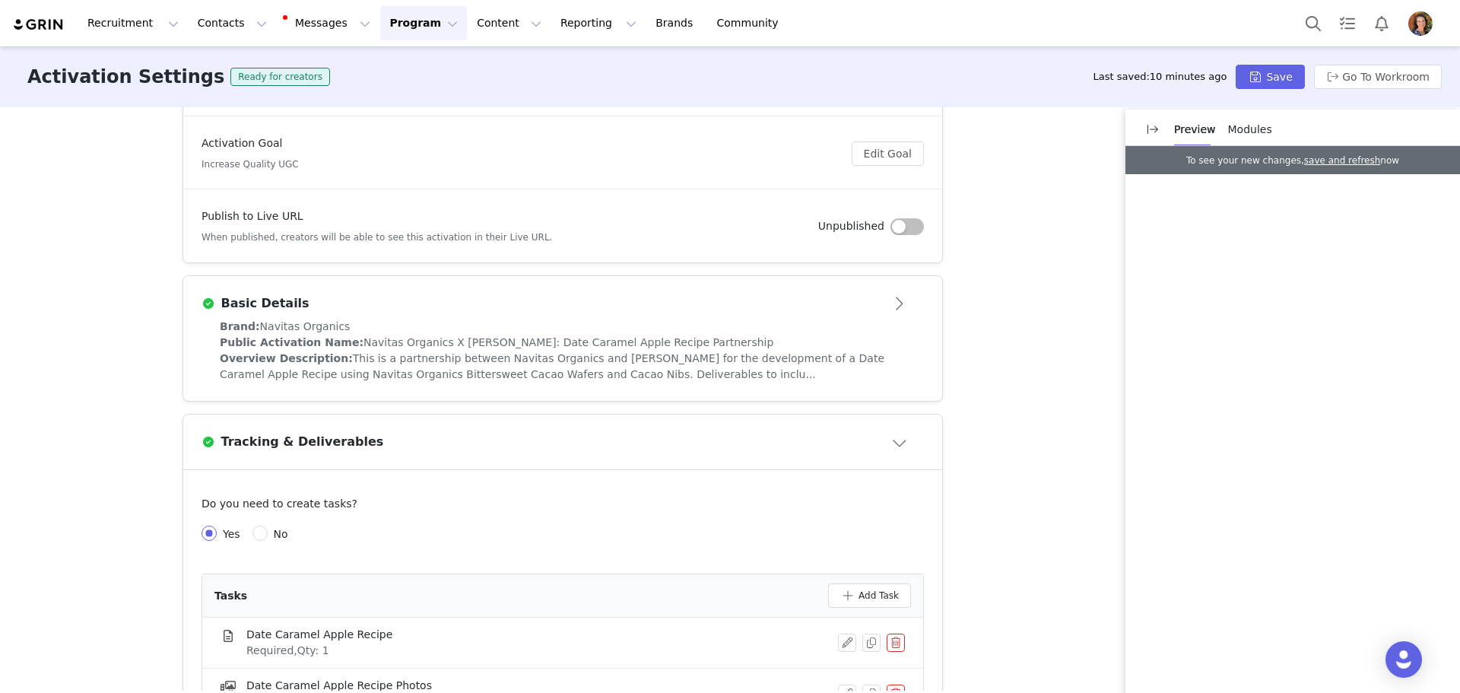
click at [484, 348] on span "Navitas Organics X [PERSON_NAME]: Date Caramel Apple Recipe Partnership" at bounding box center [568, 342] width 410 height 12
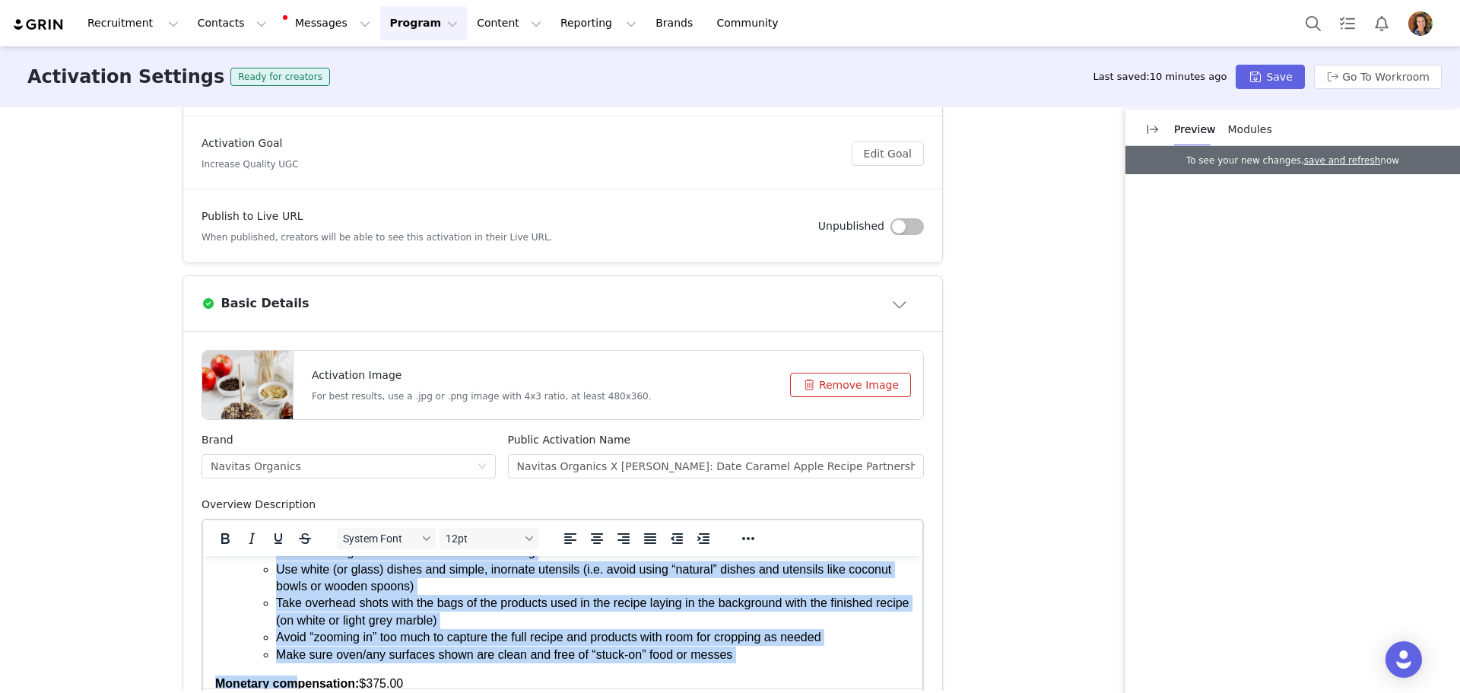
scroll to position [425, 0]
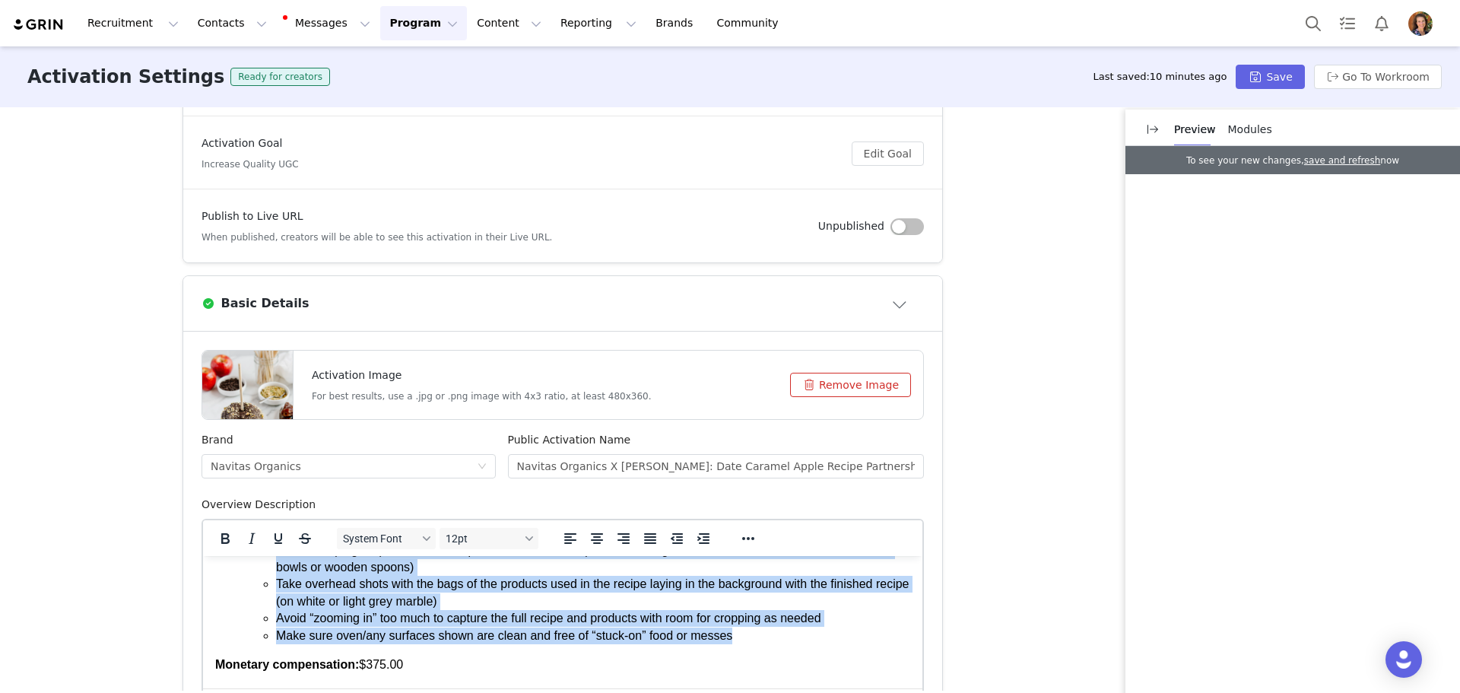
drag, startPoint x: 246, startPoint y: 627, endPoint x: 788, endPoint y: 633, distance: 542.9
click at [788, 633] on ul "Recipe development + written recipe with: 2-3 sentence intro Instagram caption …" at bounding box center [562, 431] width 695 height 426
copy ul "Instagram Reel video (30 seconds max. length), including the following footage:…"
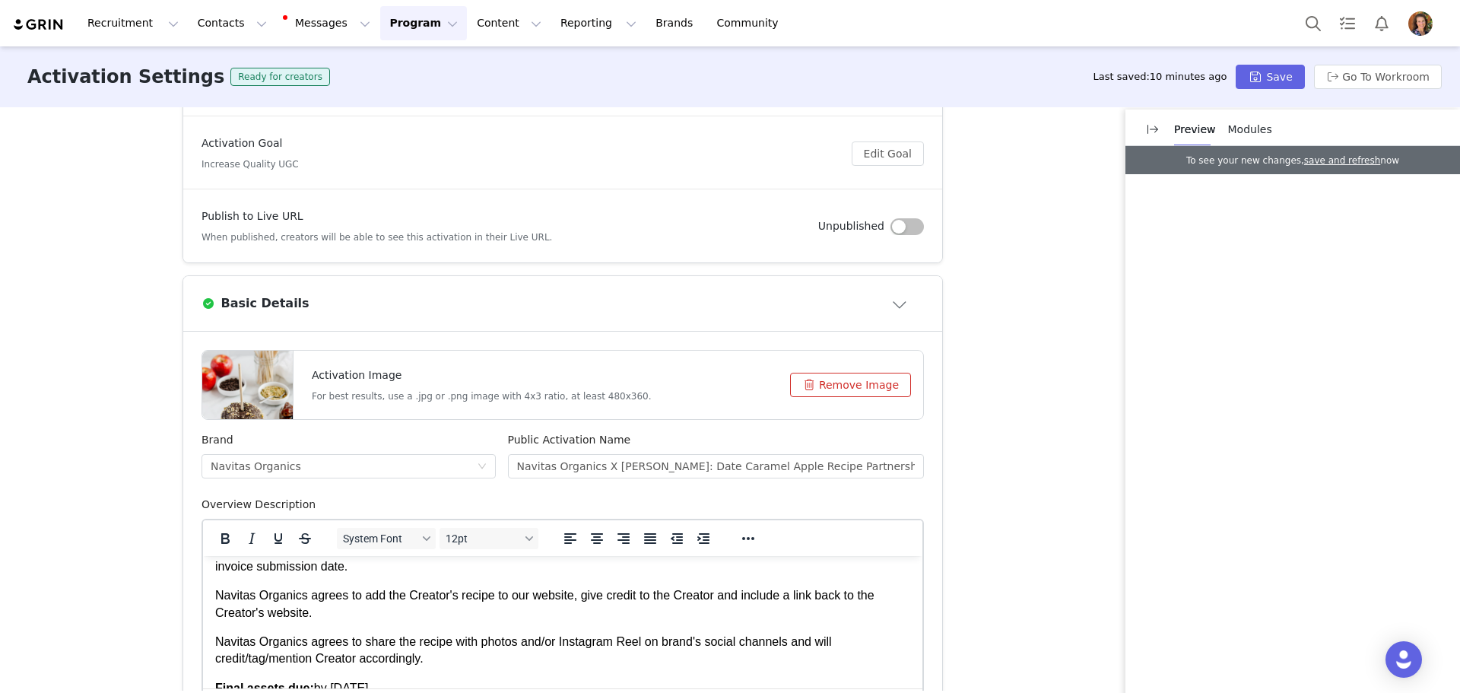
scroll to position [683, 0]
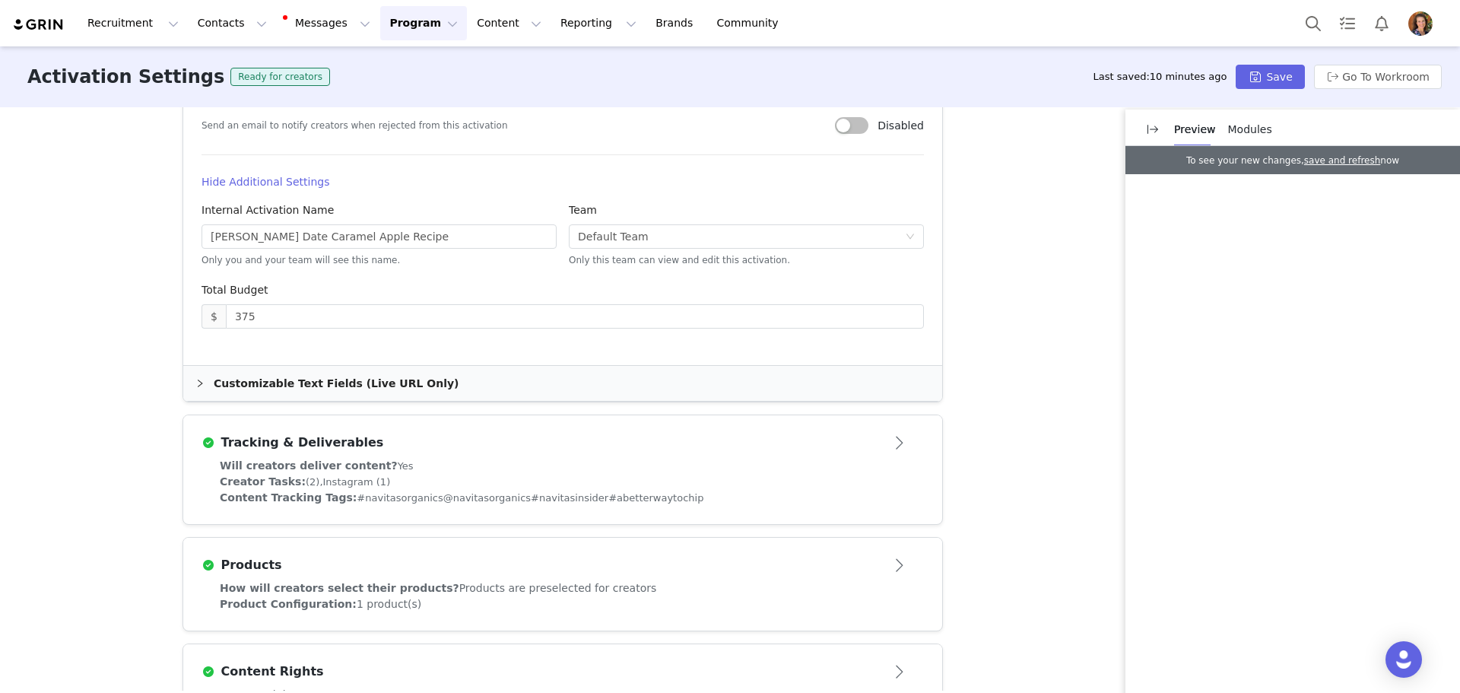
click at [622, 474] on div "Creator Tasks: (2), Instagram (1)" at bounding box center [563, 482] width 686 height 16
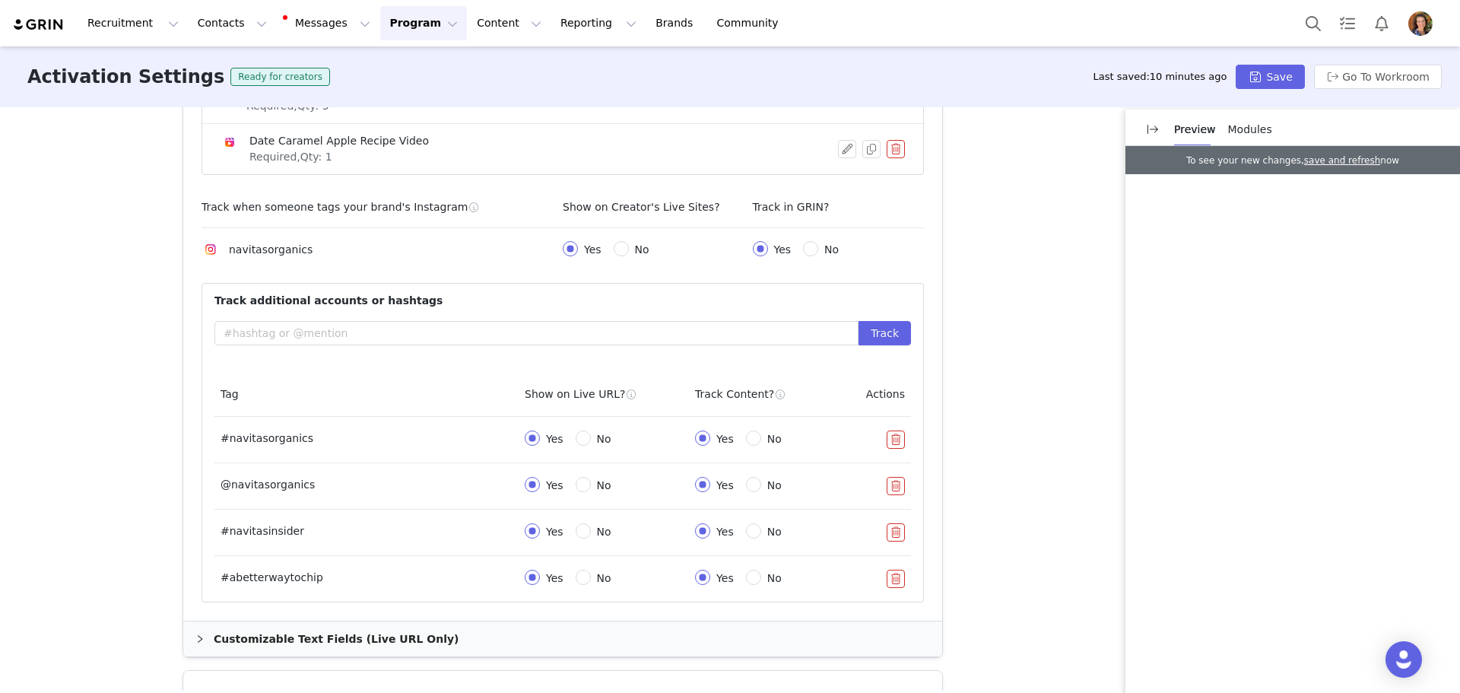
scroll to position [766, 0]
click at [838, 148] on button "button" at bounding box center [847, 150] width 18 height 18
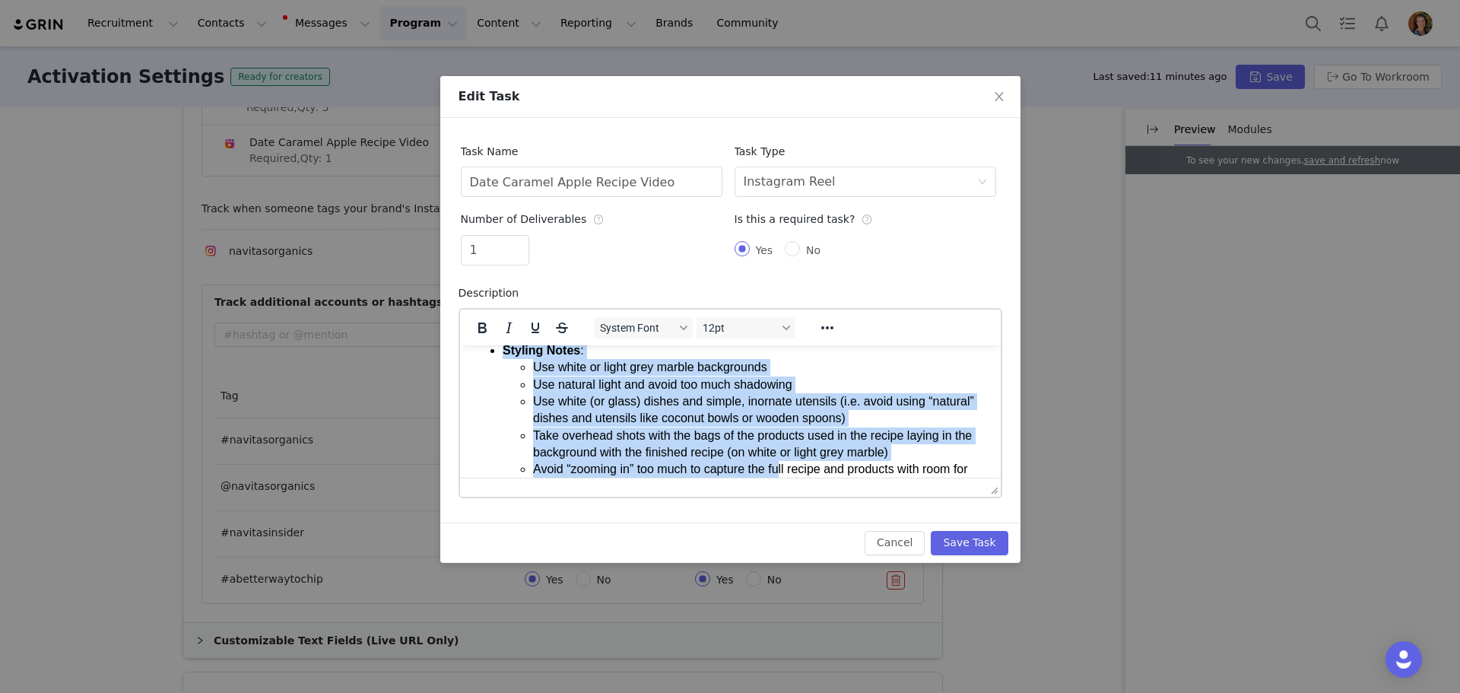
scroll to position [252, 0]
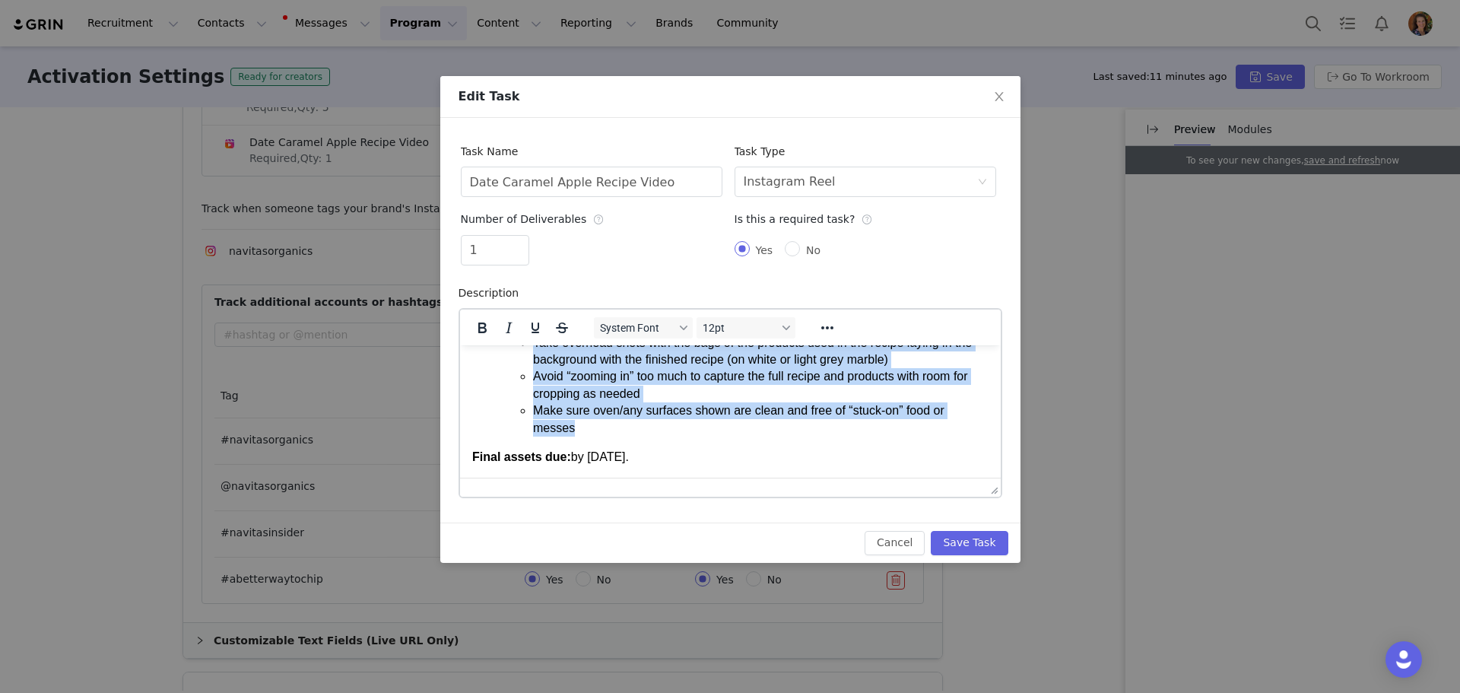
drag, startPoint x: 502, startPoint y: 411, endPoint x: 899, endPoint y: 420, distance: 397.0
click at [899, 420] on body "Develop a Date Caramel Apple Recipe using Navitas Organics Bittersweet Cacao Wa…" at bounding box center [729, 285] width 516 height 360
copy body "4-6 high-resolution, professionally edited photos of the finished recipe, inclu…"
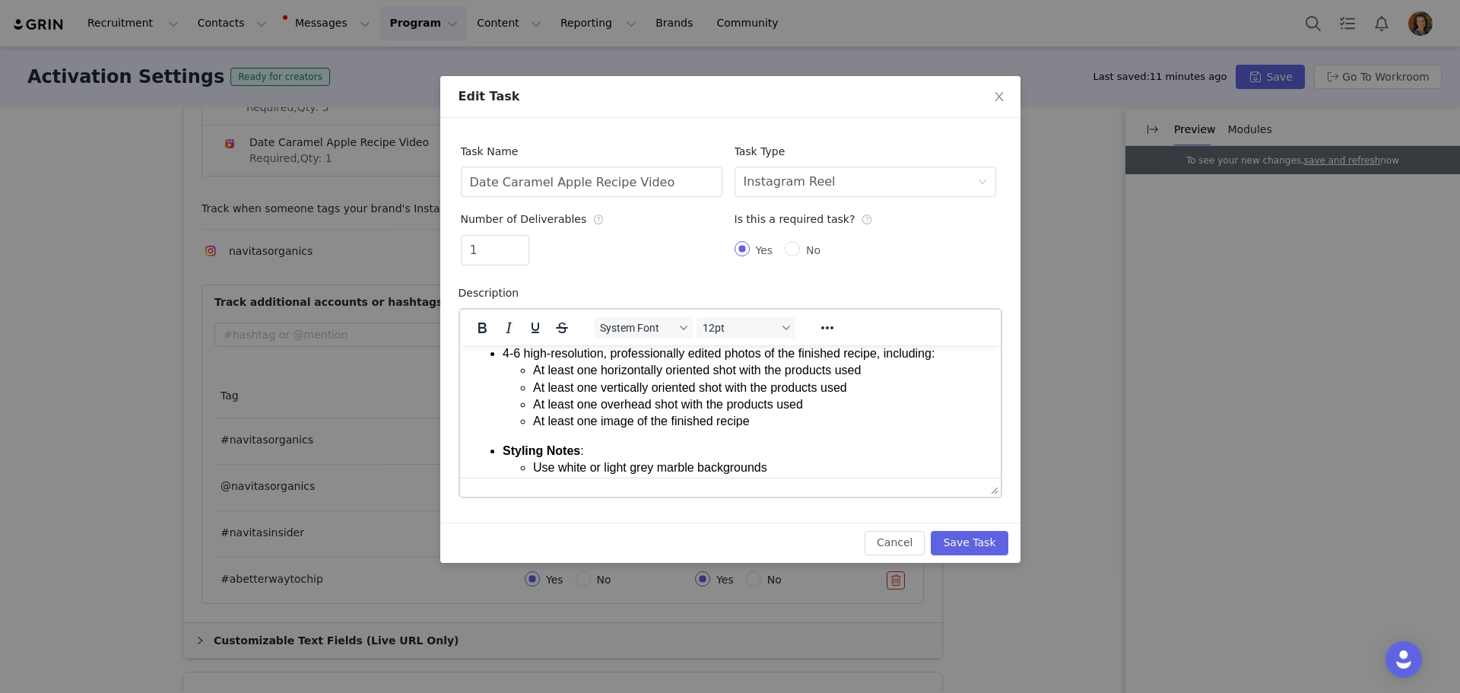
scroll to position [0, 0]
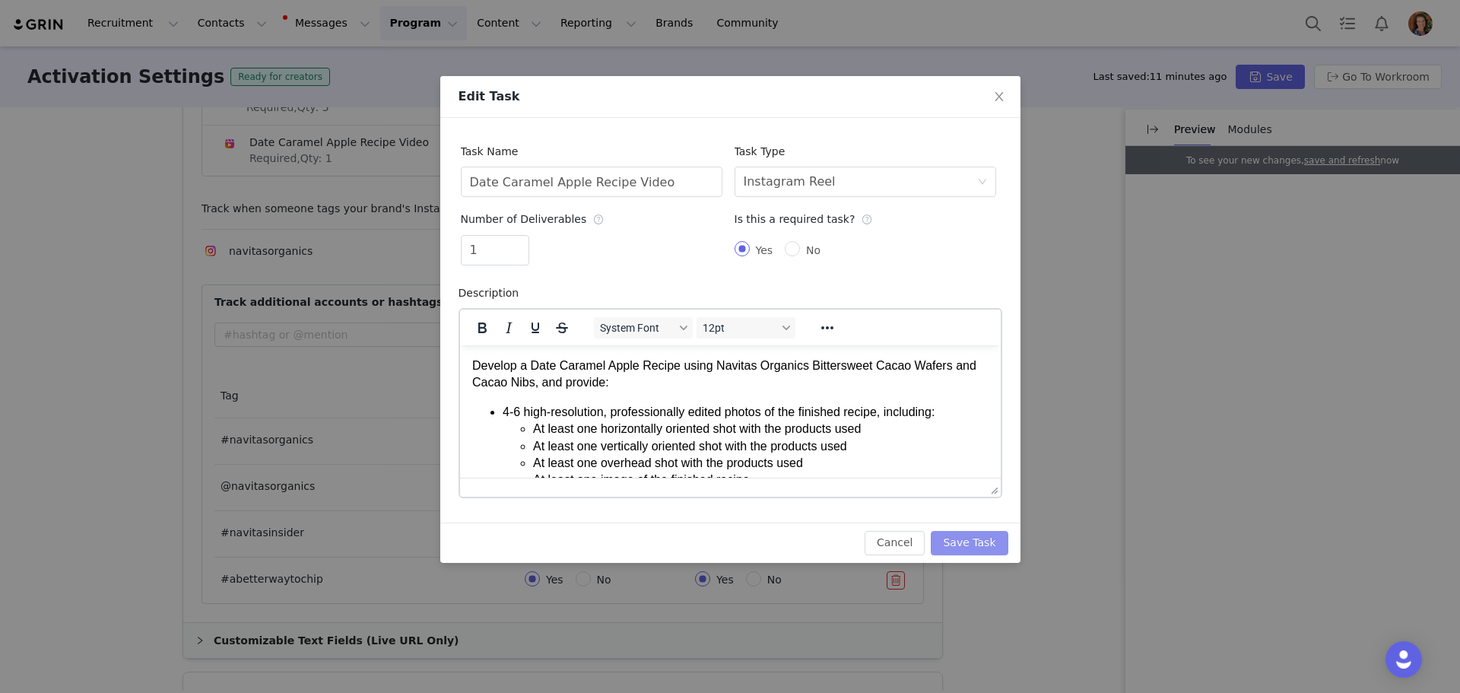
click at [964, 538] on button "Save Task" at bounding box center [969, 543] width 77 height 24
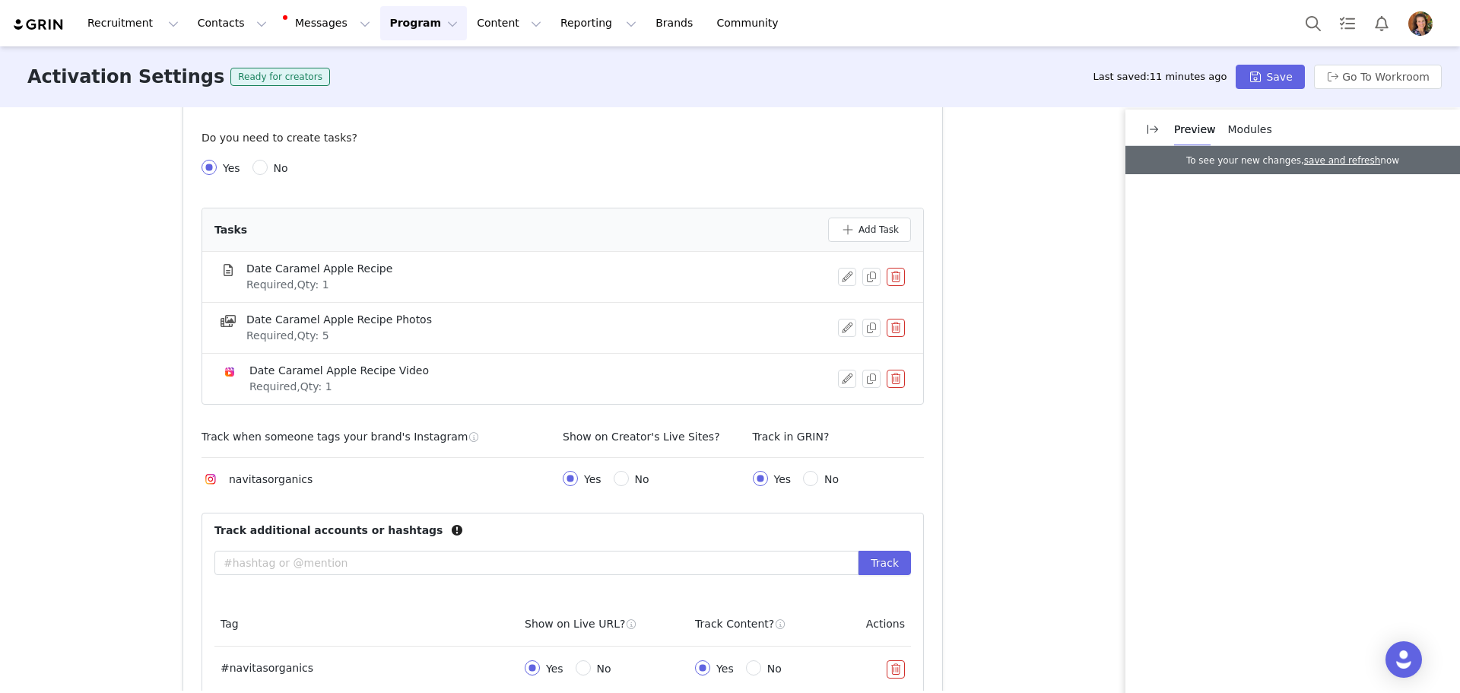
scroll to position [385, 0]
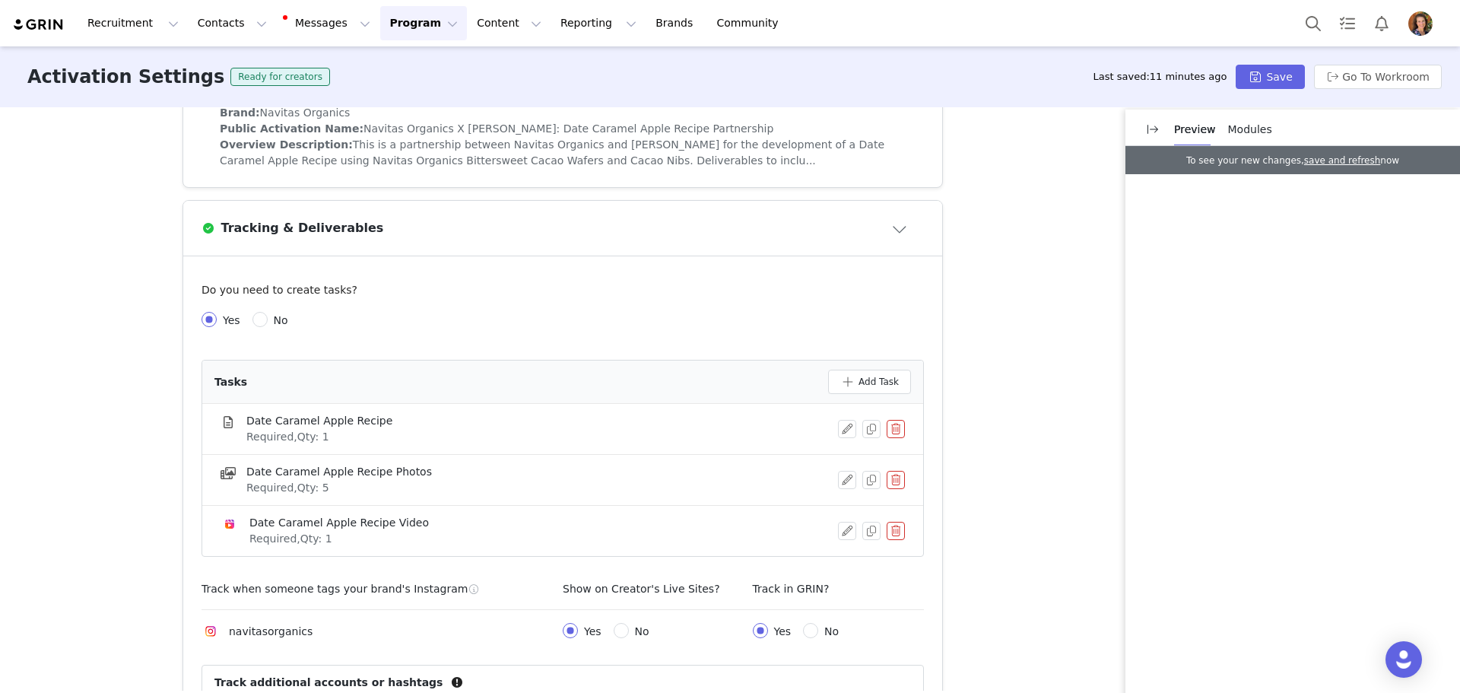
click at [383, 146] on span "This is a partnership between Navitas Organics and [PERSON_NAME] for the develo…" at bounding box center [552, 152] width 665 height 28
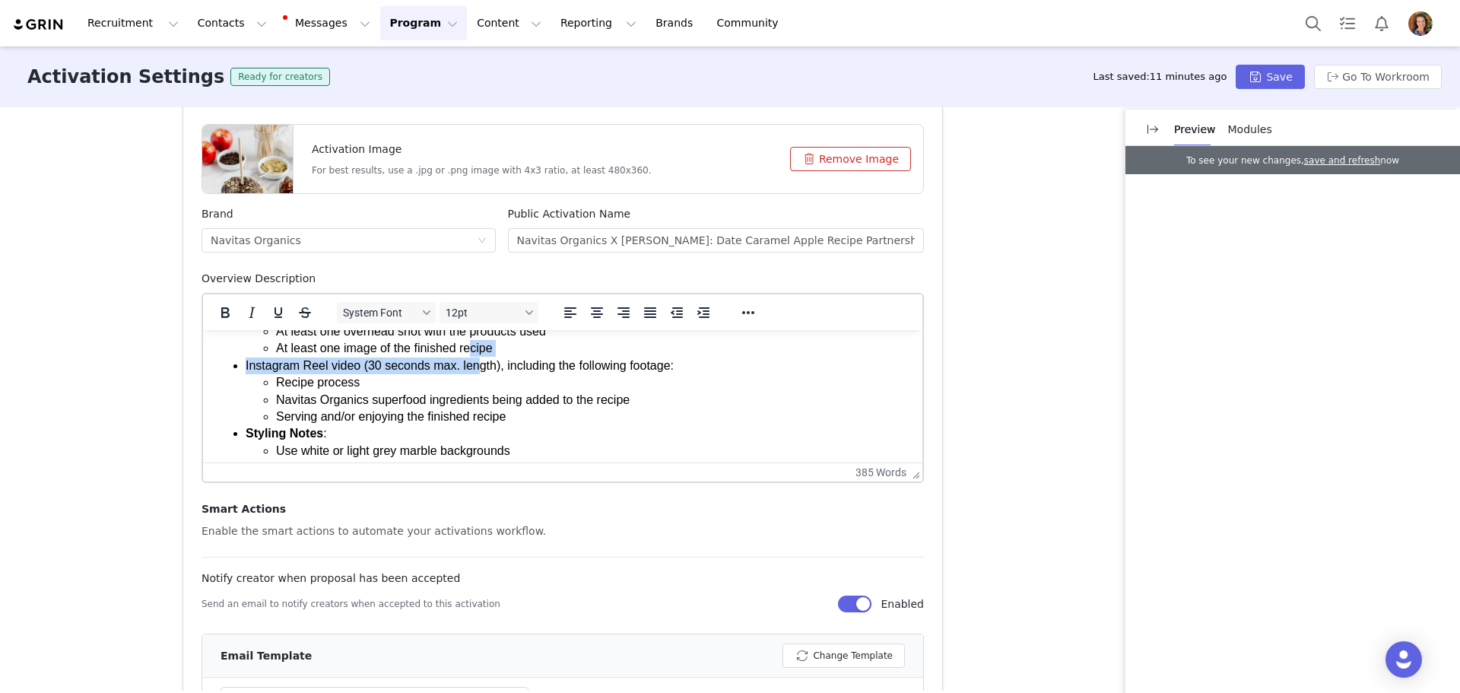
scroll to position [262, 0]
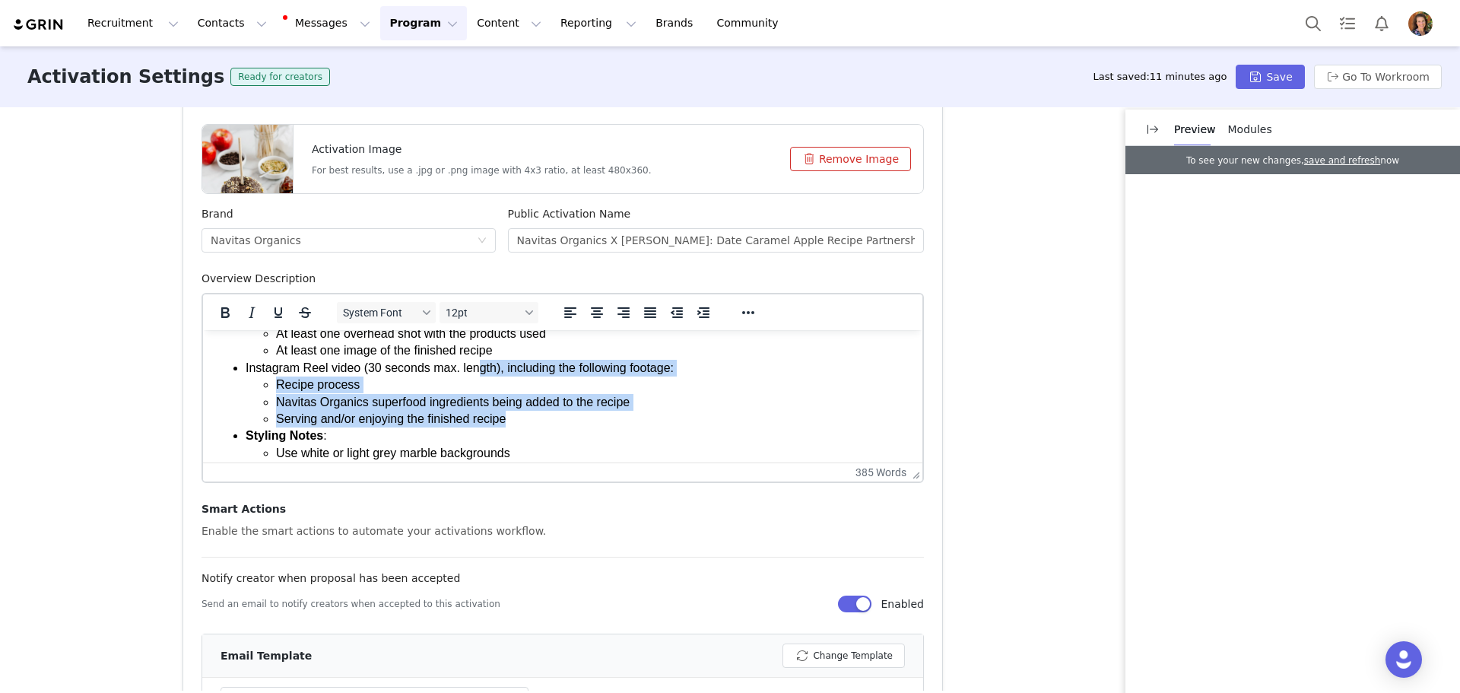
drag, startPoint x: 243, startPoint y: 402, endPoint x: 544, endPoint y: 414, distance: 301.3
click at [544, 414] on ul "Recipe development + written recipe with: 2-3 sentence intro Instagram caption …" at bounding box center [562, 368] width 695 height 426
click at [526, 406] on li "Navitas Organics superfood ingredients being added to the recipe" at bounding box center [593, 402] width 634 height 17
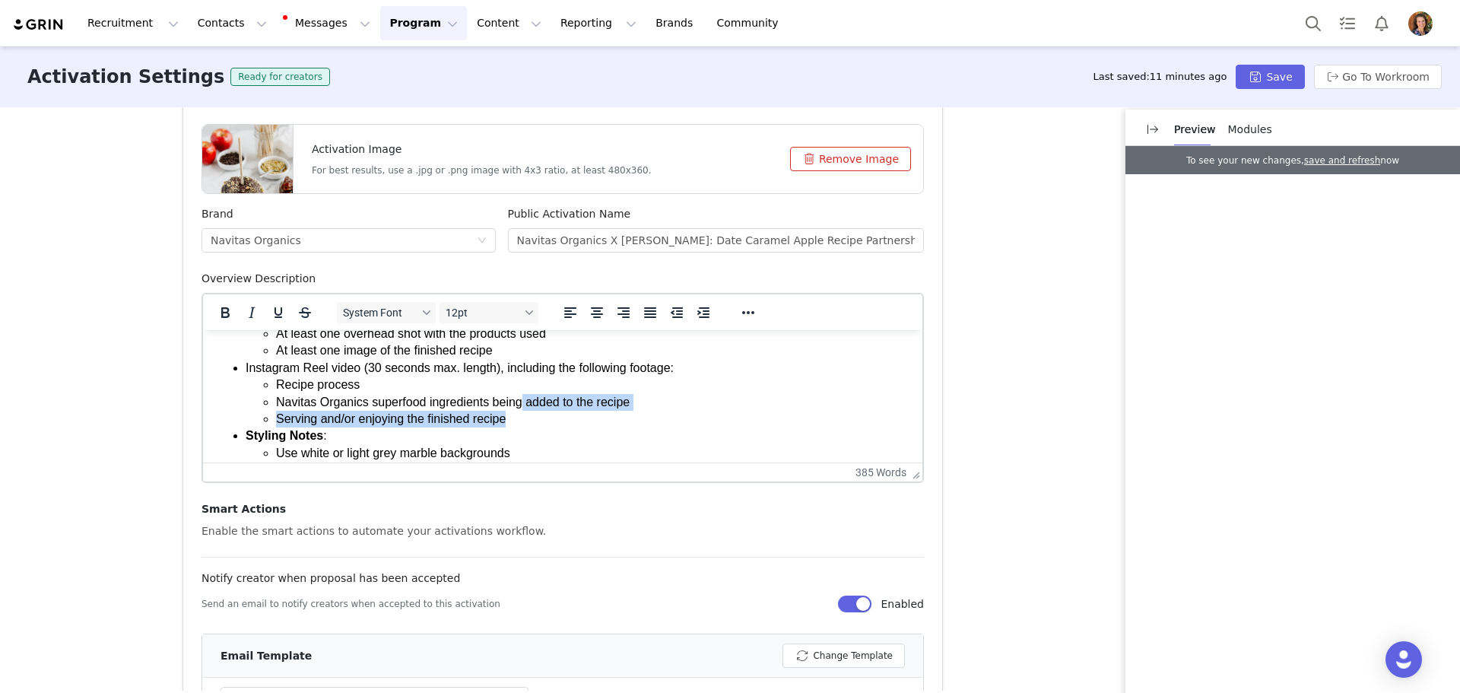
drag, startPoint x: 522, startPoint y: 411, endPoint x: 522, endPoint y: 424, distance: 13.7
click at [520, 418] on ul "Recipe process Navitas Organics superfood ingredients being added to the recipe…" at bounding box center [578, 401] width 665 height 51
click at [521, 424] on li "Serving and/or enjoying the finished recipe" at bounding box center [593, 419] width 634 height 17
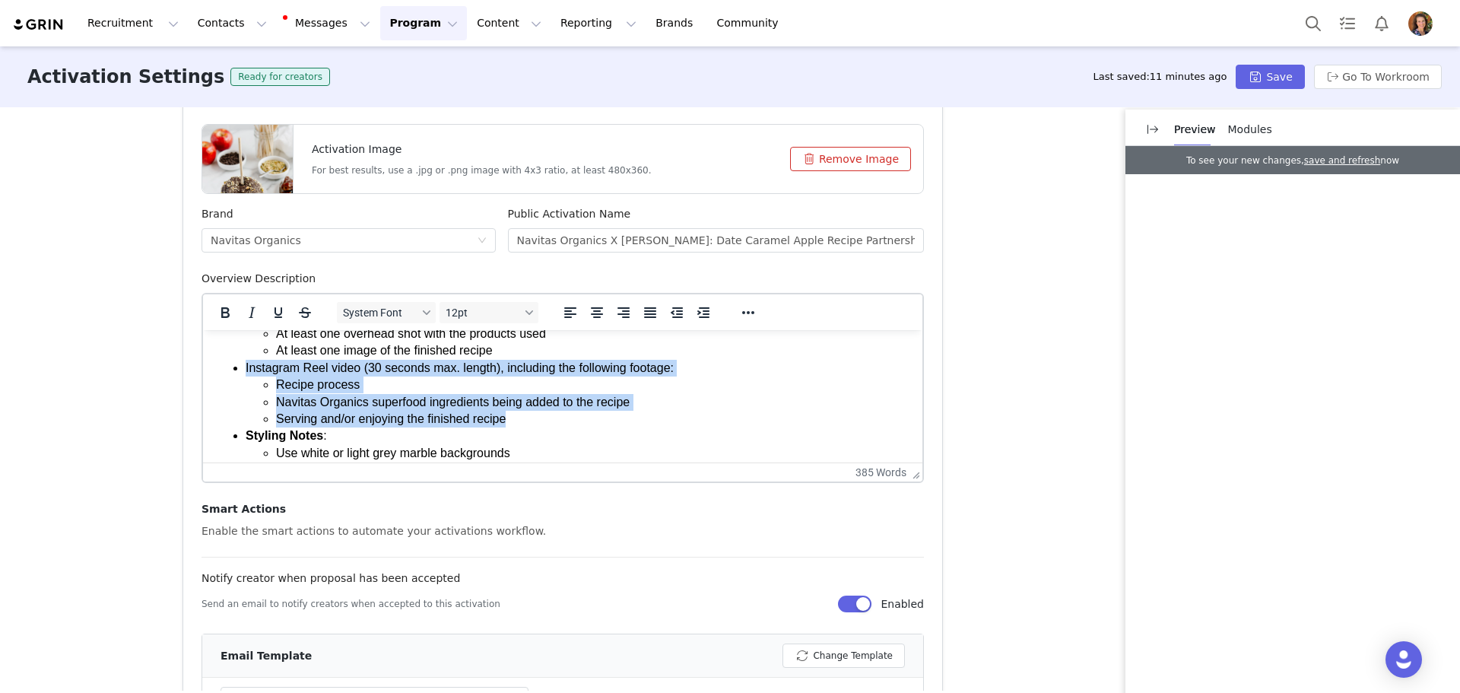
drag, startPoint x: 519, startPoint y: 423, endPoint x: 243, endPoint y: 370, distance: 281.1
click at [243, 370] on ul "Recipe development + written recipe with: 2-3 sentence intro Instagram caption …" at bounding box center [562, 368] width 695 height 426
copy li "Instagram Reel video (30 seconds max. length), including the following footage:…"
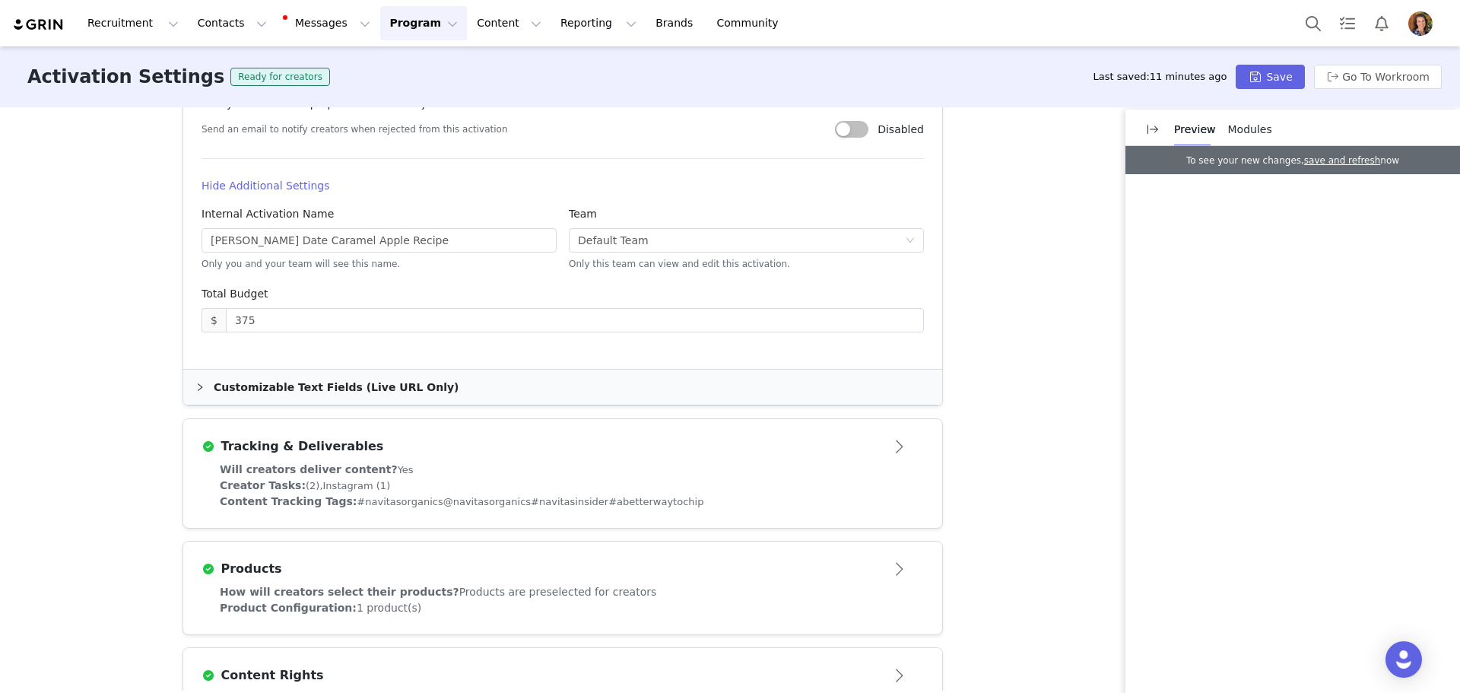
scroll to position [1158, 0]
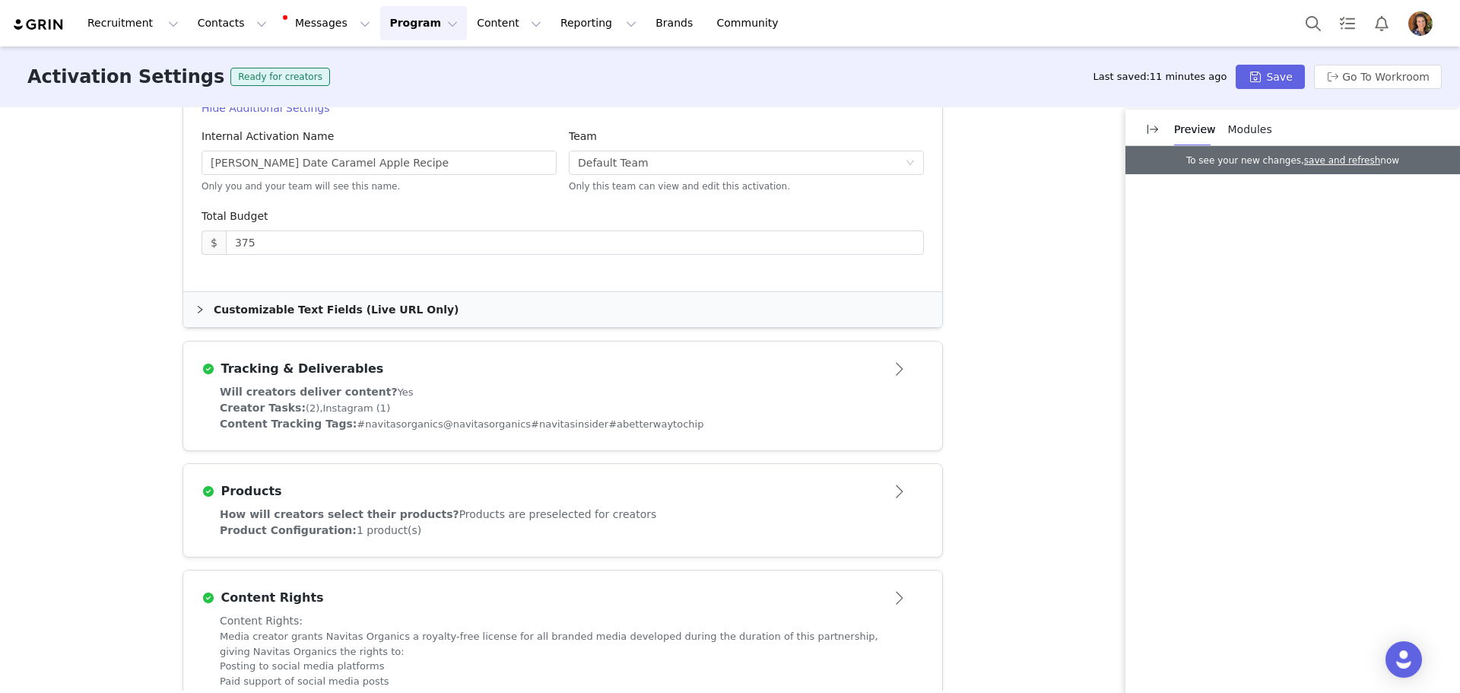
click at [661, 412] on div "Creator Tasks: (2), Instagram (1)" at bounding box center [563, 408] width 686 height 16
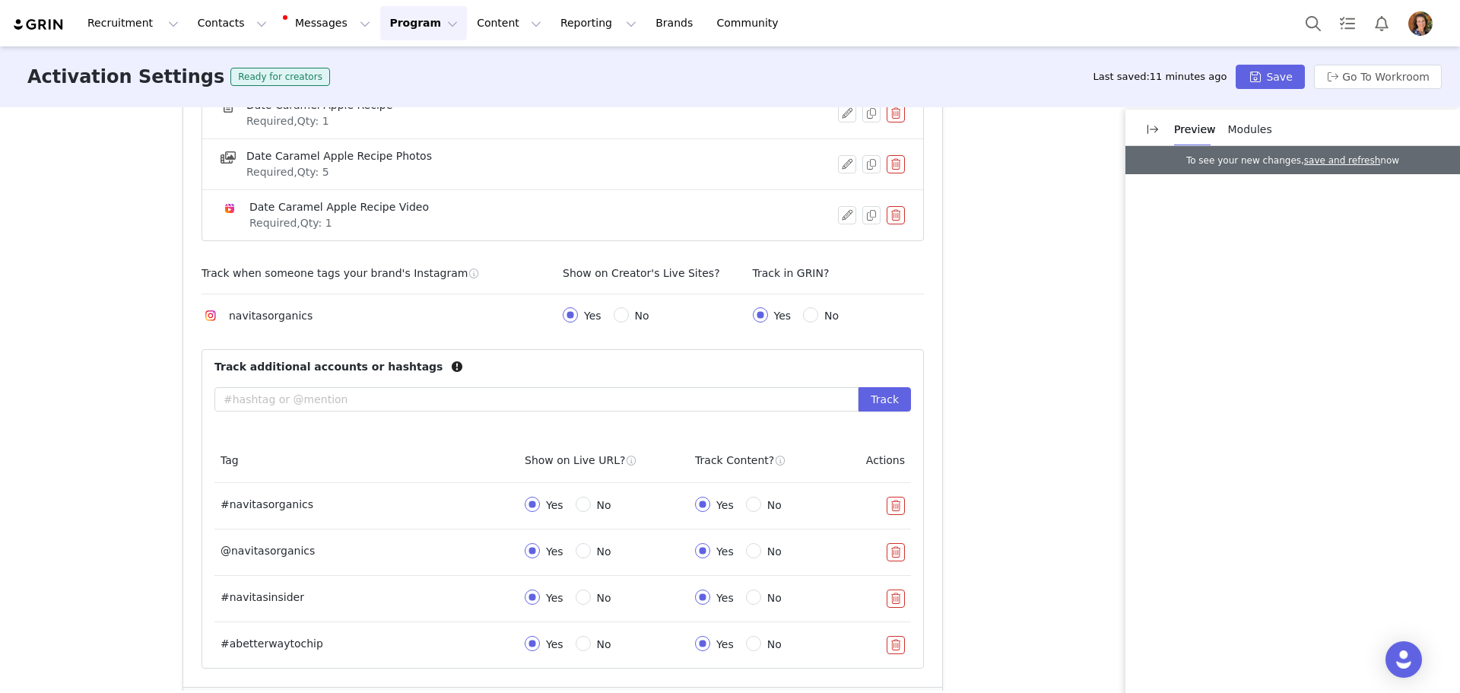
scroll to position [611, 0]
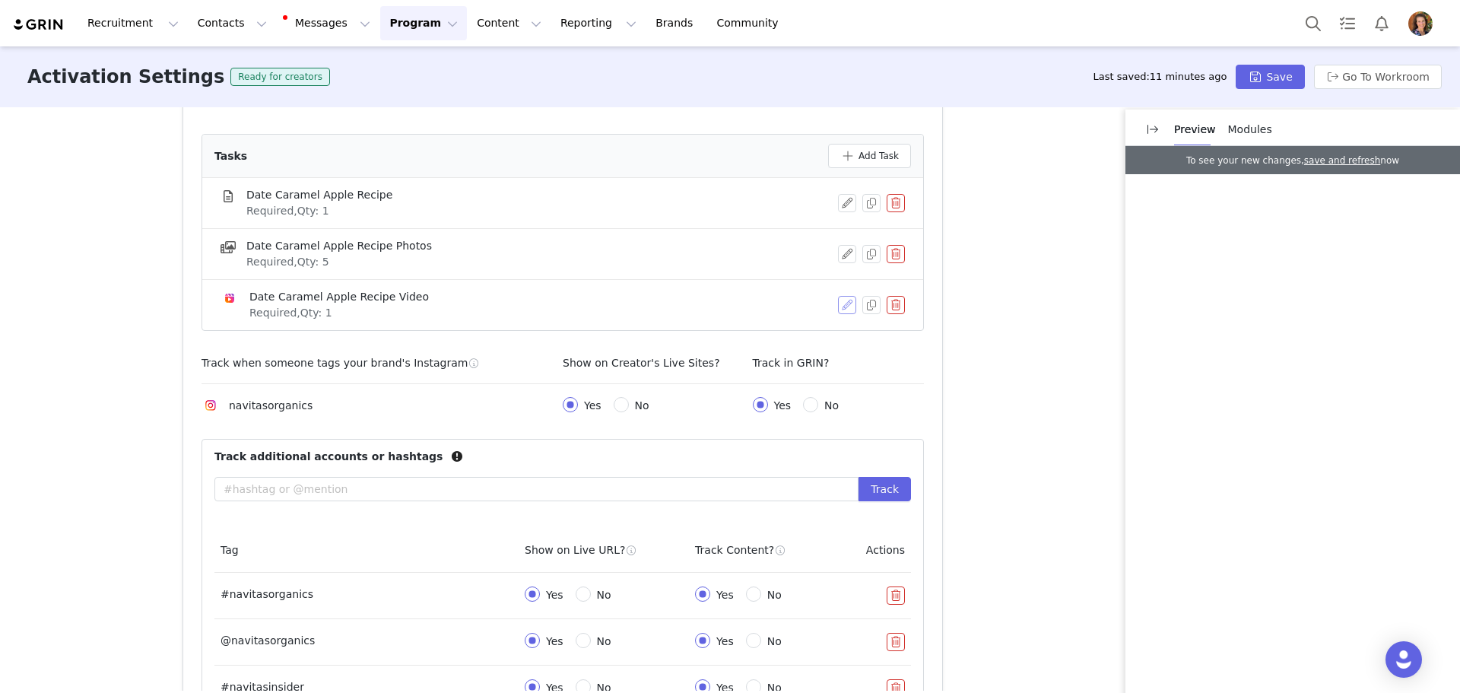
click at [838, 307] on button "button" at bounding box center [847, 305] width 18 height 18
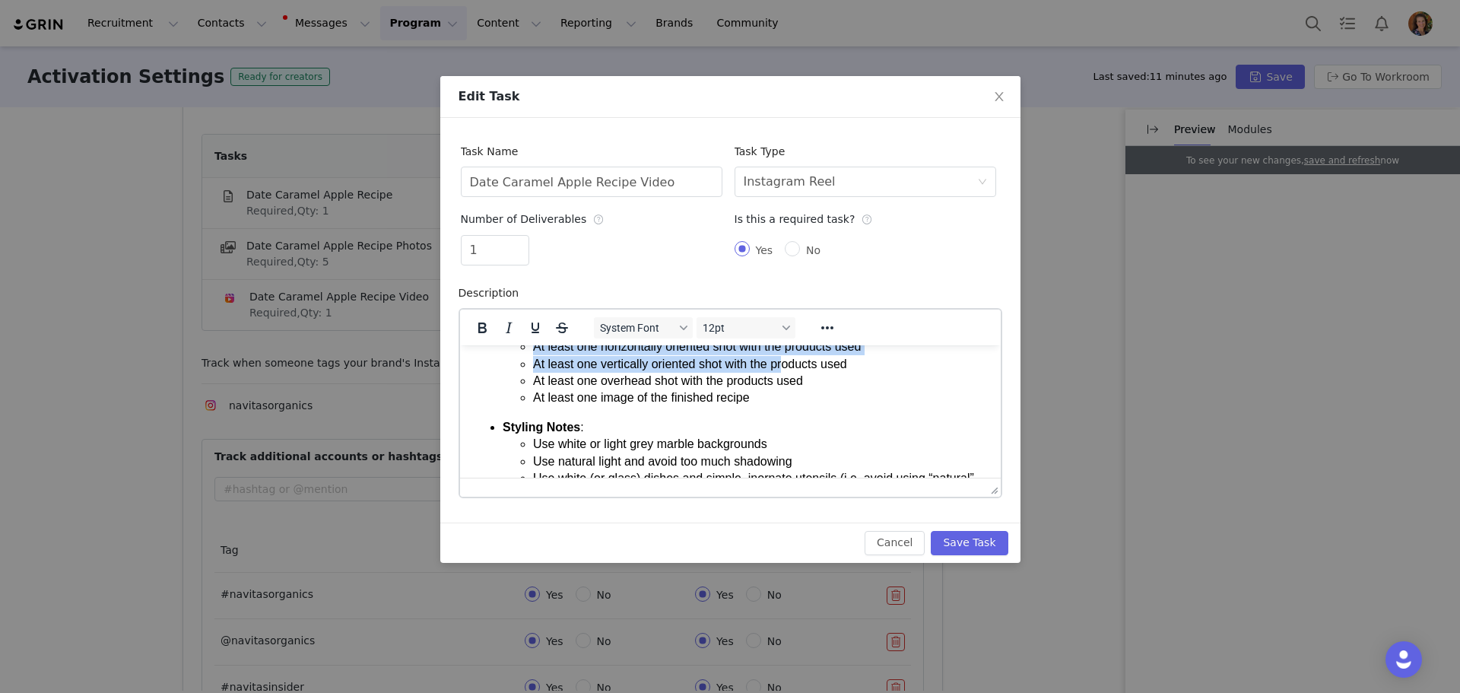
scroll to position [59, 0]
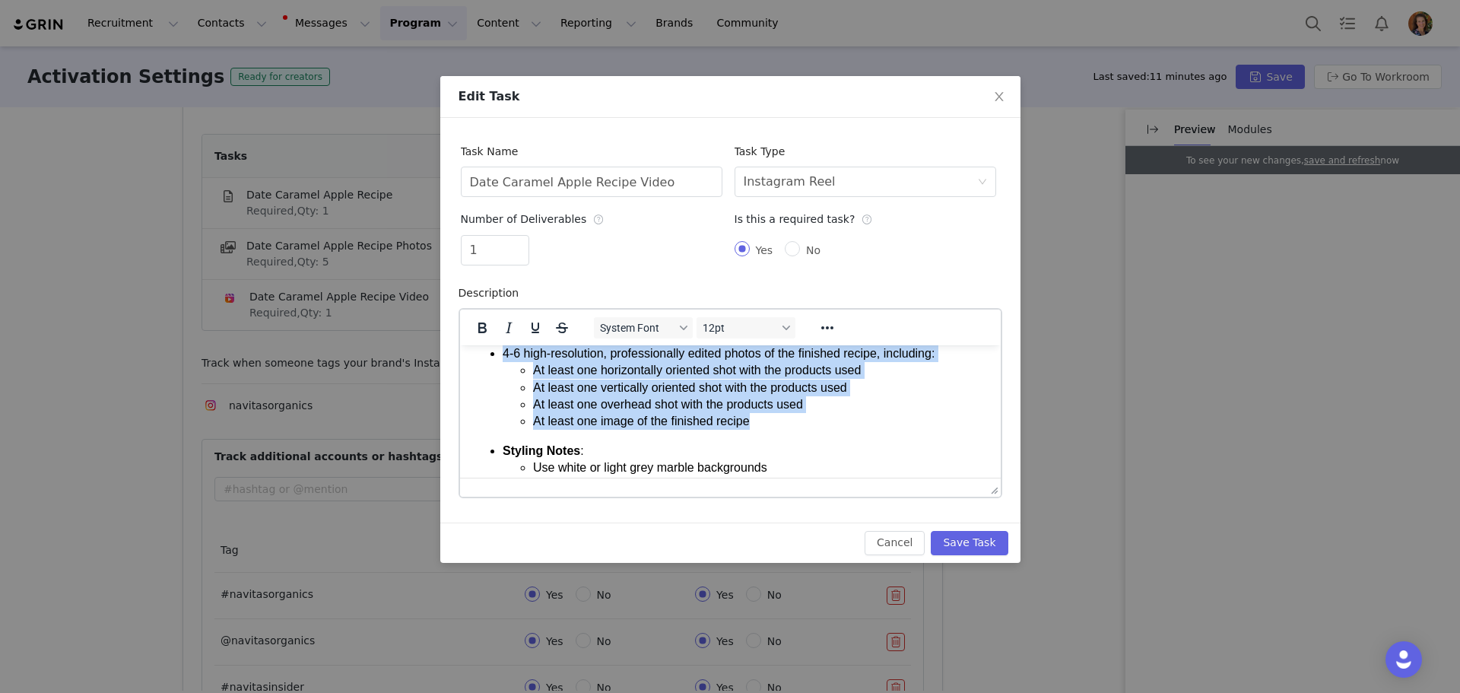
drag, startPoint x: 503, startPoint y: 412, endPoint x: 763, endPoint y: 417, distance: 259.3
click at [763, 417] on li "4-6 high-resolution, professionally edited photos of the finished recipe, inclu…" at bounding box center [745, 386] width 486 height 85
paste body "Rich Text Area. Press ALT-0 for help."
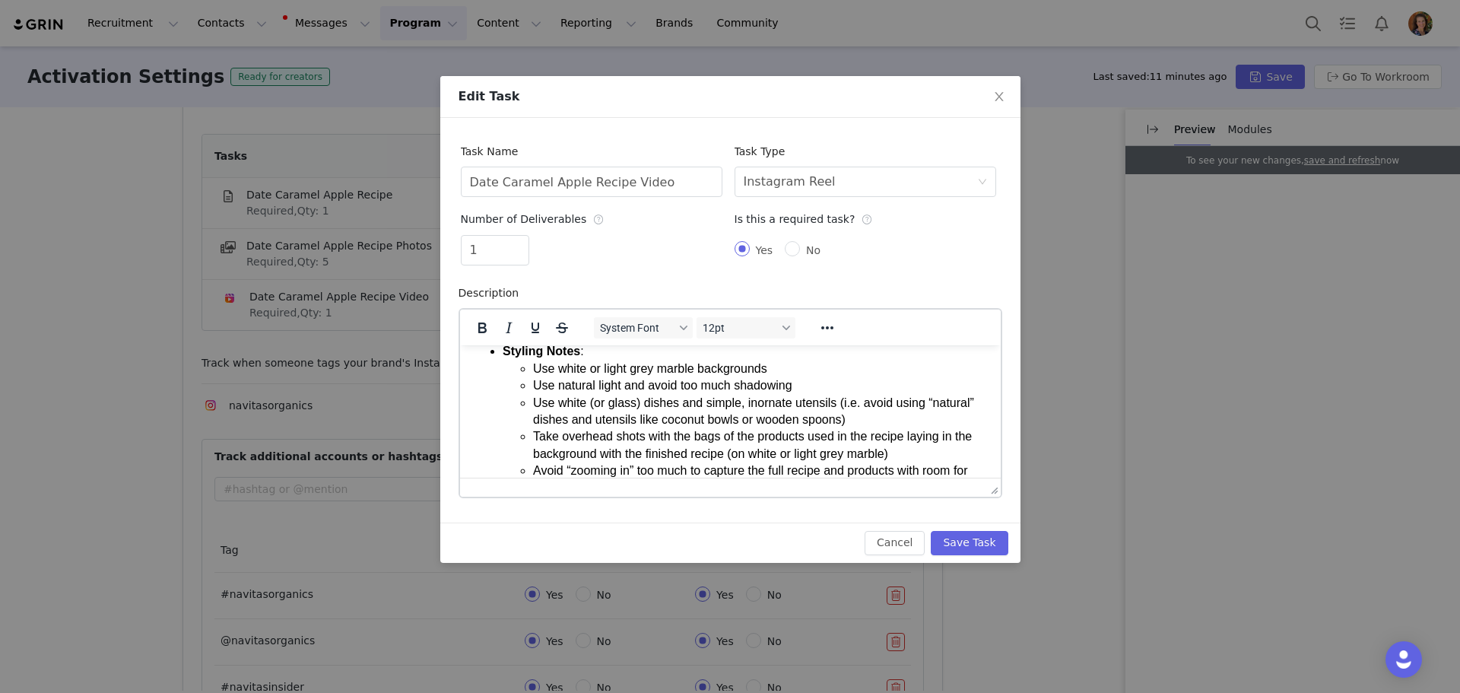
scroll to position [235, 0]
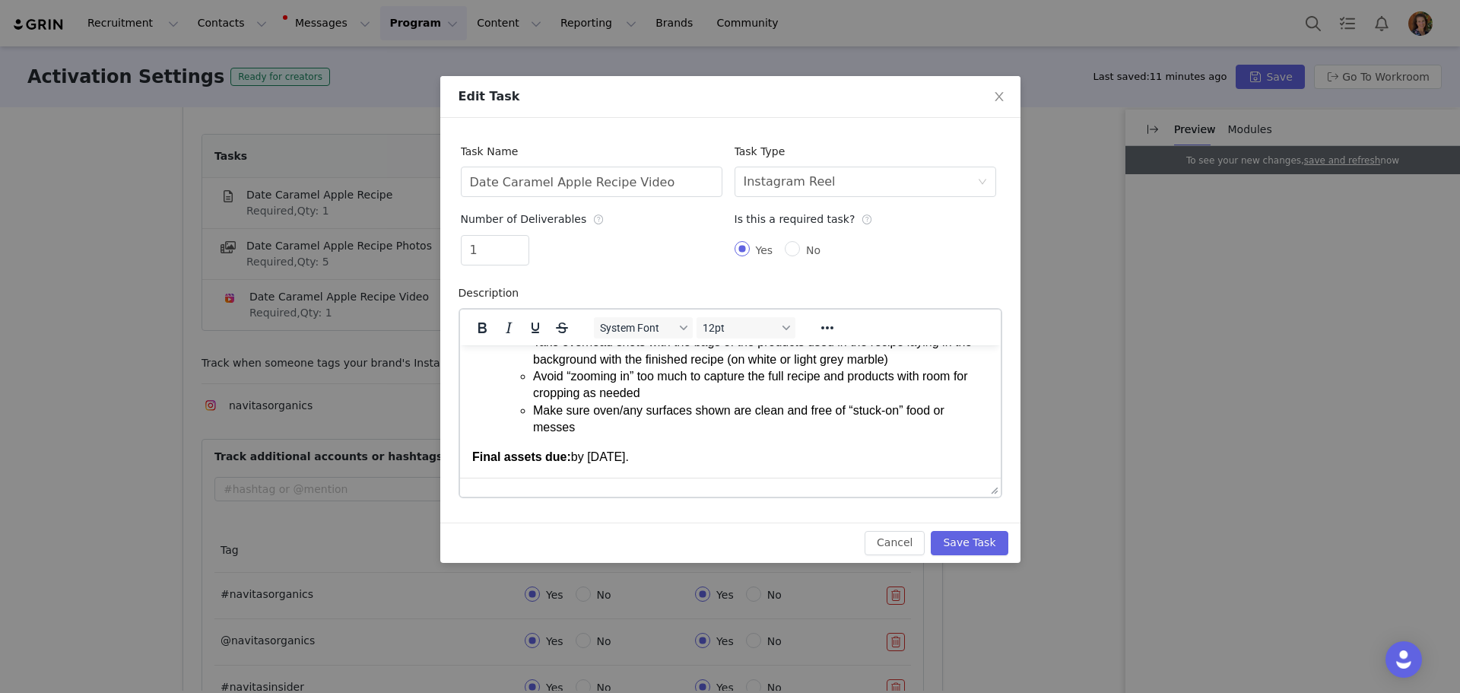
click at [535, 455] on strong "Final assets due:" at bounding box center [520, 455] width 99 height 13
click at [992, 550] on button "Save Task" at bounding box center [969, 543] width 77 height 24
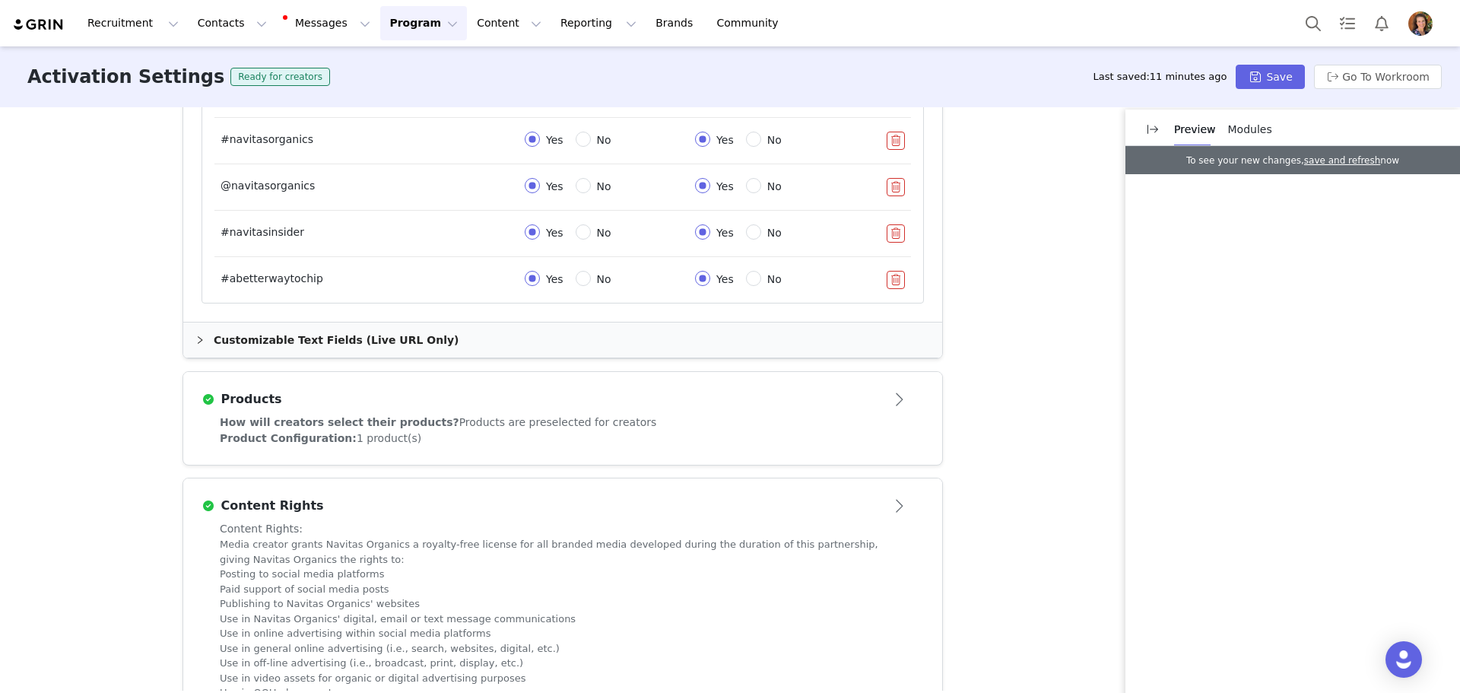
scroll to position [1068, 0]
click at [341, 342] on div "Customizable Text Fields (Live URL Only)" at bounding box center [562, 338] width 759 height 35
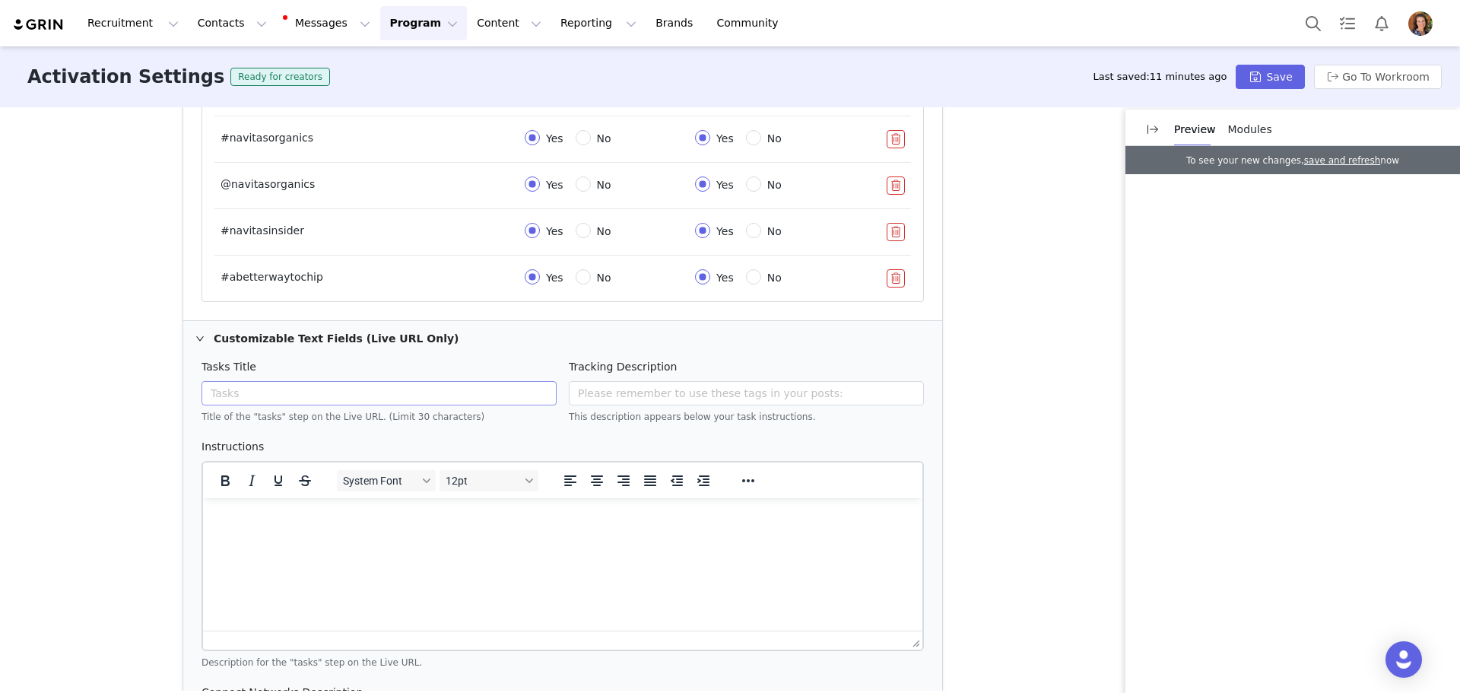
scroll to position [0, 0]
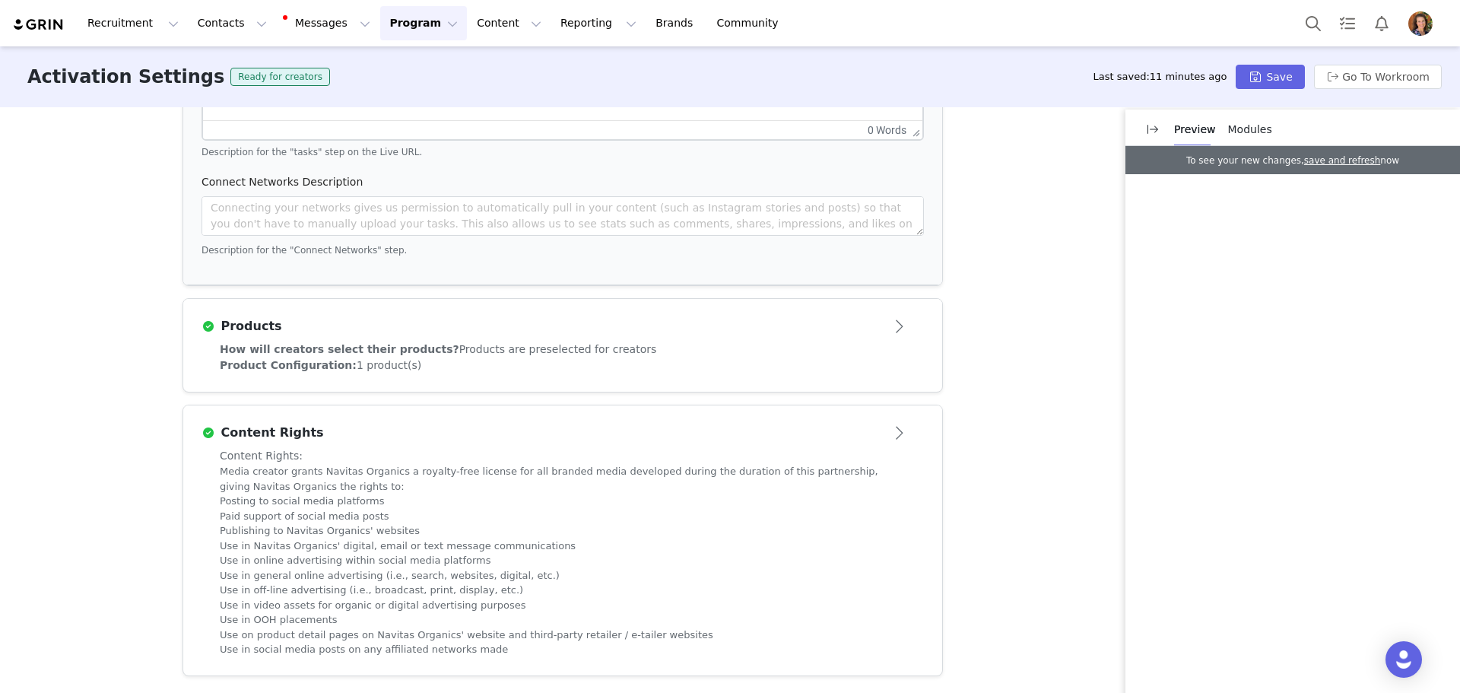
click at [323, 345] on span "How will creators select their products?" at bounding box center [340, 349] width 240 height 12
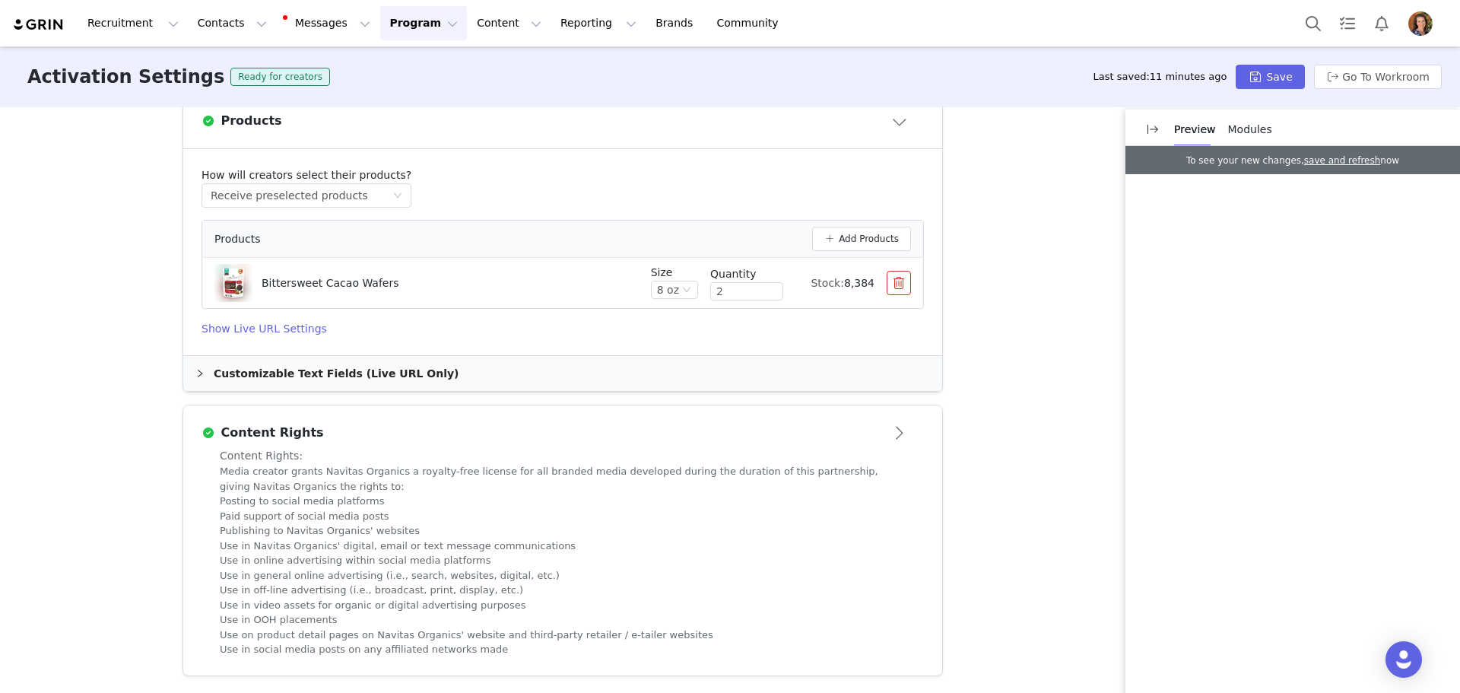
scroll to position [539, 0]
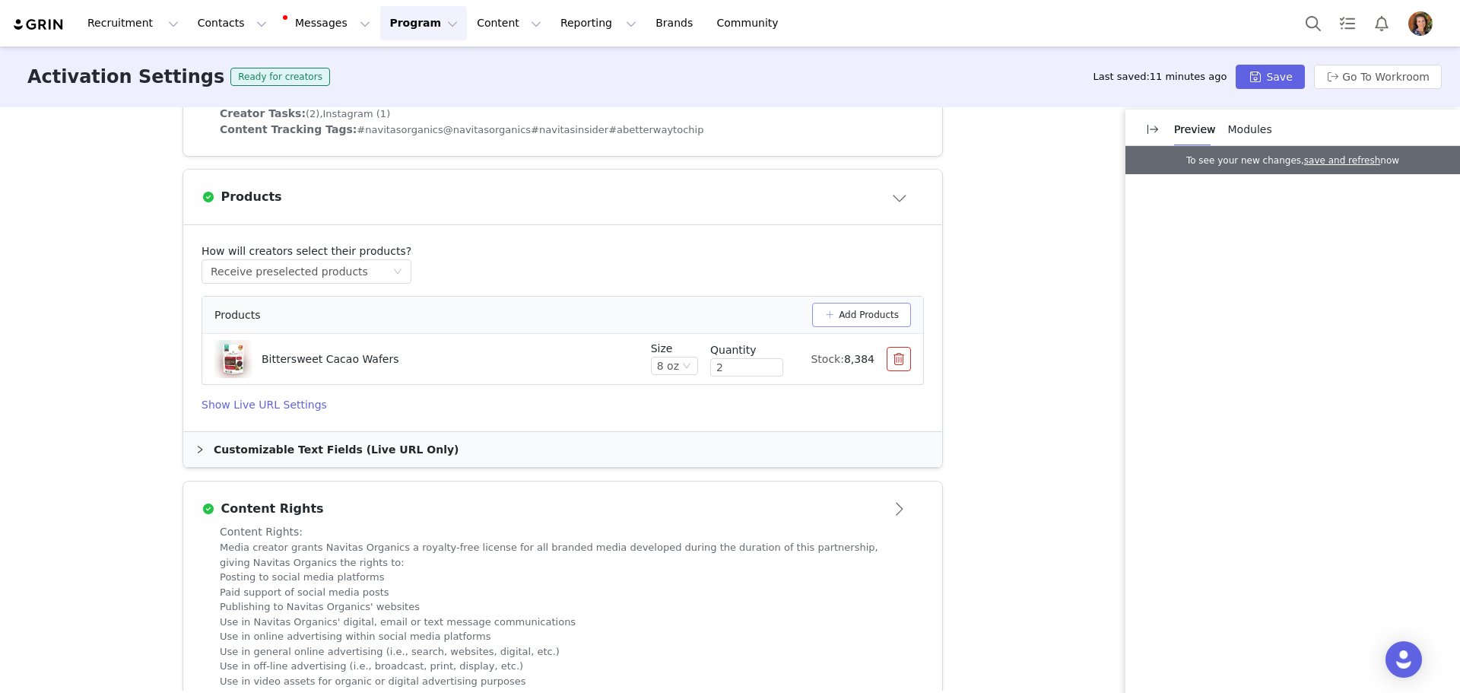
click at [848, 318] on button "Add Products" at bounding box center [861, 315] width 99 height 24
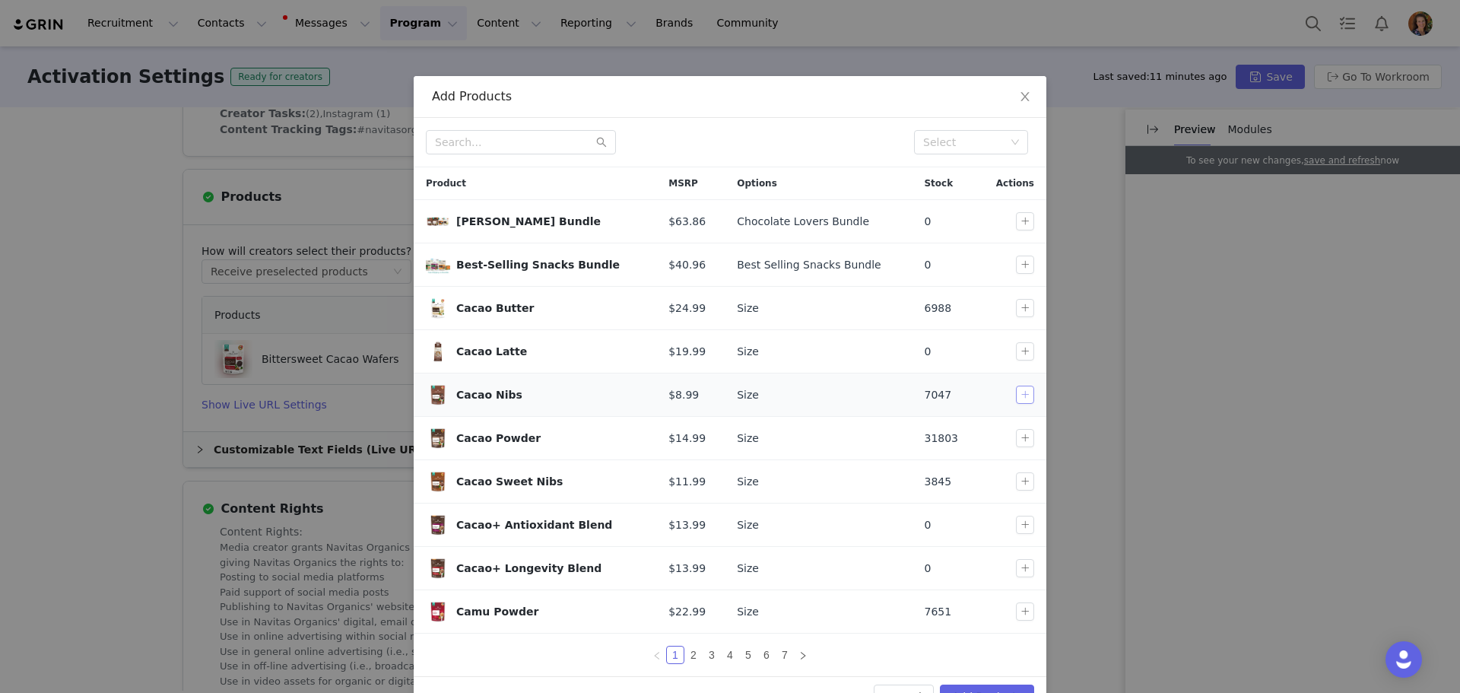
click at [1017, 390] on button "button" at bounding box center [1025, 394] width 18 height 18
click at [998, 689] on button "Add Products" at bounding box center [987, 696] width 94 height 24
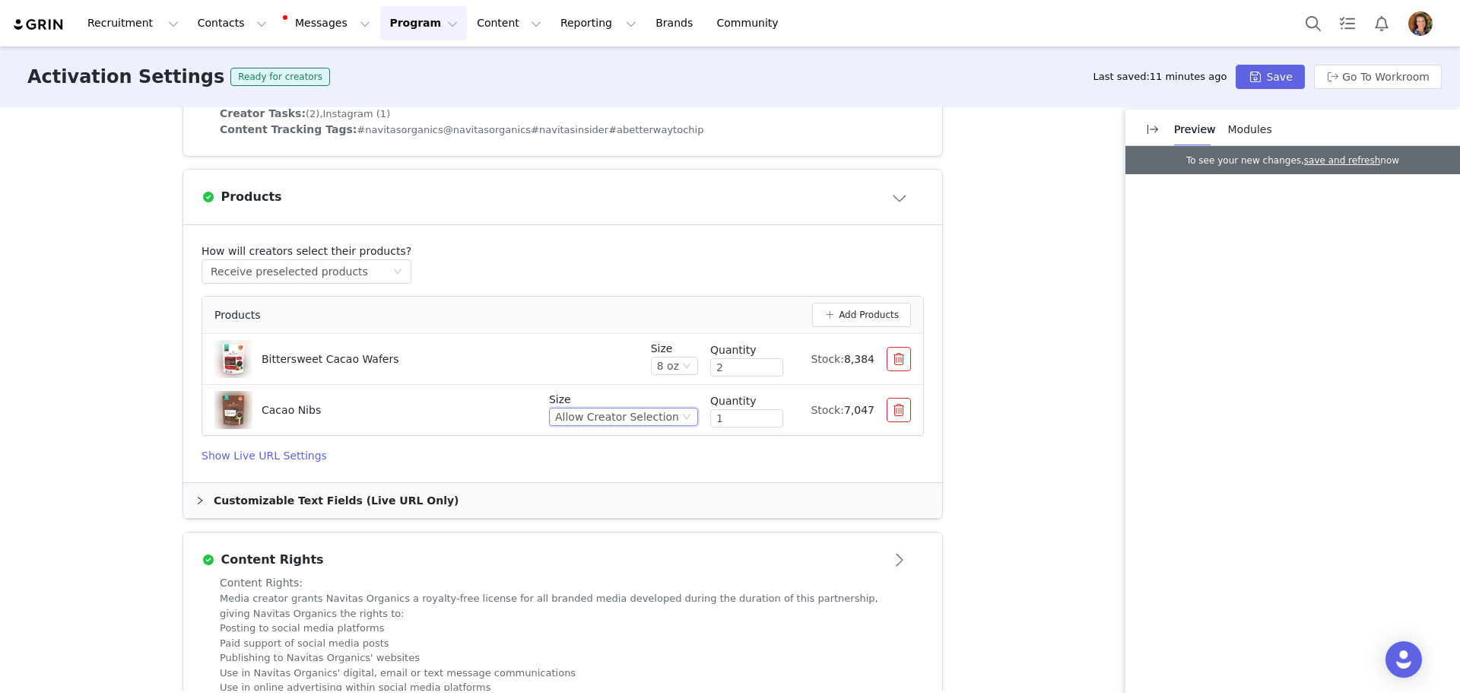
click at [653, 411] on div "Allow Creator Selection" at bounding box center [617, 416] width 124 height 17
click at [640, 490] on li "8 oz" at bounding box center [625, 493] width 135 height 24
click at [750, 414] on input "1" at bounding box center [746, 418] width 71 height 17
type input "2"
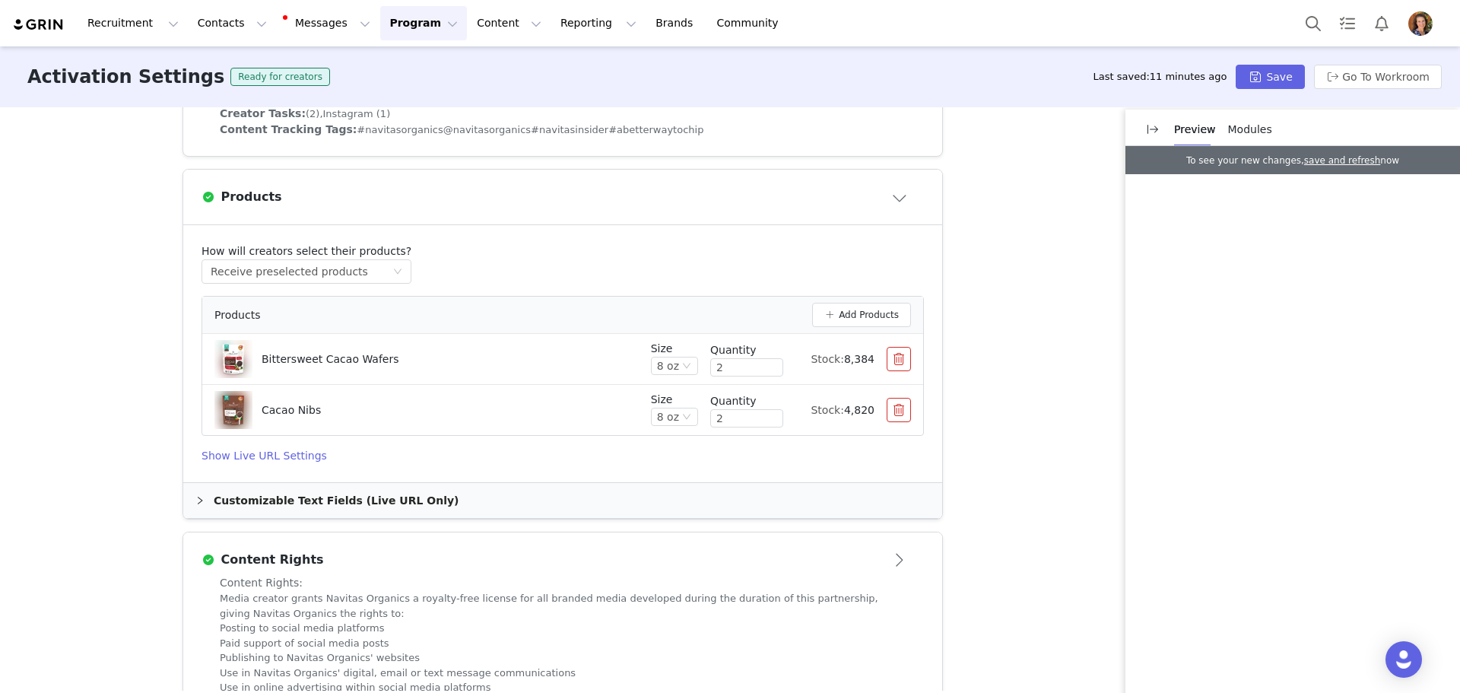
click at [274, 456] on h4 "Show Live URL Settings" at bounding box center [562, 456] width 722 height 16
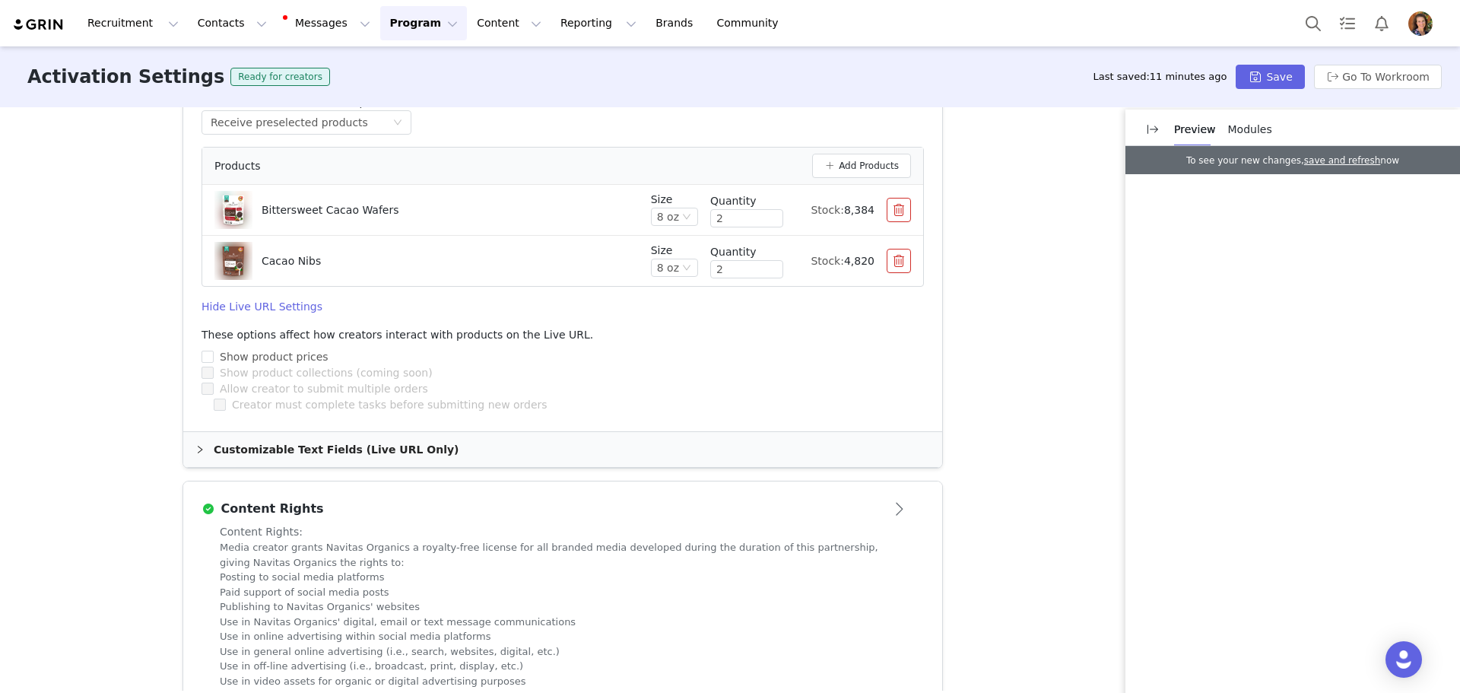
scroll to position [691, 0]
click at [291, 446] on div "Customizable Text Fields (Live URL Only)" at bounding box center [562, 446] width 759 height 35
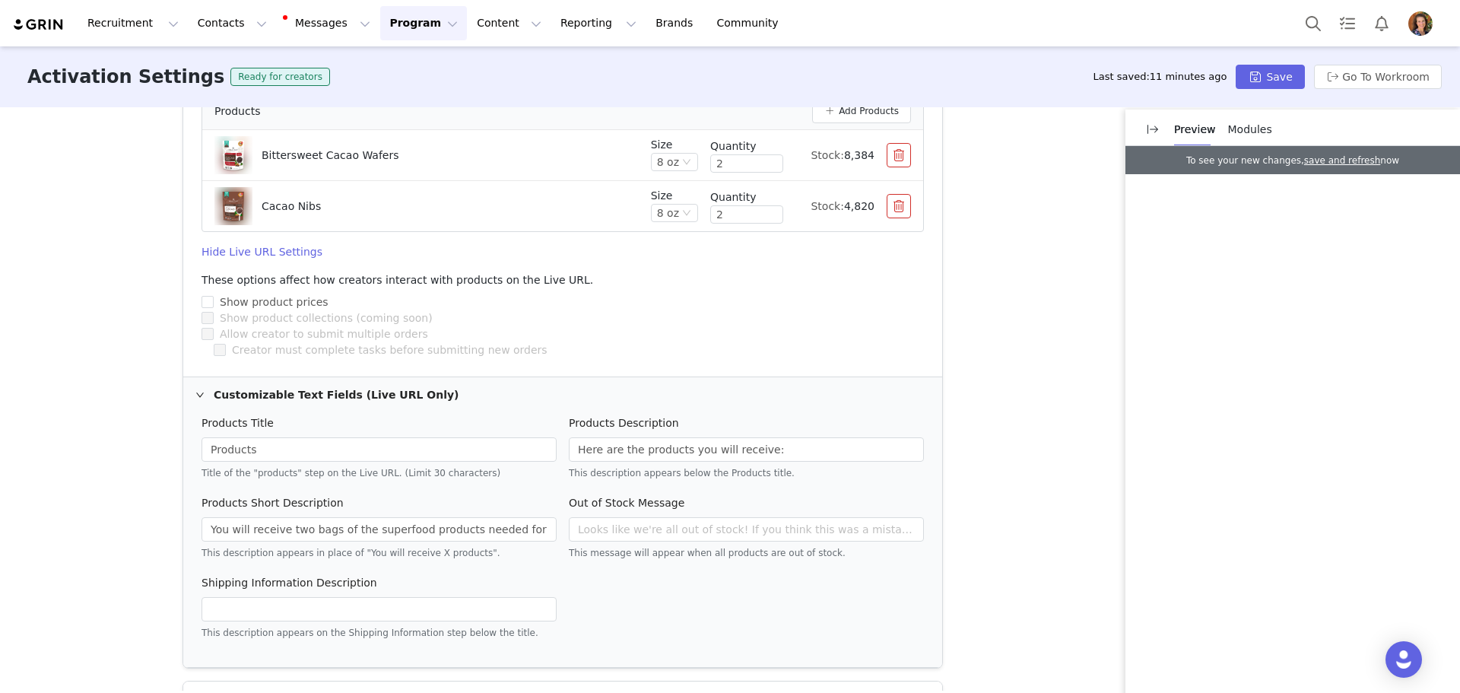
scroll to position [767, 0]
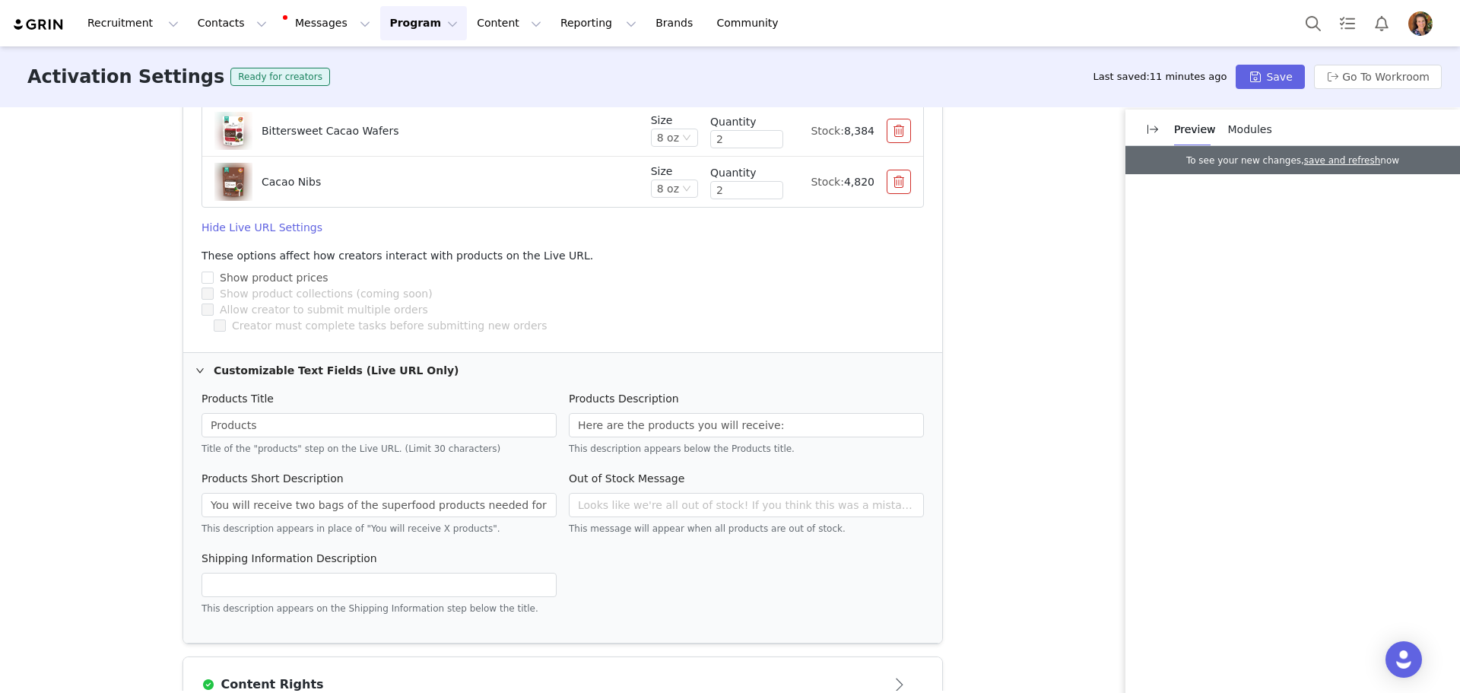
click at [1255, 125] on span "Modules" at bounding box center [1250, 129] width 44 height 12
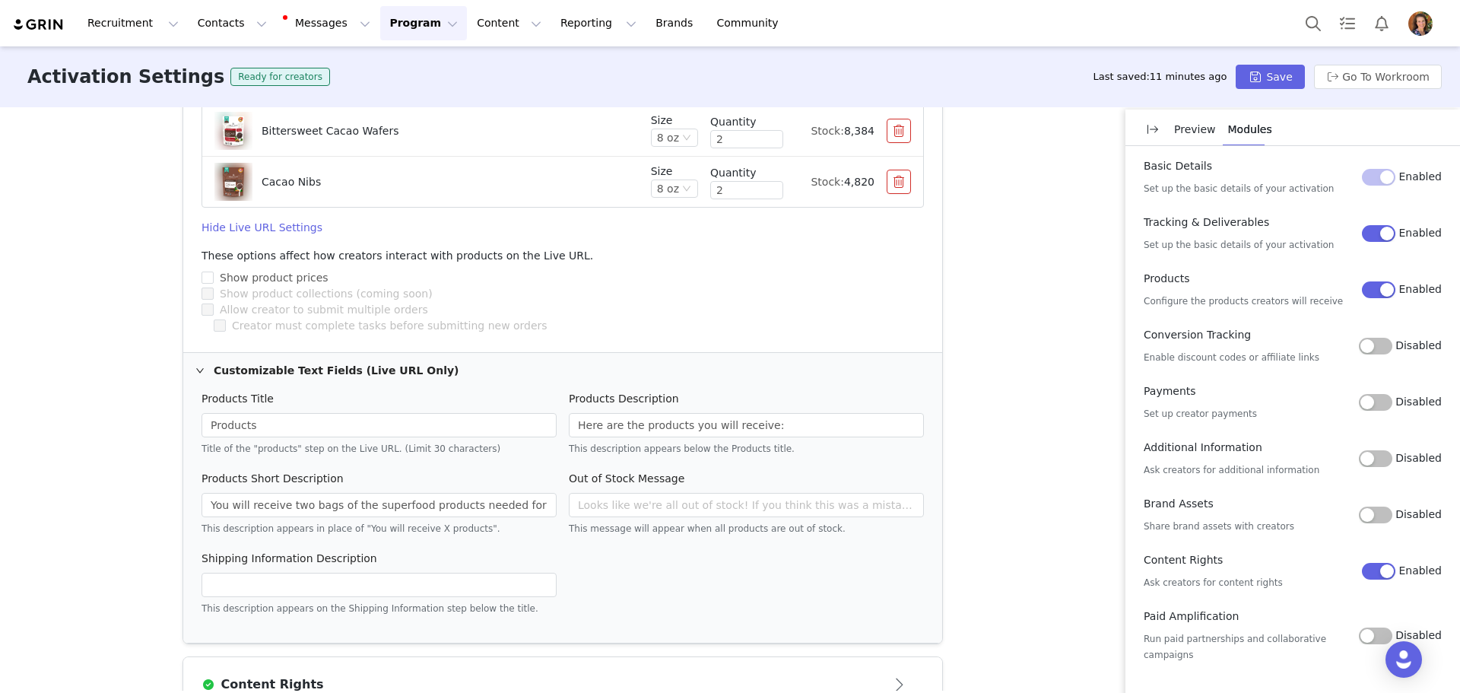
click at [1381, 402] on button "Disabled" at bounding box center [1375, 402] width 33 height 17
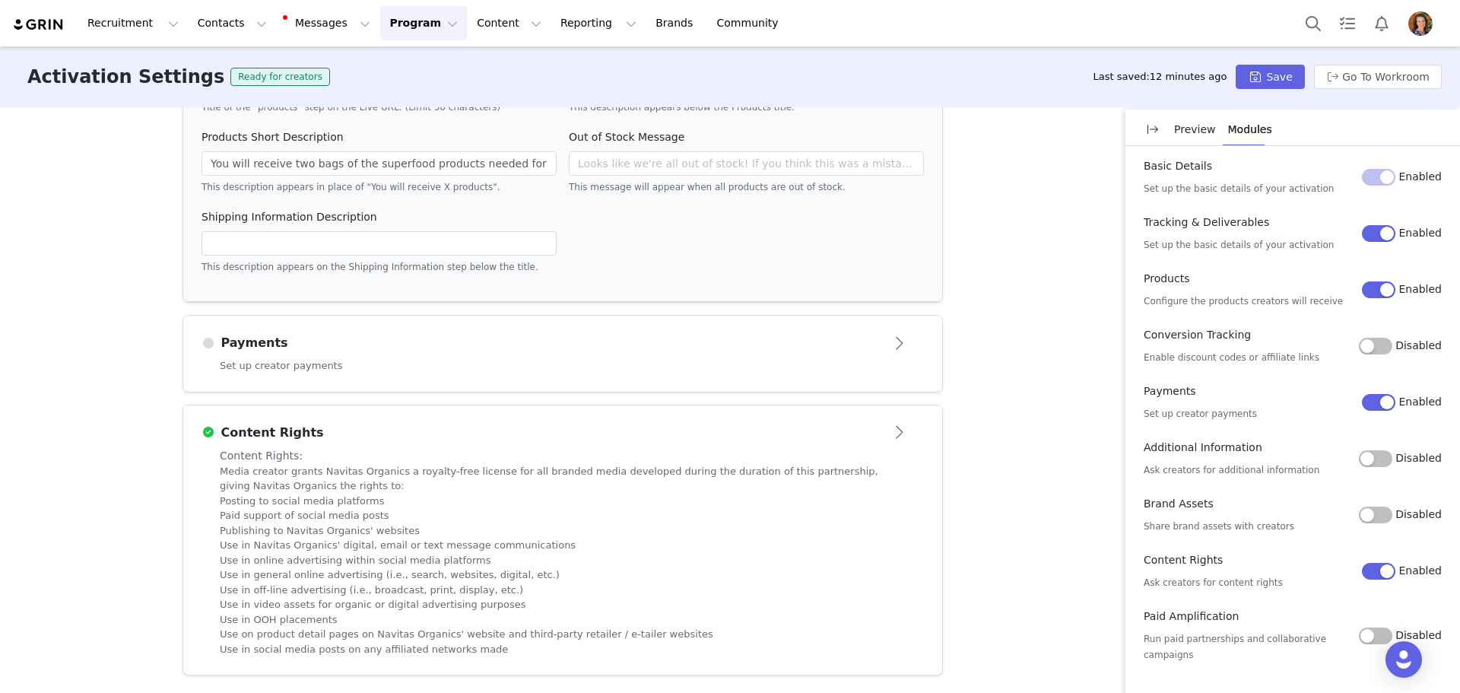
click at [470, 347] on div "Payments" at bounding box center [537, 343] width 672 height 18
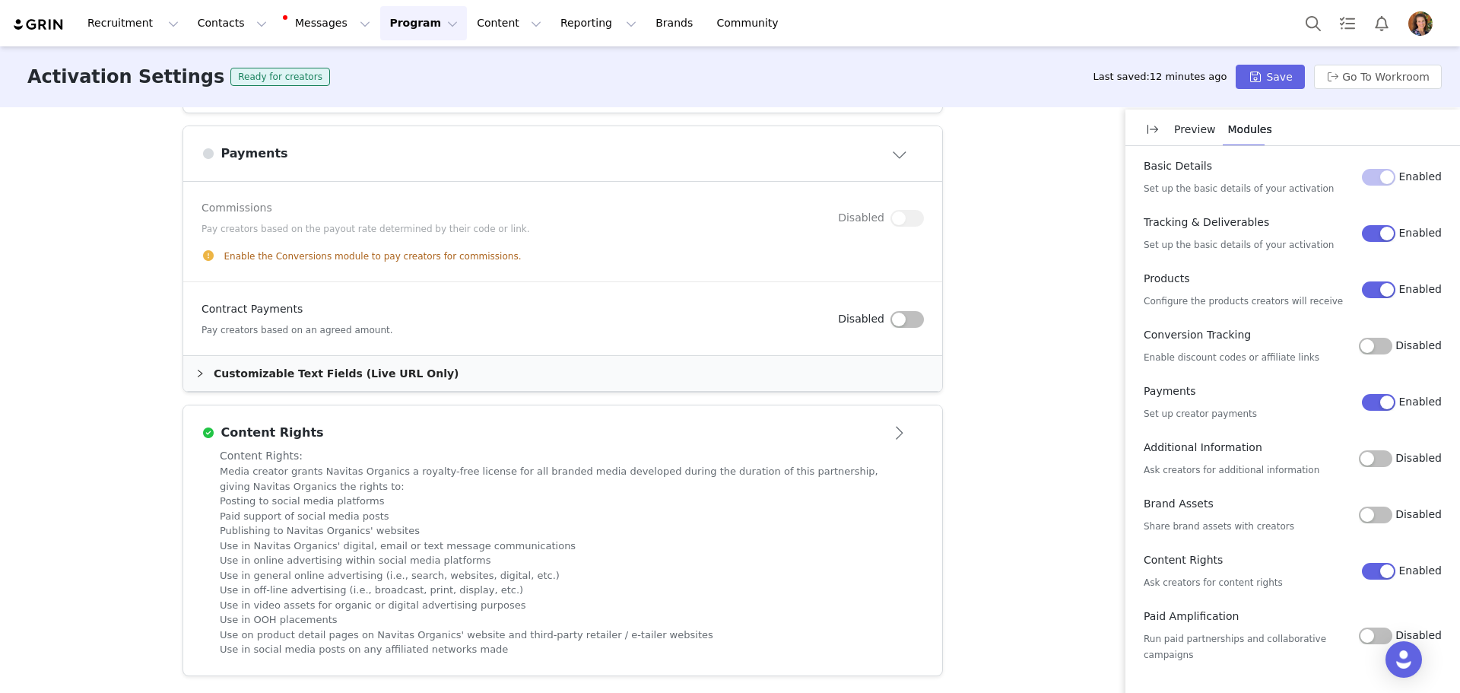
scroll to position [689, 0]
click at [904, 322] on button "button" at bounding box center [906, 319] width 33 height 17
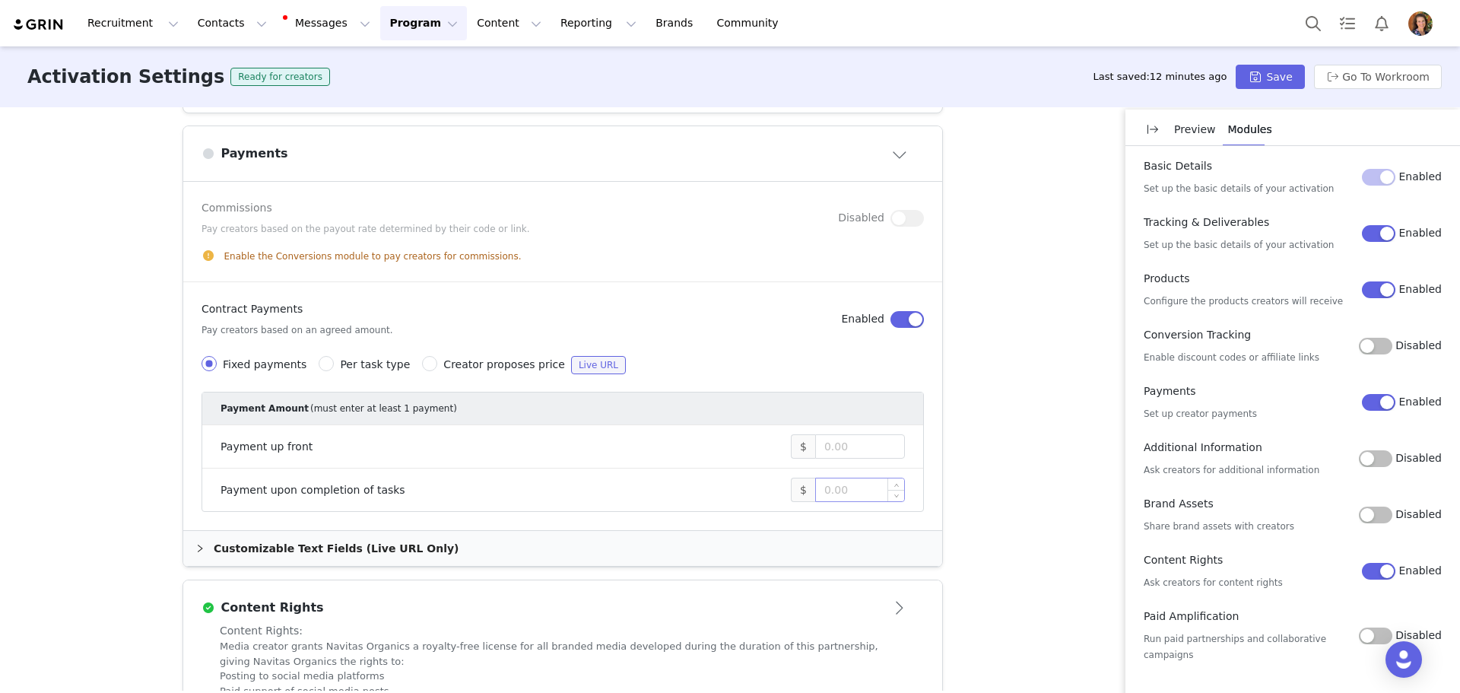
drag, startPoint x: 862, startPoint y: 506, endPoint x: 859, endPoint y: 487, distance: 19.3
click at [862, 504] on li "Payment upon completion of tasks $" at bounding box center [562, 489] width 721 height 43
click at [859, 487] on input at bounding box center [860, 489] width 88 height 23
type input "375"
click at [379, 542] on div "Customizable Text Fields (Live URL Only)" at bounding box center [562, 548] width 759 height 35
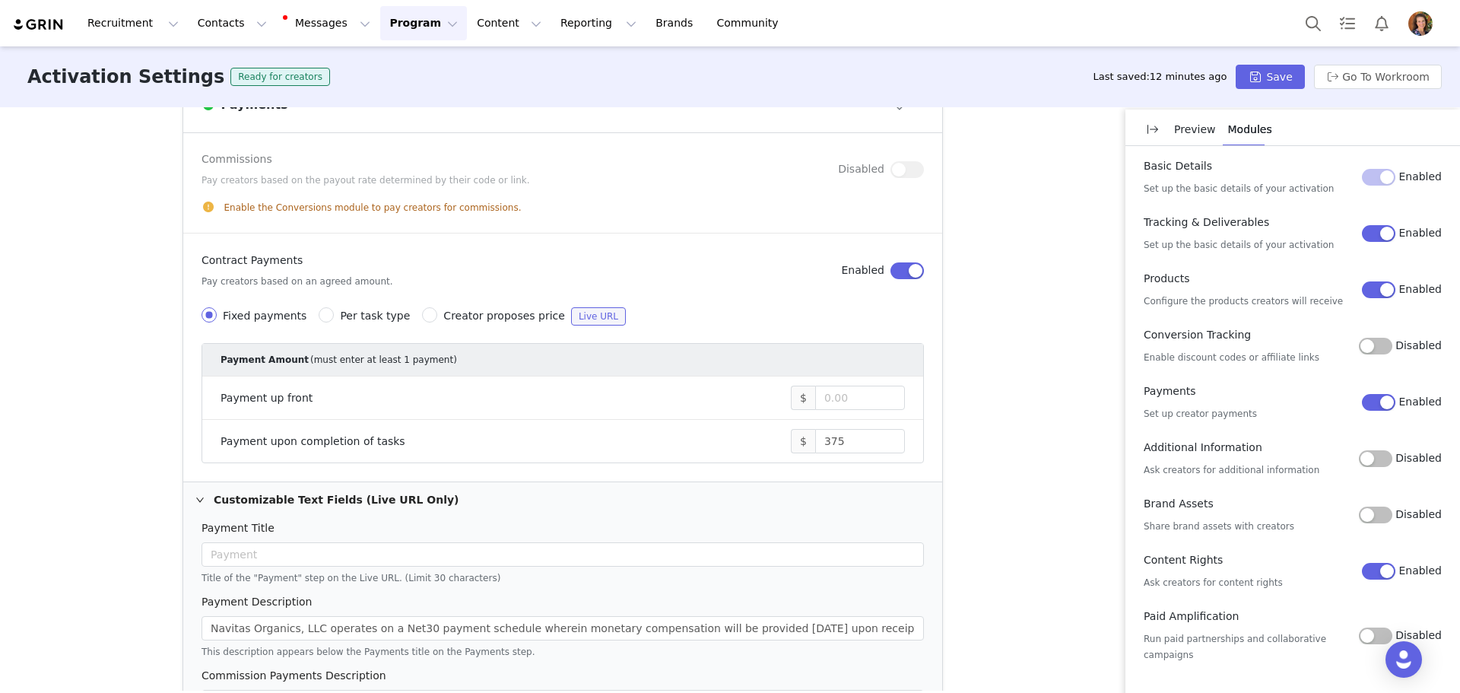
scroll to position [841, 0]
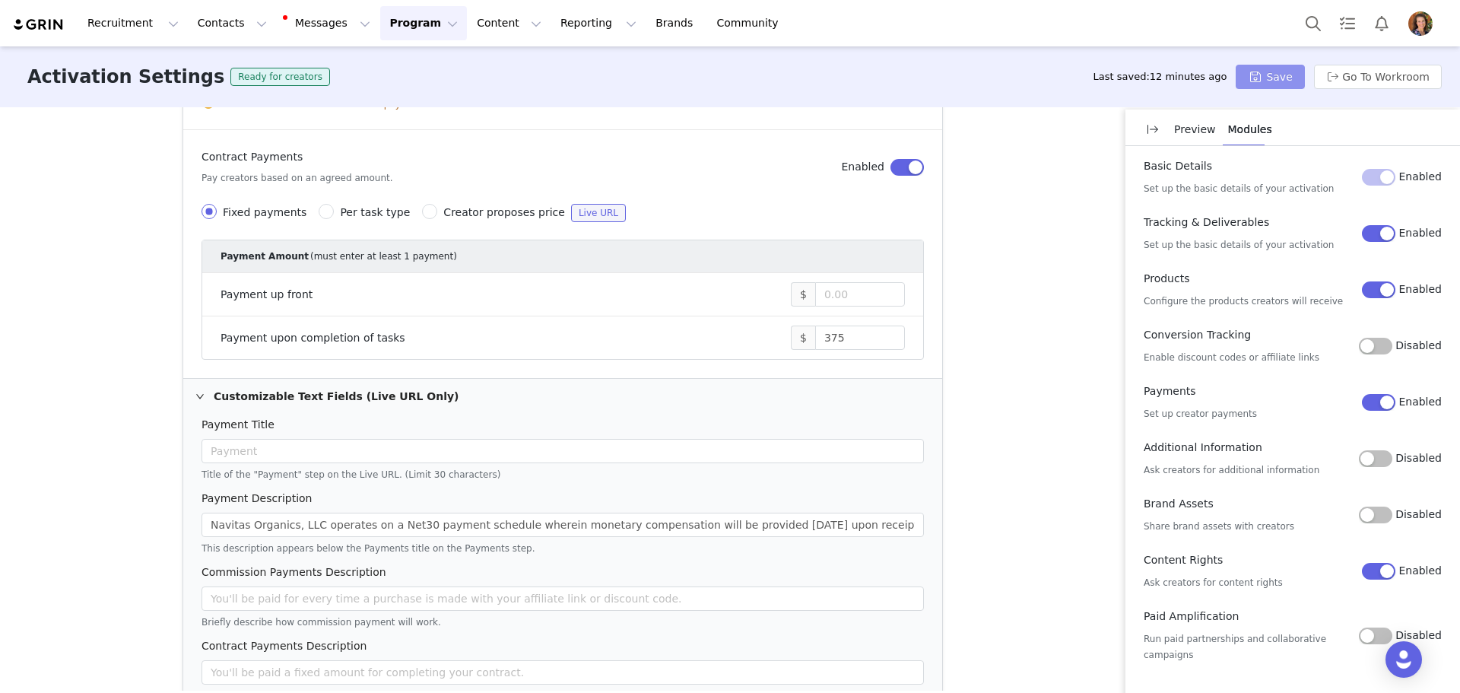
click at [1302, 78] on button "Save" at bounding box center [1270, 77] width 68 height 24
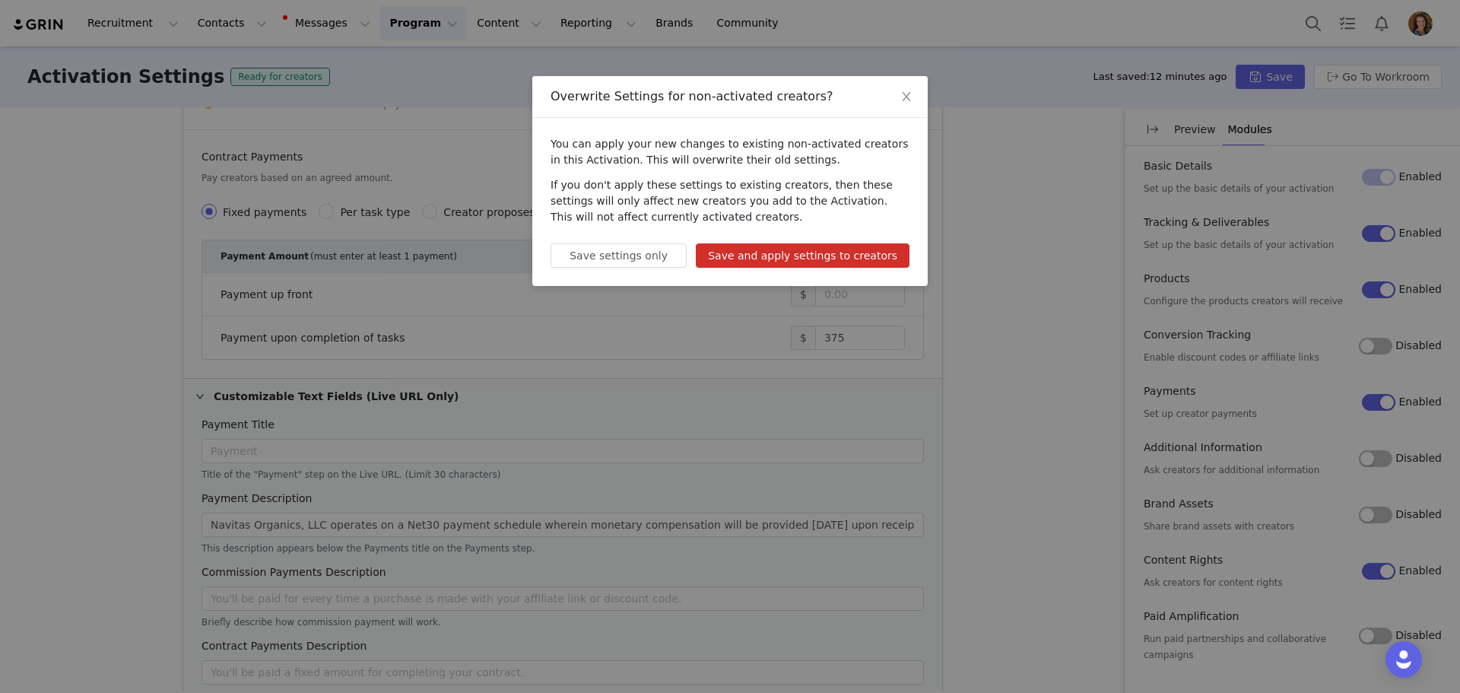
click at [811, 261] on button "Save and apply settings to creators" at bounding box center [803, 255] width 214 height 24
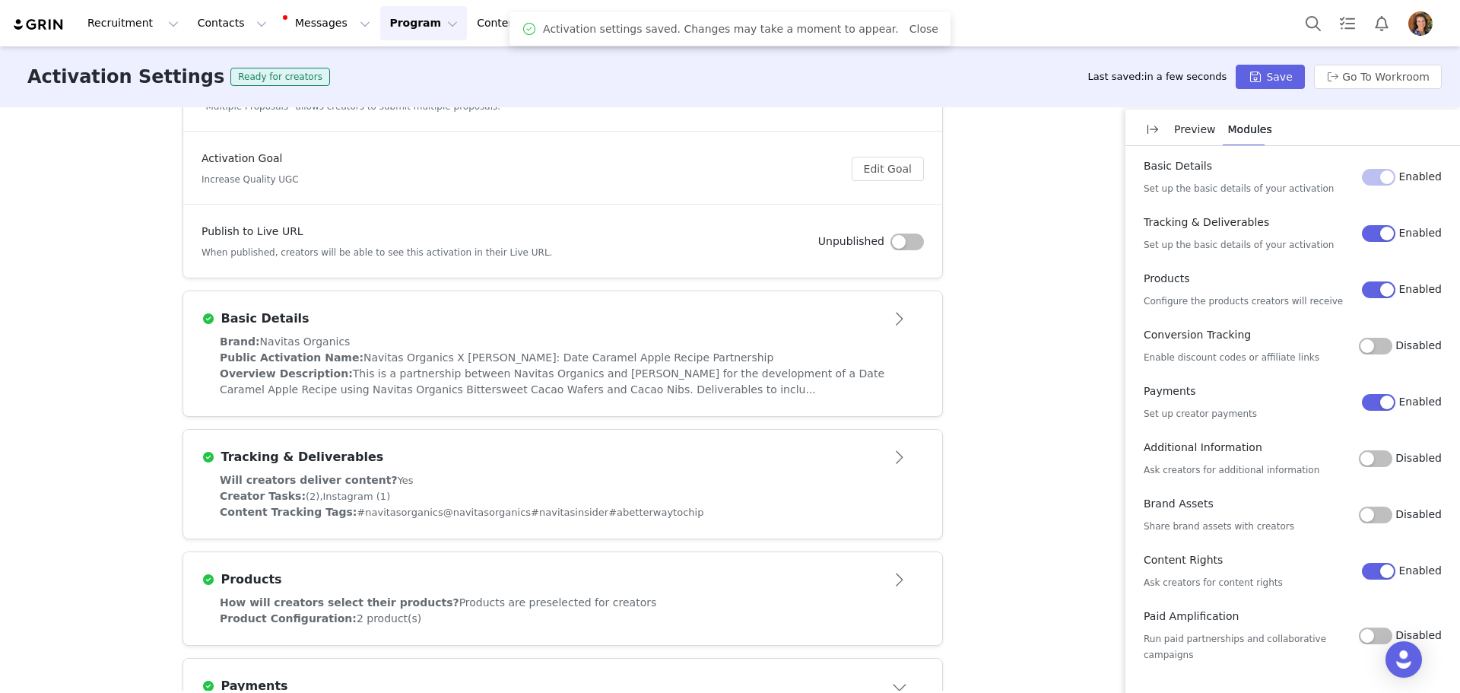
scroll to position [0, 0]
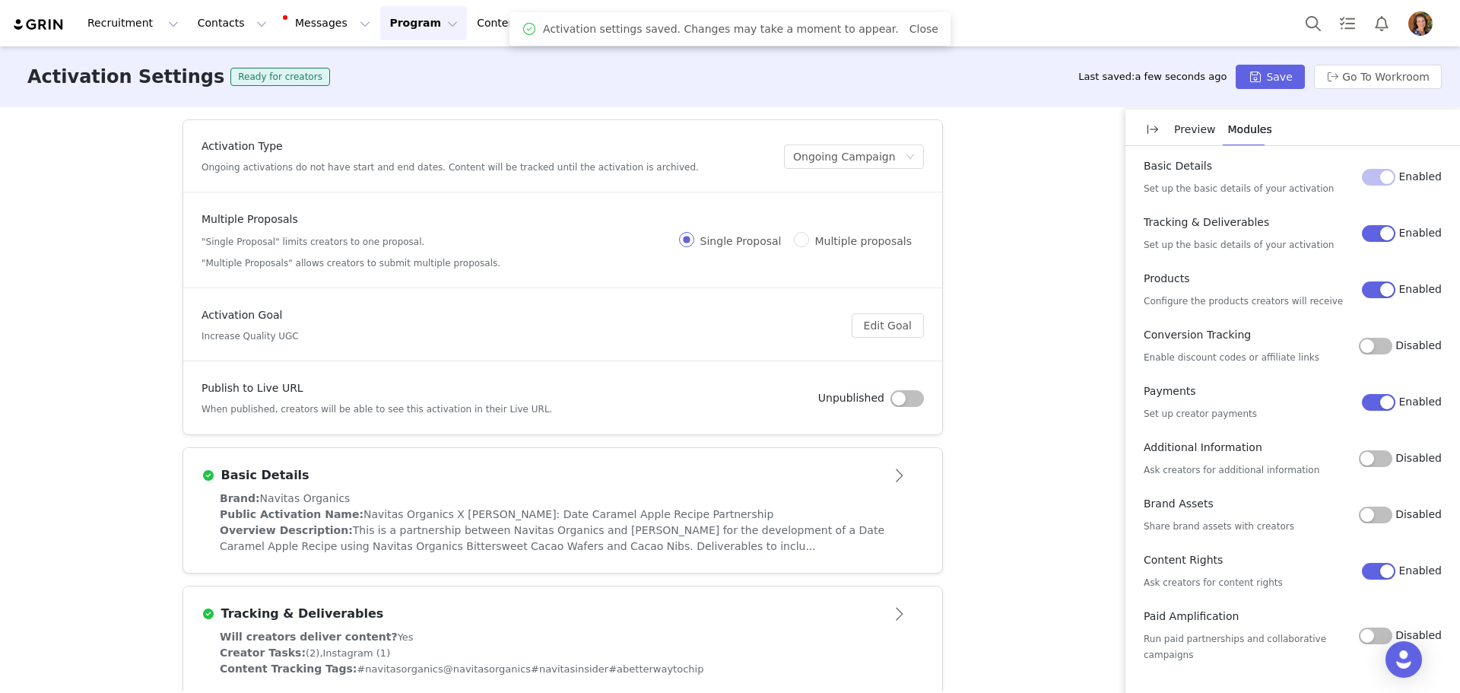
drag, startPoint x: 904, startPoint y: 409, endPoint x: 905, endPoint y: 400, distance: 9.2
click at [904, 408] on div "Publish to Live URL When published, creators will be able to see this activatio…" at bounding box center [562, 398] width 722 height 36
click at [908, 393] on button "button" at bounding box center [906, 398] width 33 height 17
click at [1290, 71] on button "Save" at bounding box center [1270, 77] width 68 height 24
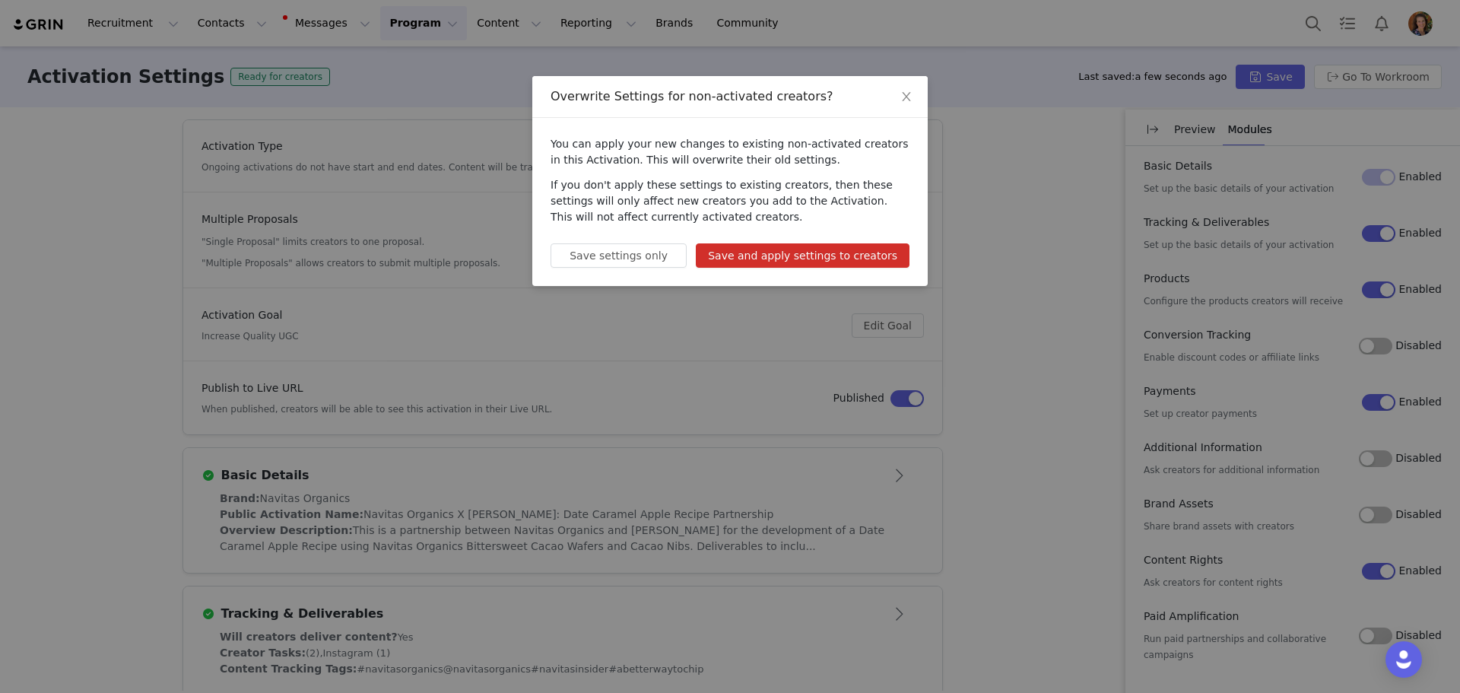
click at [804, 251] on button "Save and apply settings to creators" at bounding box center [803, 255] width 214 height 24
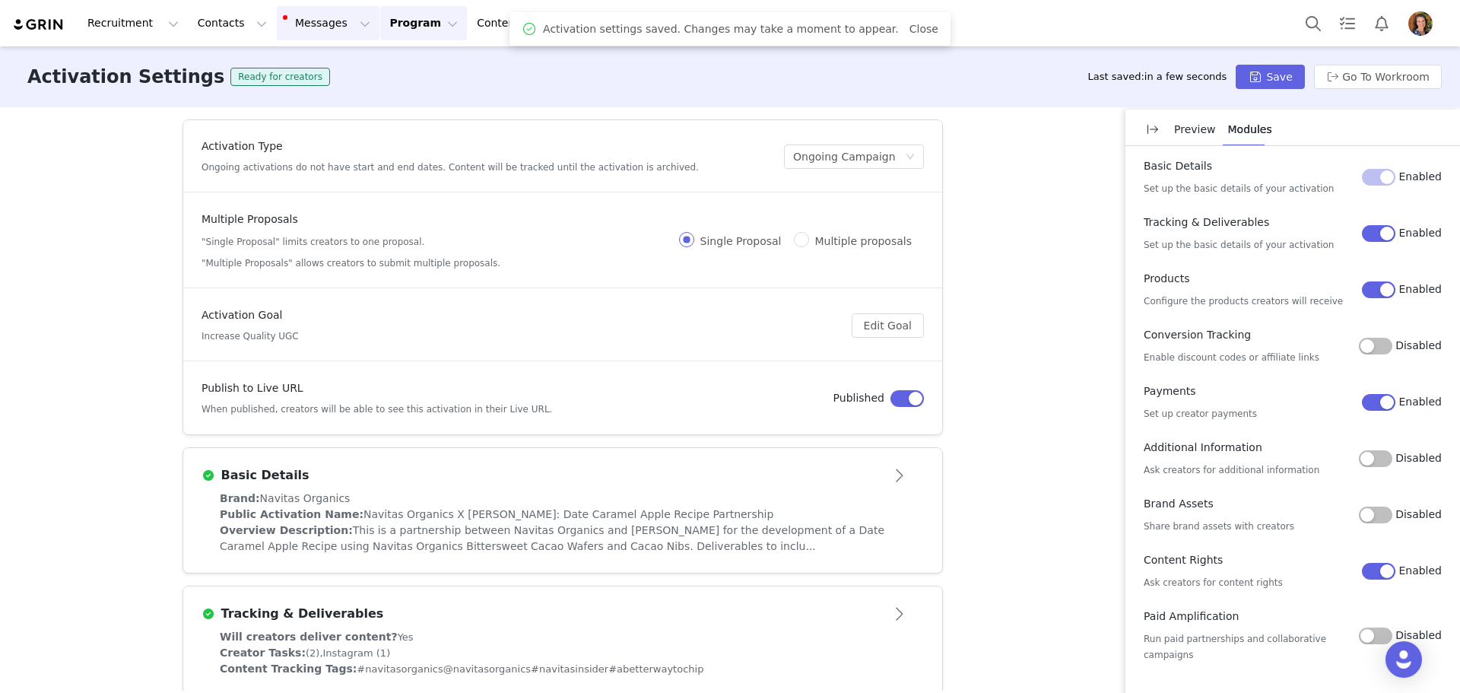
click at [292, 21] on button "Messages Messages" at bounding box center [328, 23] width 103 height 34
click at [298, 101] on span "10" at bounding box center [307, 96] width 22 height 14
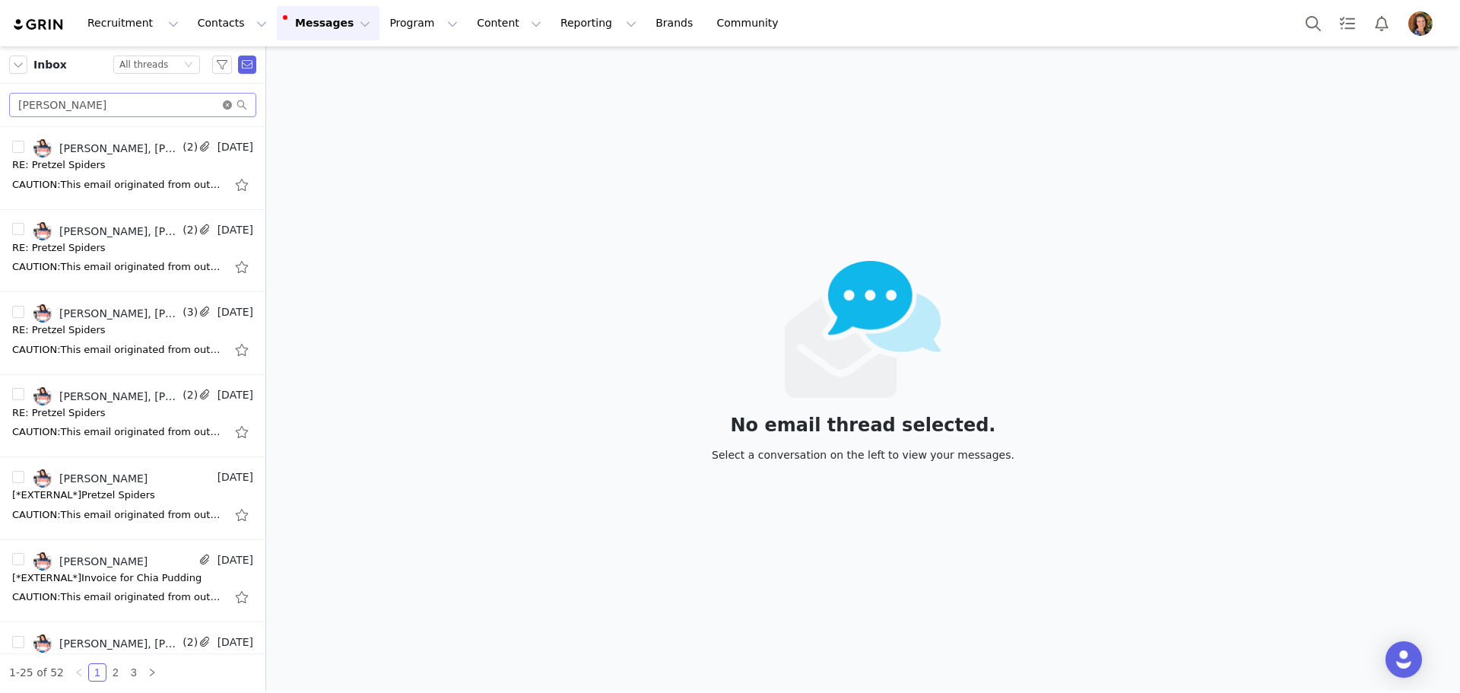
click at [227, 101] on icon "icon: close-circle" at bounding box center [227, 104] width 9 height 9
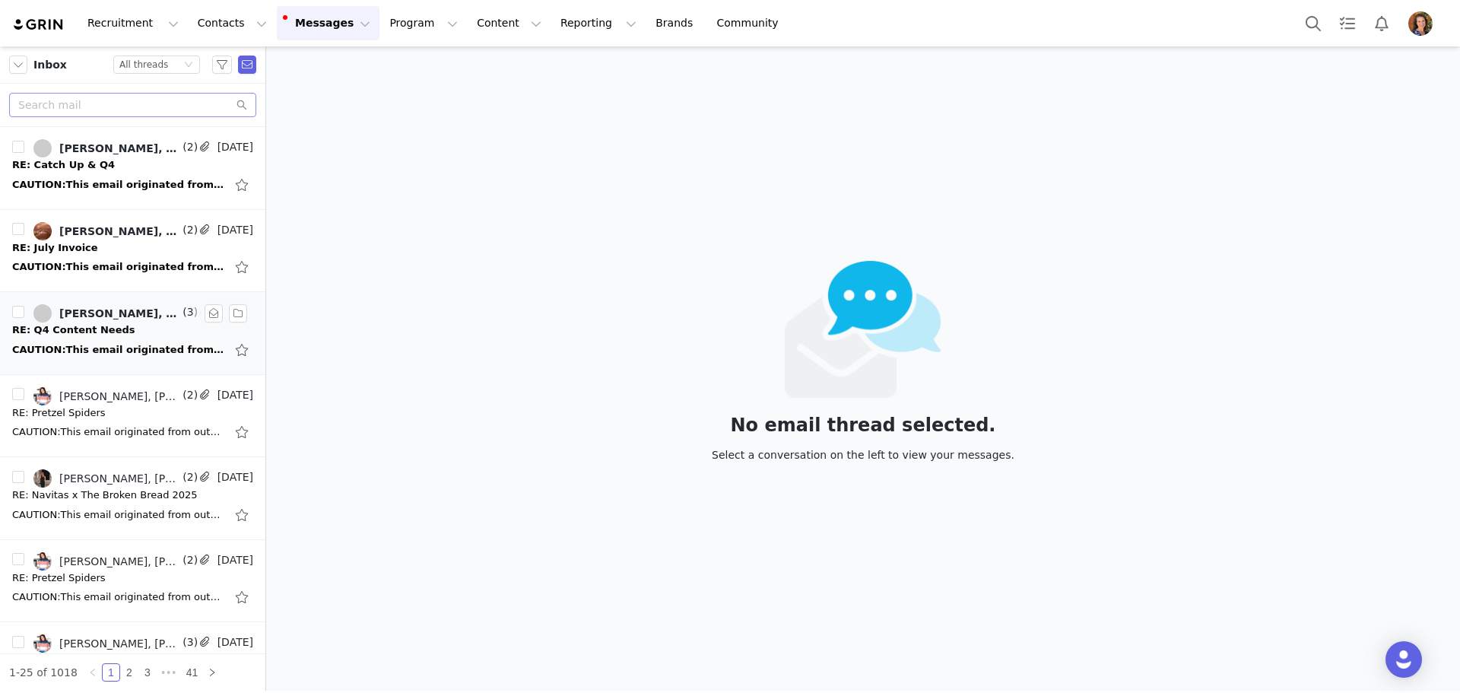
click at [168, 338] on div "CAUTION:This email originated from outside of the organization. Do not click li…" at bounding box center [132, 350] width 241 height 24
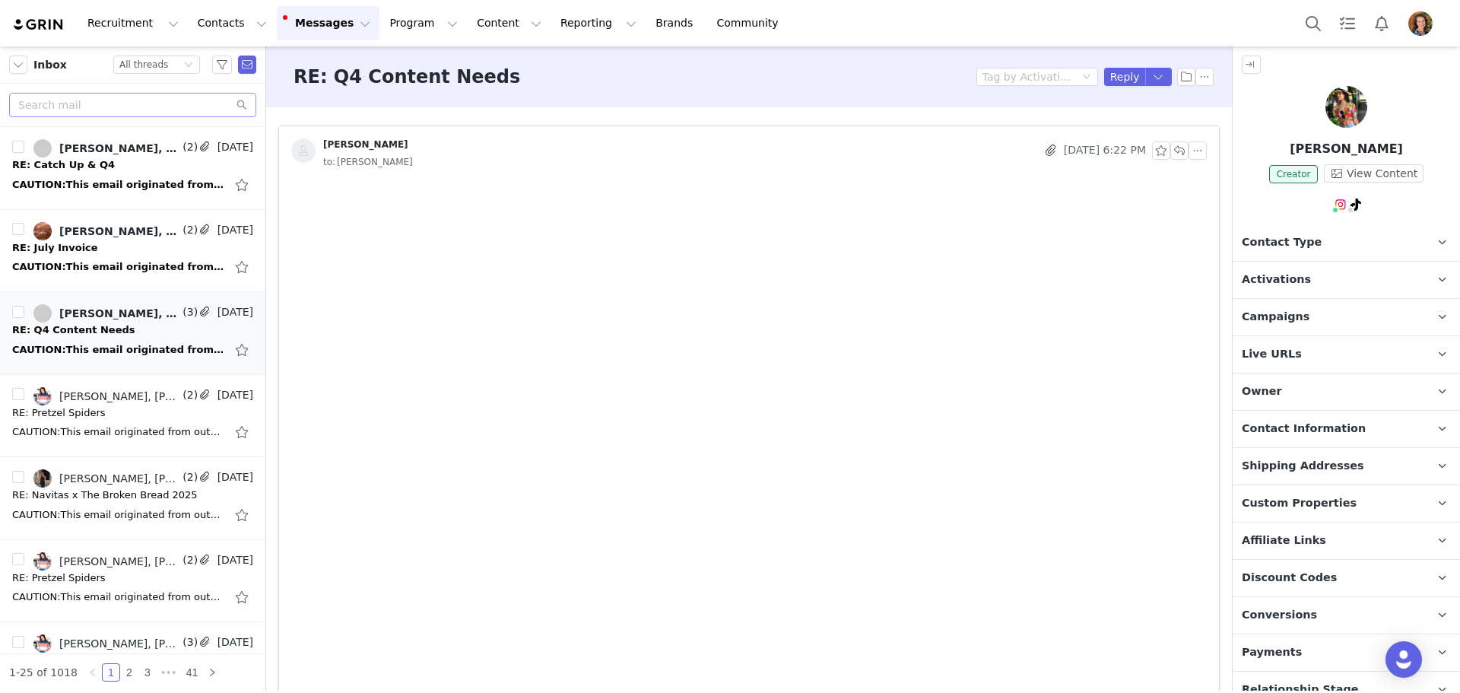
click at [1350, 100] on img at bounding box center [1346, 107] width 42 height 42
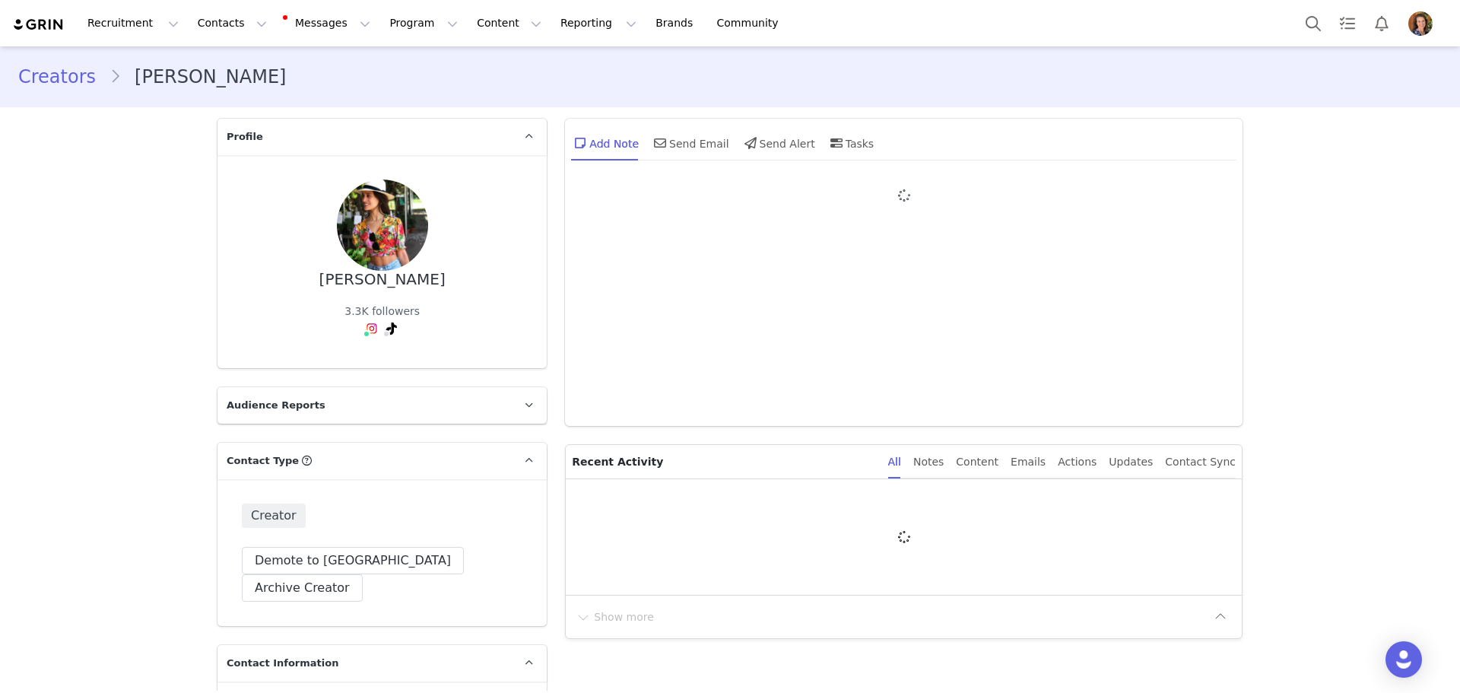
type input "+1 ([GEOGRAPHIC_DATA])"
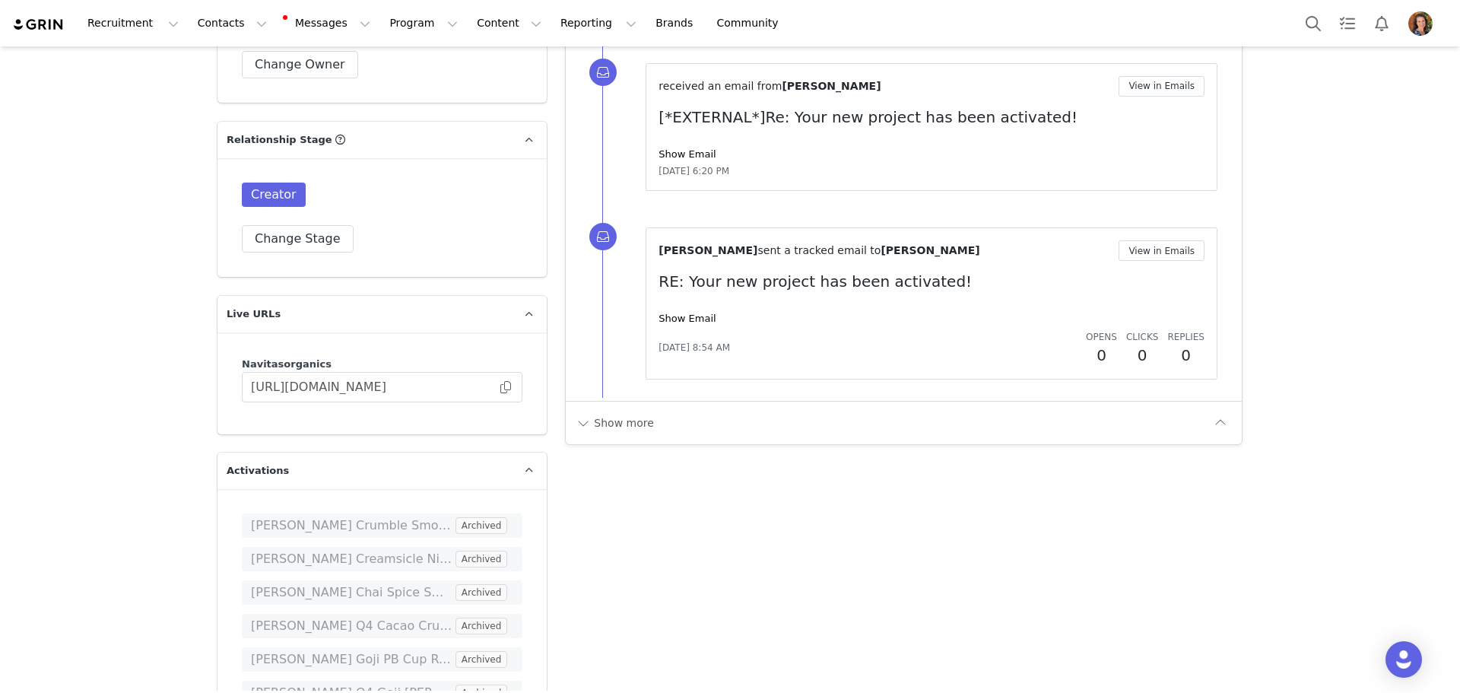
scroll to position [2965, 0]
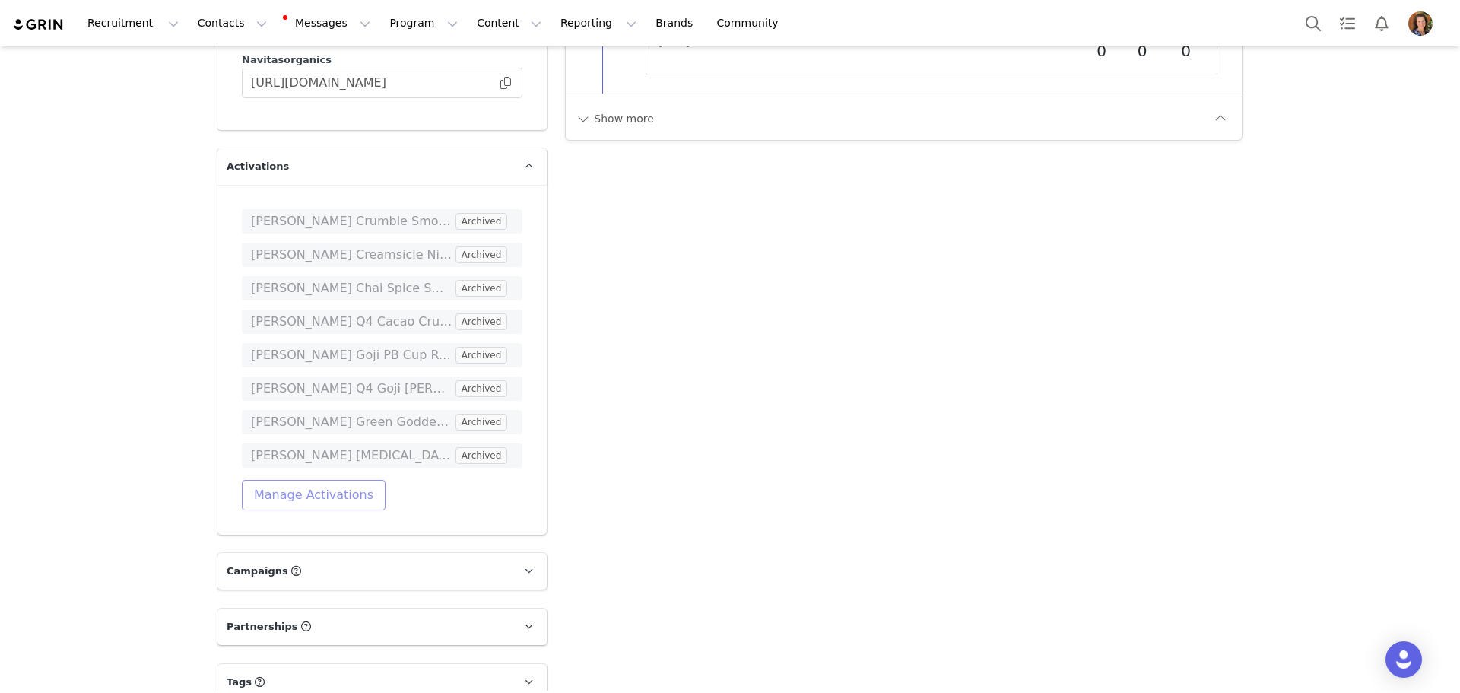
click at [326, 480] on button "Manage Activations" at bounding box center [314, 495] width 144 height 30
click at [312, 446] on div "Select Activation" at bounding box center [266, 446] width 148 height 23
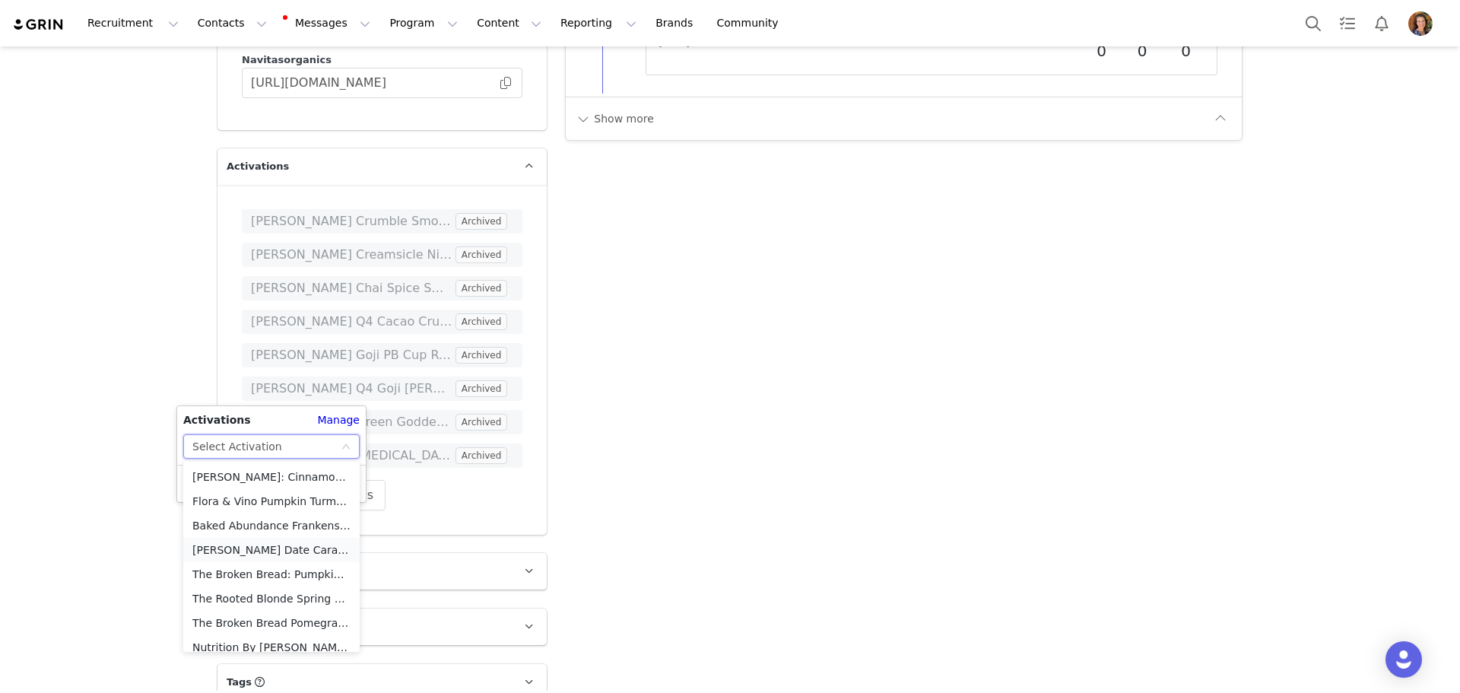
click at [287, 551] on li "[PERSON_NAME] Date Caramel Apple Recipe" at bounding box center [271, 550] width 176 height 24
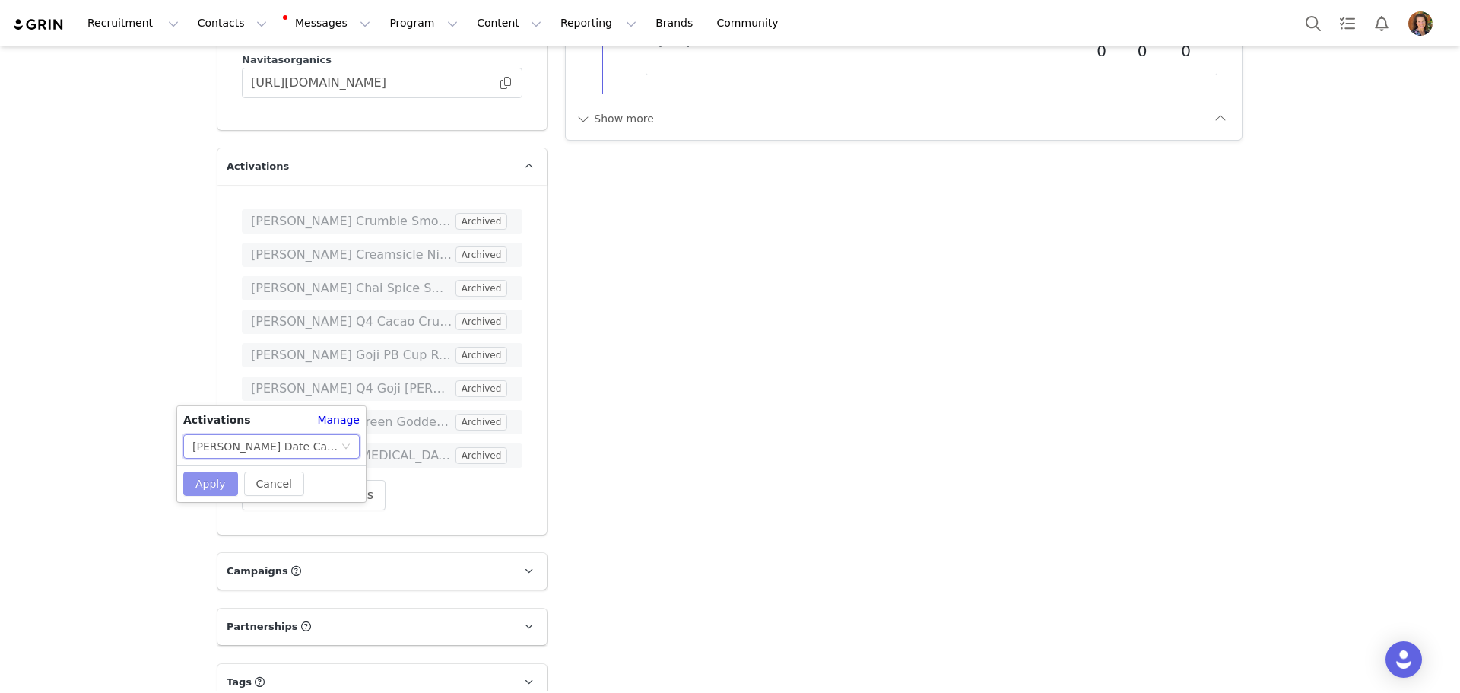
click at [206, 484] on button "Apply" at bounding box center [210, 483] width 55 height 24
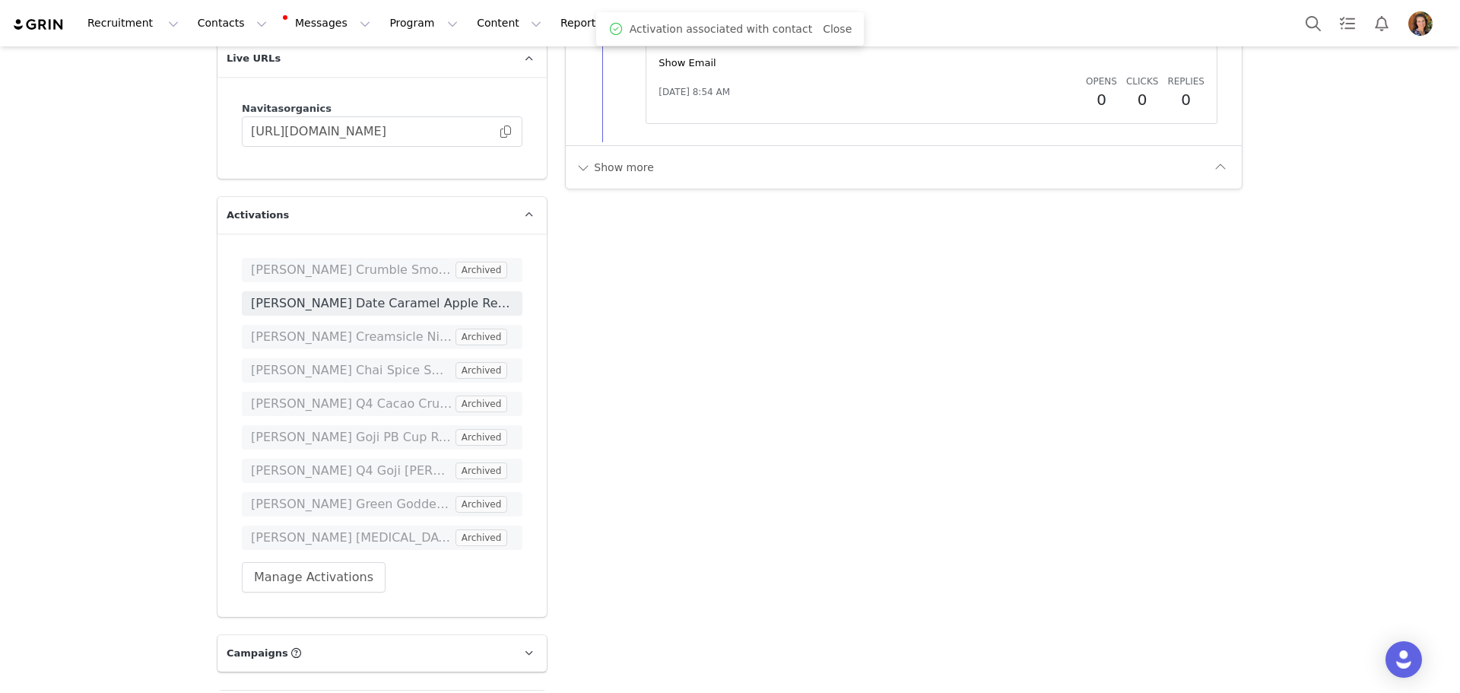
scroll to position [2889, 0]
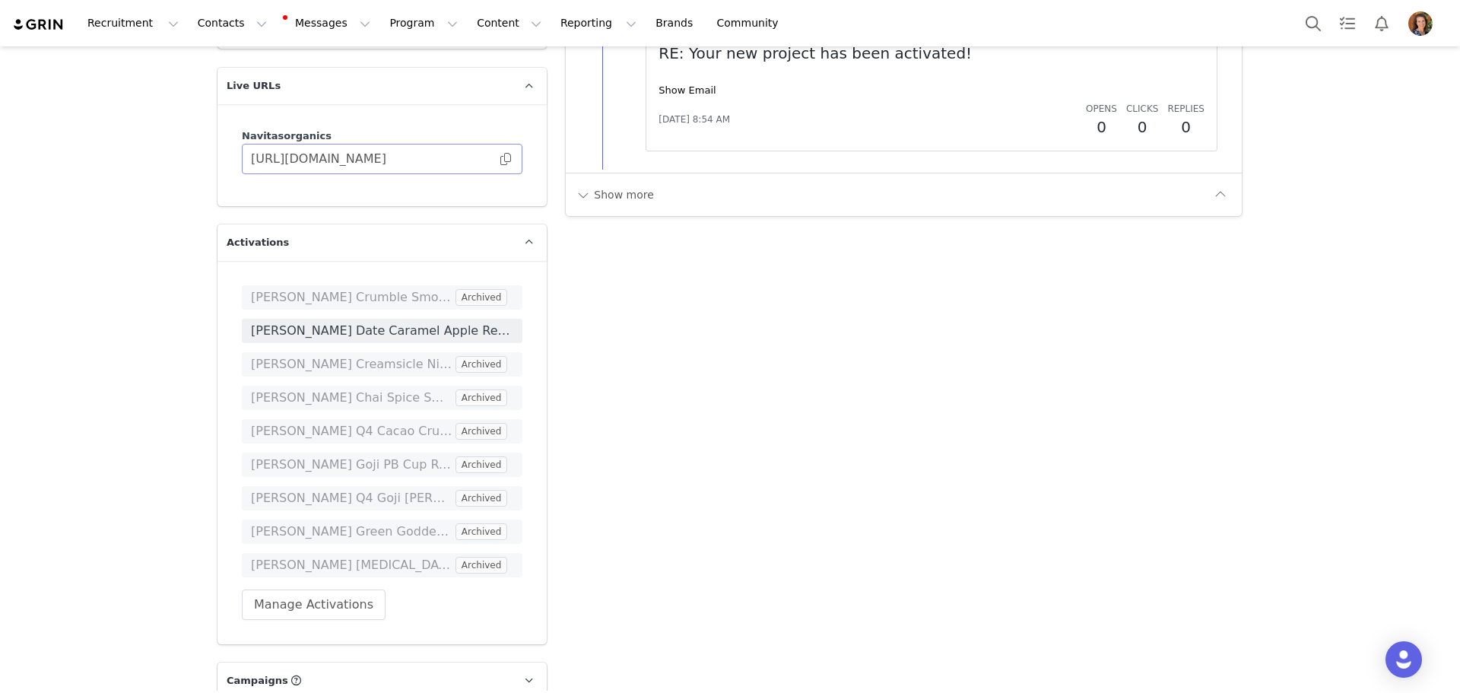
click at [499, 159] on span at bounding box center [505, 159] width 15 height 0
